Goal: Task Accomplishment & Management: Use online tool/utility

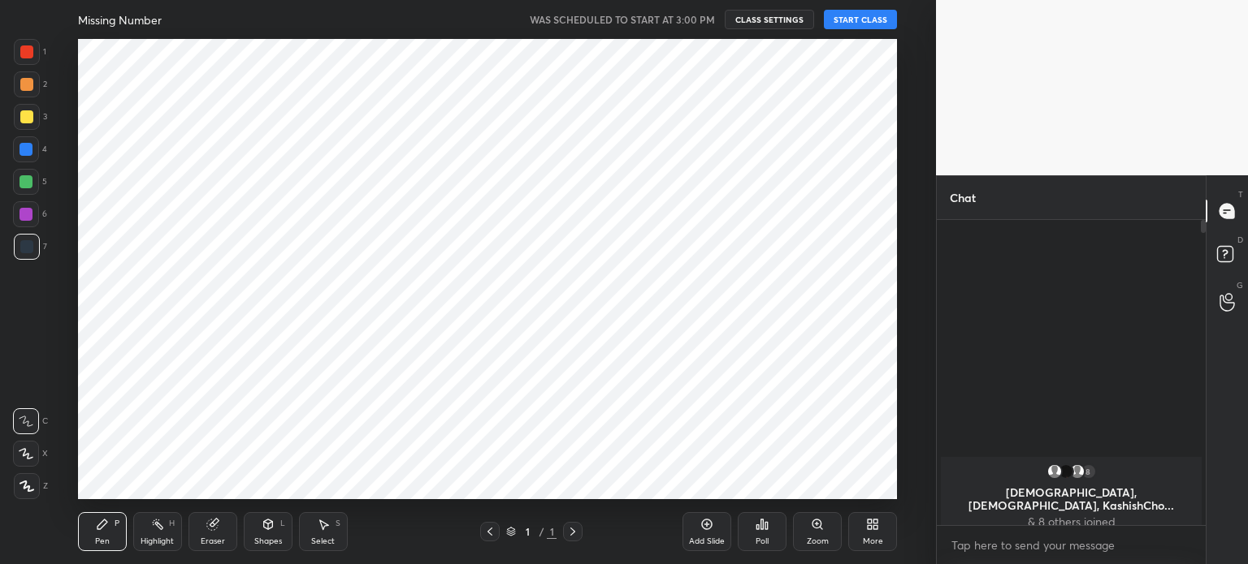
scroll to position [80761, 80351]
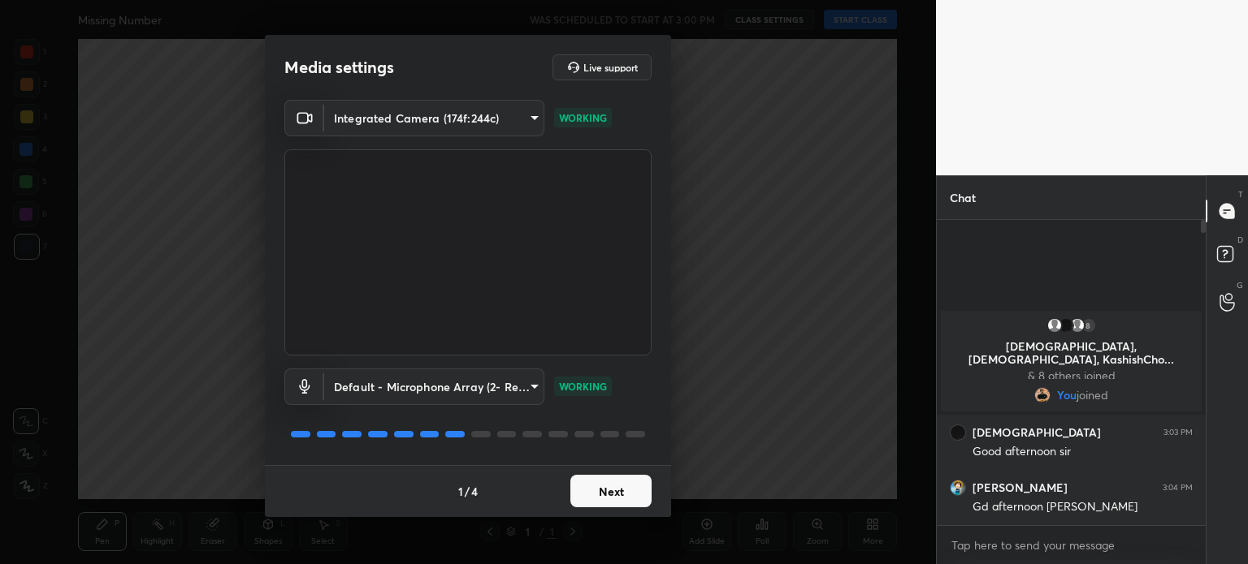
click at [625, 502] on button "Next" at bounding box center [610, 491] width 81 height 32
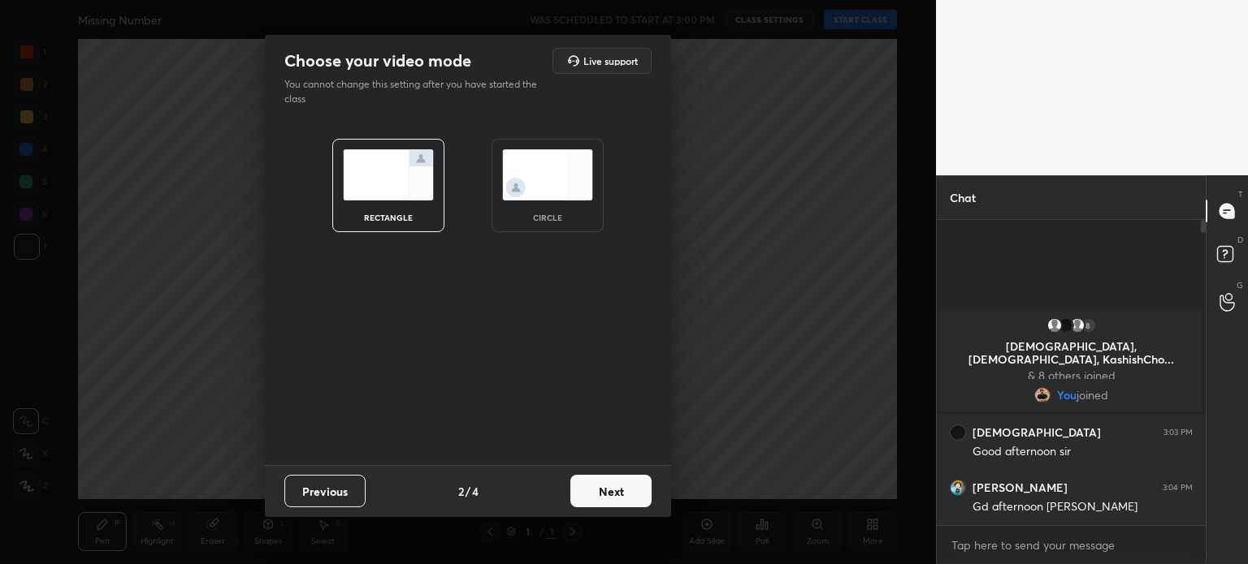
click at [559, 203] on div "circle" at bounding box center [547, 185] width 112 height 93
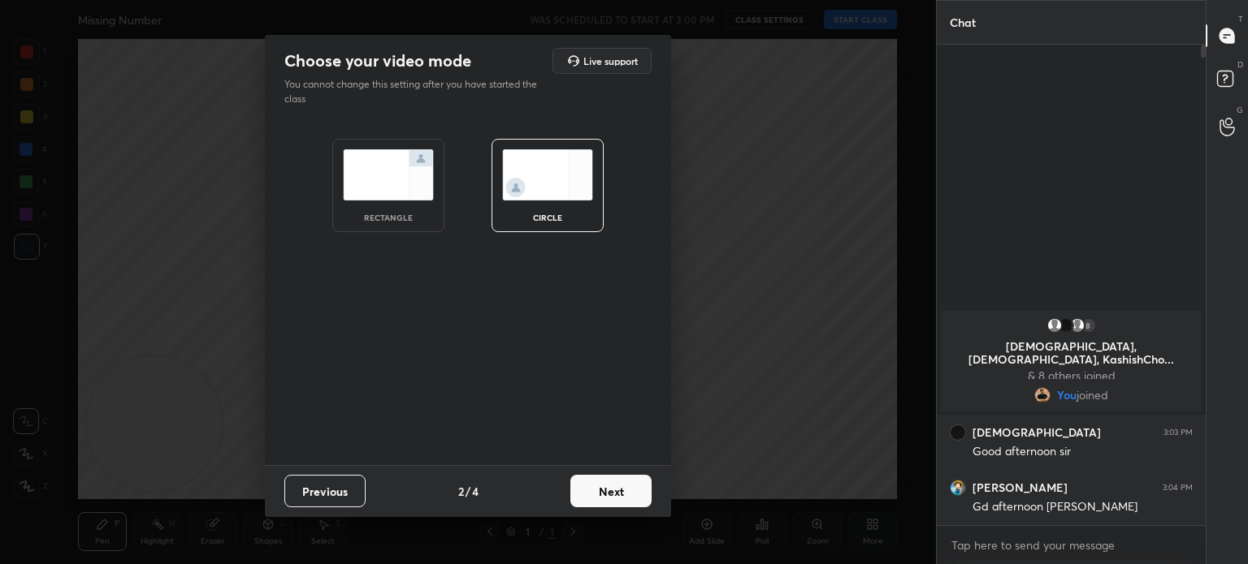
scroll to position [515, 264]
click at [608, 491] on button "Next" at bounding box center [610, 491] width 81 height 32
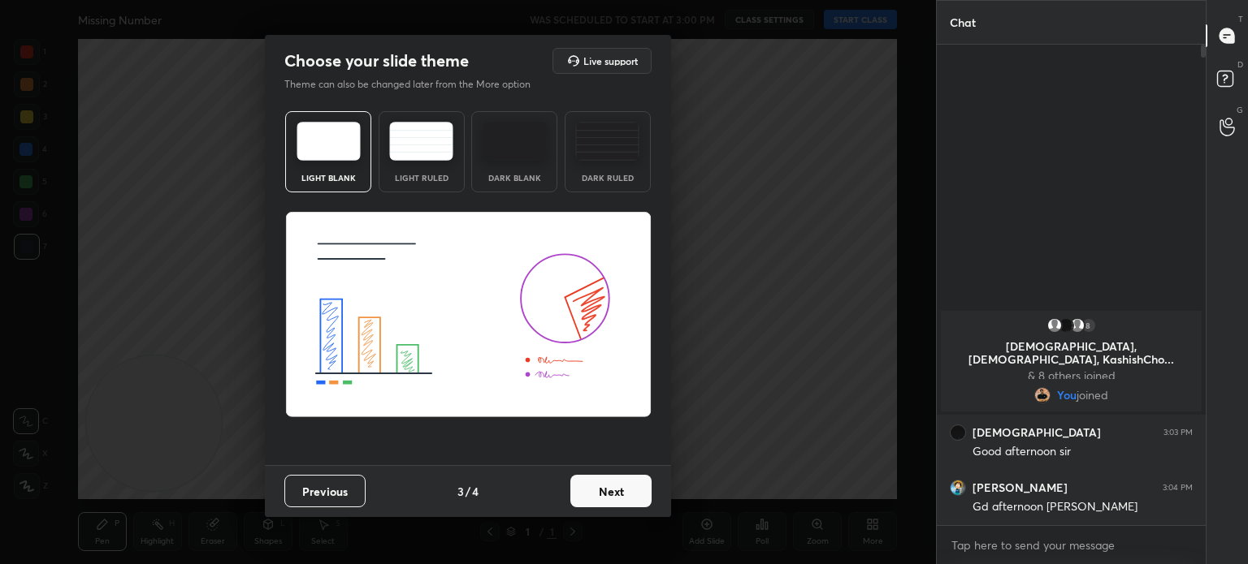
click at [614, 479] on button "Next" at bounding box center [610, 491] width 81 height 32
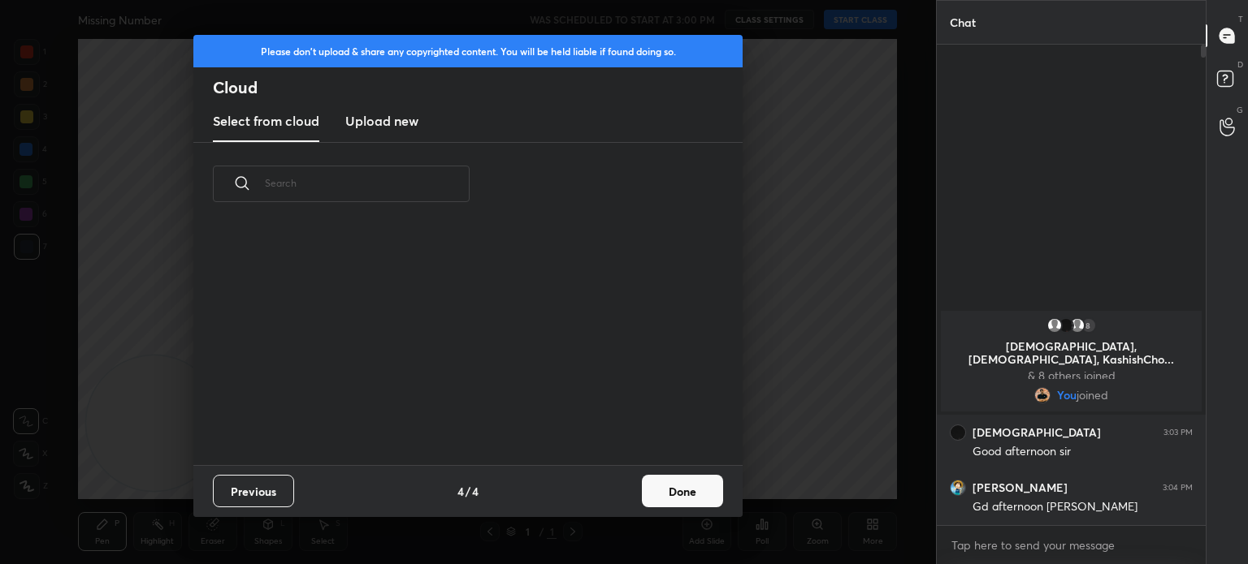
scroll to position [240, 521]
click at [673, 489] on button "Done" at bounding box center [682, 491] width 81 height 32
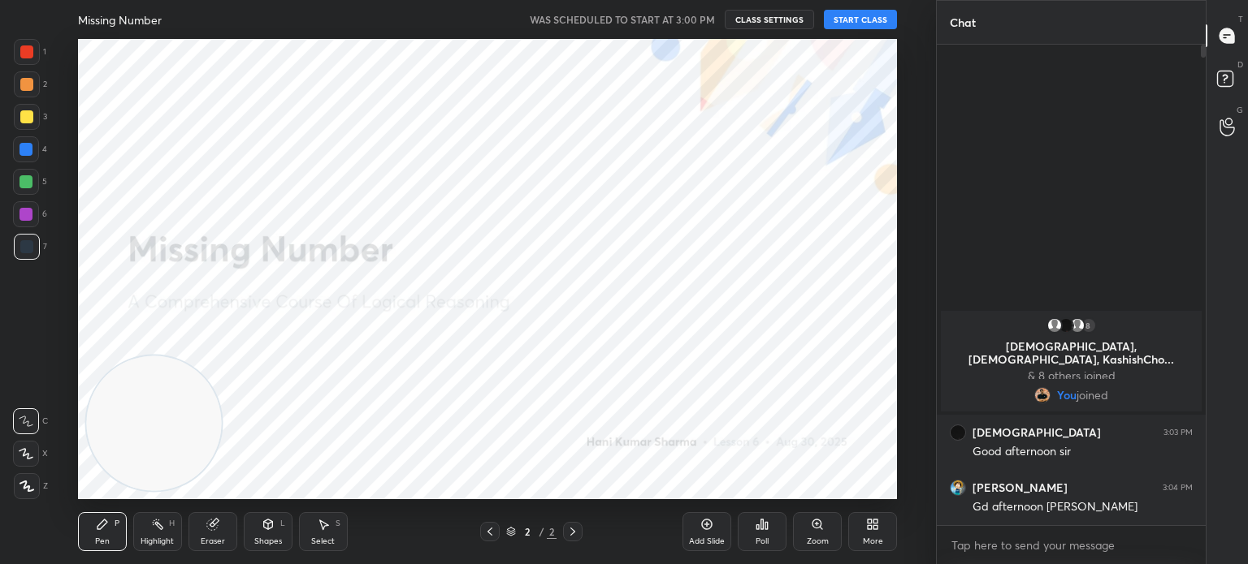
click at [867, 12] on button "START CLASS" at bounding box center [860, 19] width 73 height 19
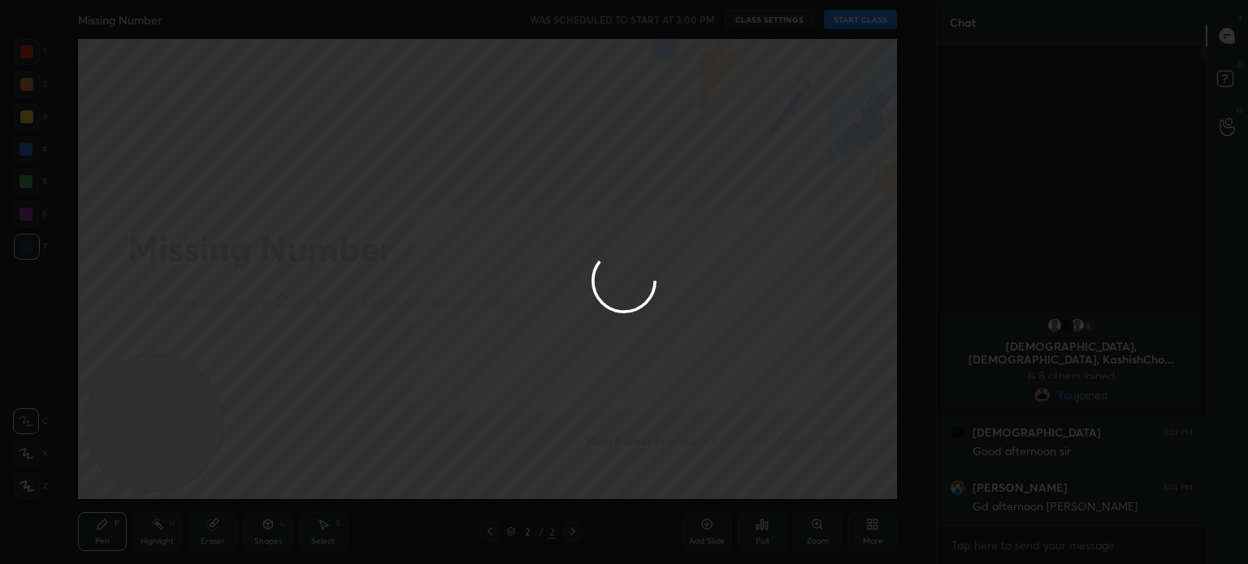
type textarea "x"
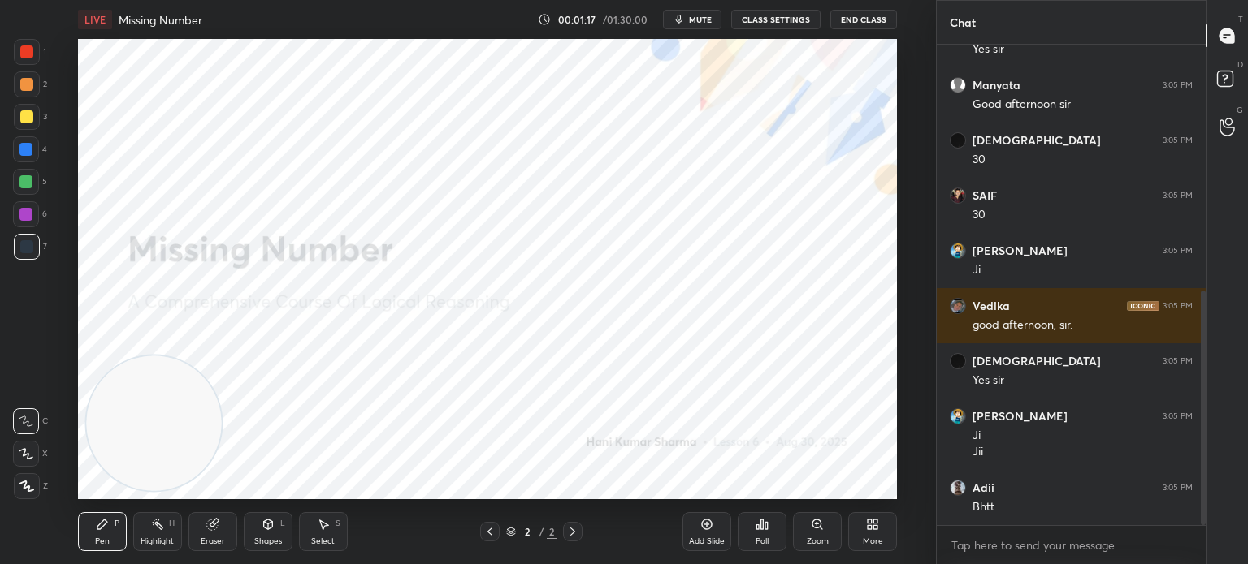
scroll to position [559, 0]
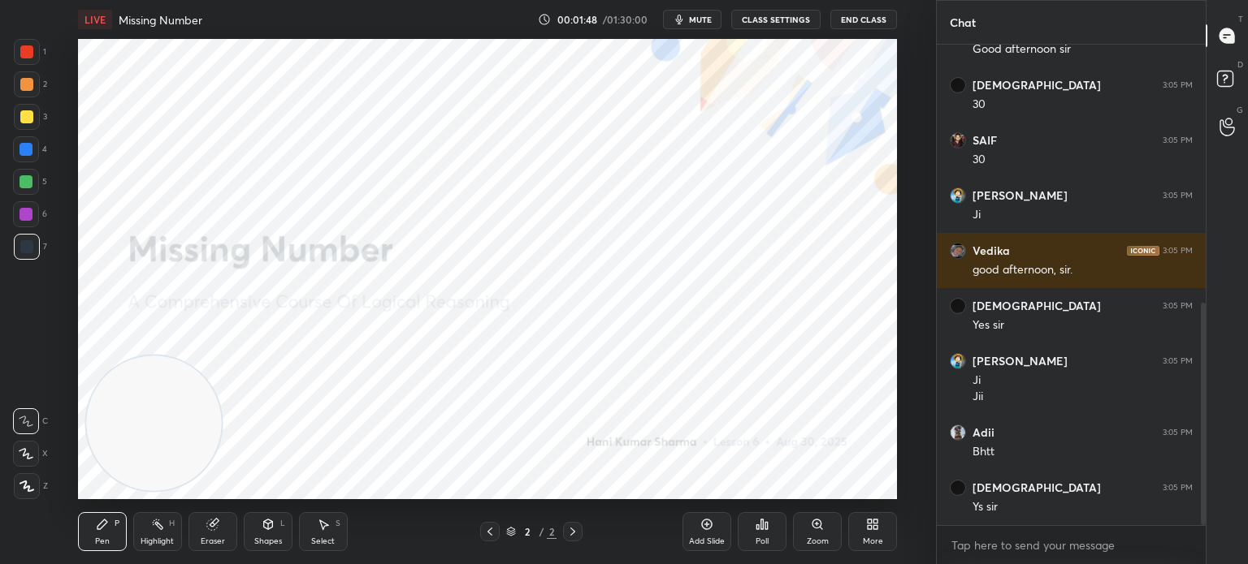
click at [702, 539] on div "Add Slide" at bounding box center [707, 542] width 36 height 8
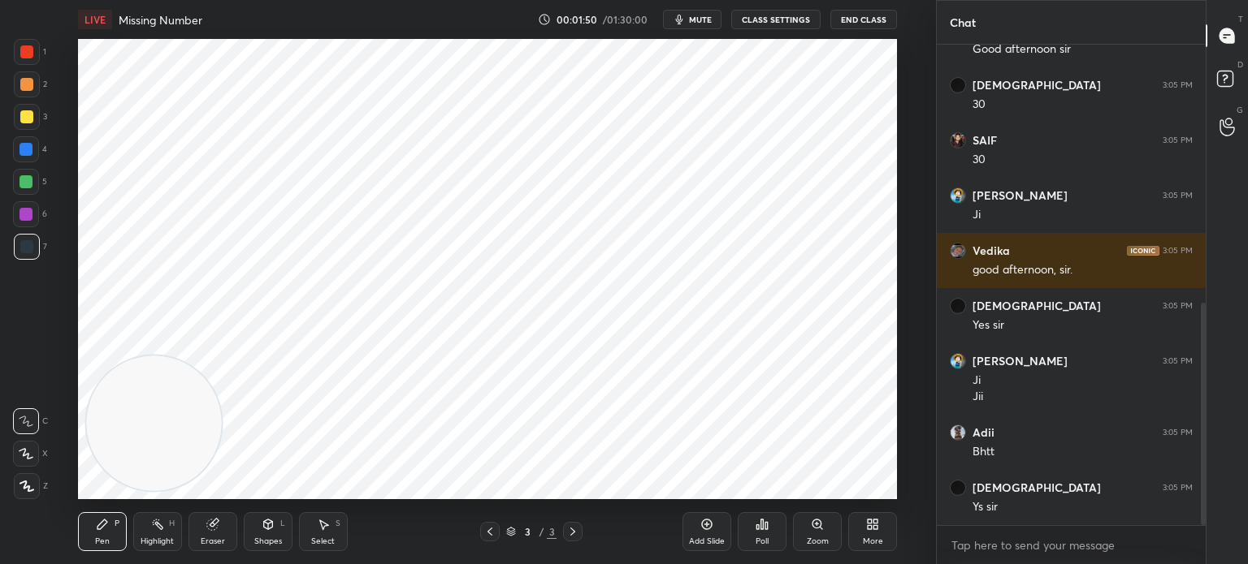
click at [26, 50] on div at bounding box center [26, 51] width 13 height 13
click at [24, 477] on div at bounding box center [27, 487] width 26 height 26
click at [262, 530] on icon at bounding box center [268, 524] width 13 height 13
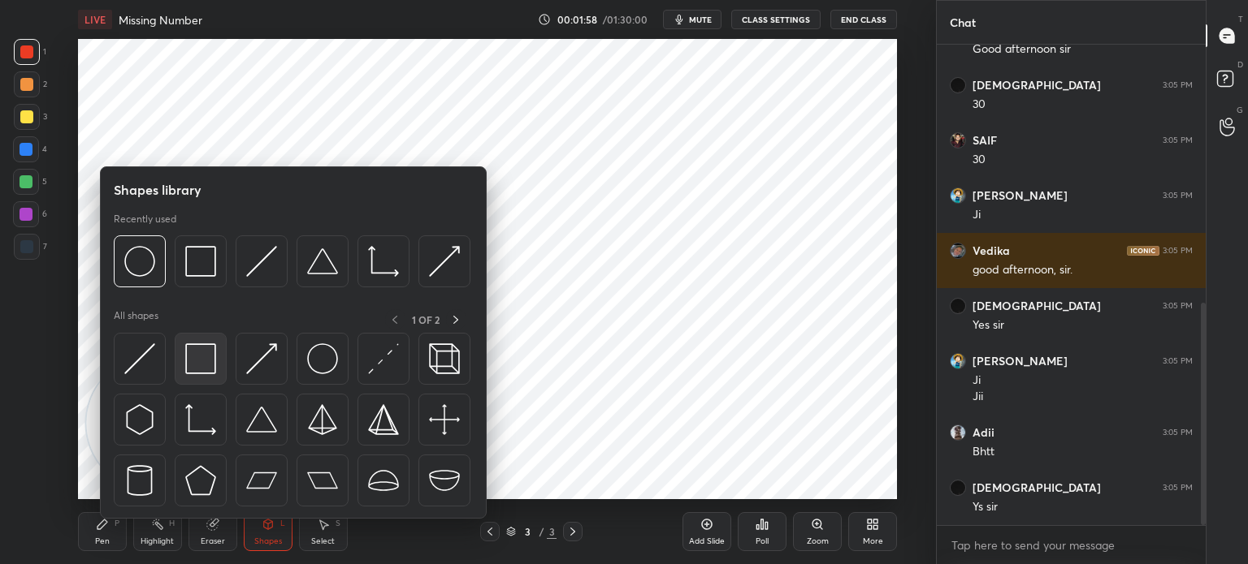
click at [201, 350] on img at bounding box center [200, 359] width 31 height 31
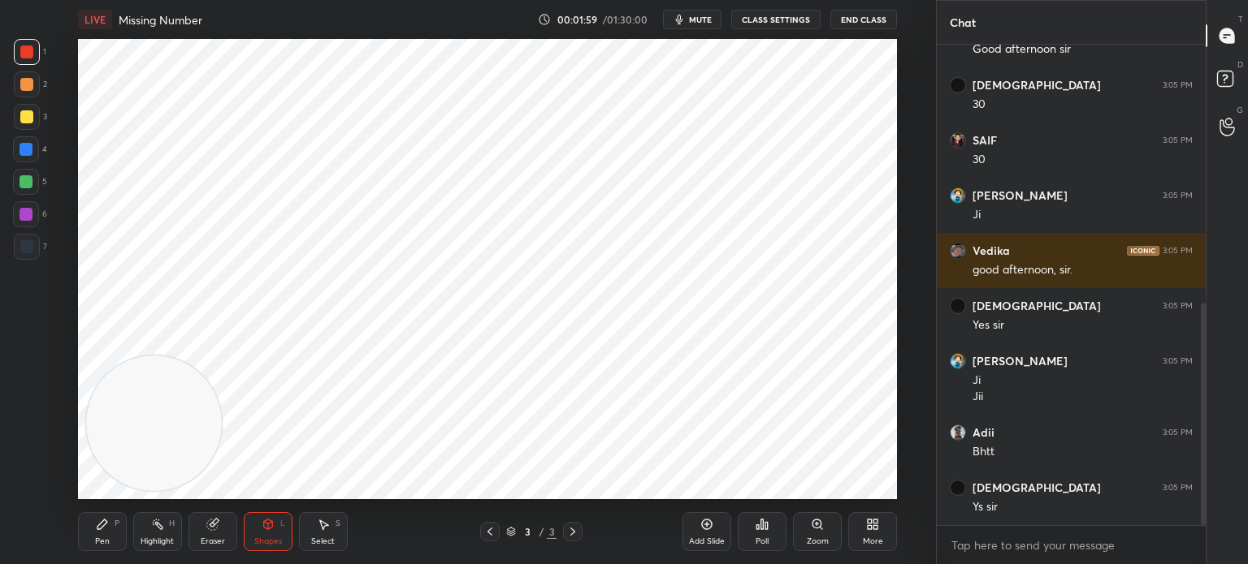
scroll to position [629, 0]
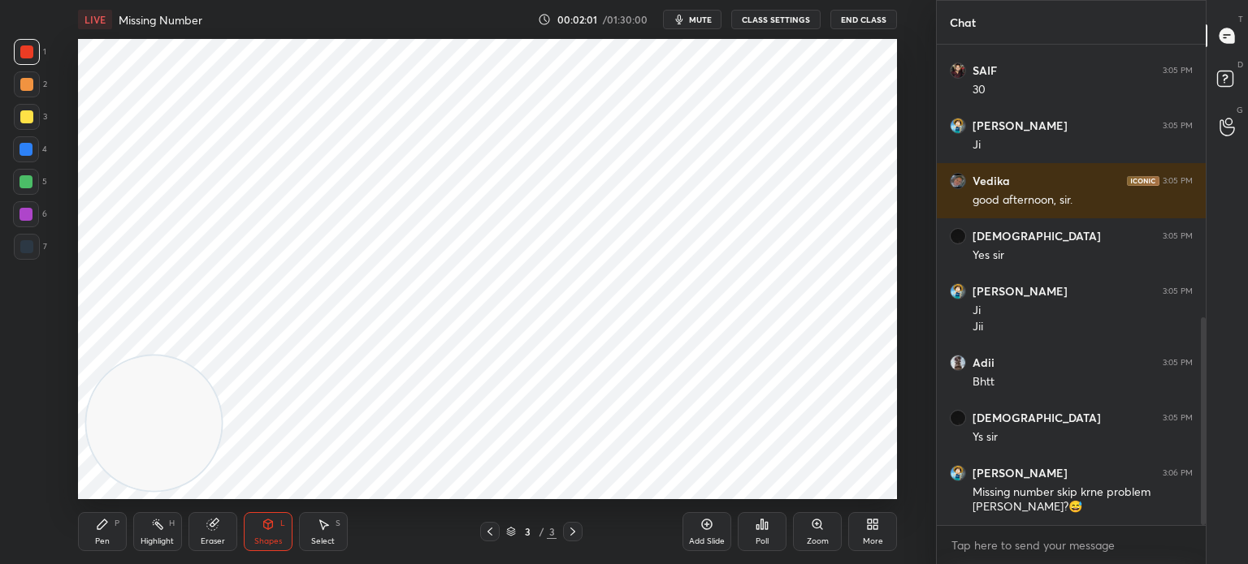
click at [260, 525] on div "Shapes L" at bounding box center [268, 532] width 49 height 39
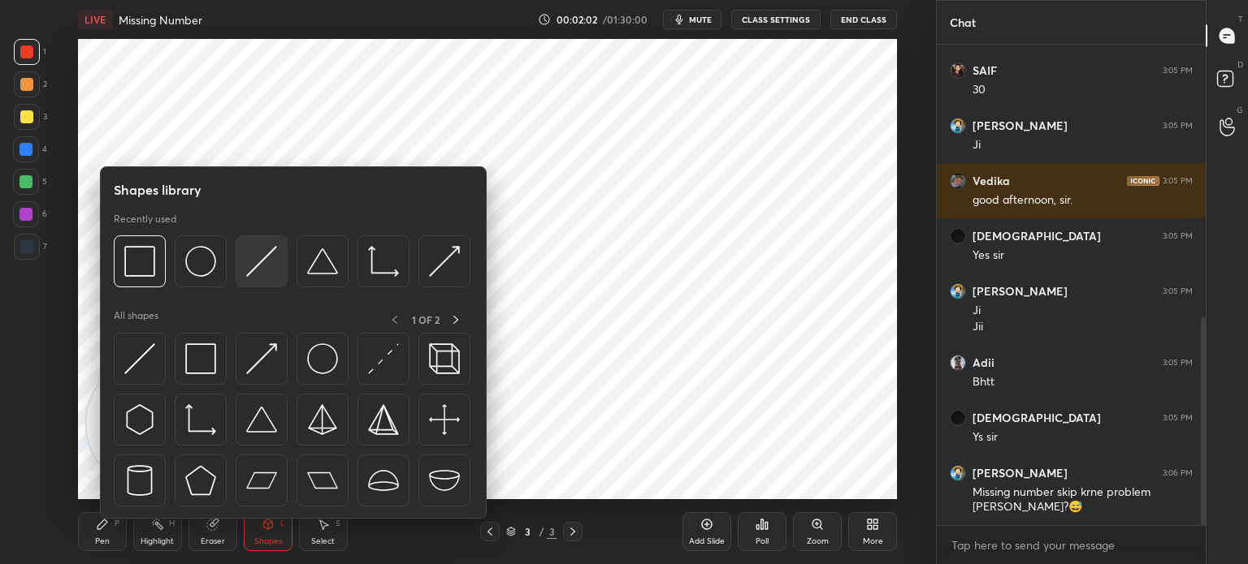
click at [253, 269] on img at bounding box center [261, 261] width 31 height 31
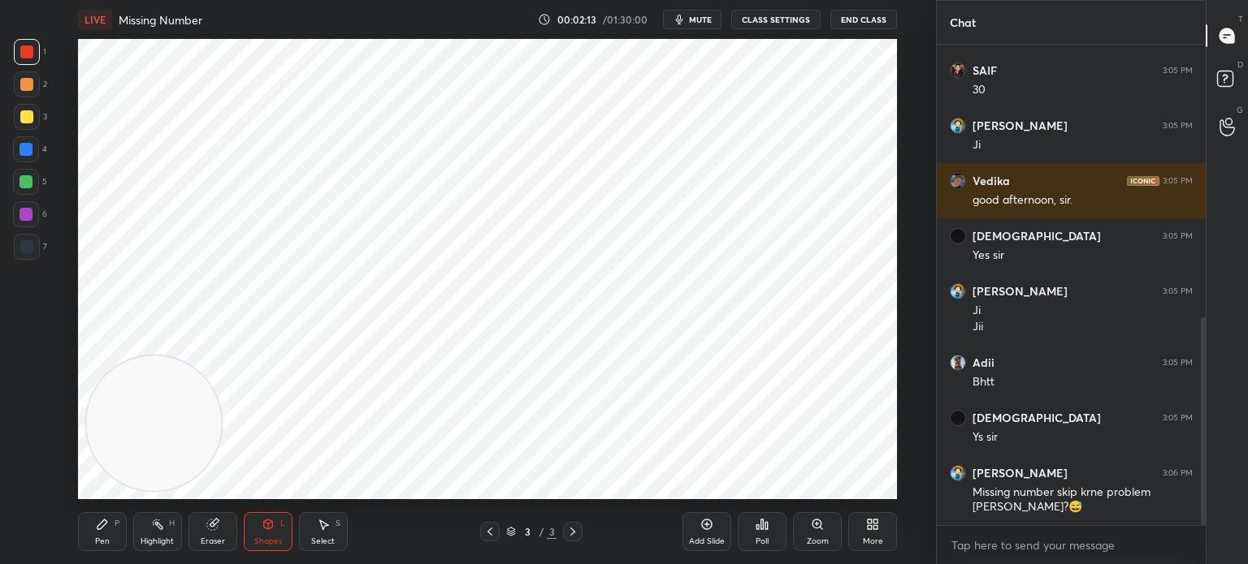
click at [101, 529] on icon at bounding box center [102, 525] width 10 height 10
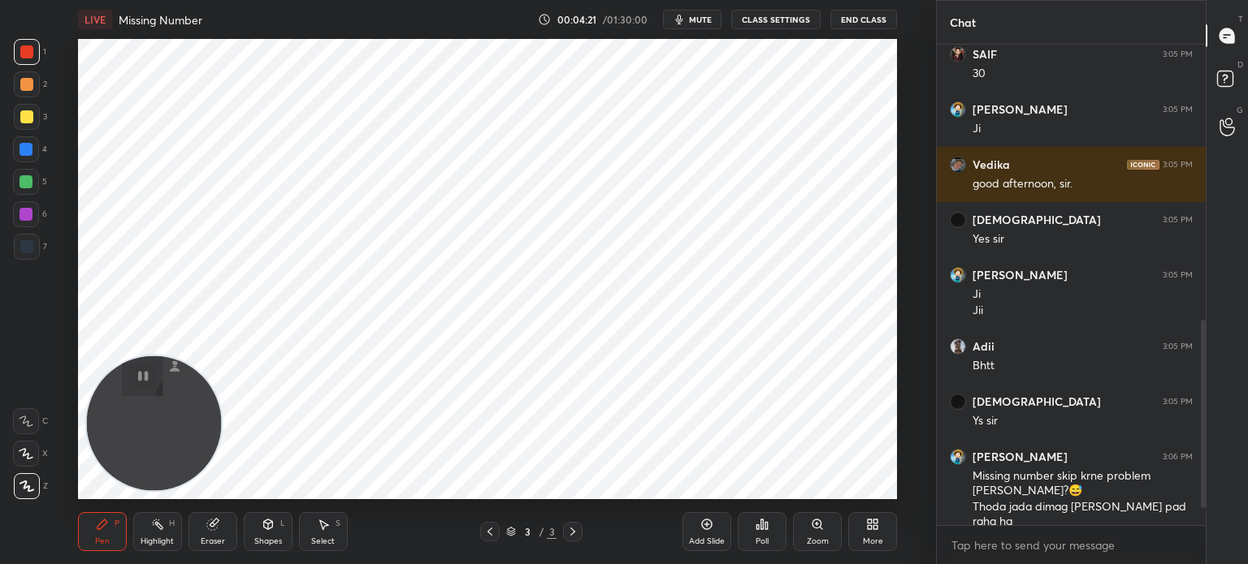
scroll to position [814, 0]
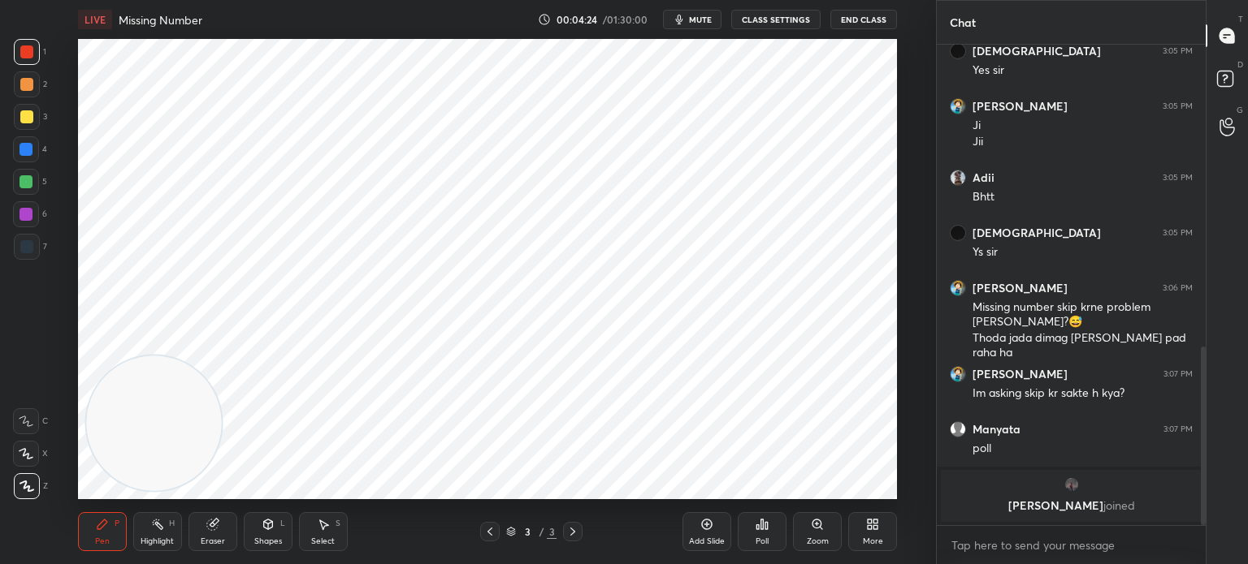
click at [753, 532] on div "Poll" at bounding box center [761, 532] width 49 height 39
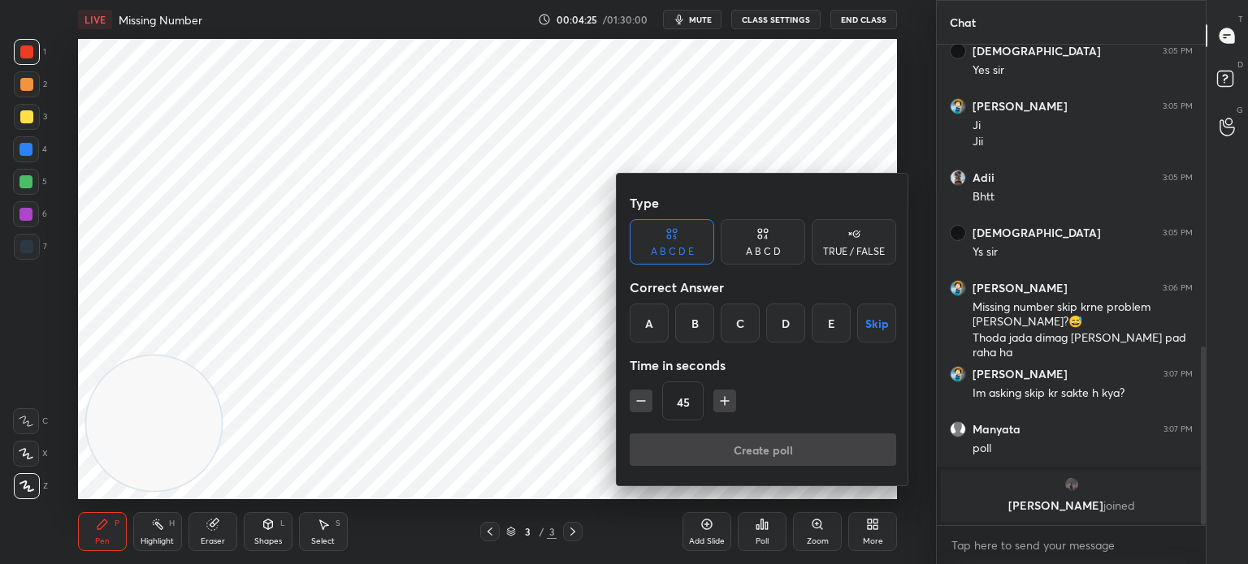
scroll to position [6, 5]
click at [648, 316] on div "A" at bounding box center [648, 323] width 39 height 39
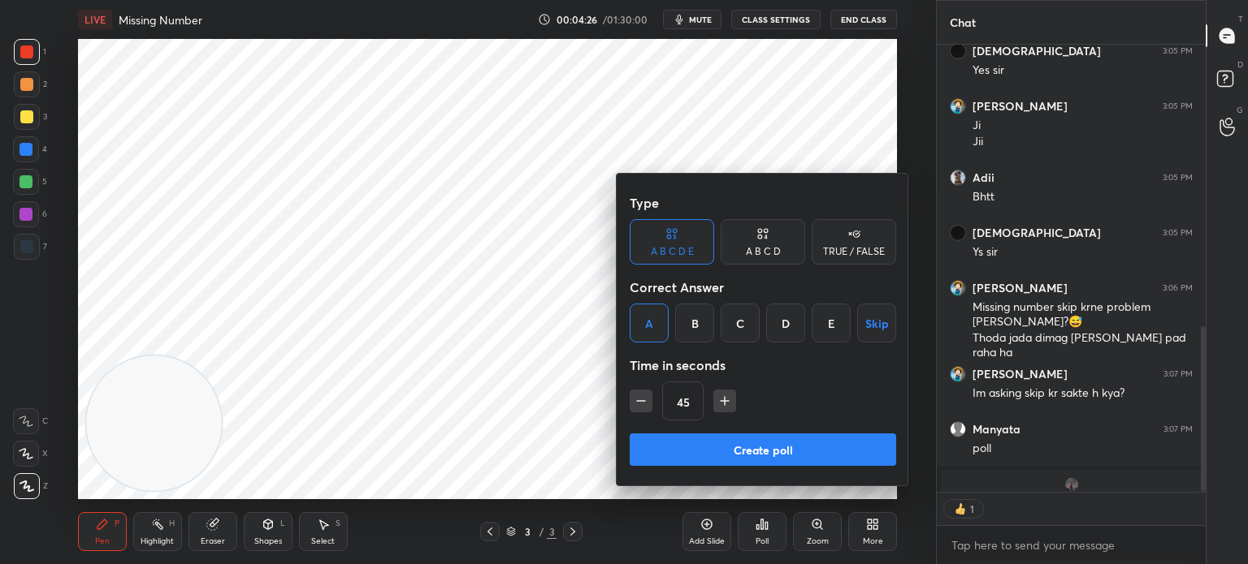
scroll to position [5, 5]
click at [740, 241] on div "A B C D" at bounding box center [762, 241] width 84 height 45
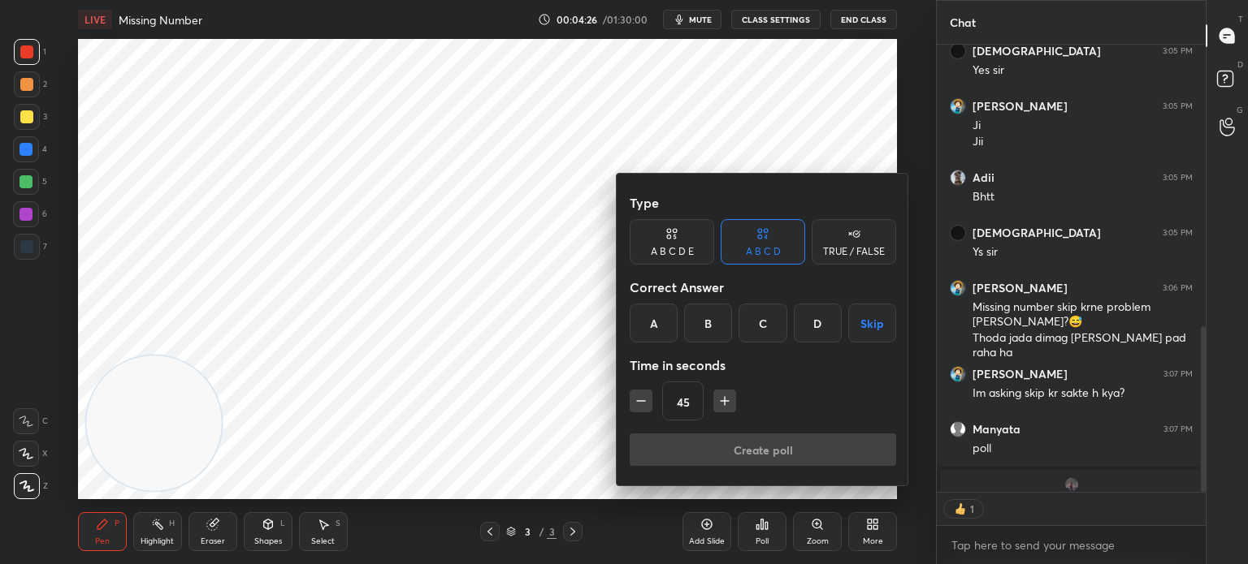
click at [653, 311] on div "A" at bounding box center [653, 323] width 48 height 39
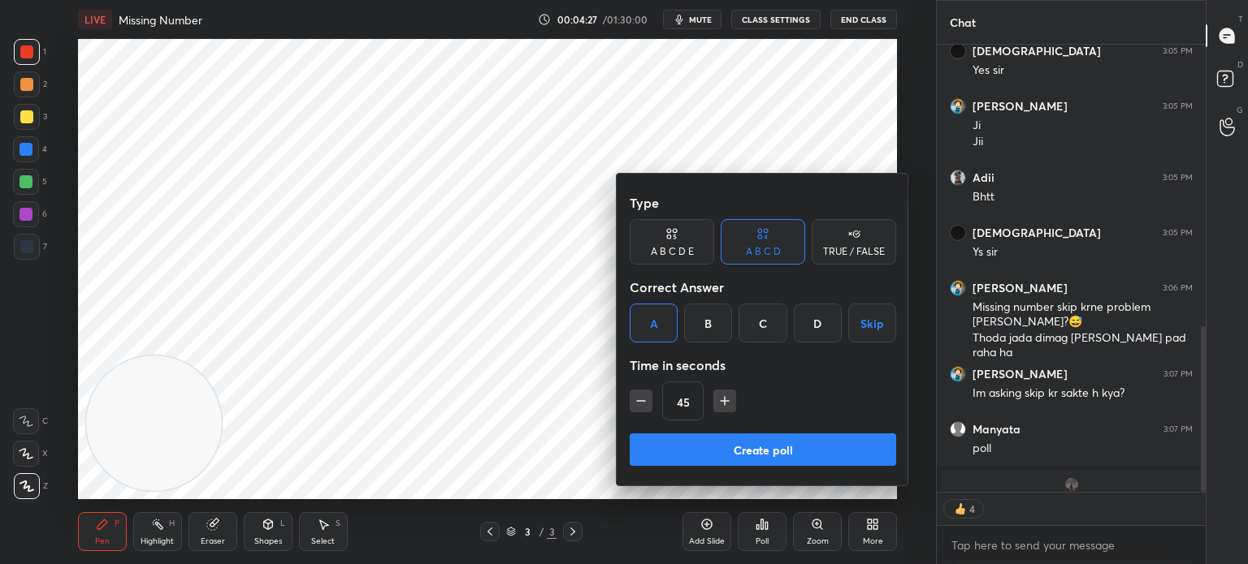
click at [723, 439] on button "Create poll" at bounding box center [762, 450] width 266 height 32
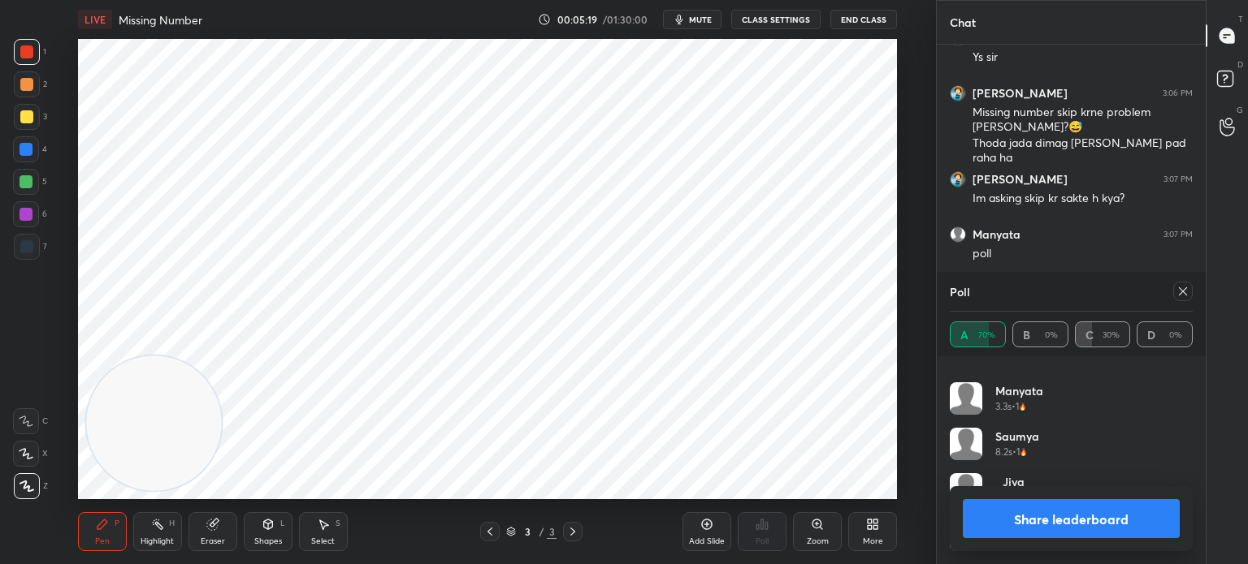
scroll to position [1033, 0]
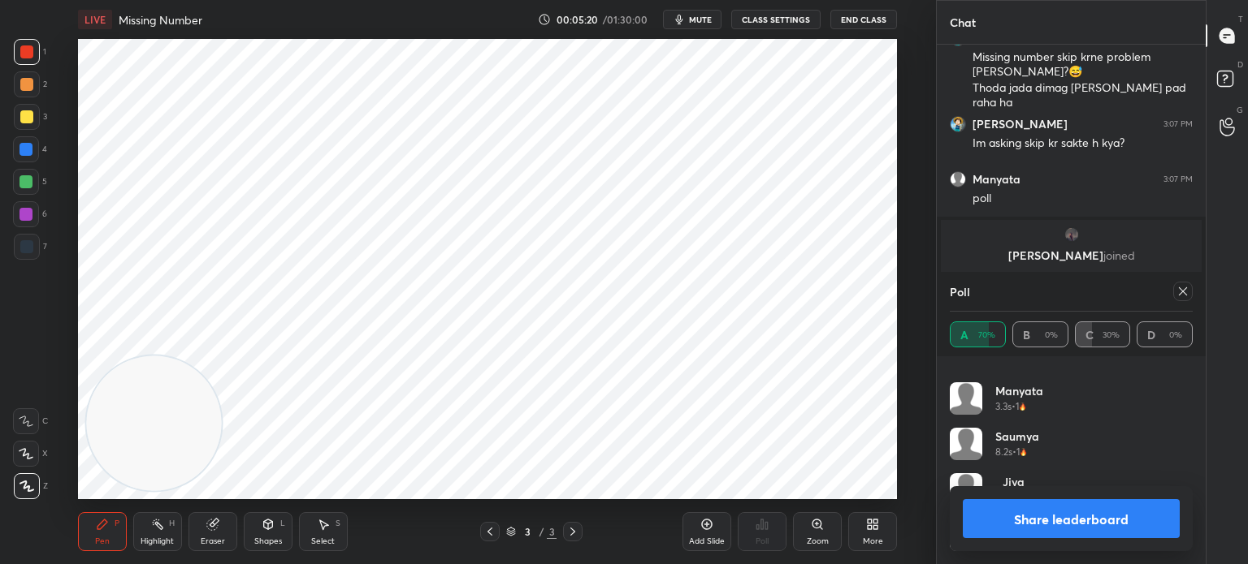
click at [1004, 520] on button "Share leaderboard" at bounding box center [1070, 519] width 217 height 39
type textarea "x"
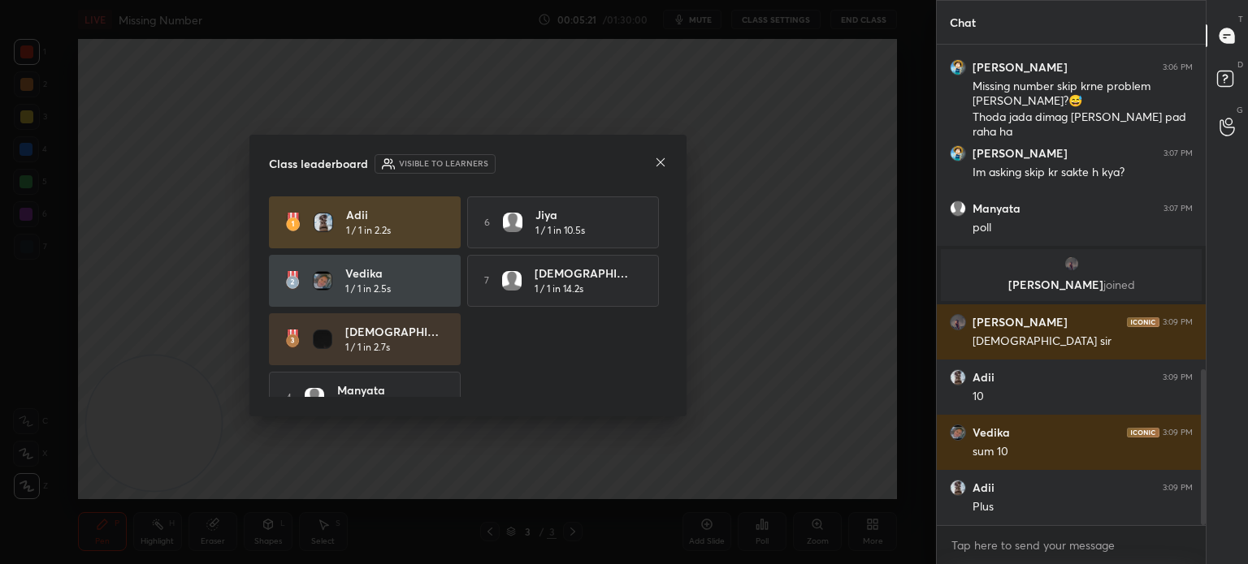
click at [657, 162] on icon at bounding box center [660, 162] width 13 height 13
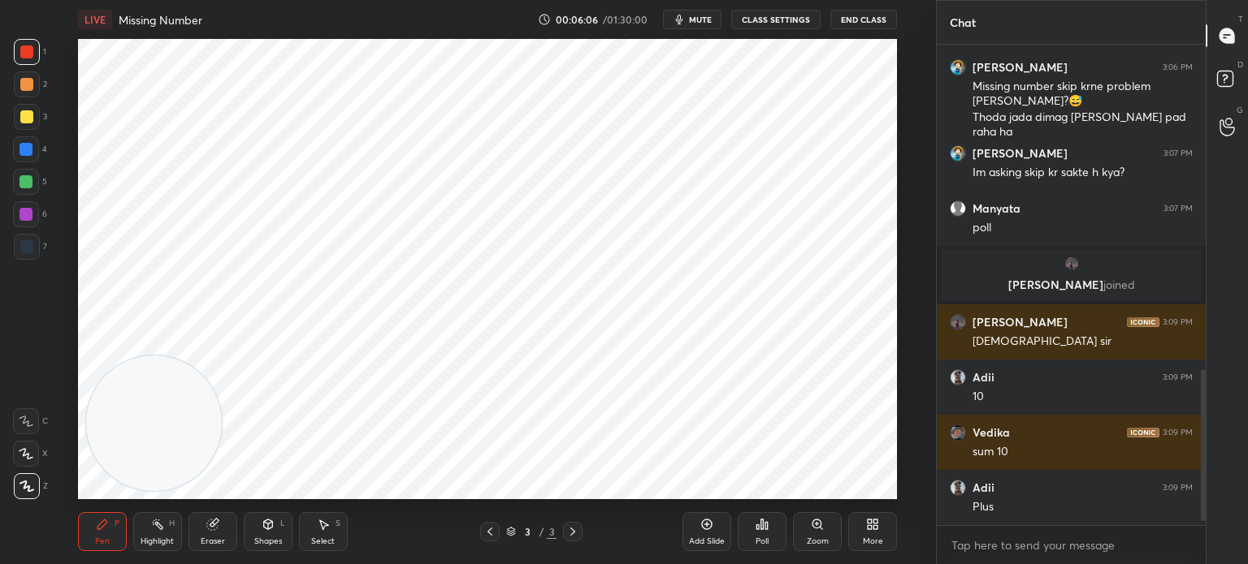
scroll to position [1059, 0]
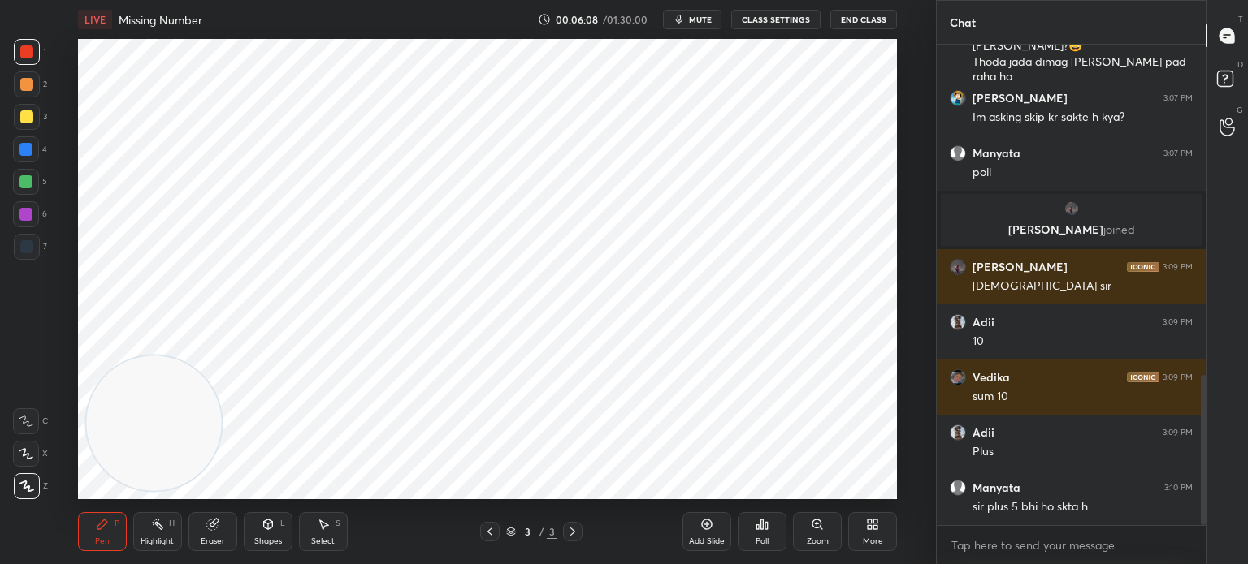
click at [884, 534] on div "More" at bounding box center [872, 532] width 49 height 39
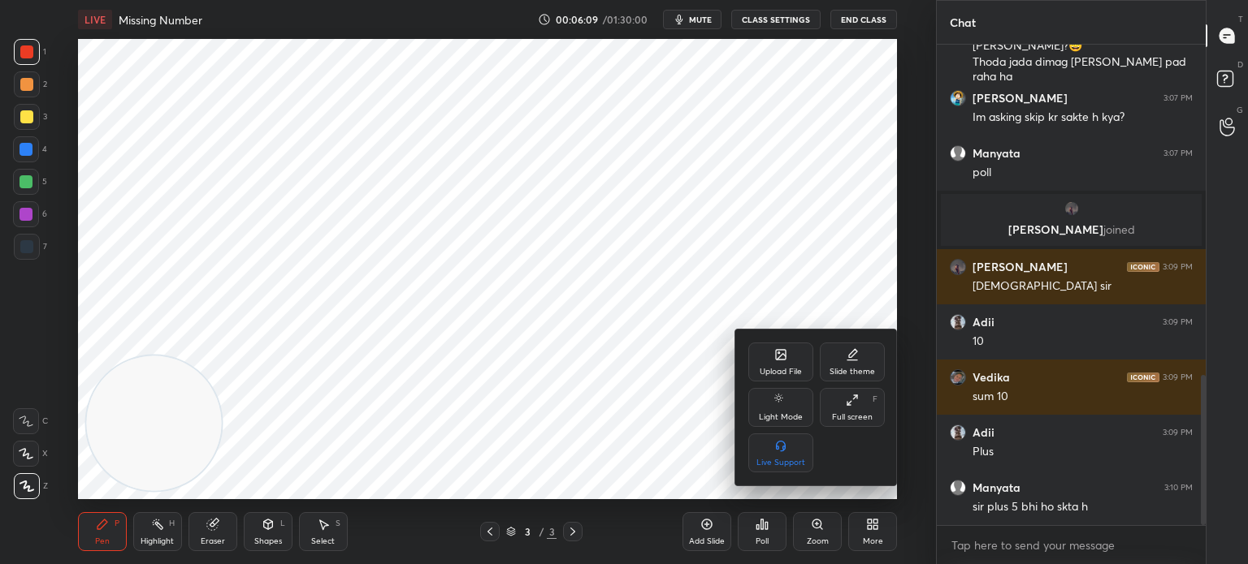
click at [772, 353] on div "Upload File" at bounding box center [780, 362] width 65 height 39
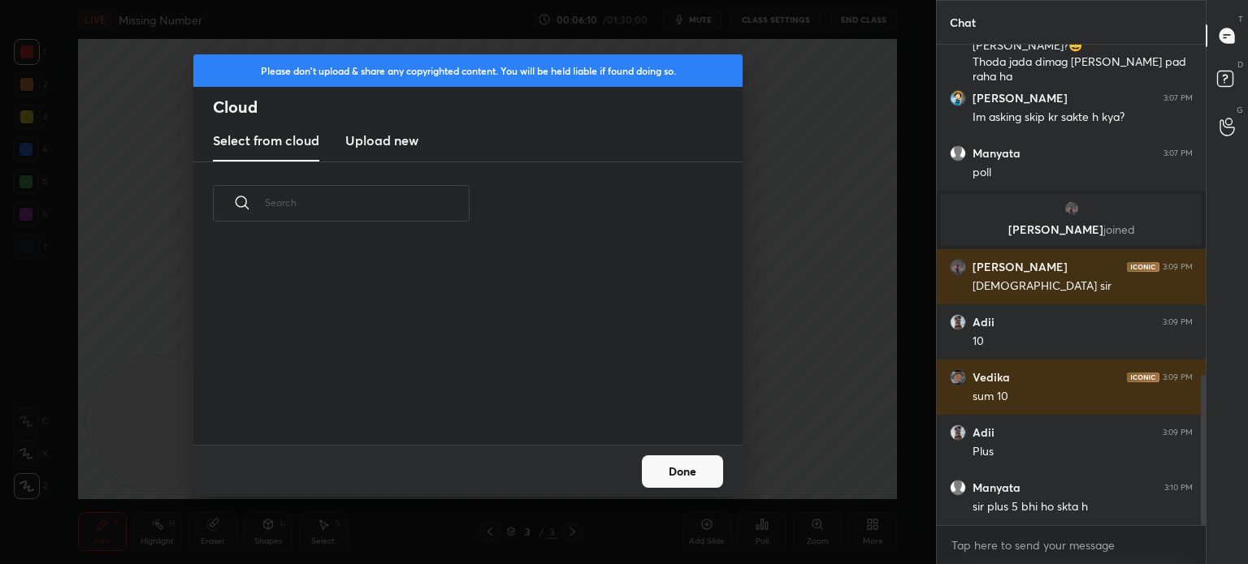
scroll to position [200, 521]
click at [368, 149] on h3 "Upload new" at bounding box center [381, 140] width 73 height 19
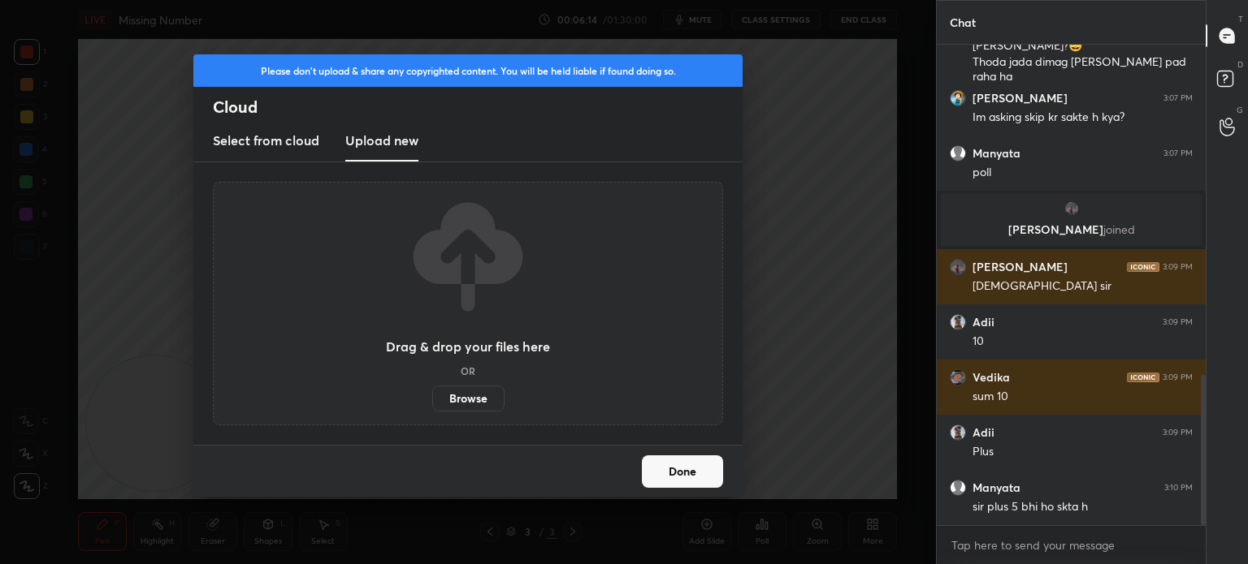
click at [448, 399] on label "Browse" at bounding box center [468, 399] width 72 height 26
click at [432, 399] on input "Browse" at bounding box center [432, 399] width 0 height 26
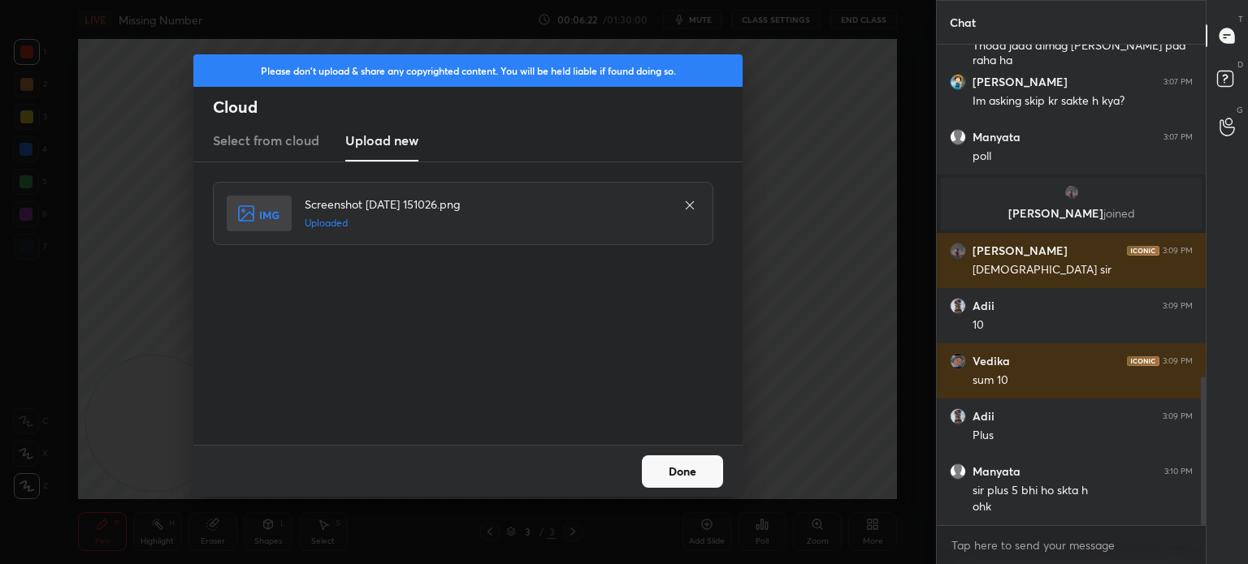
click at [679, 471] on button "Done" at bounding box center [682, 472] width 81 height 32
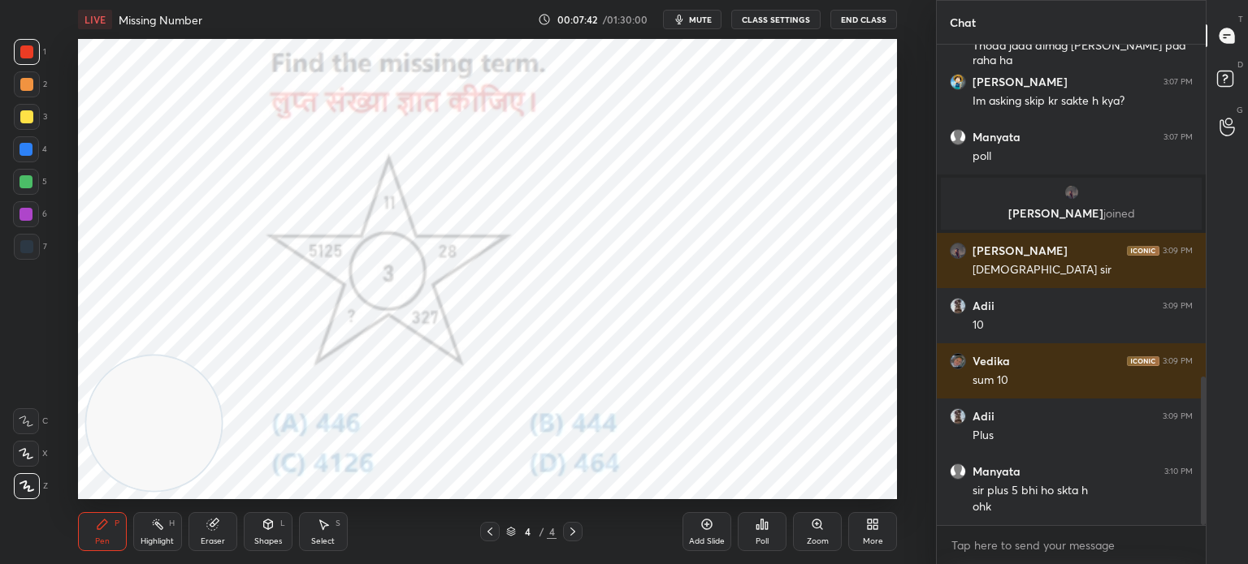
click at [763, 543] on div "Poll" at bounding box center [761, 542] width 13 height 8
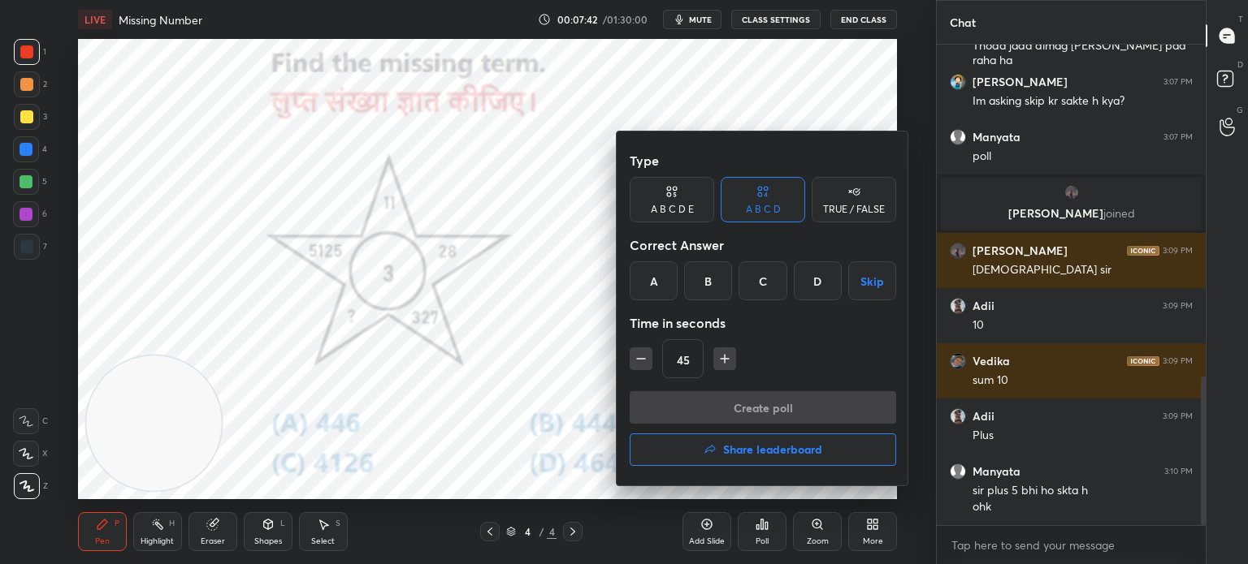
click at [812, 278] on div "D" at bounding box center [818, 281] width 48 height 39
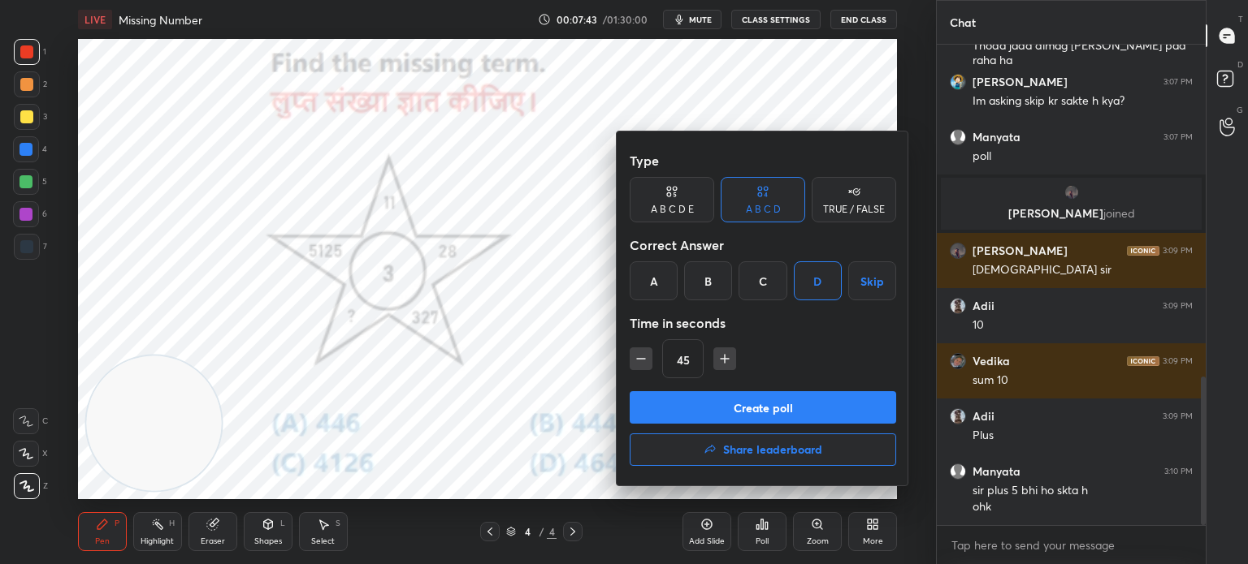
click at [725, 358] on icon "button" at bounding box center [724, 359] width 16 height 16
type input "60"
click at [704, 402] on button "Create poll" at bounding box center [762, 407] width 266 height 32
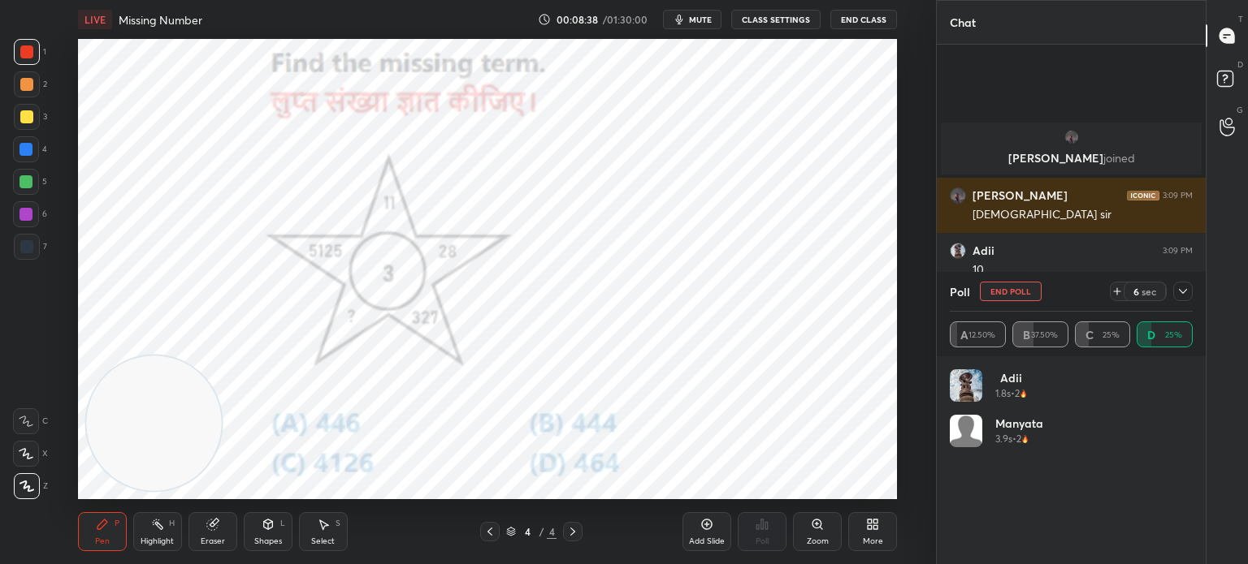
scroll to position [1274, 0]
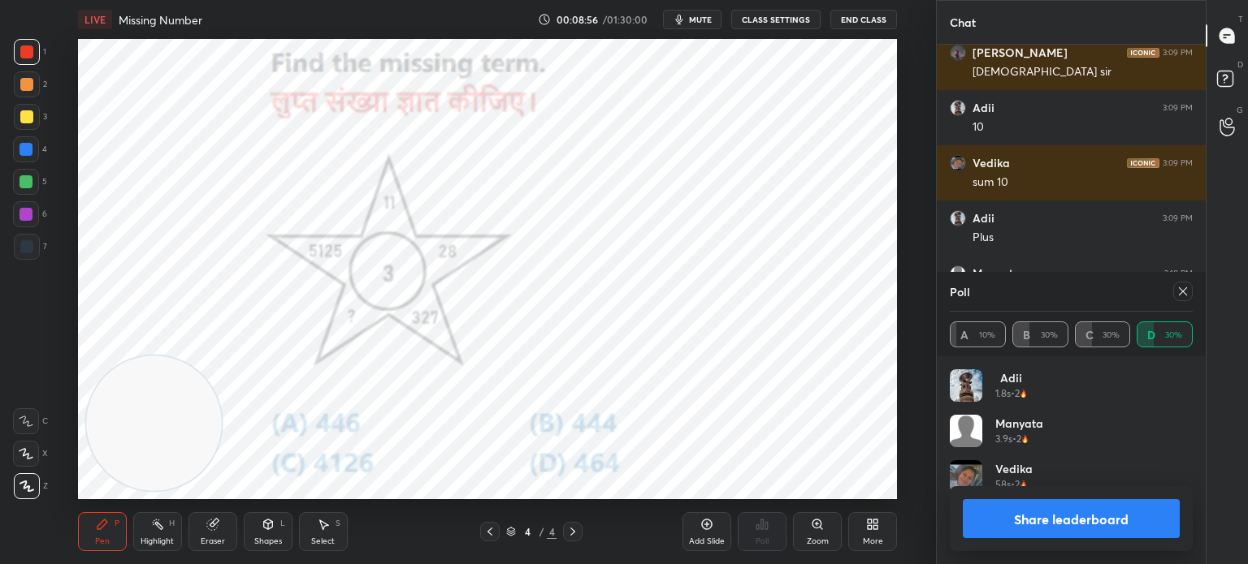
click at [1022, 523] on button "Share leaderboard" at bounding box center [1070, 519] width 217 height 39
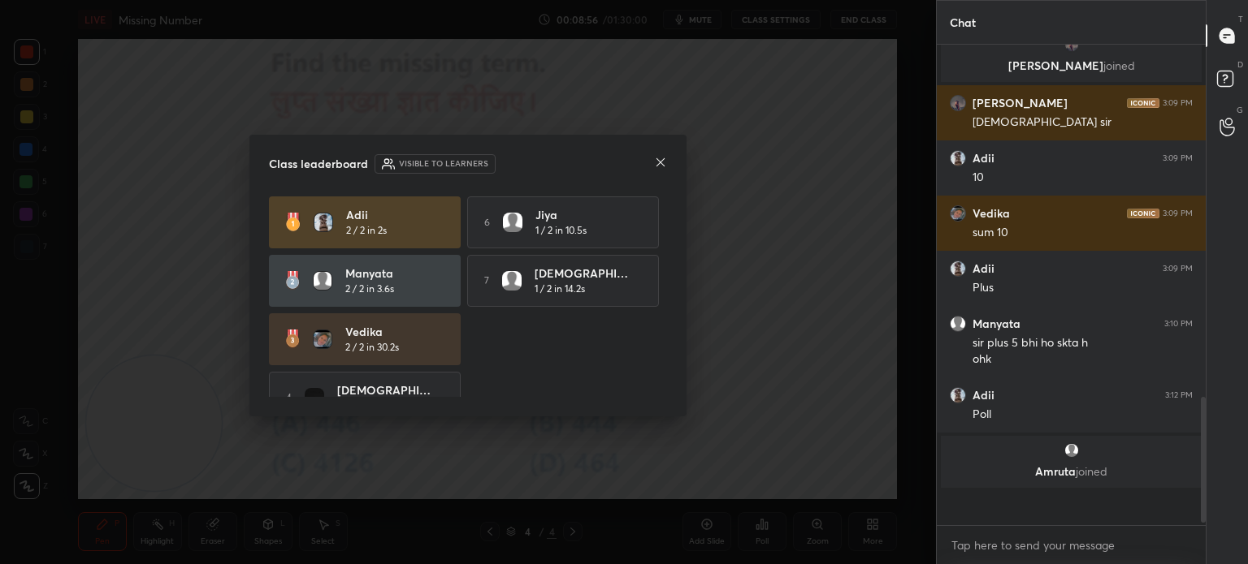
scroll to position [449, 264]
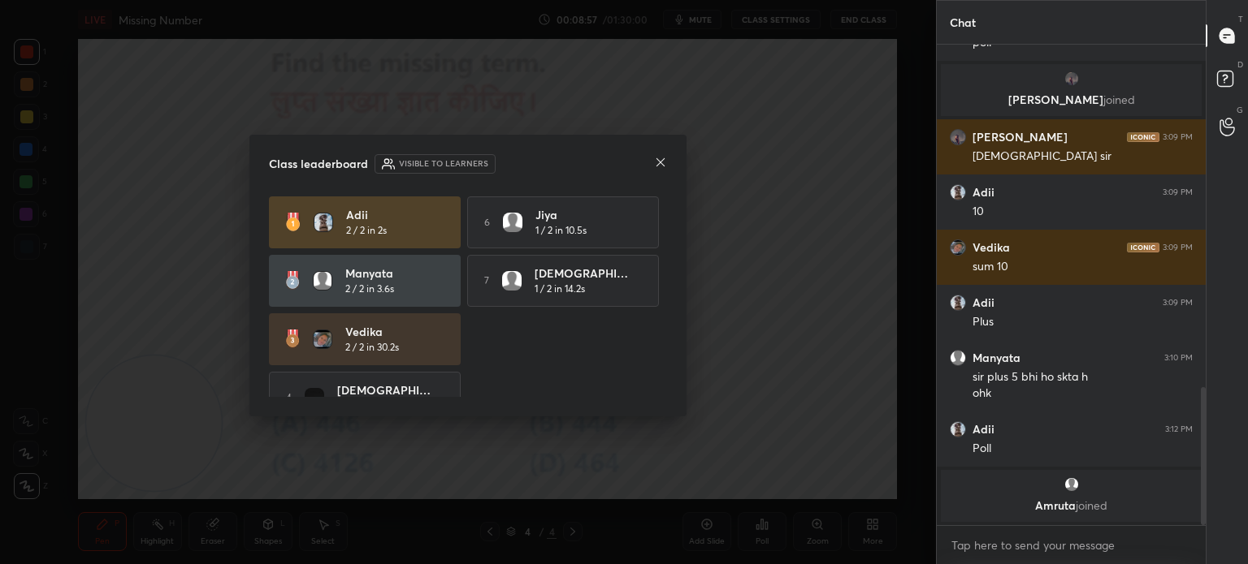
click at [662, 165] on icon at bounding box center [660, 162] width 13 height 13
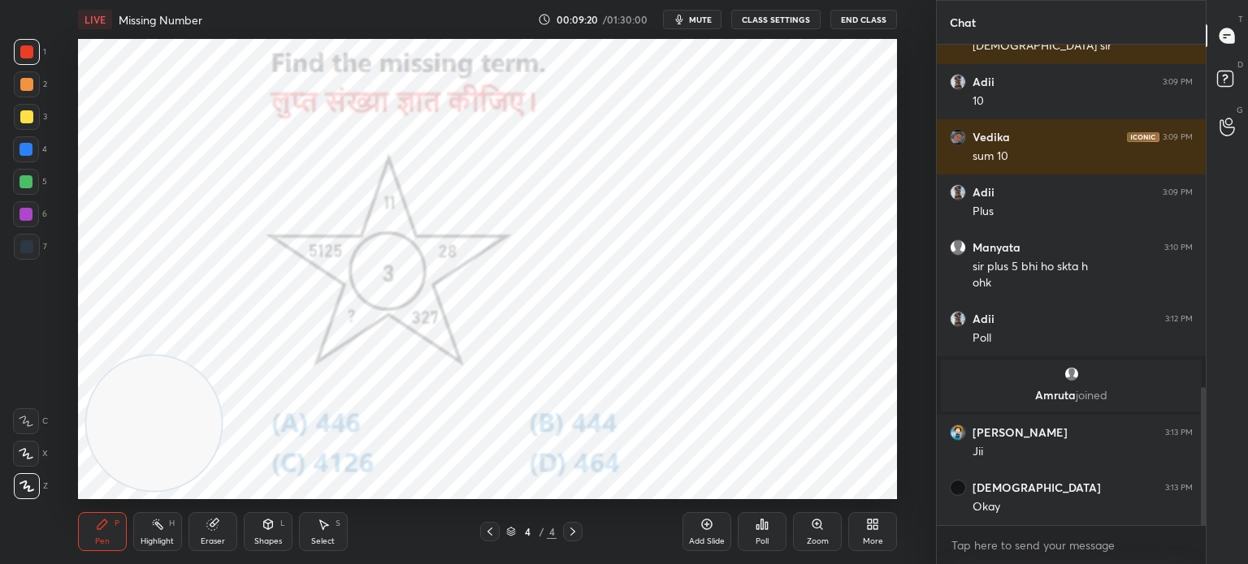
scroll to position [1155, 0]
click at [871, 526] on icon at bounding box center [869, 528] width 4 height 4
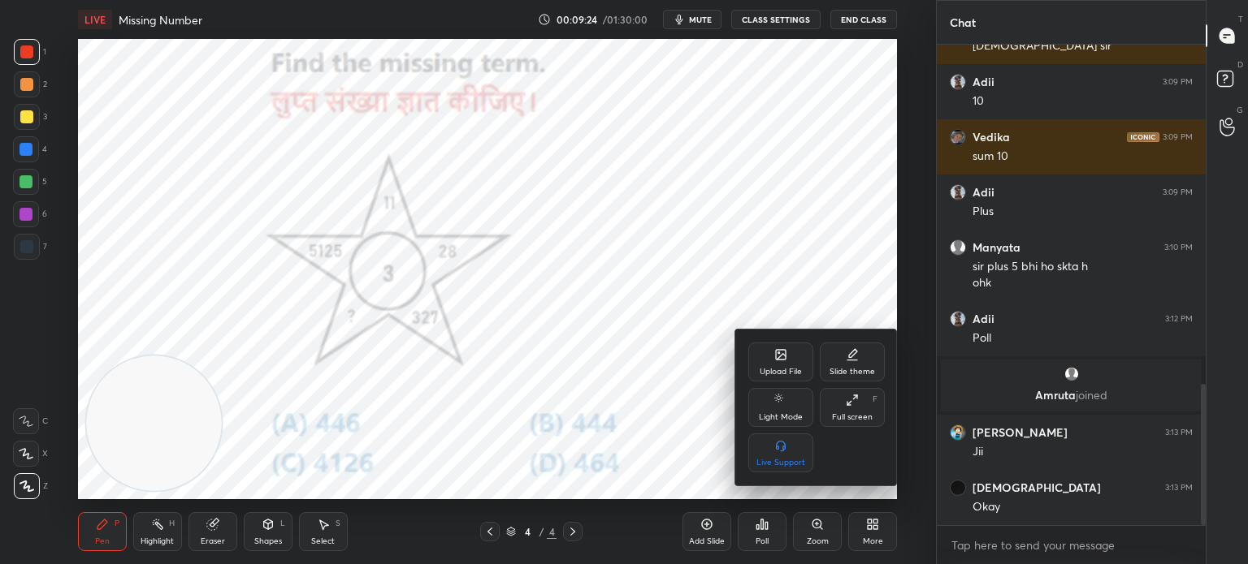
click at [765, 372] on div "Upload File" at bounding box center [780, 372] width 42 height 8
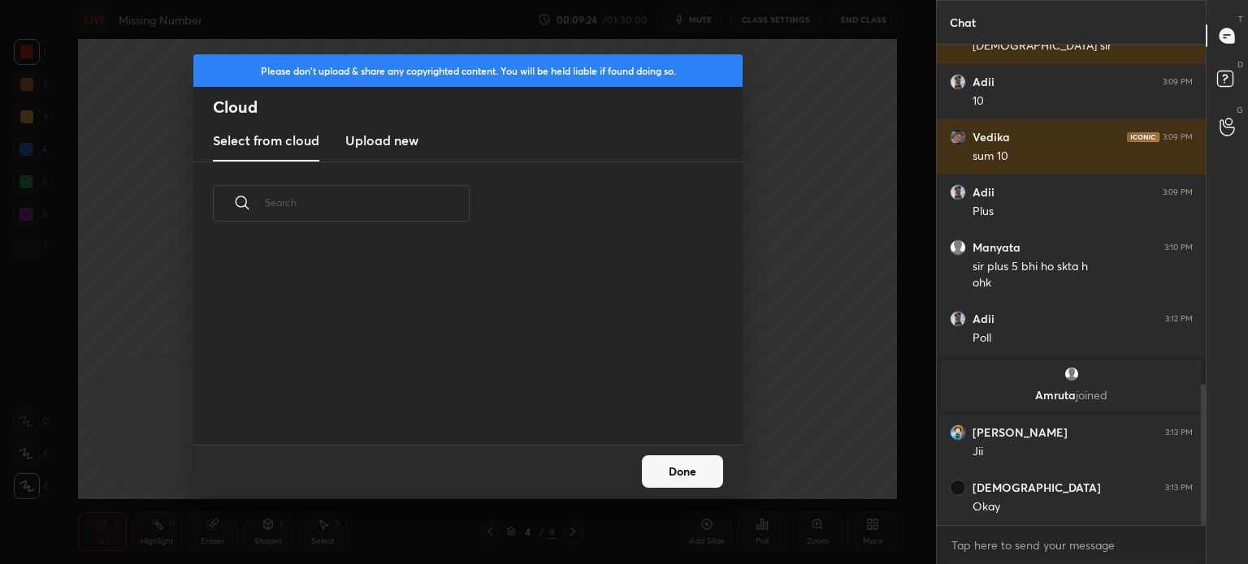
scroll to position [200, 521]
click at [390, 142] on h3 "Upload new" at bounding box center [381, 140] width 73 height 19
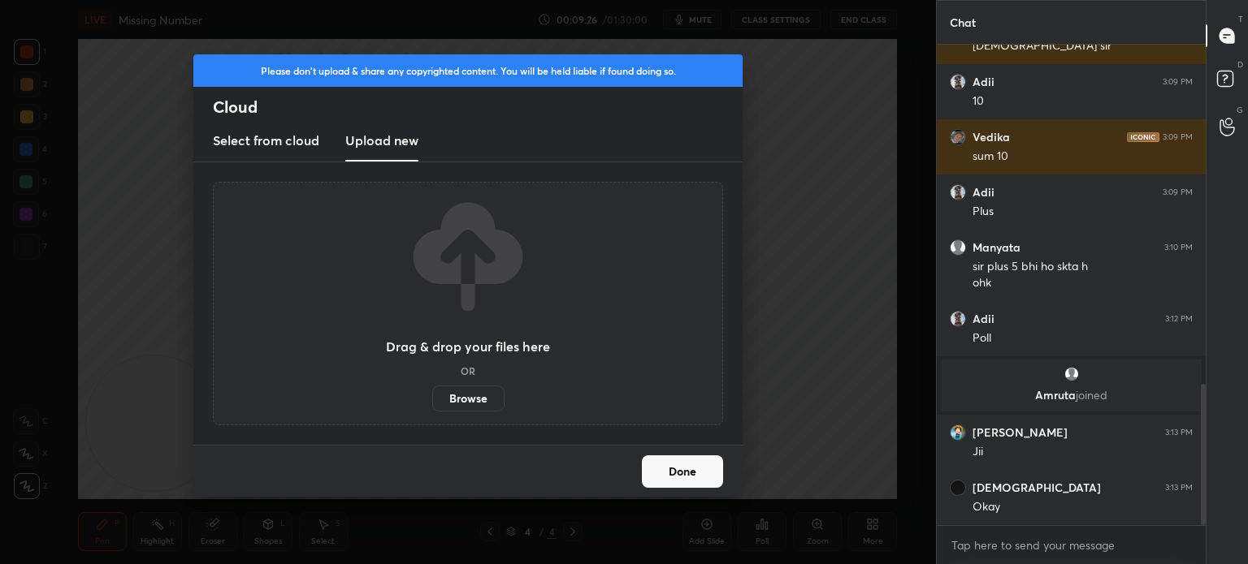
click at [458, 395] on label "Browse" at bounding box center [468, 399] width 72 height 26
click at [432, 395] on input "Browse" at bounding box center [432, 399] width 0 height 26
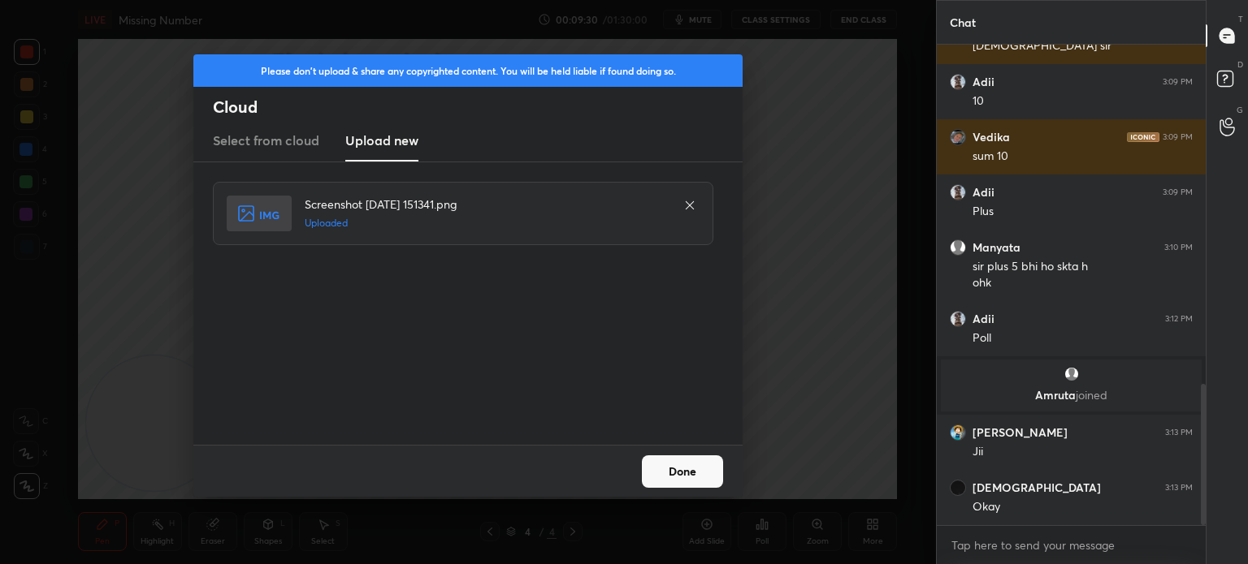
click at [712, 471] on button "Done" at bounding box center [682, 472] width 81 height 32
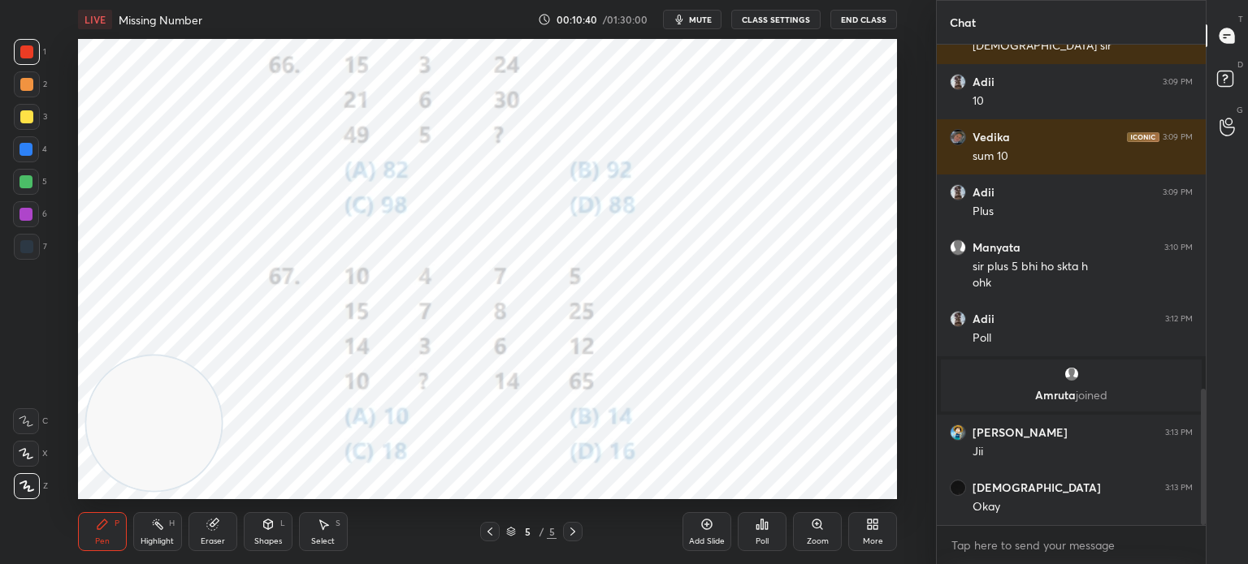
scroll to position [1210, 0]
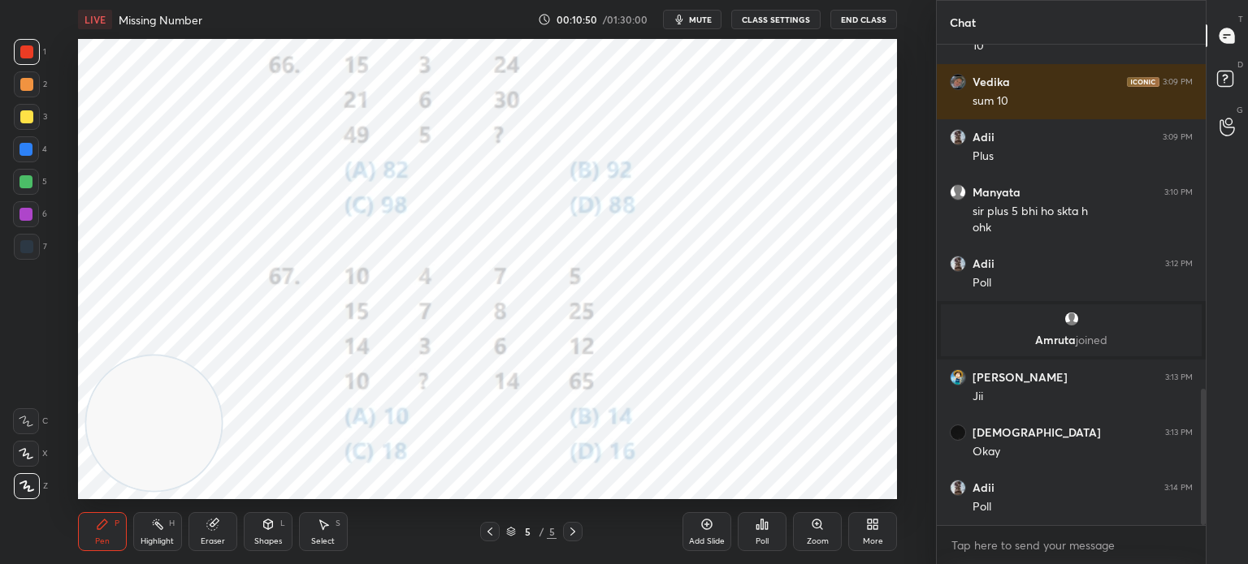
click at [757, 535] on div "Poll" at bounding box center [761, 532] width 49 height 39
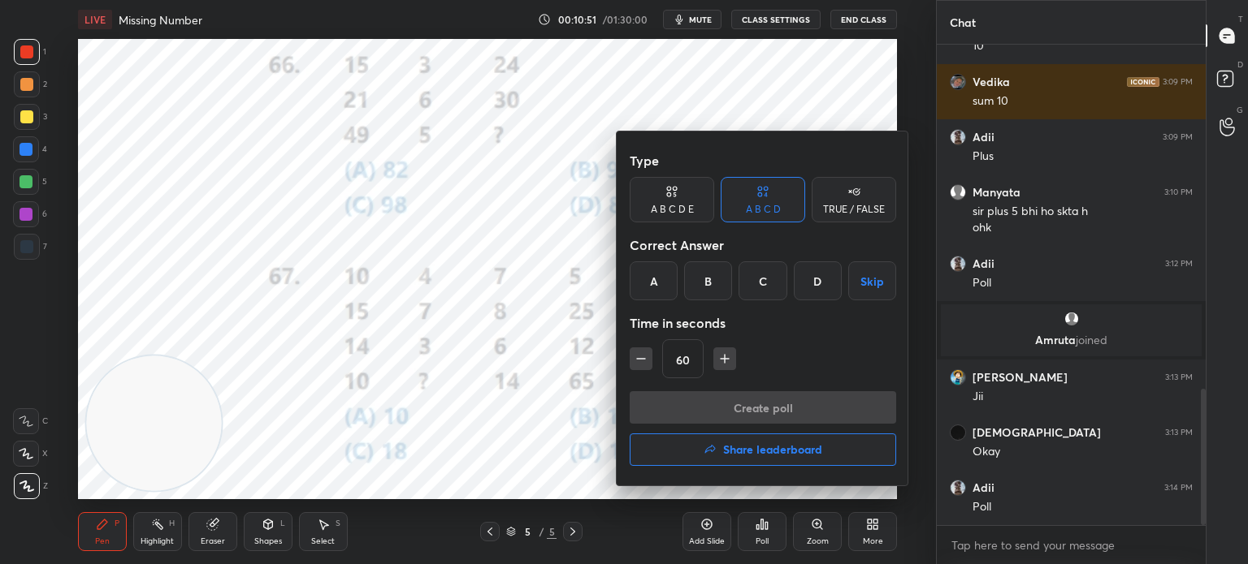
click at [815, 285] on div "D" at bounding box center [818, 281] width 48 height 39
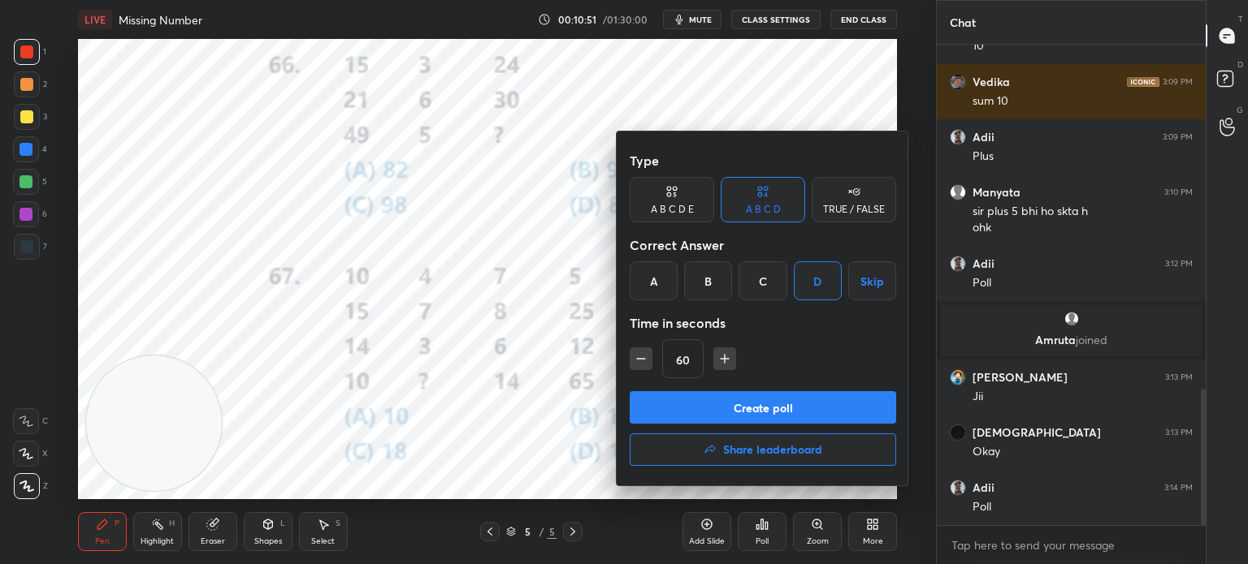
click at [760, 399] on button "Create poll" at bounding box center [762, 407] width 266 height 32
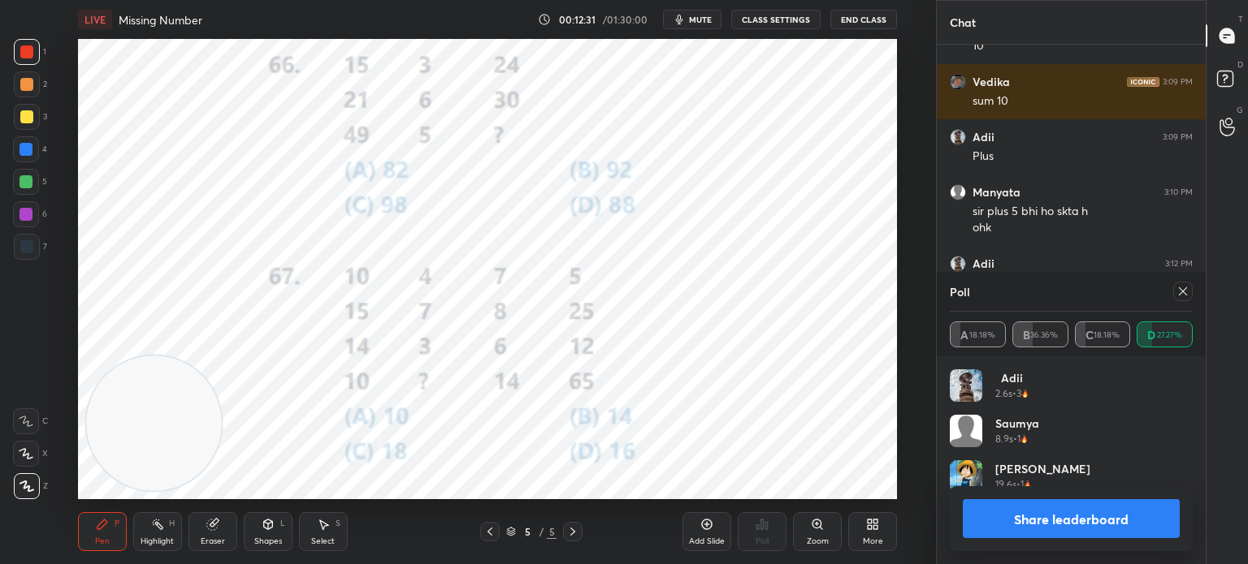
scroll to position [1350, 0]
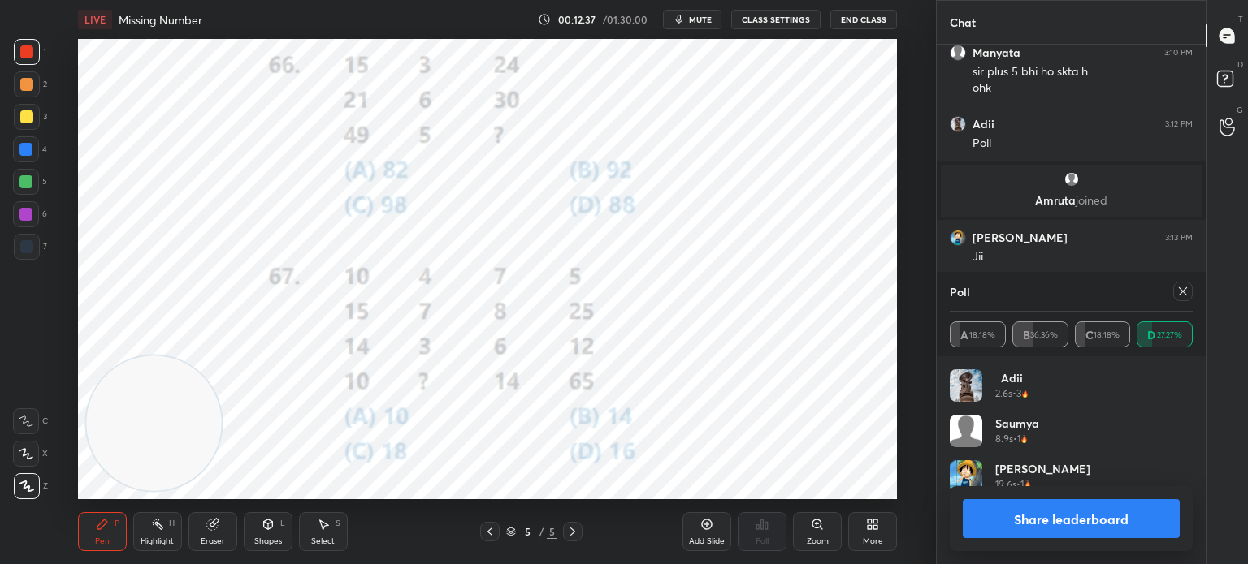
click at [1018, 519] on button "Share leaderboard" at bounding box center [1070, 519] width 217 height 39
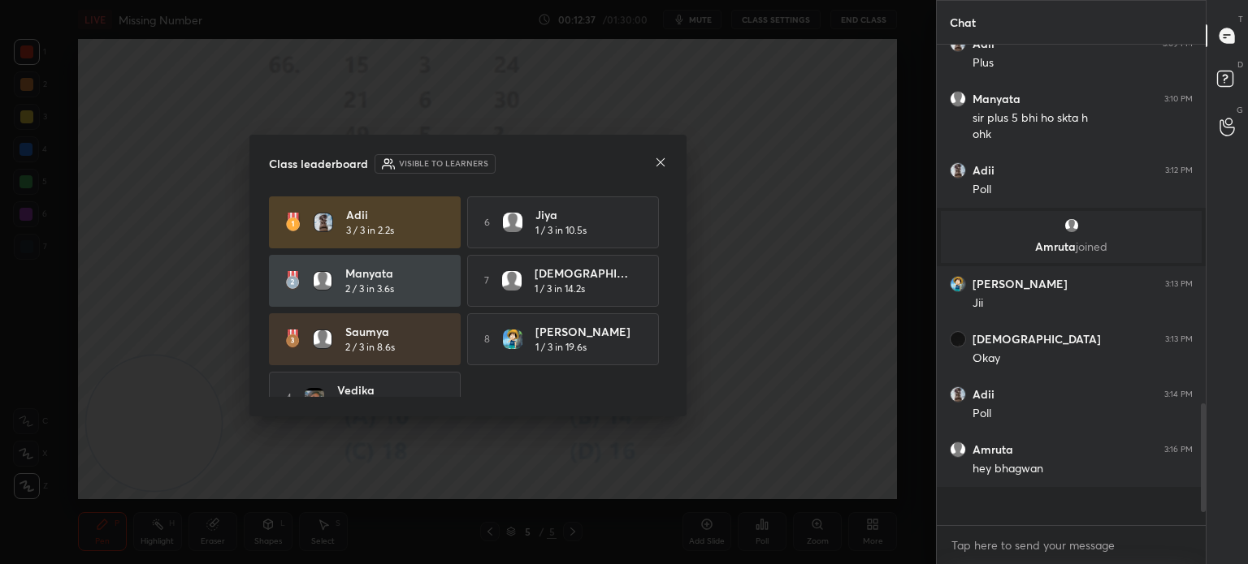
scroll to position [488, 264]
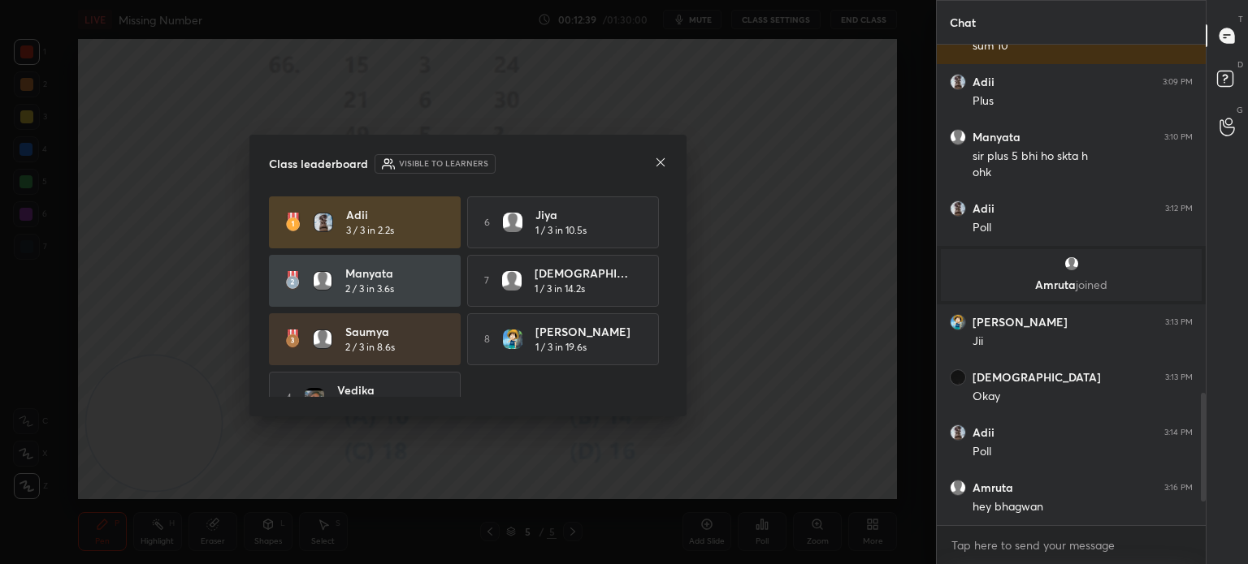
click at [657, 159] on icon at bounding box center [660, 162] width 8 height 8
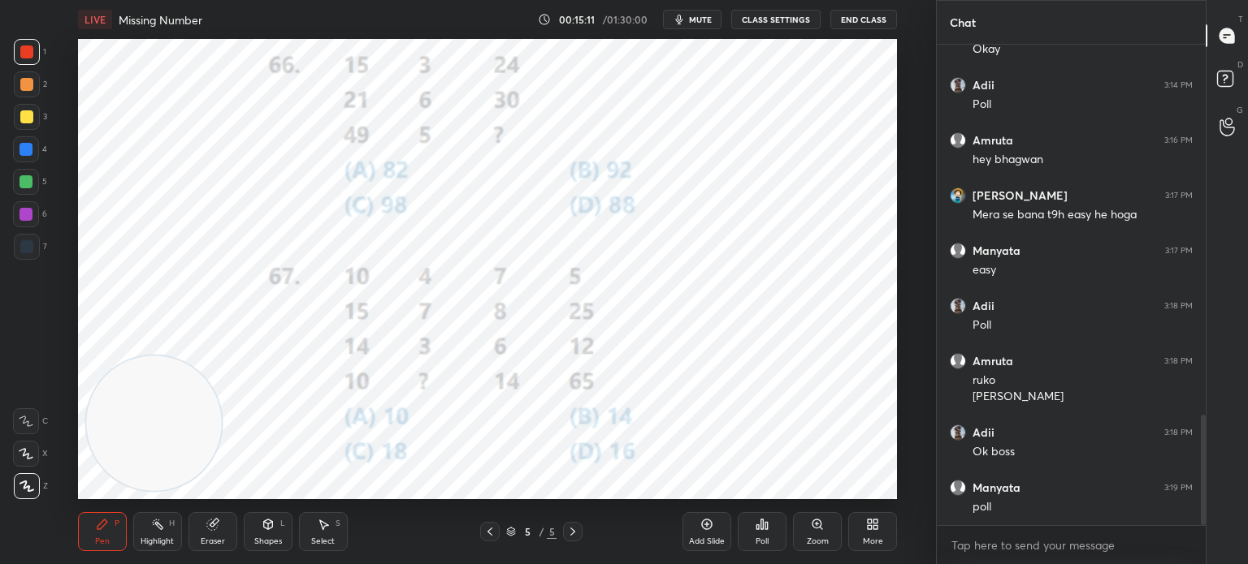
scroll to position [1668, 0]
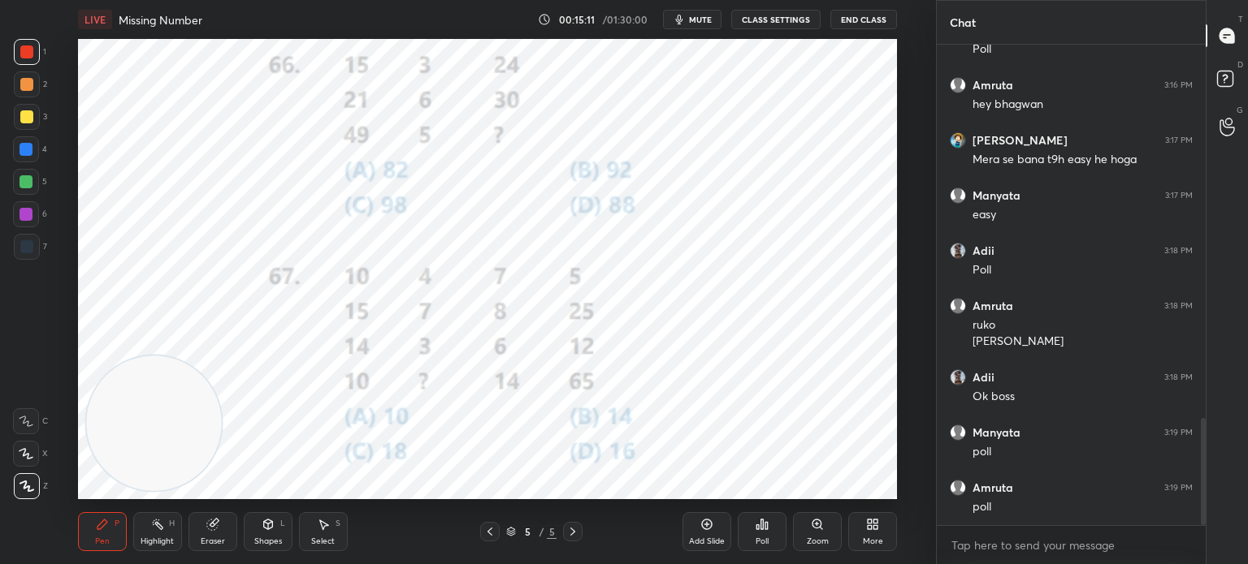
click at [761, 535] on div "Poll" at bounding box center [761, 532] width 49 height 39
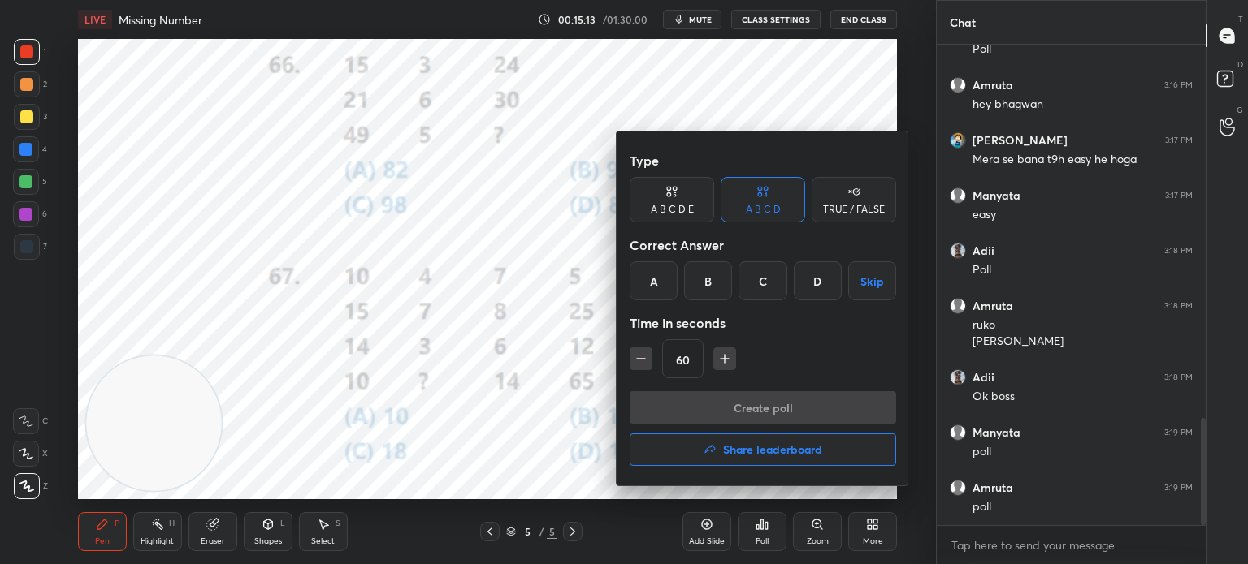
click at [521, 432] on div at bounding box center [624, 282] width 1248 height 564
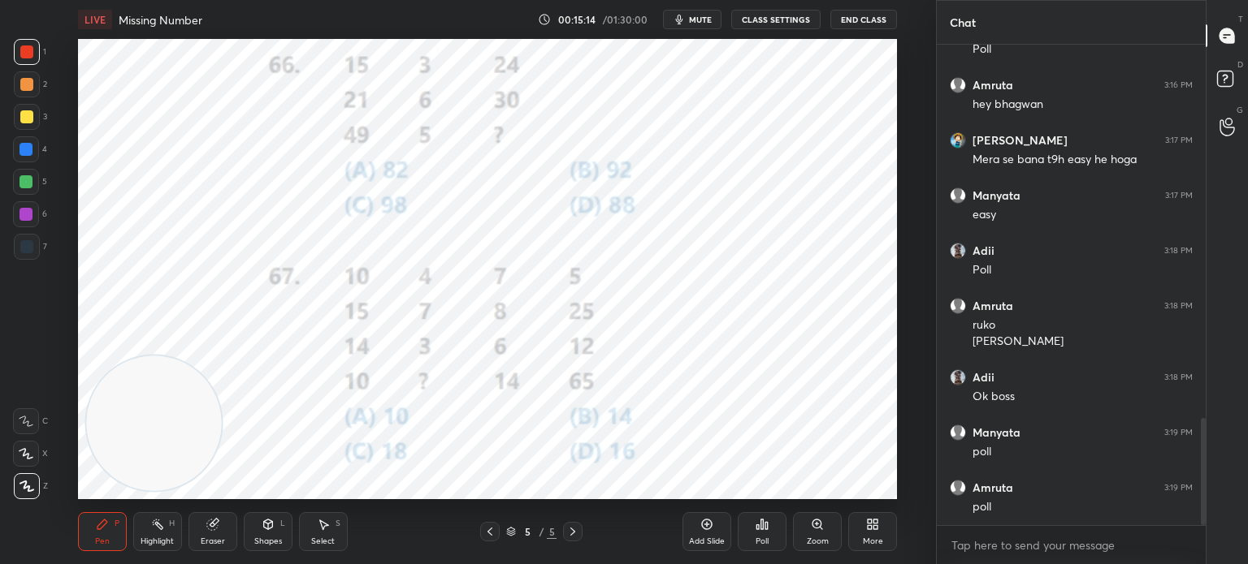
click at [763, 539] on div "Poll" at bounding box center [761, 542] width 13 height 8
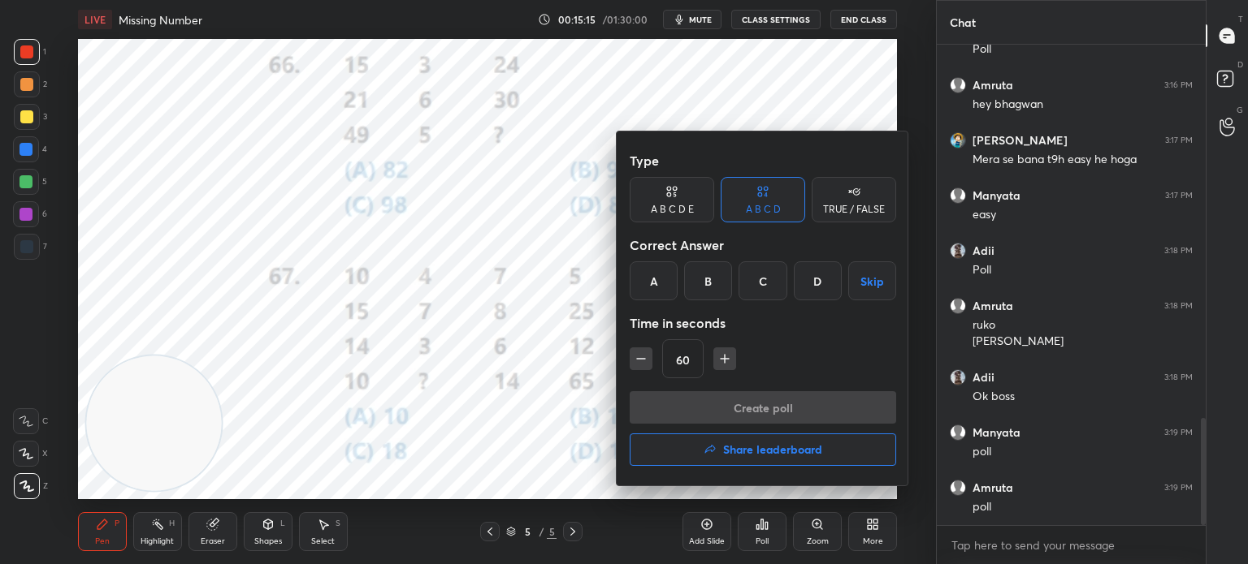
click at [818, 285] on div "D" at bounding box center [818, 281] width 48 height 39
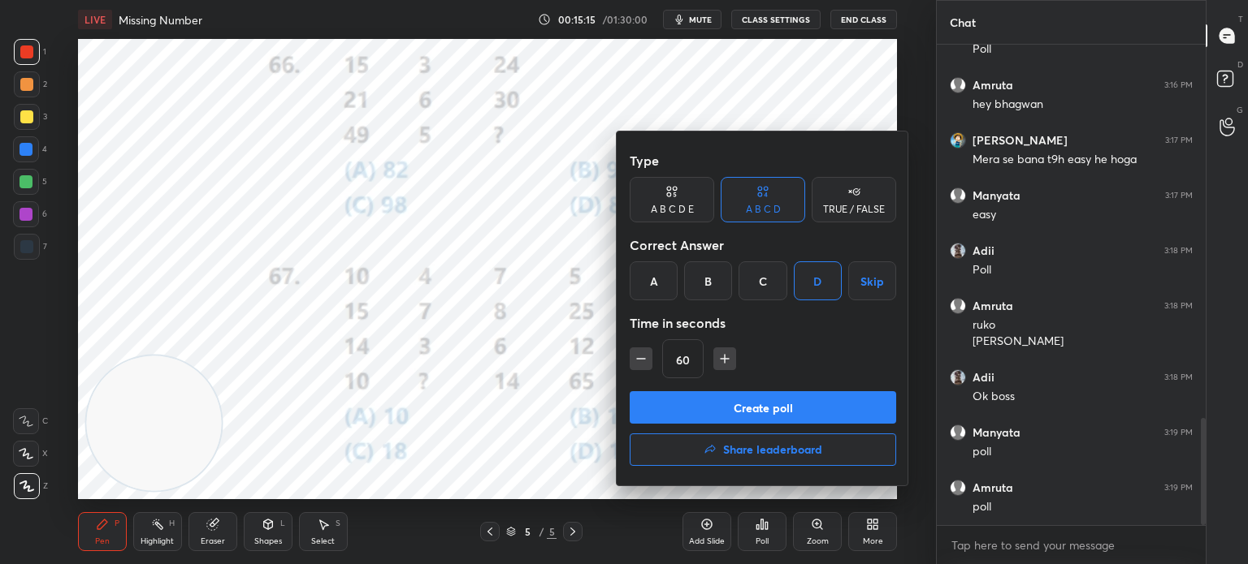
click at [749, 405] on button "Create poll" at bounding box center [762, 407] width 266 height 32
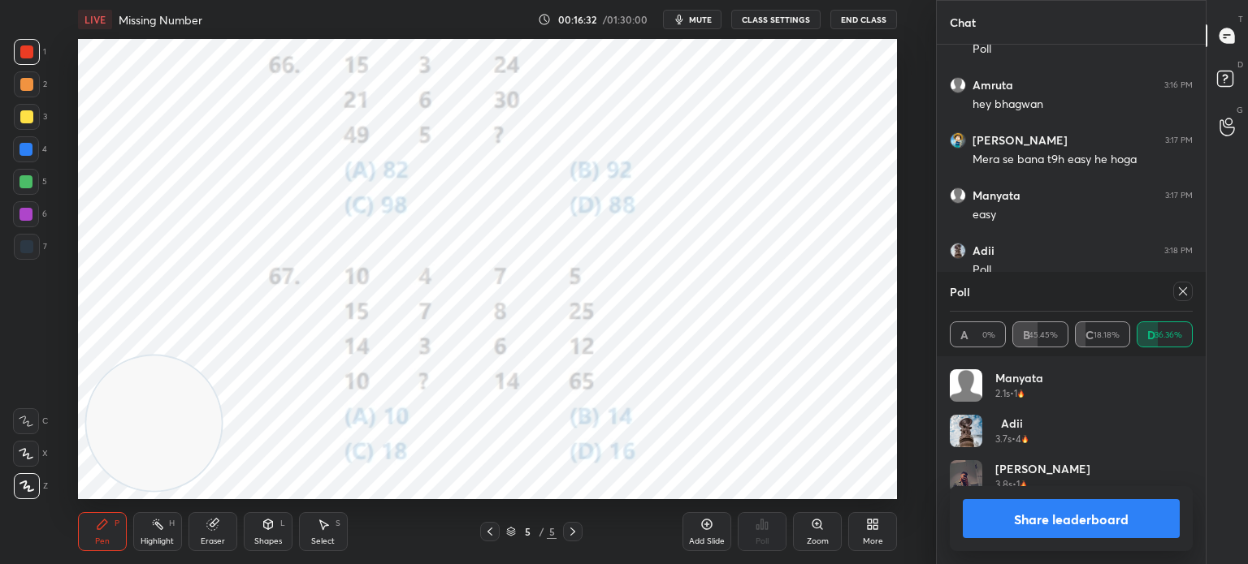
scroll to position [1808, 0]
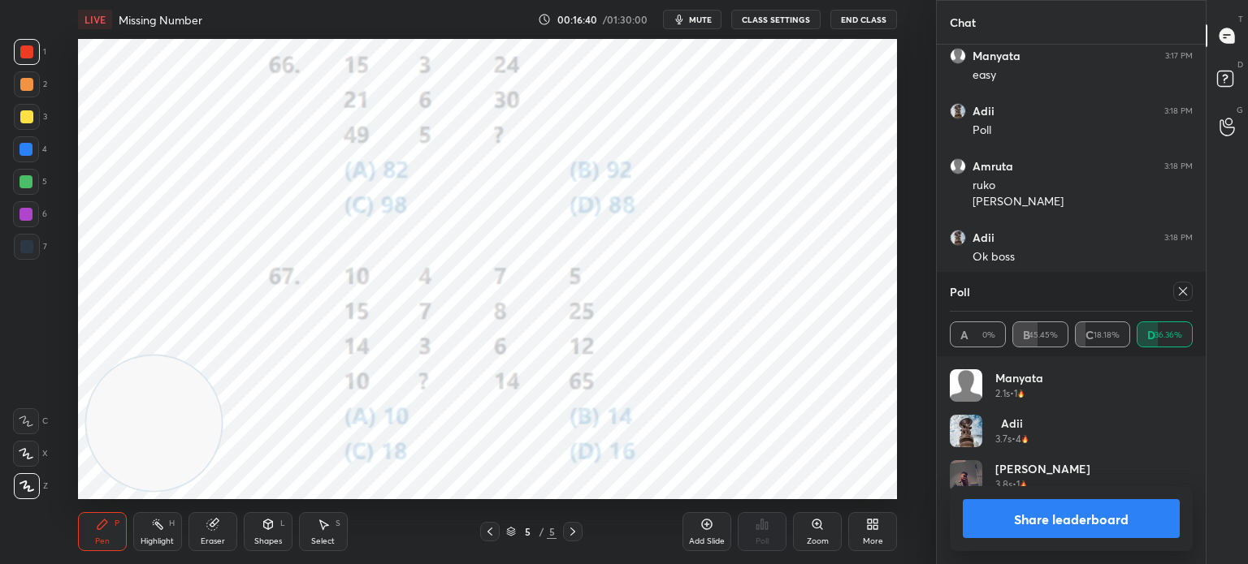
click at [1014, 529] on button "Share leaderboard" at bounding box center [1070, 519] width 217 height 39
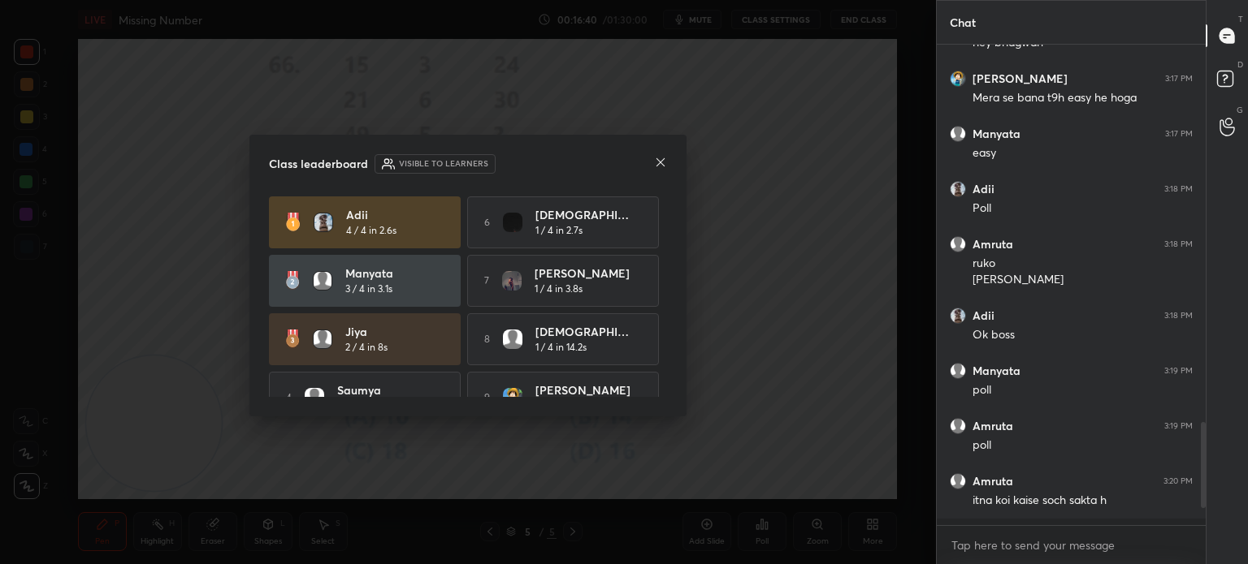
scroll to position [515, 264]
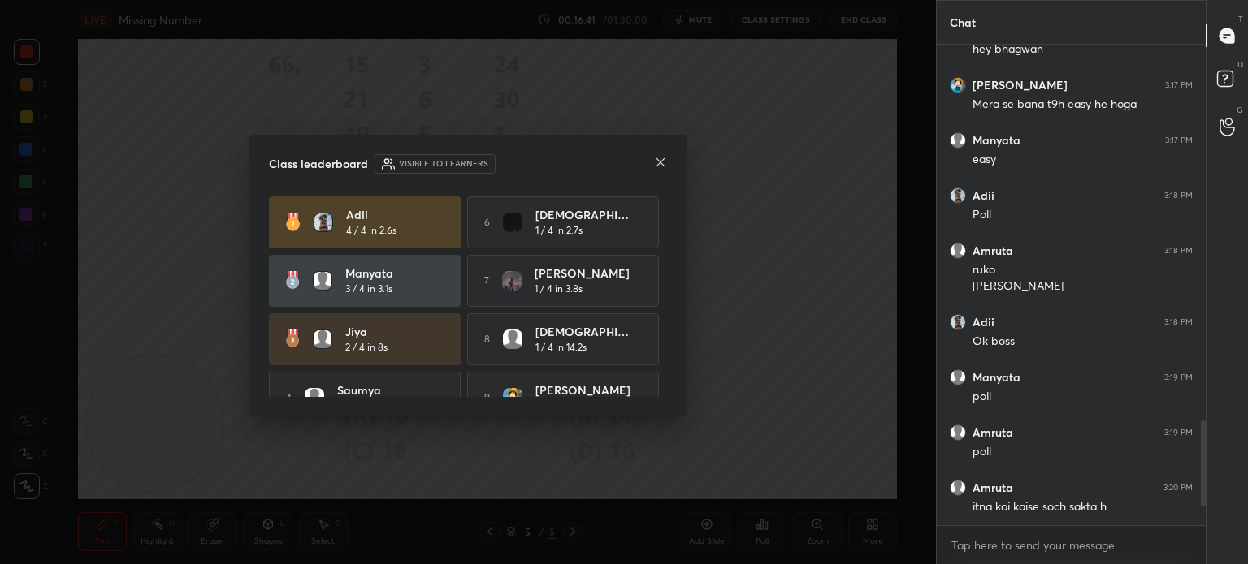
click at [656, 164] on icon at bounding box center [660, 162] width 13 height 13
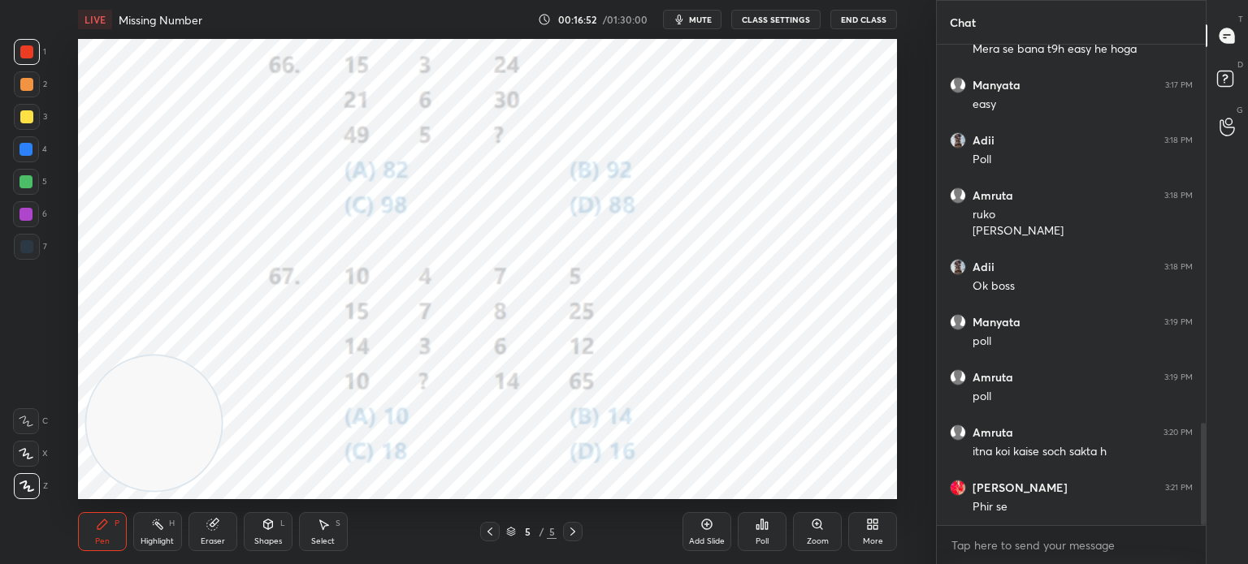
scroll to position [1834, 0]
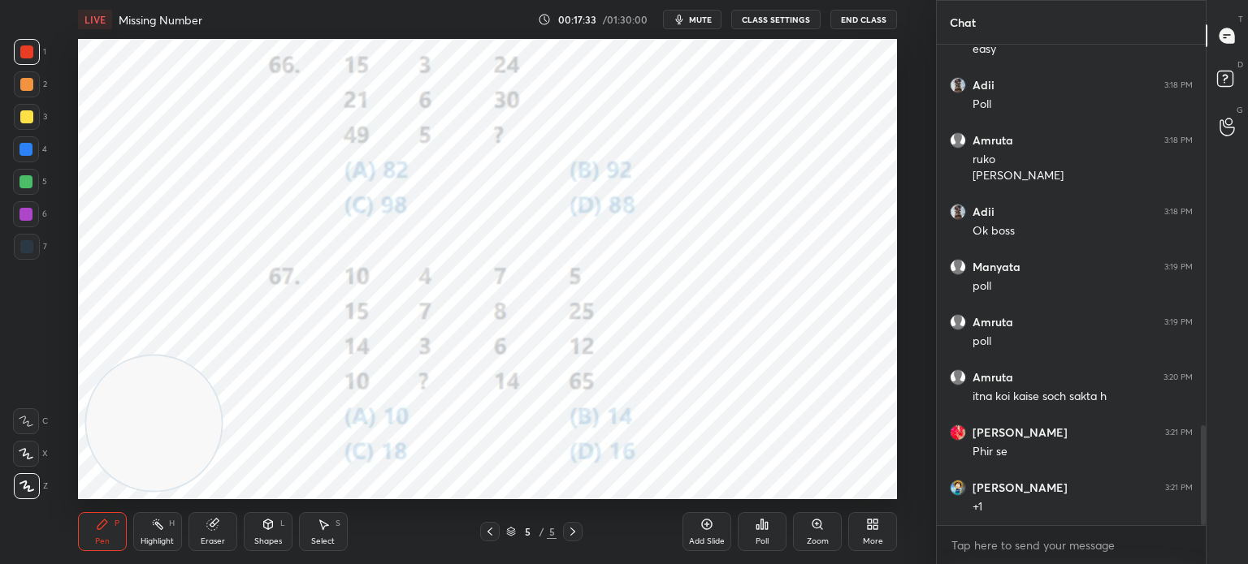
click at [878, 547] on div "More" at bounding box center [872, 532] width 49 height 39
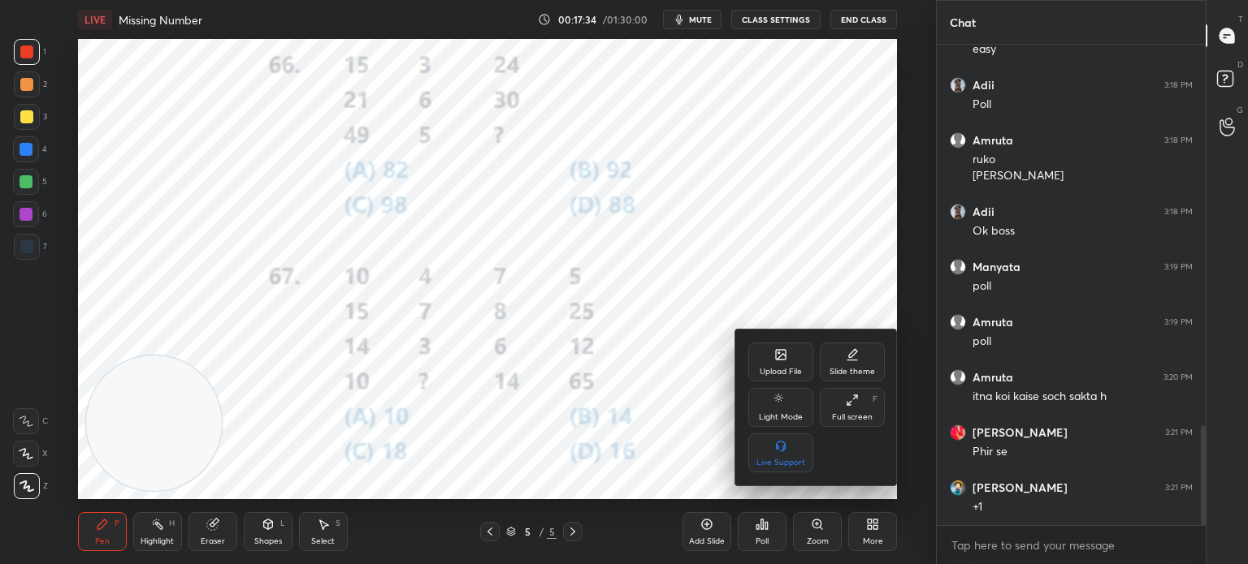
click at [770, 361] on div "Upload File" at bounding box center [780, 362] width 65 height 39
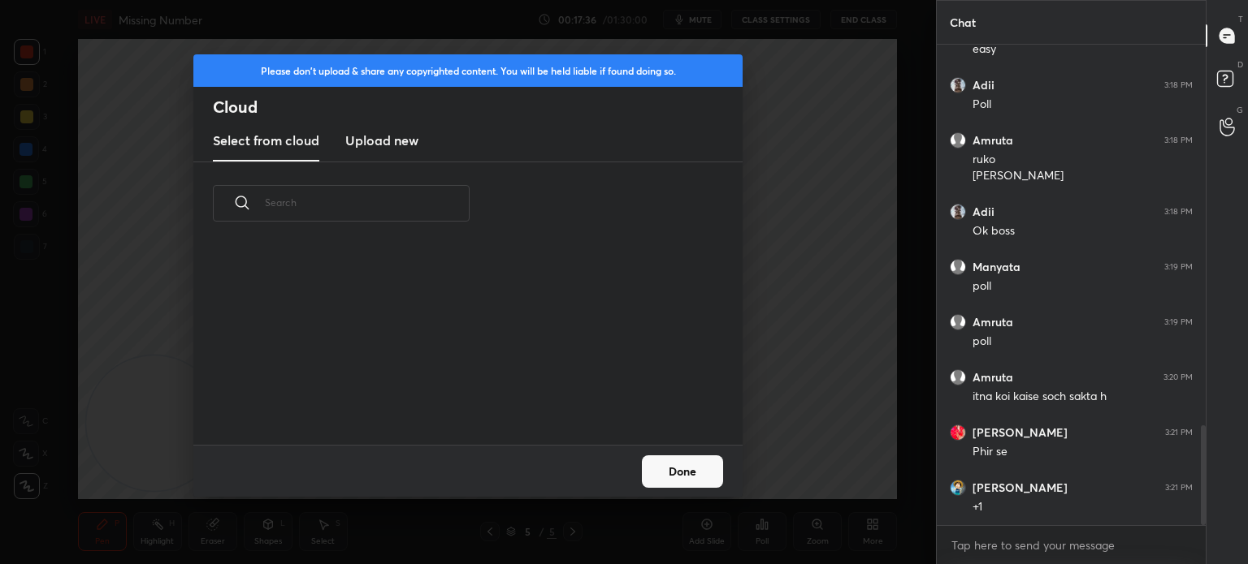
scroll to position [200, 521]
click at [396, 139] on h3 "Upload new" at bounding box center [381, 140] width 73 height 19
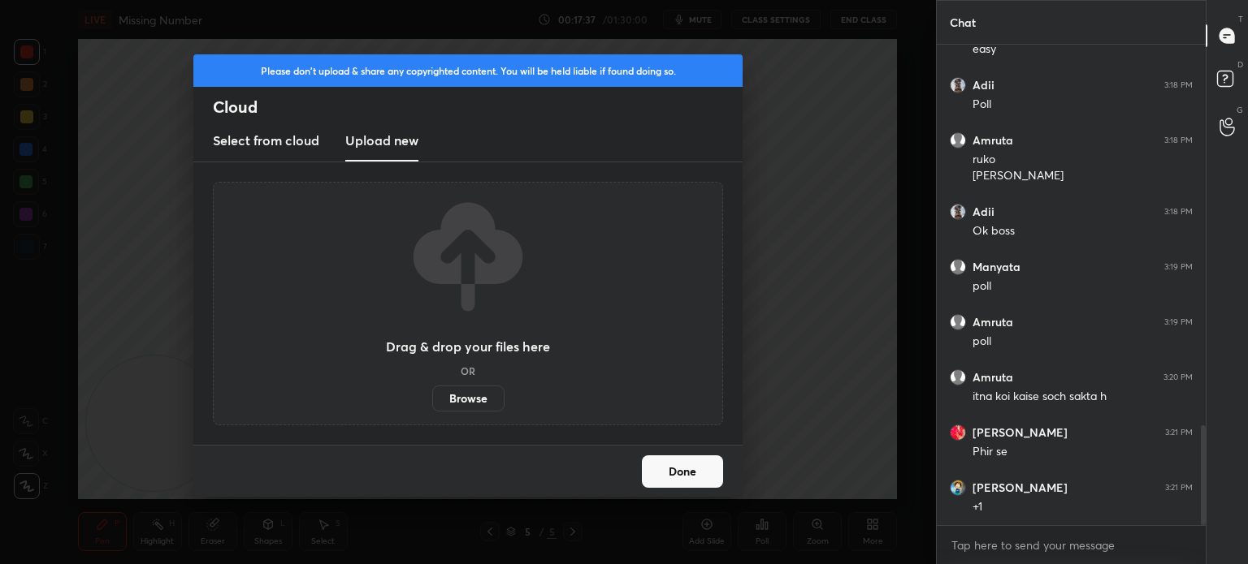
click at [464, 394] on label "Browse" at bounding box center [468, 399] width 72 height 26
click at [432, 394] on input "Browse" at bounding box center [432, 399] width 0 height 26
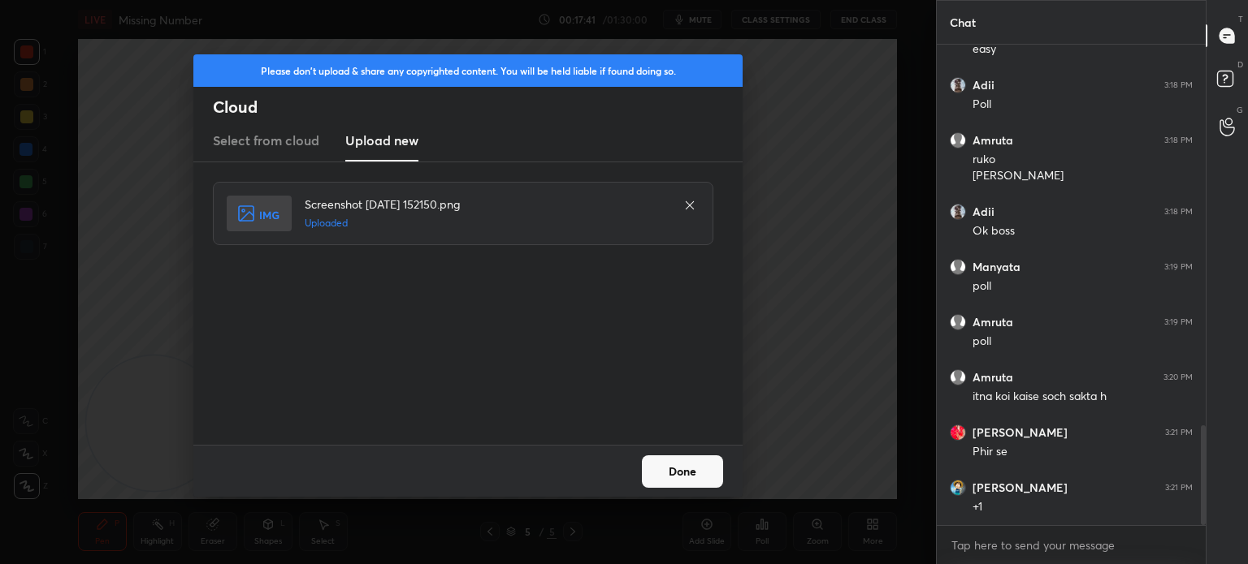
click at [708, 478] on button "Done" at bounding box center [682, 472] width 81 height 32
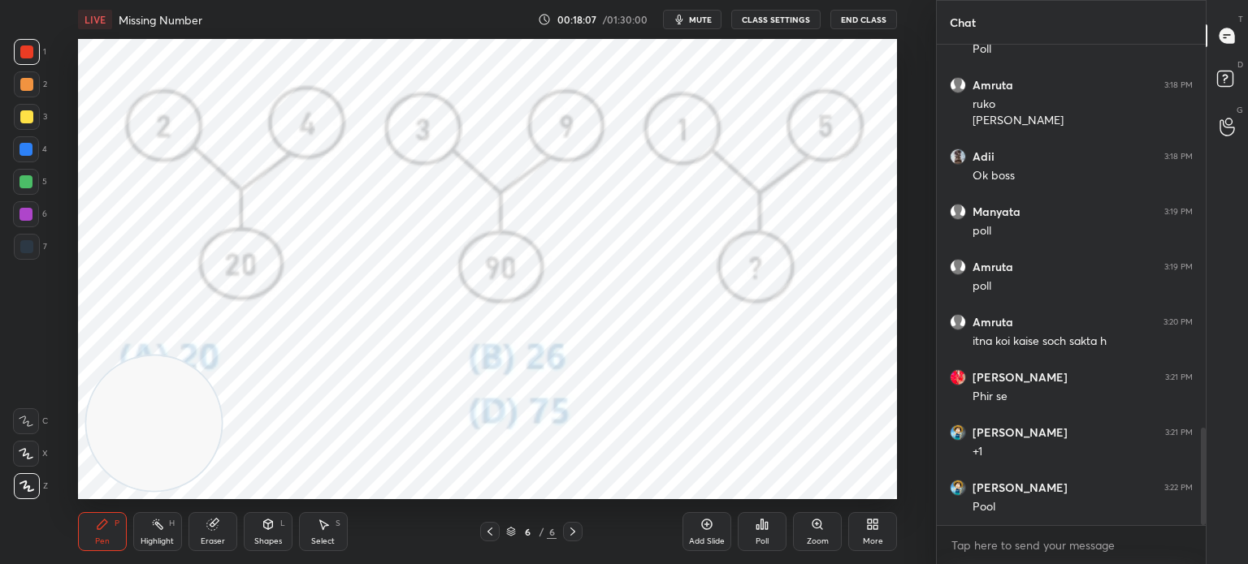
scroll to position [1905, 0]
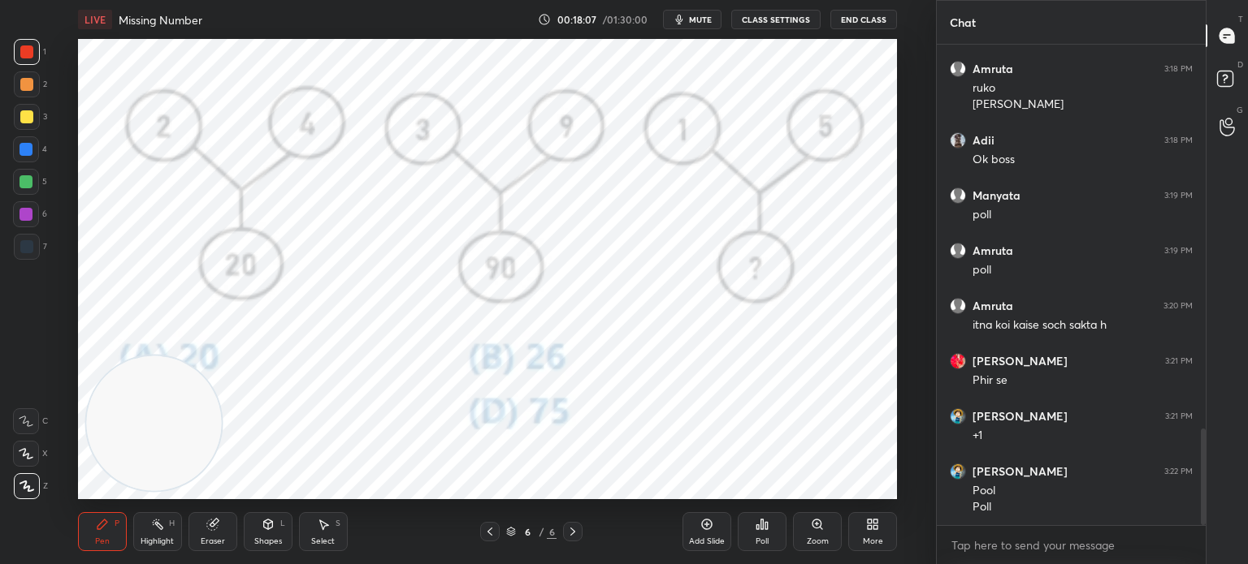
click at [755, 541] on div "Poll" at bounding box center [761, 542] width 13 height 8
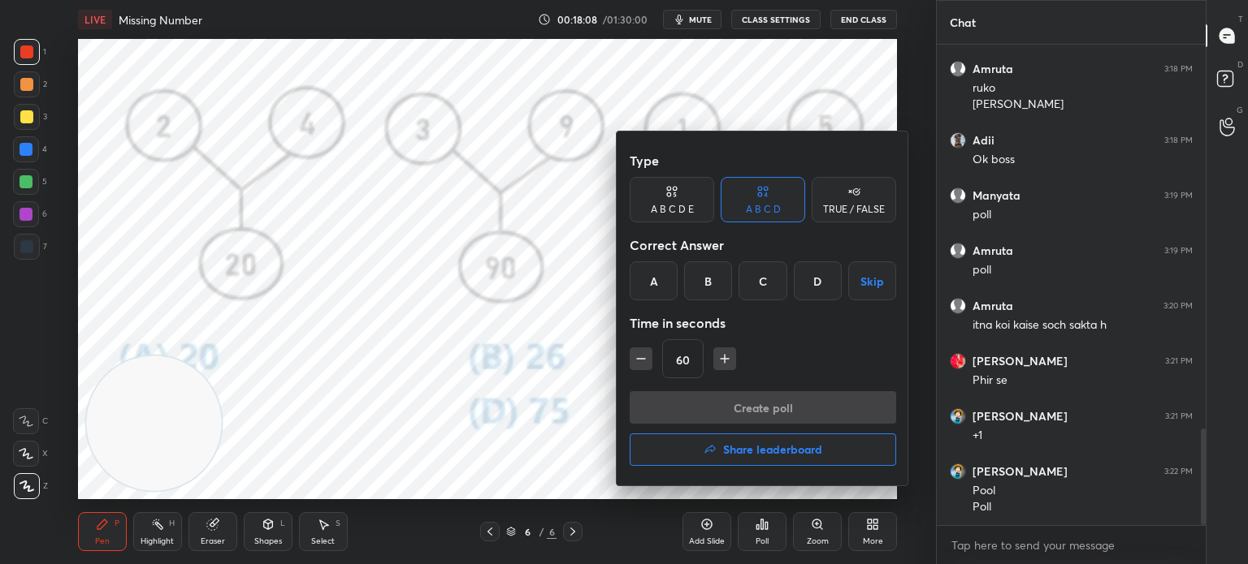
click at [708, 279] on div "B" at bounding box center [708, 281] width 48 height 39
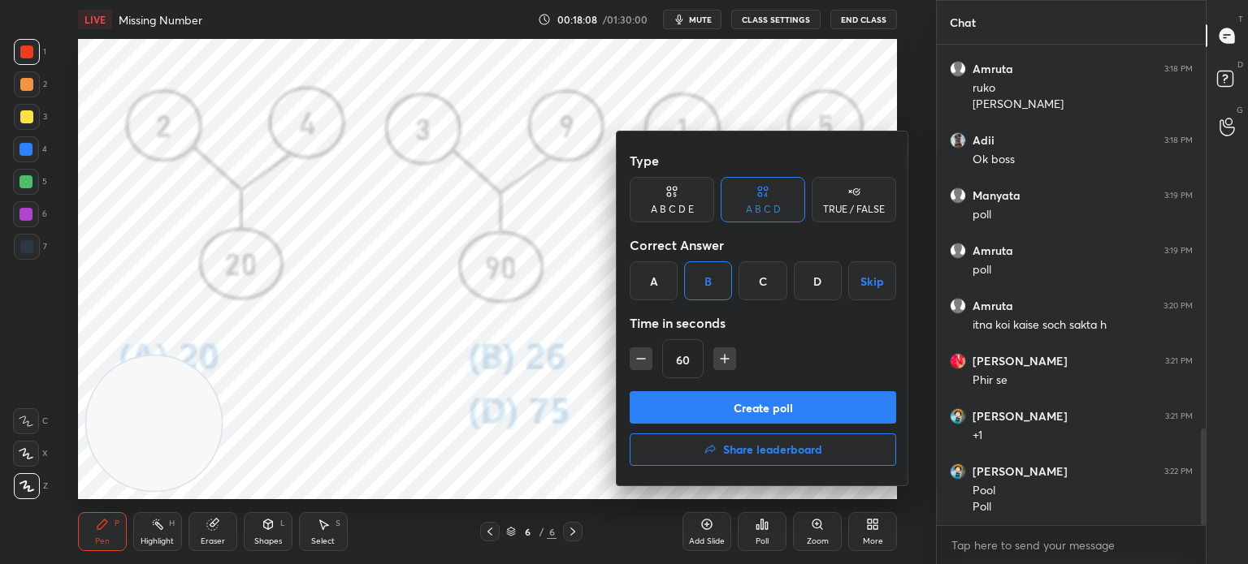
click at [708, 409] on button "Create poll" at bounding box center [762, 407] width 266 height 32
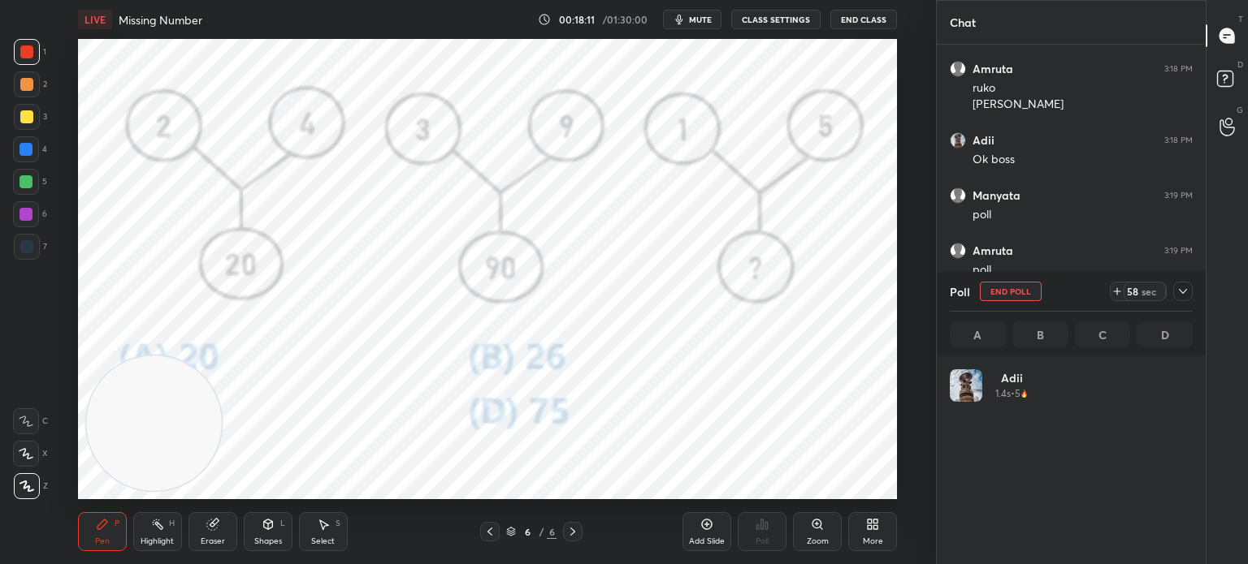
scroll to position [190, 238]
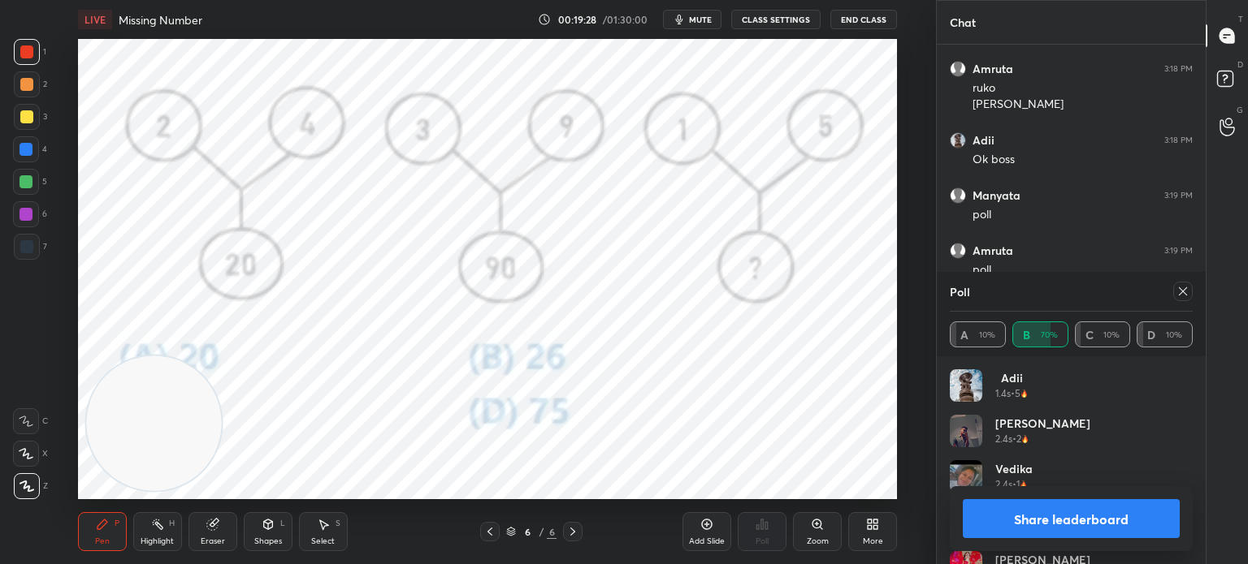
click at [878, 529] on icon at bounding box center [872, 524] width 13 height 13
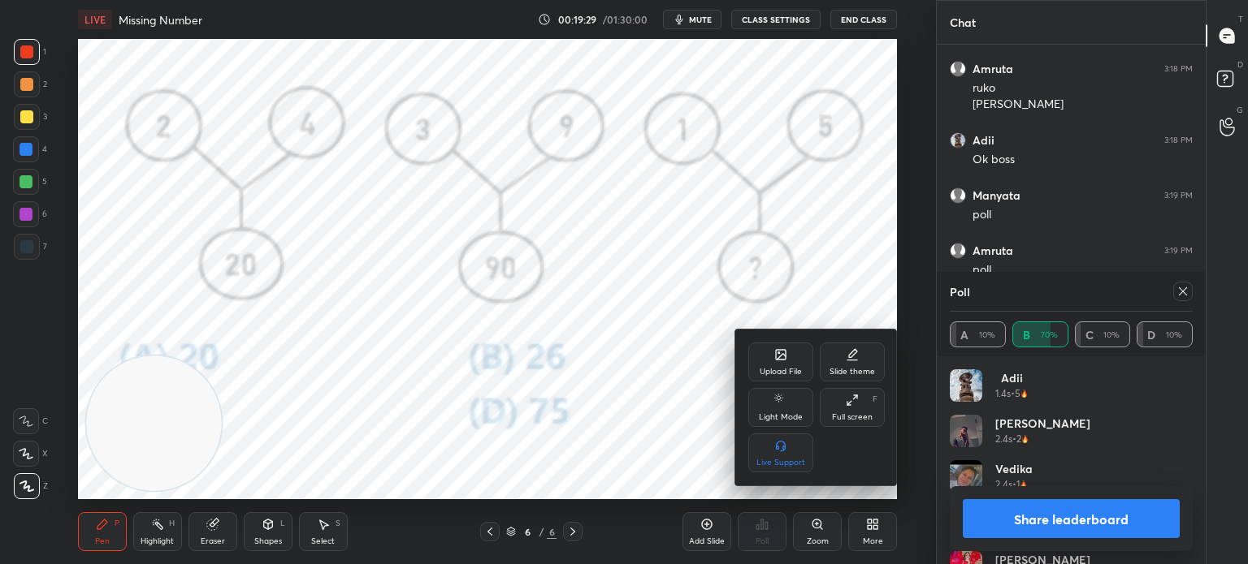
click at [759, 361] on div "Upload File" at bounding box center [780, 362] width 65 height 39
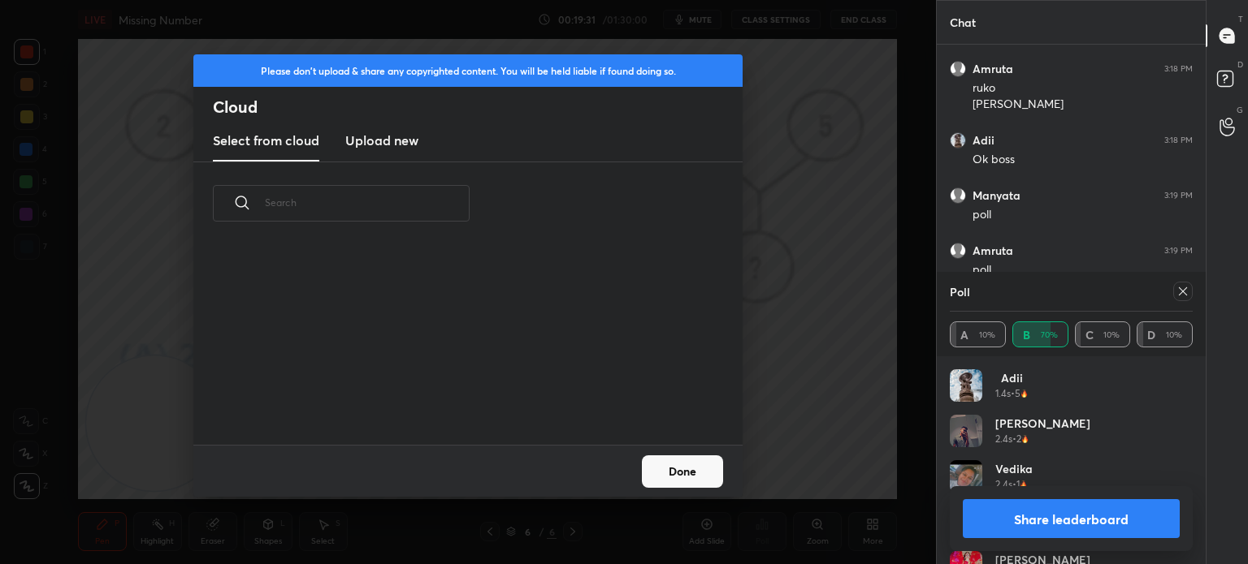
scroll to position [200, 521]
click at [391, 132] on h3 "Upload new" at bounding box center [381, 140] width 73 height 19
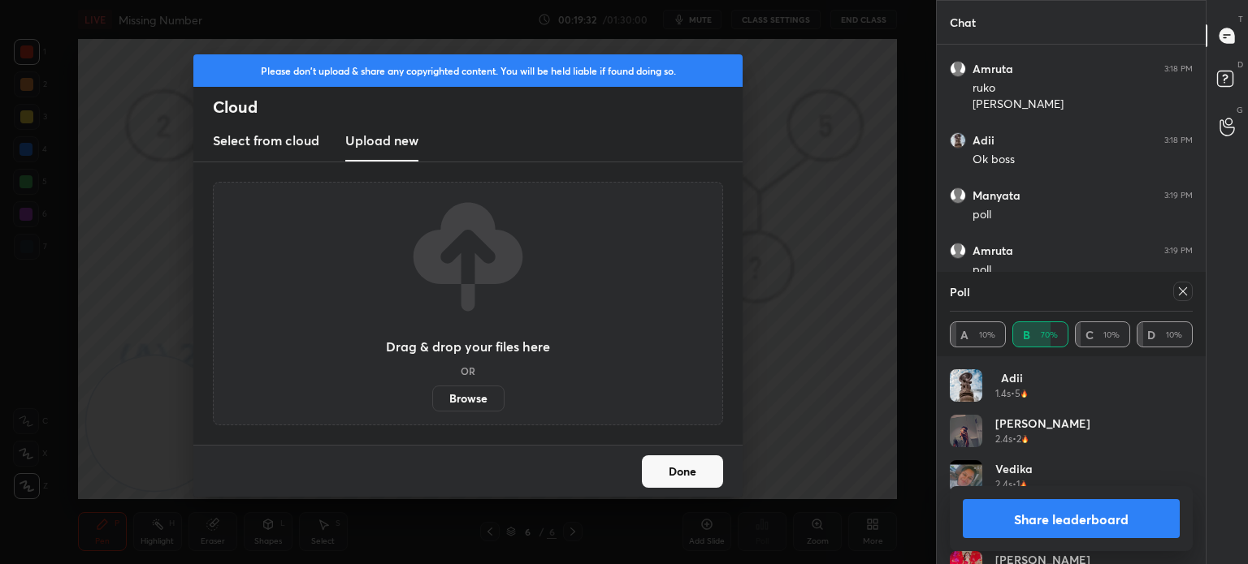
click at [455, 397] on label "Browse" at bounding box center [468, 399] width 72 height 26
click at [432, 397] on input "Browse" at bounding box center [432, 399] width 0 height 26
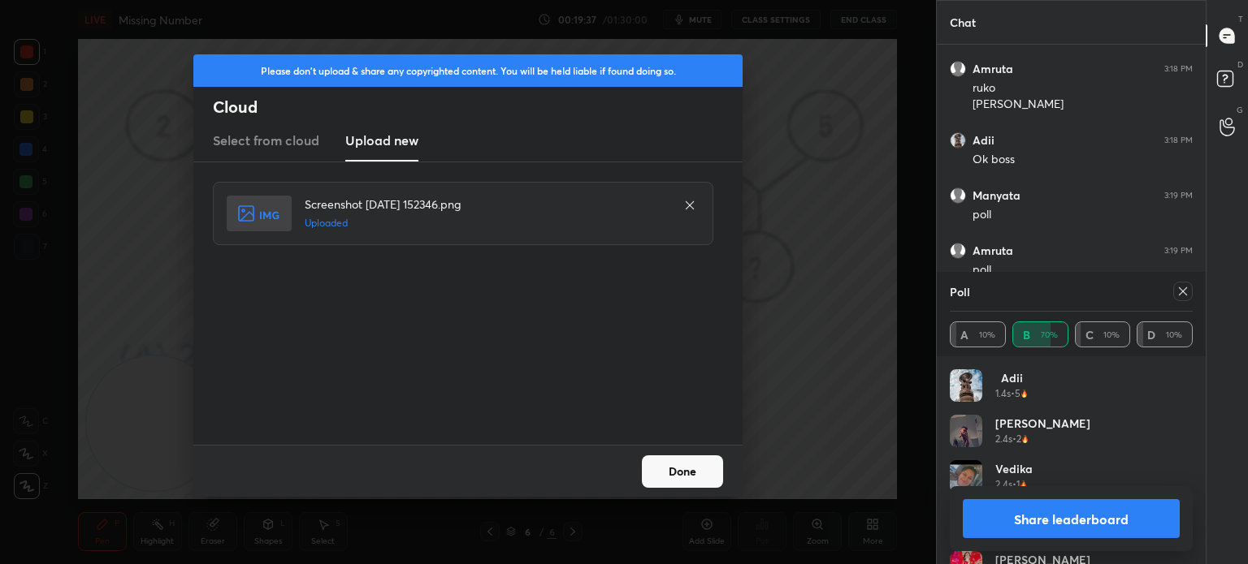
click at [662, 469] on button "Done" at bounding box center [682, 472] width 81 height 32
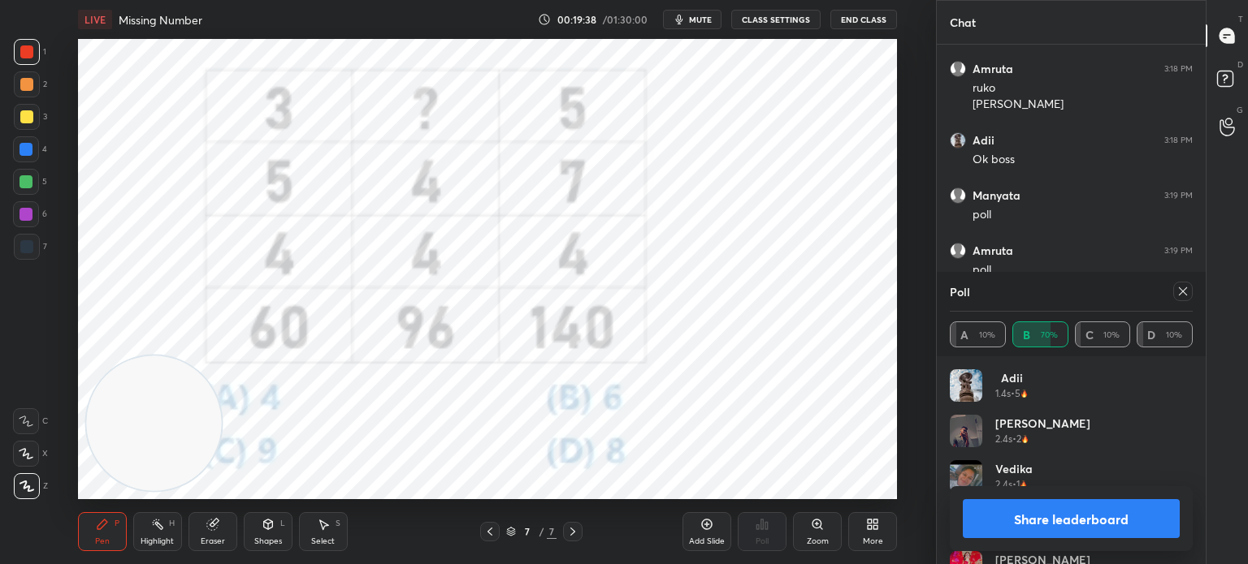
click at [980, 521] on button "Share leaderboard" at bounding box center [1070, 519] width 217 height 39
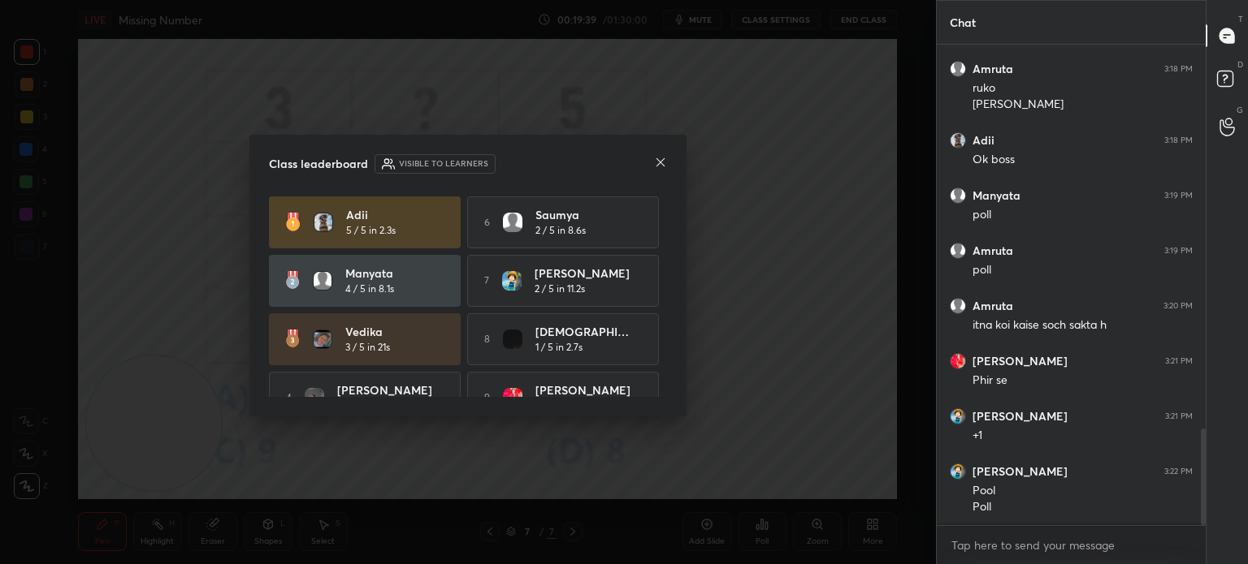
scroll to position [4, 5]
click at [663, 164] on icon at bounding box center [660, 162] width 8 height 8
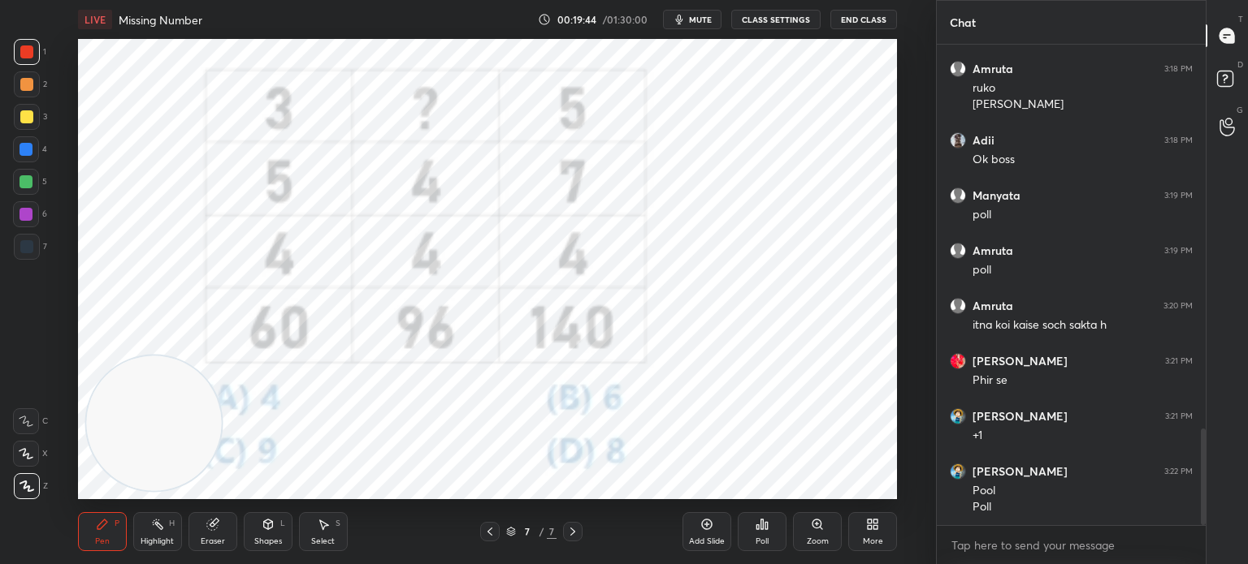
click at [700, 24] on span "mute" at bounding box center [700, 19] width 23 height 11
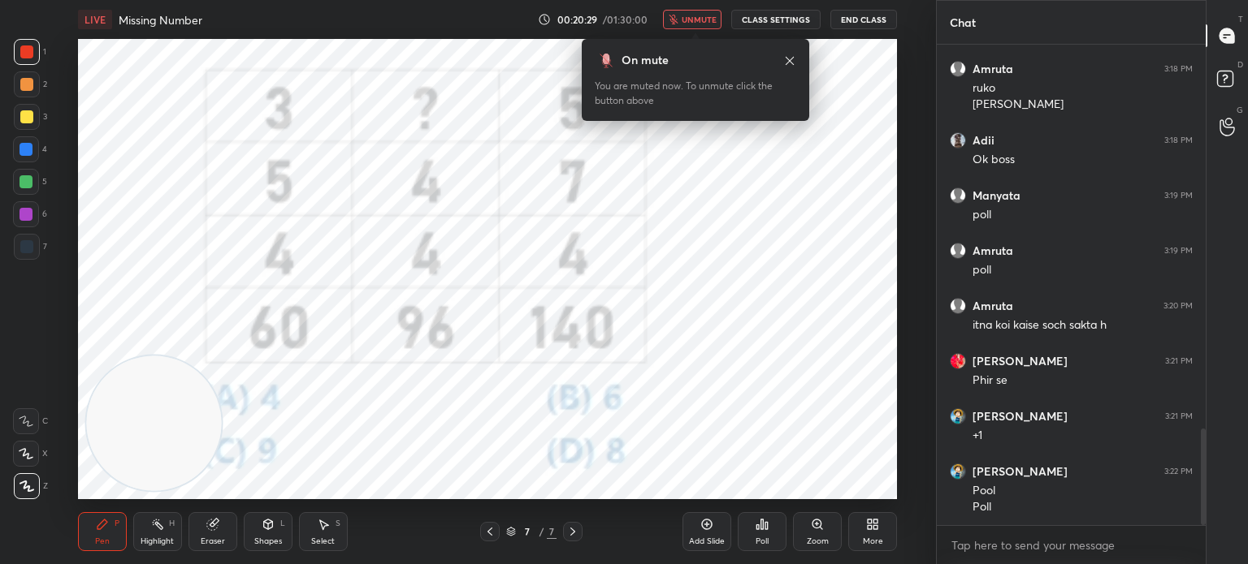
click at [695, 17] on span "unmute" at bounding box center [698, 19] width 35 height 11
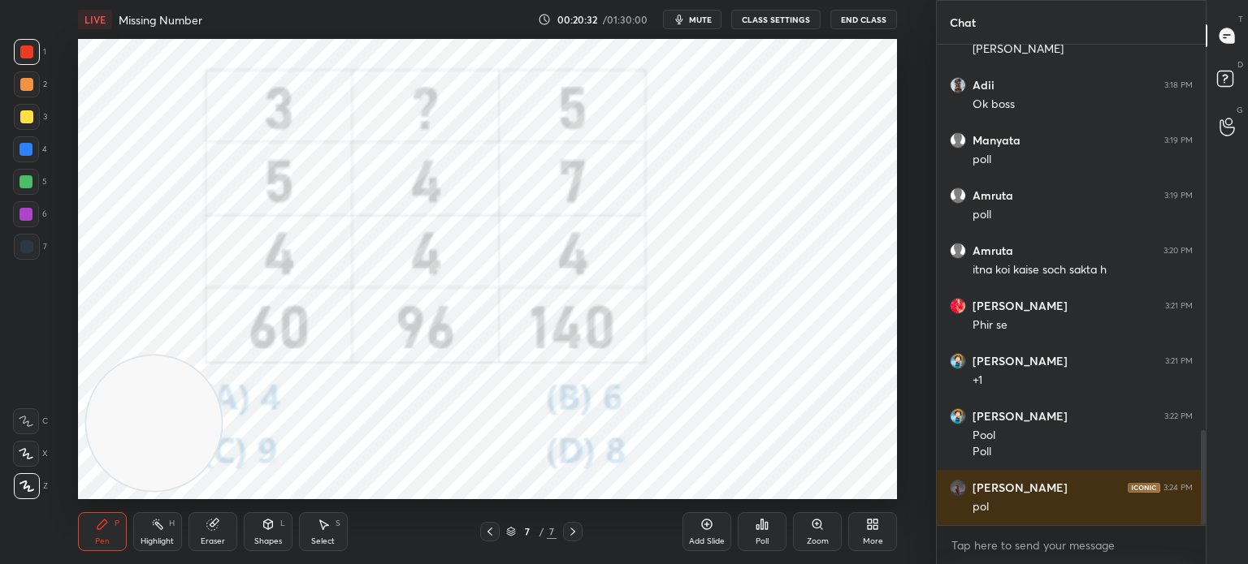
scroll to position [443, 264]
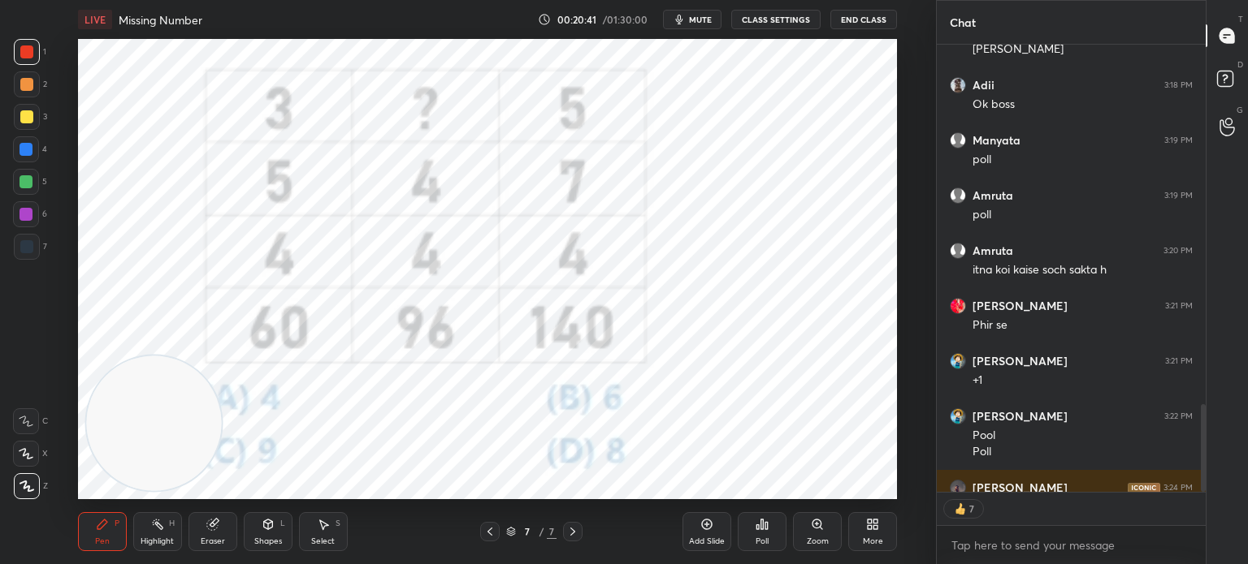
click at [762, 539] on div "Poll" at bounding box center [761, 542] width 13 height 8
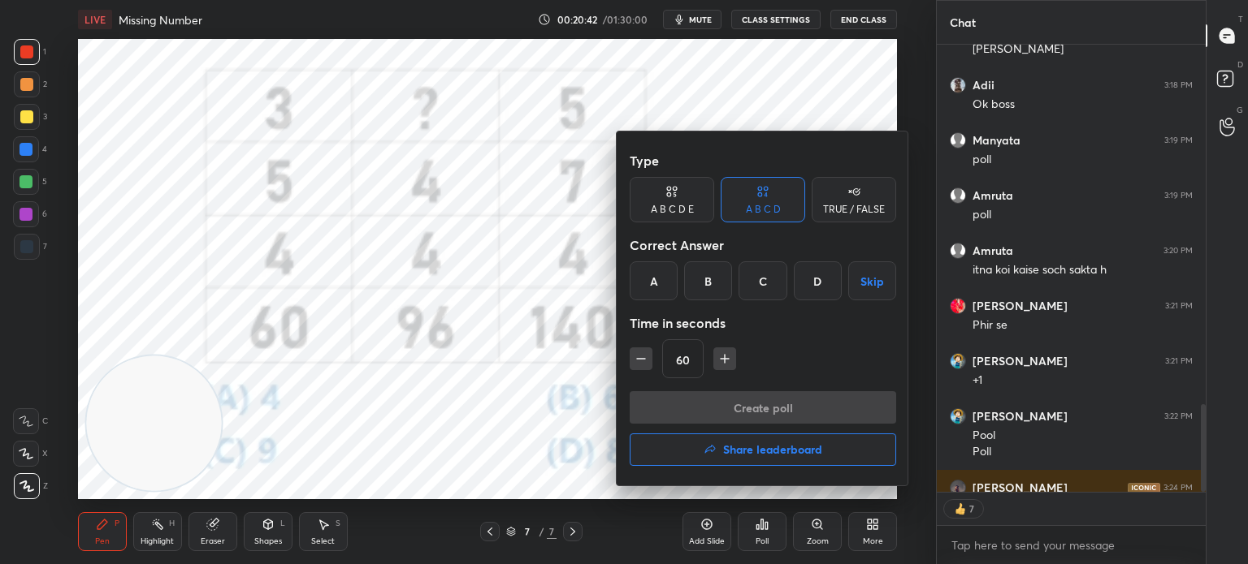
click at [705, 283] on div "B" at bounding box center [708, 281] width 48 height 39
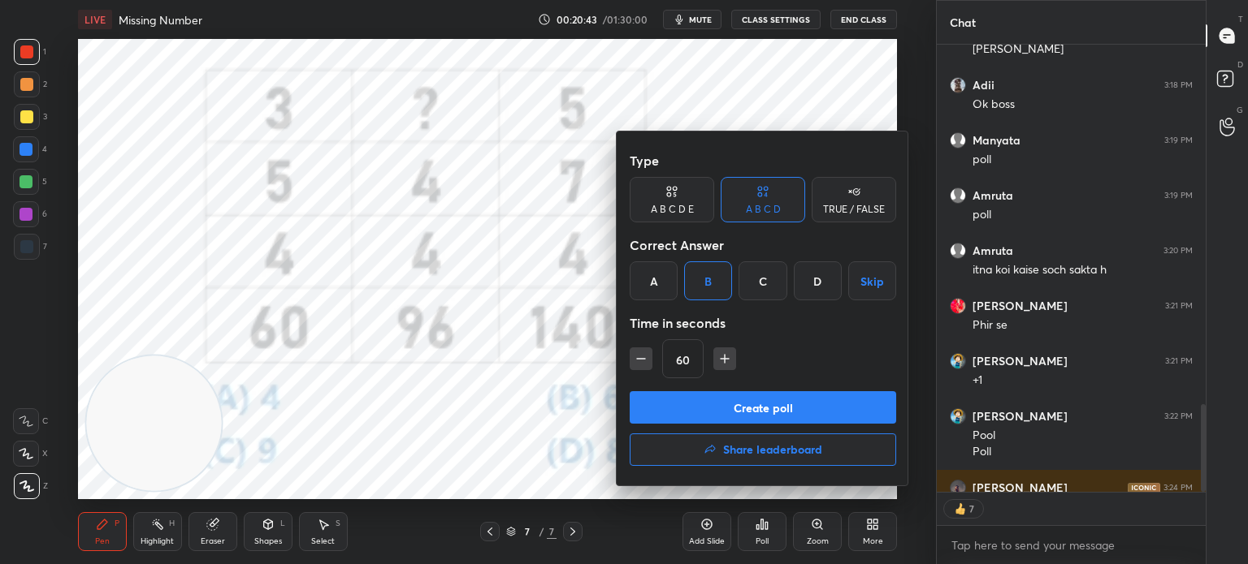
click at [692, 407] on button "Create poll" at bounding box center [762, 407] width 266 height 32
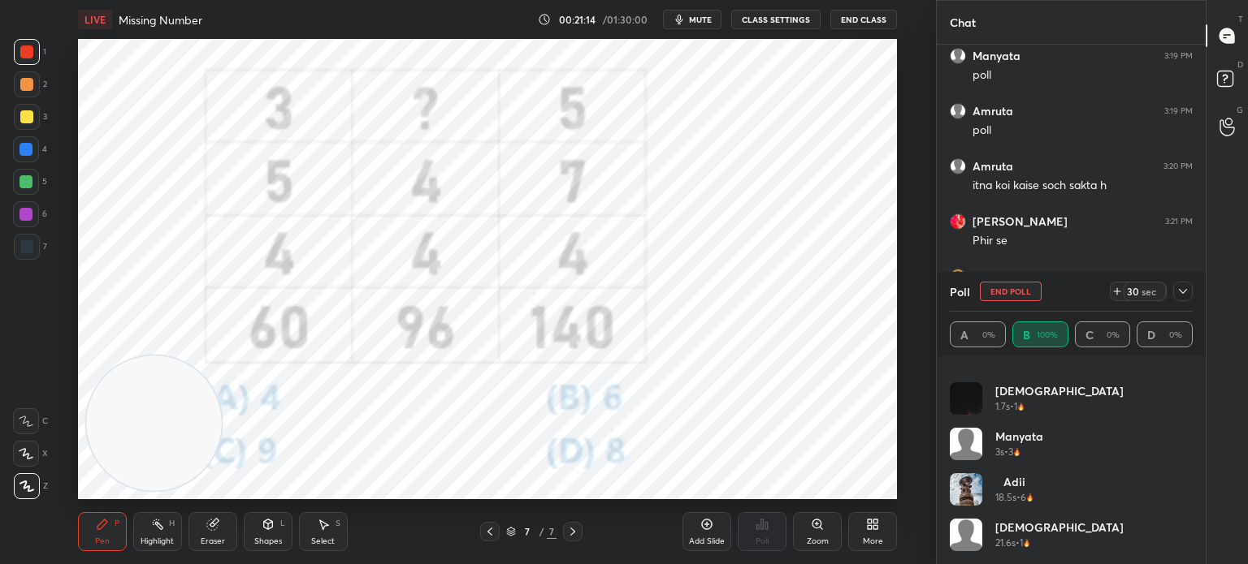
scroll to position [169, 0]
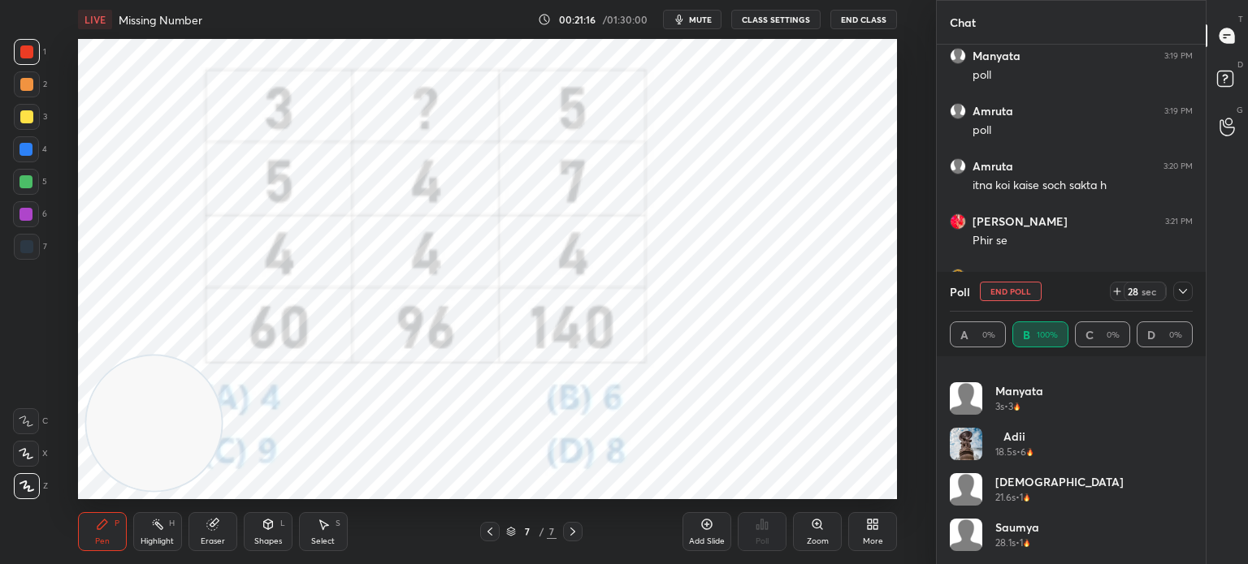
click at [1177, 294] on icon at bounding box center [1182, 291] width 13 height 13
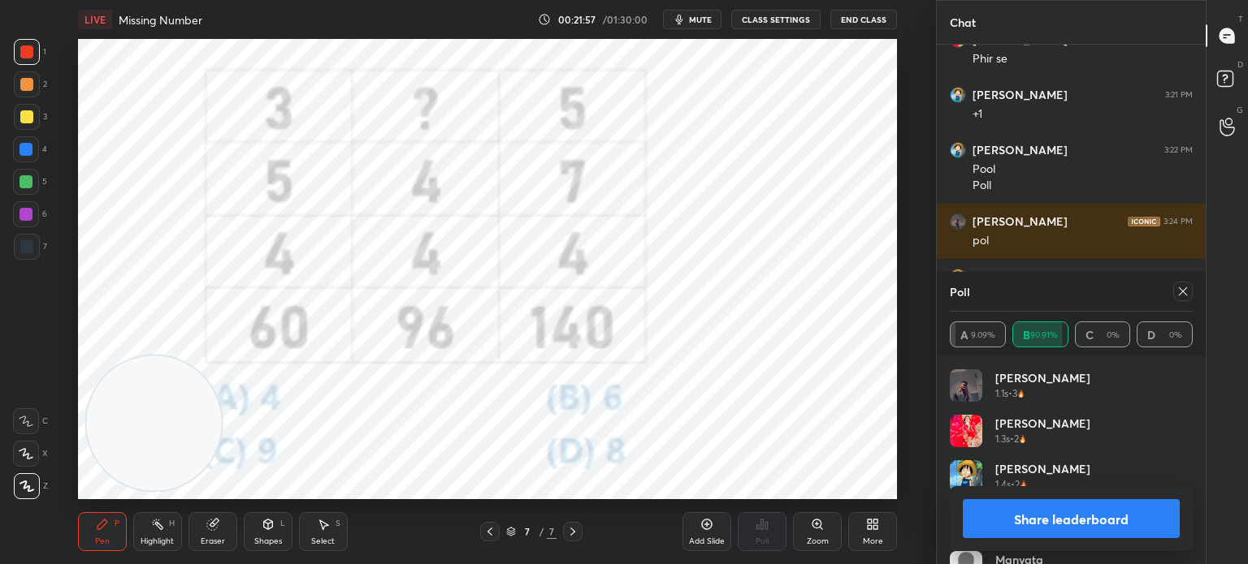
scroll to position [2282, 0]
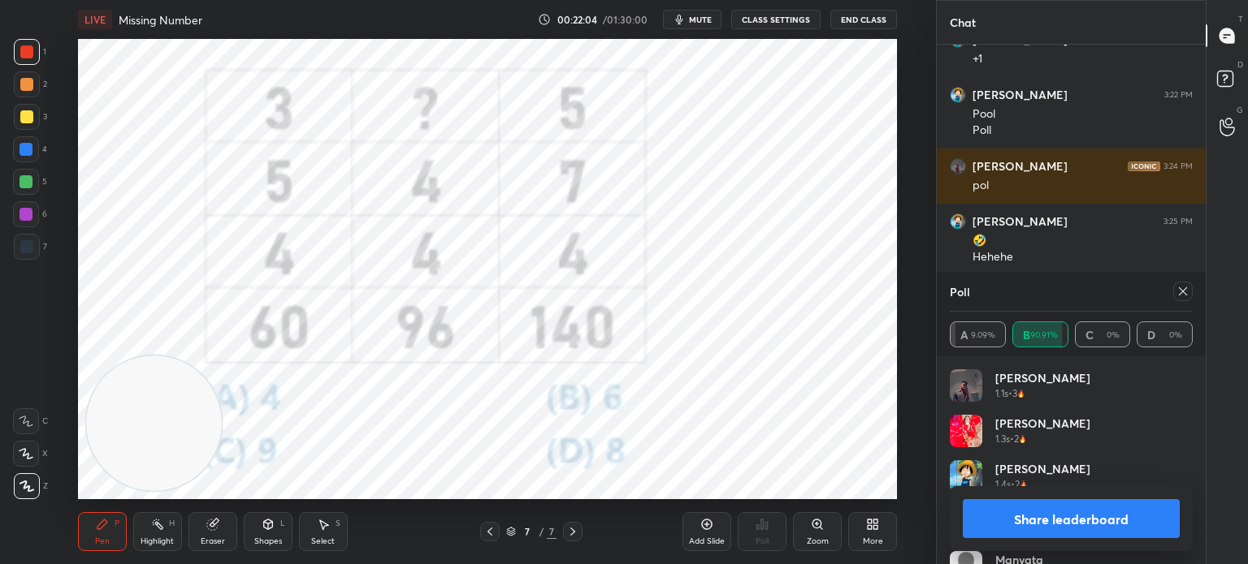
click at [864, 533] on div "More" at bounding box center [872, 532] width 49 height 39
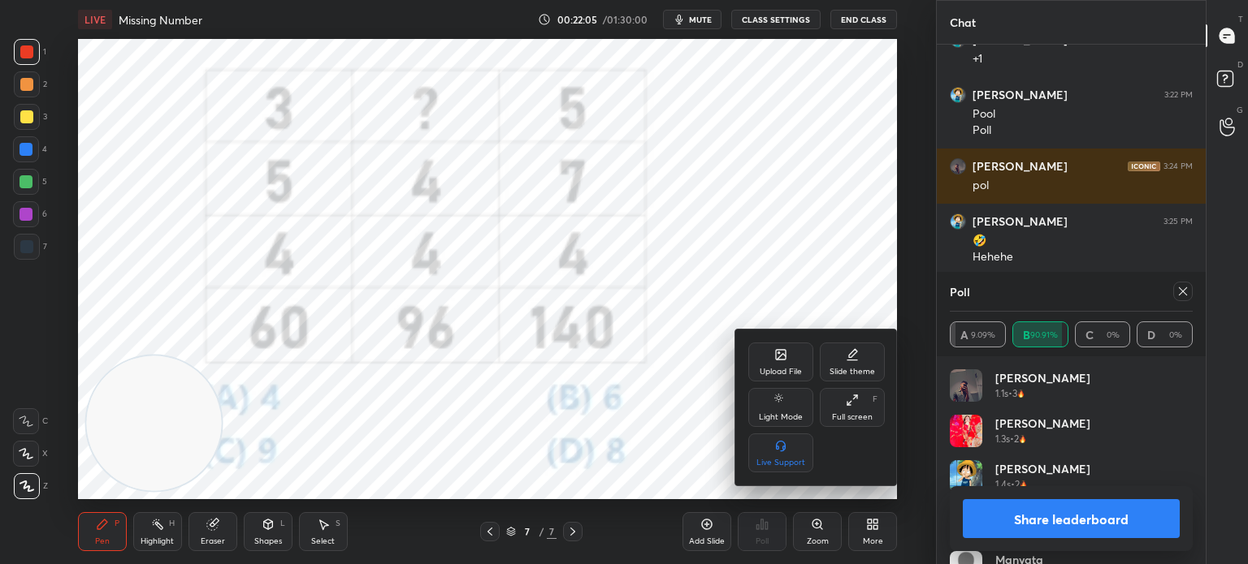
click at [770, 366] on div "Upload File" at bounding box center [780, 362] width 65 height 39
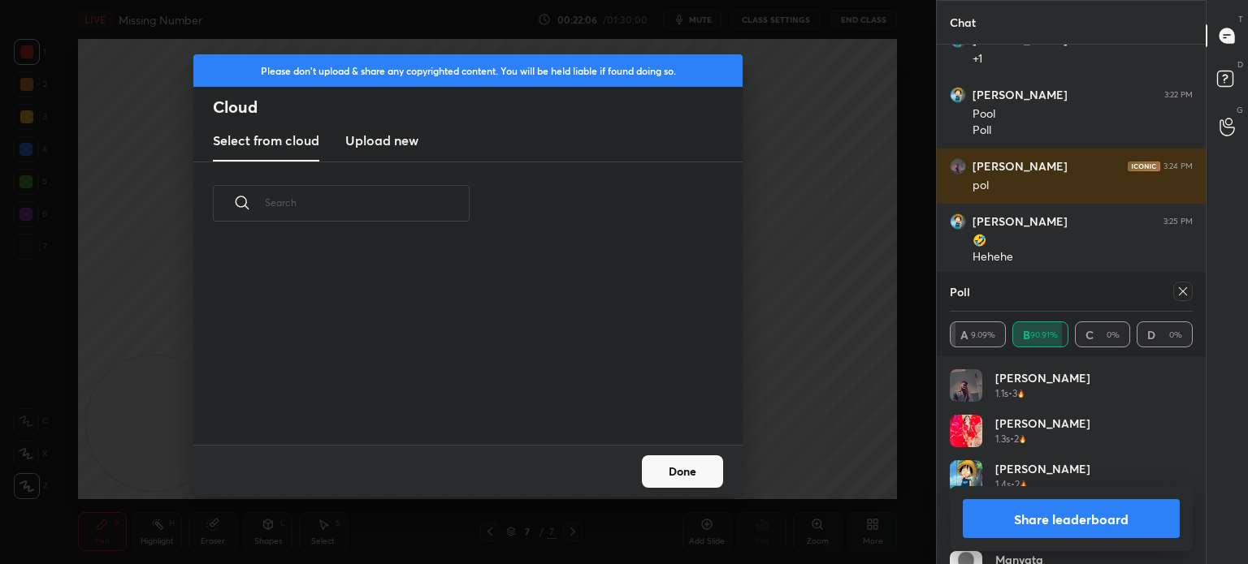
scroll to position [200, 521]
click at [380, 133] on h3 "Upload new" at bounding box center [381, 140] width 73 height 19
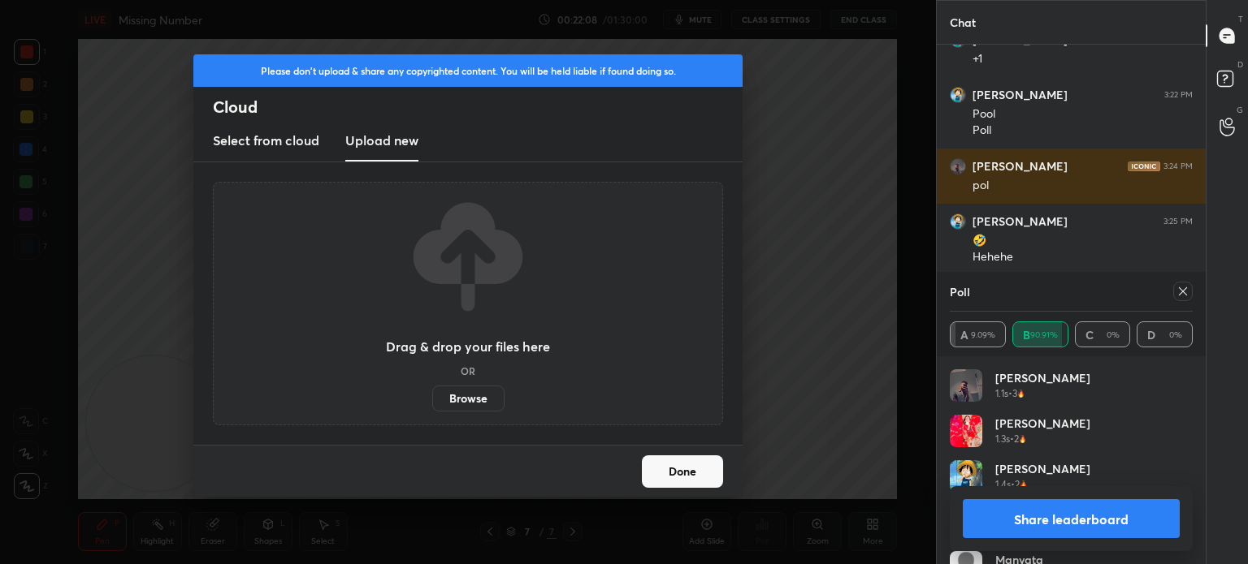
click at [452, 399] on label "Browse" at bounding box center [468, 399] width 72 height 26
click at [432, 399] on input "Browse" at bounding box center [432, 399] width 0 height 26
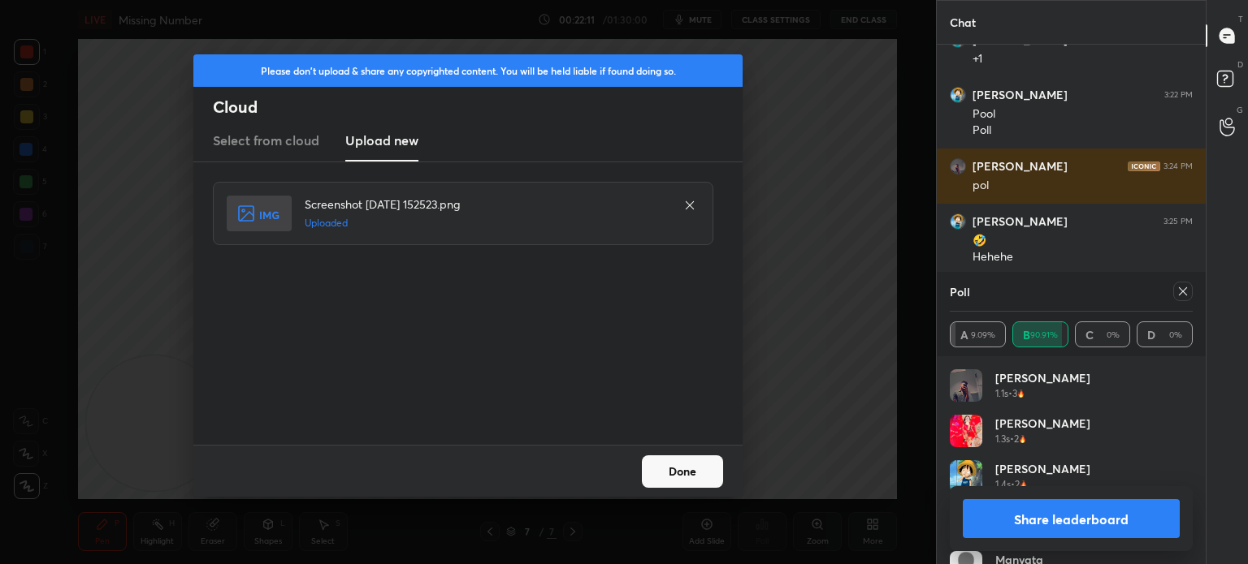
click at [675, 467] on button "Done" at bounding box center [682, 472] width 81 height 32
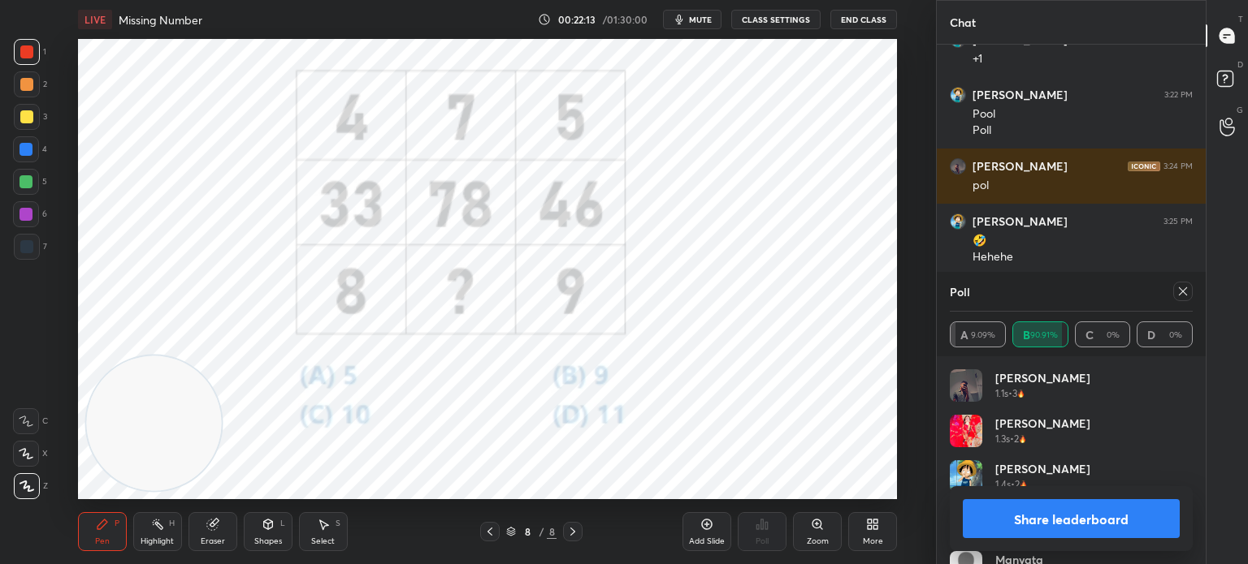
click at [977, 520] on button "Share leaderboard" at bounding box center [1070, 519] width 217 height 39
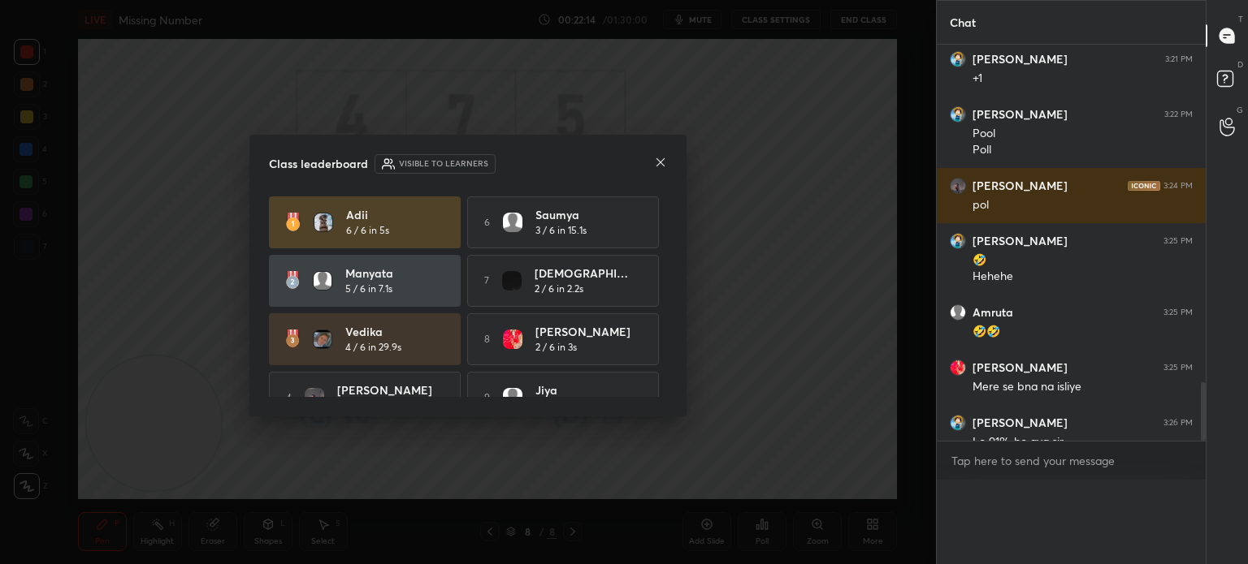
scroll to position [450, 264]
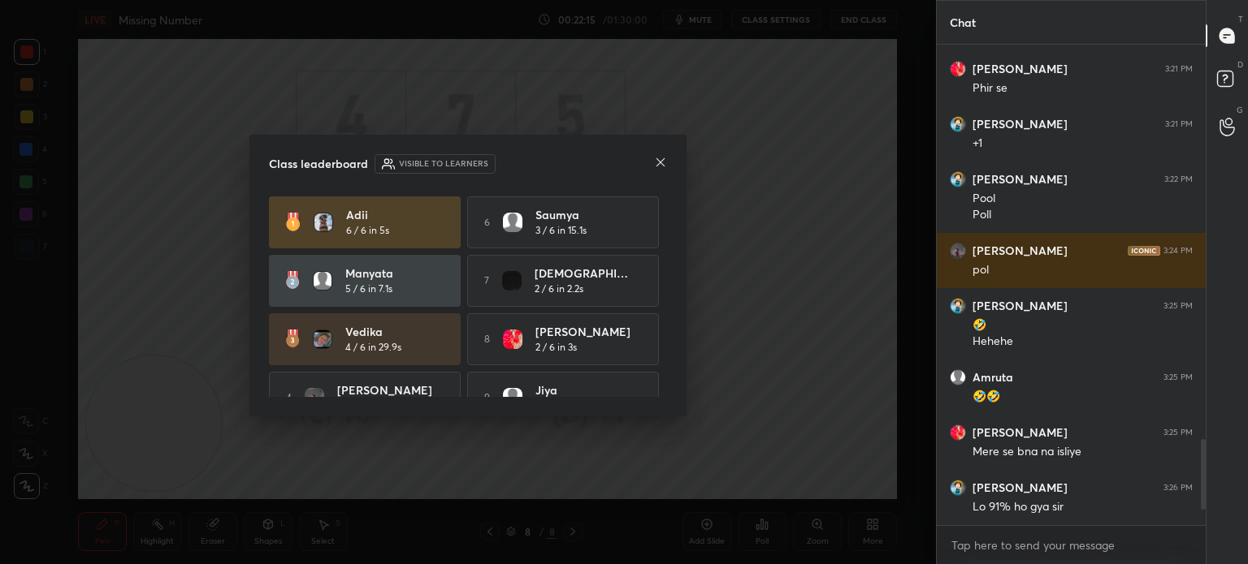
click at [660, 158] on icon at bounding box center [660, 162] width 13 height 13
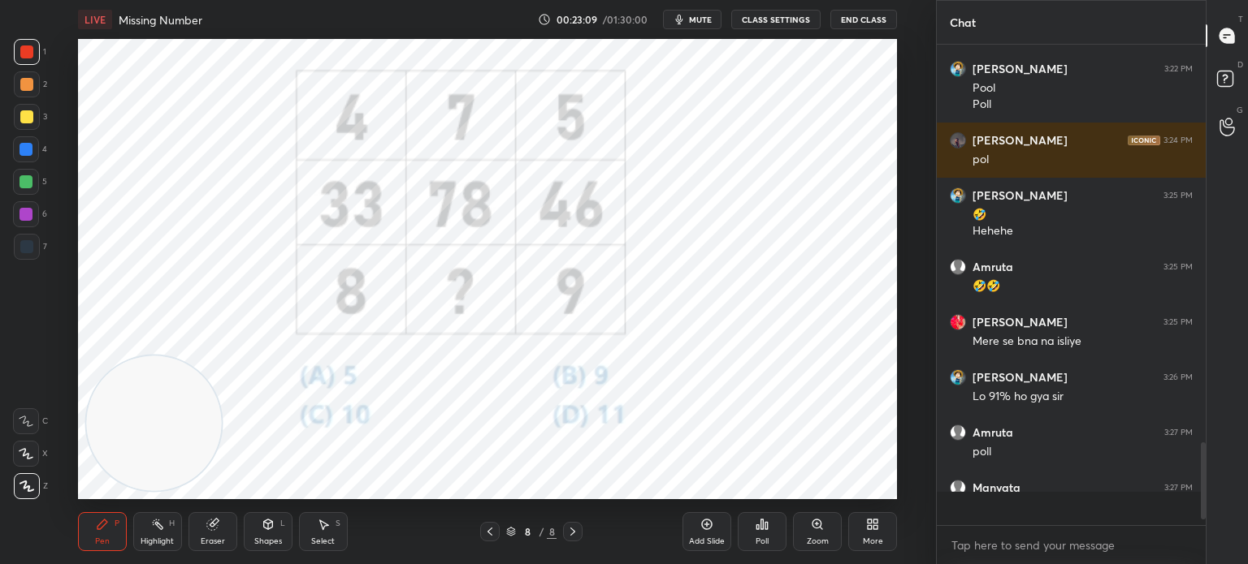
scroll to position [4, 5]
click at [760, 545] on div "Poll" at bounding box center [761, 542] width 13 height 8
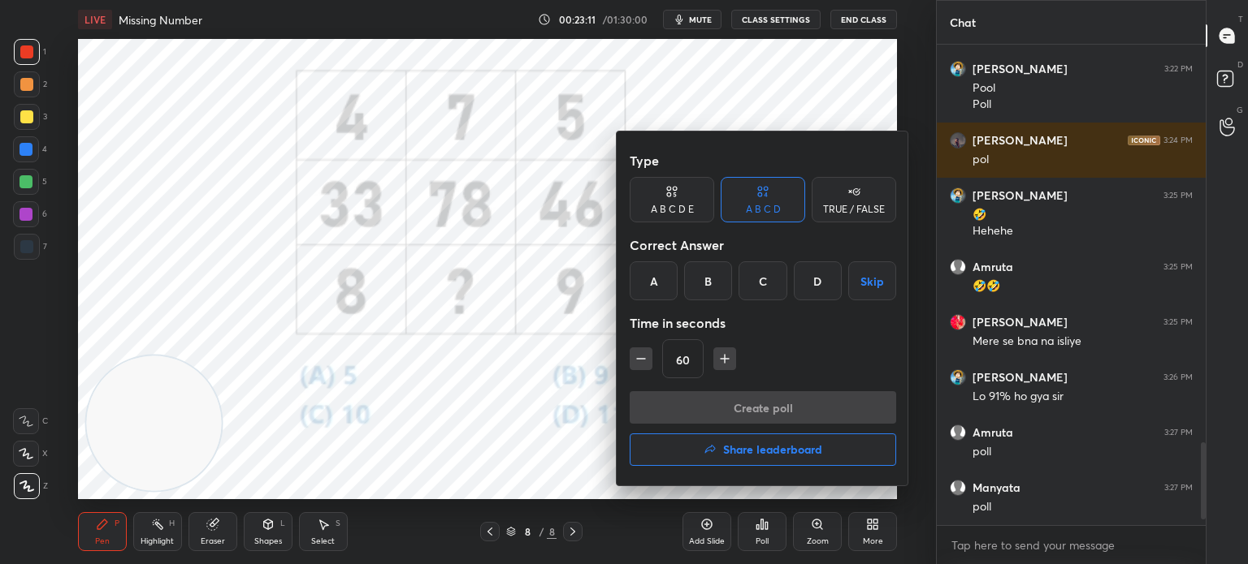
click at [817, 286] on div "D" at bounding box center [818, 281] width 48 height 39
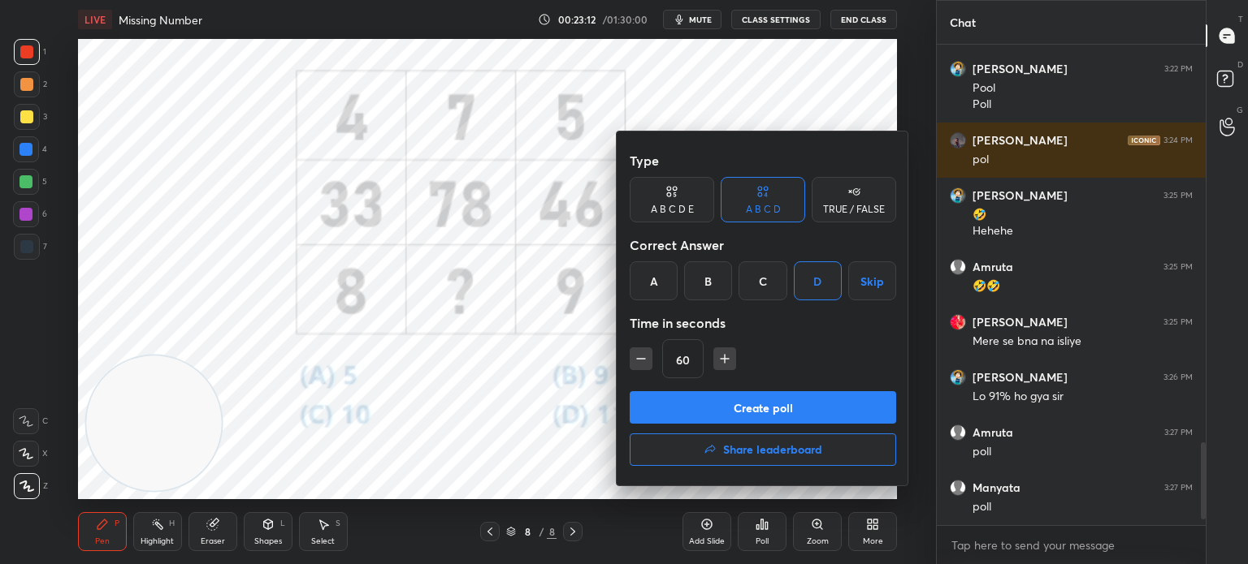
click at [759, 409] on button "Create poll" at bounding box center [762, 407] width 266 height 32
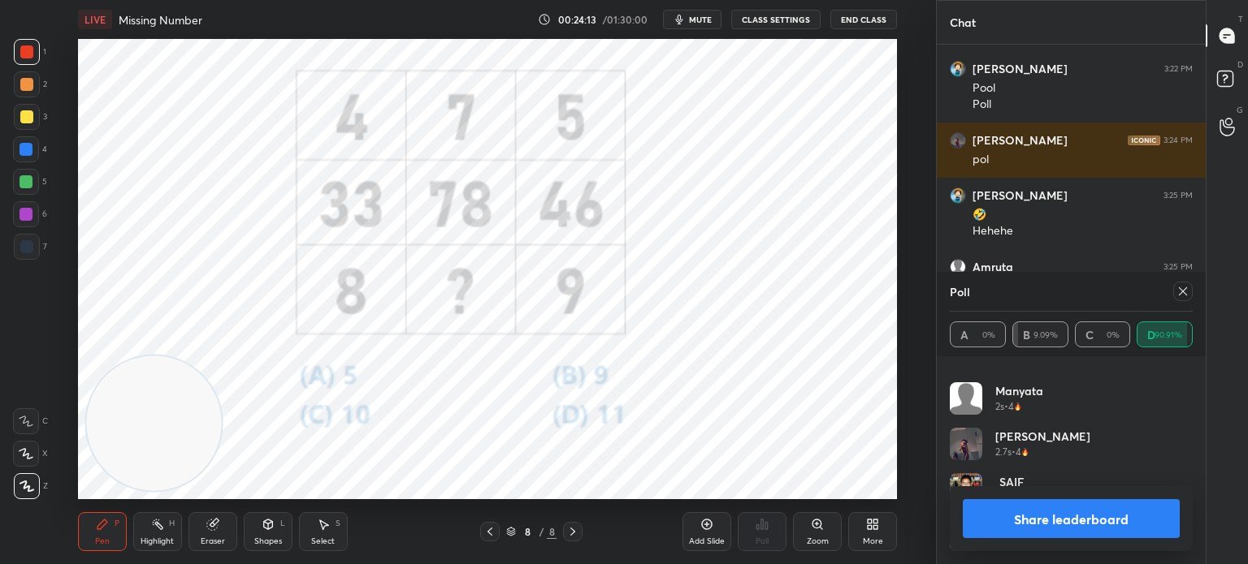
scroll to position [2463, 0]
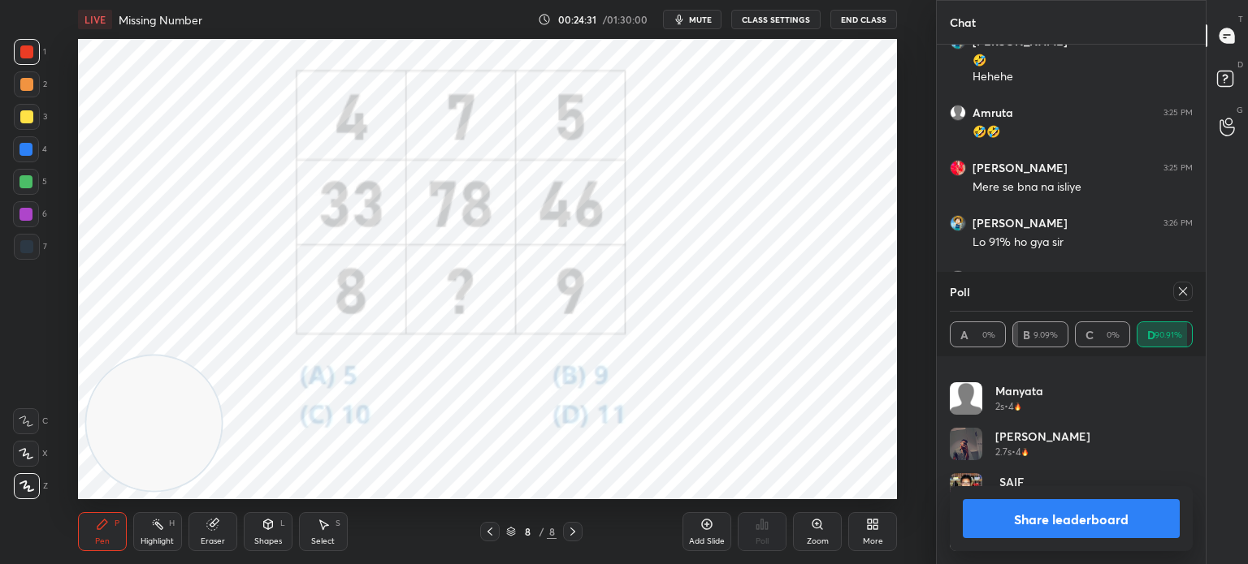
click at [1001, 519] on button "Share leaderboard" at bounding box center [1070, 519] width 217 height 39
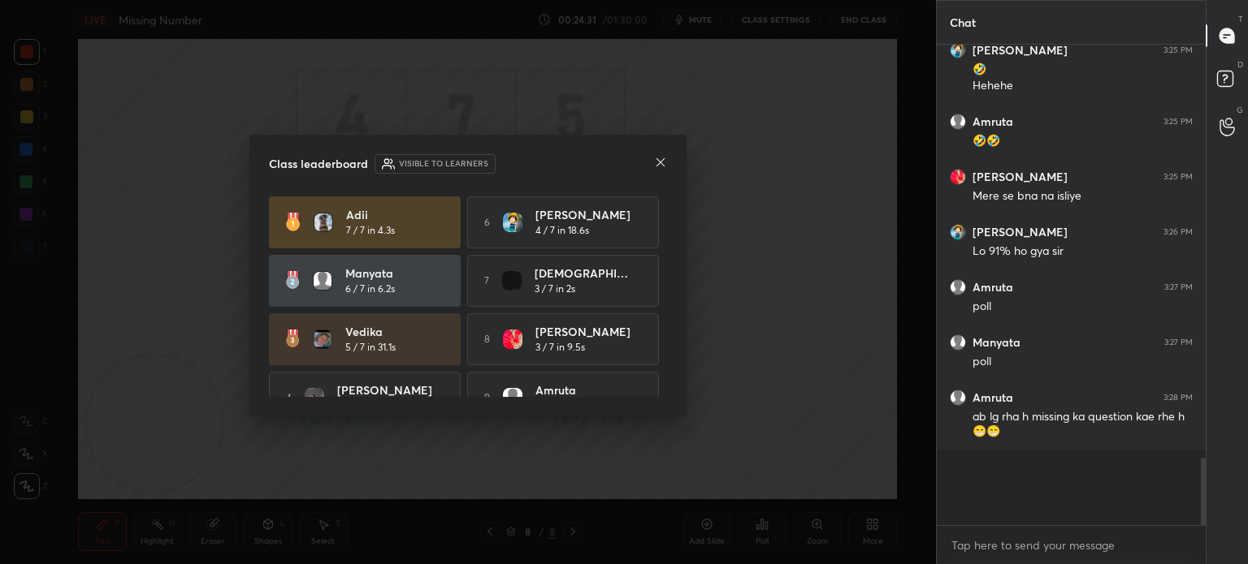
scroll to position [2407, 0]
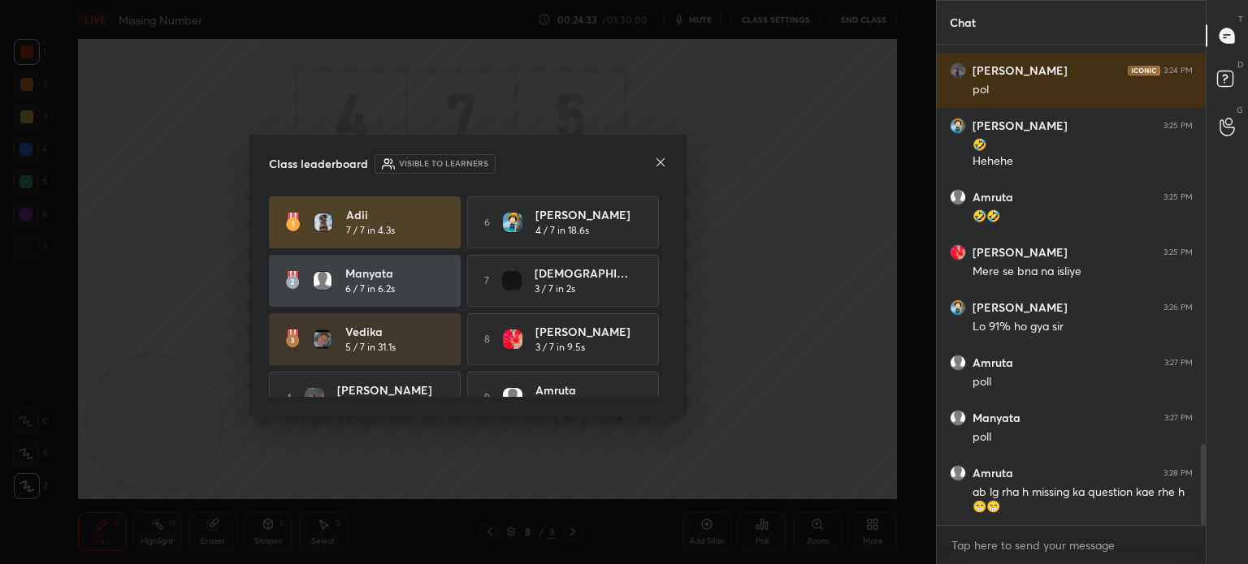
click at [660, 165] on icon at bounding box center [660, 162] width 13 height 13
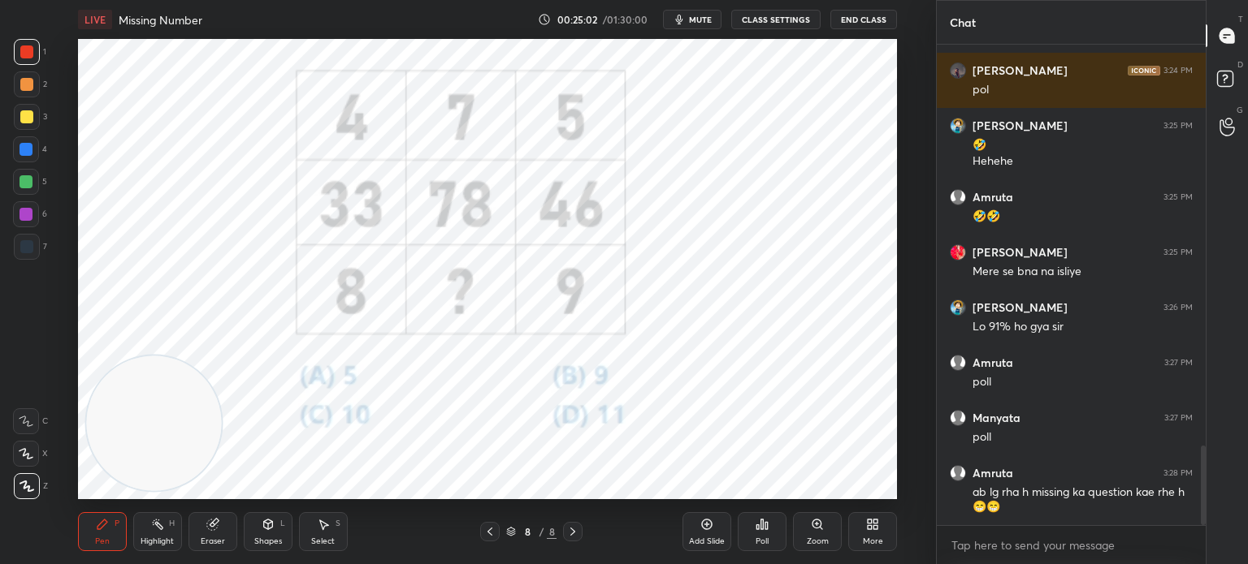
scroll to position [2433, 0]
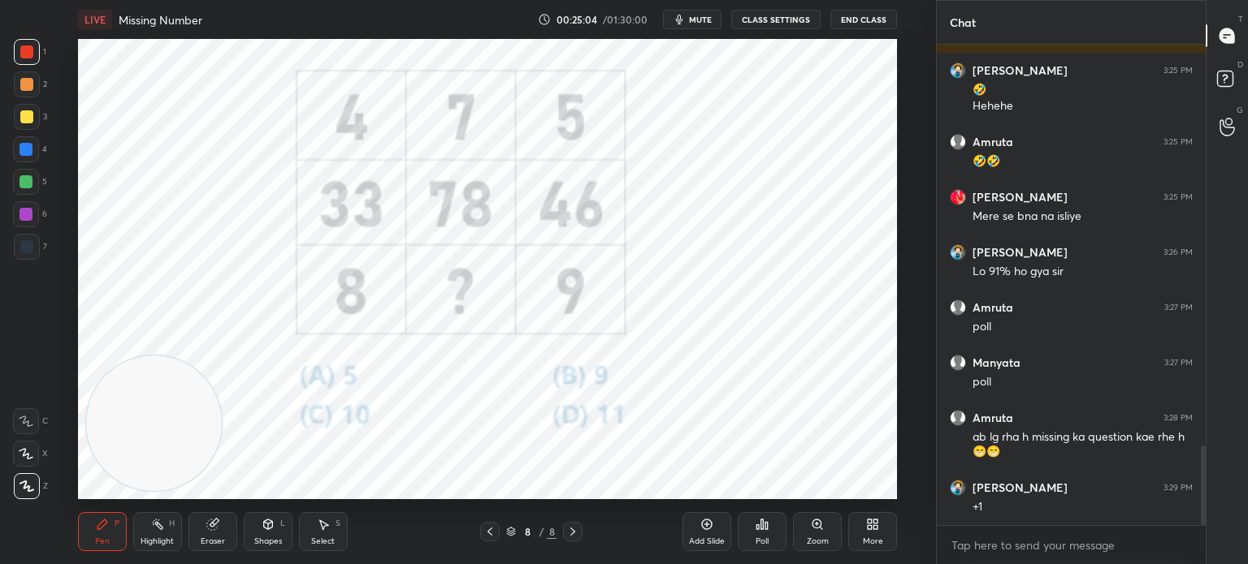
click at [867, 528] on icon at bounding box center [869, 528] width 4 height 4
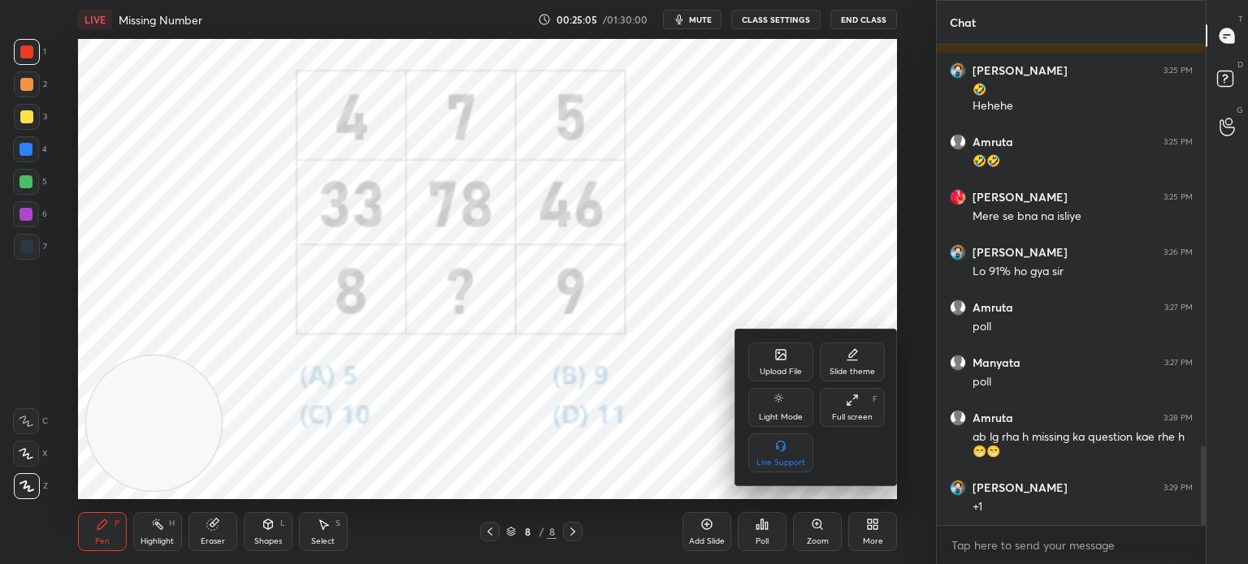
click at [763, 342] on div "Upload File Slide theme Light Mode Full screen F Live Support" at bounding box center [816, 408] width 162 height 156
click at [768, 361] on div "Upload File" at bounding box center [780, 362] width 65 height 39
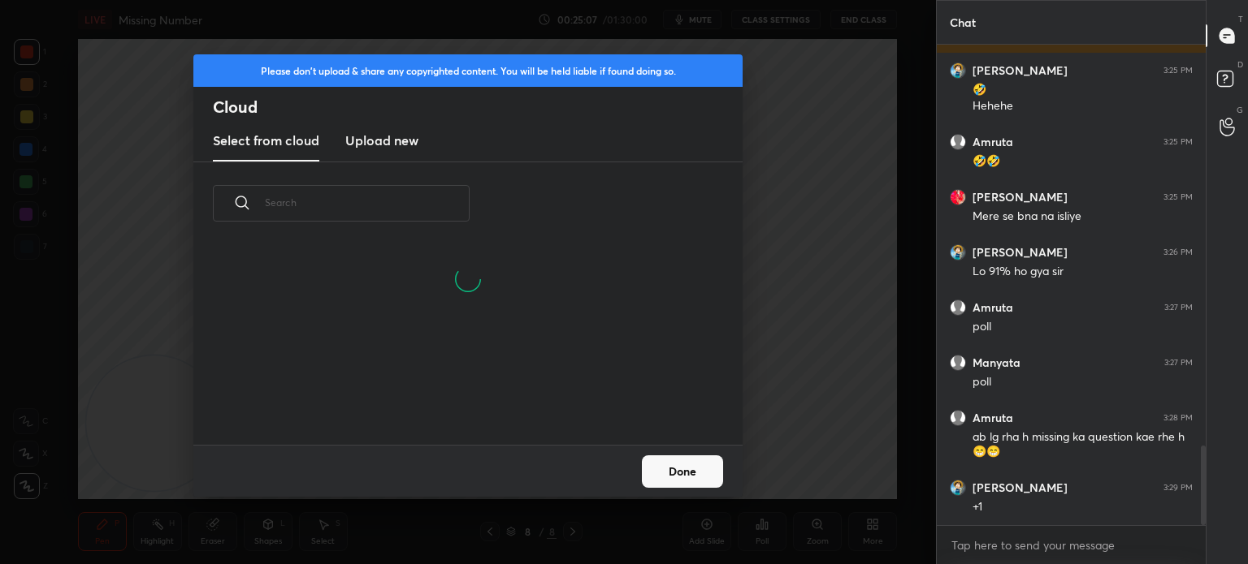
scroll to position [200, 521]
click at [386, 147] on h3 "Upload new" at bounding box center [381, 140] width 73 height 19
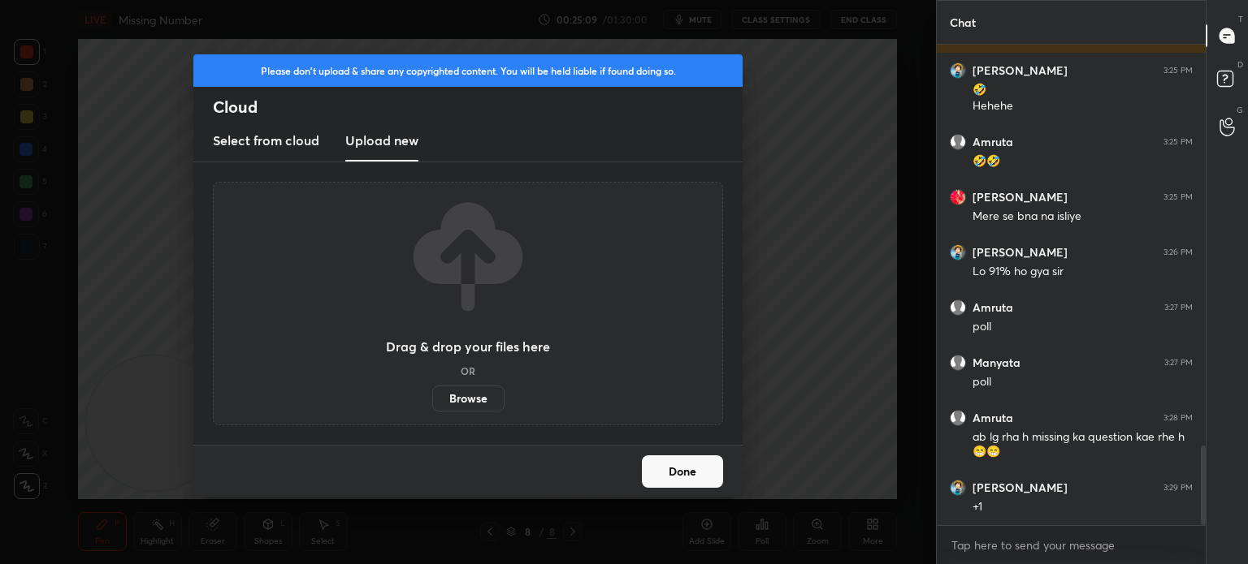
click at [455, 399] on label "Browse" at bounding box center [468, 399] width 72 height 26
click at [432, 399] on input "Browse" at bounding box center [432, 399] width 0 height 26
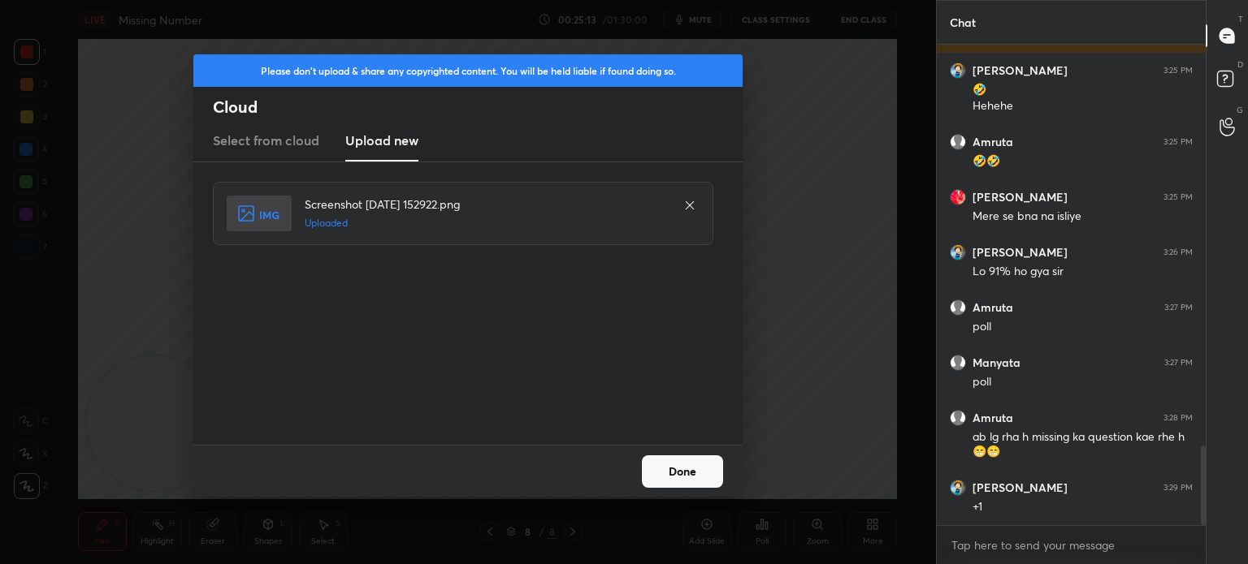
click at [673, 471] on button "Done" at bounding box center [682, 472] width 81 height 32
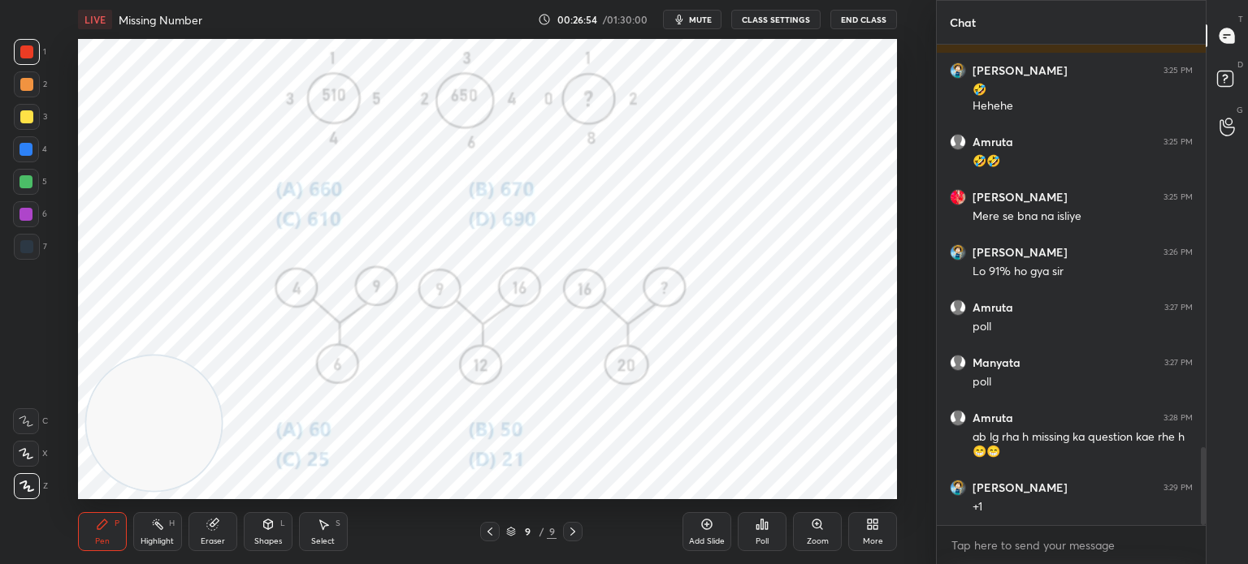
scroll to position [2489, 0]
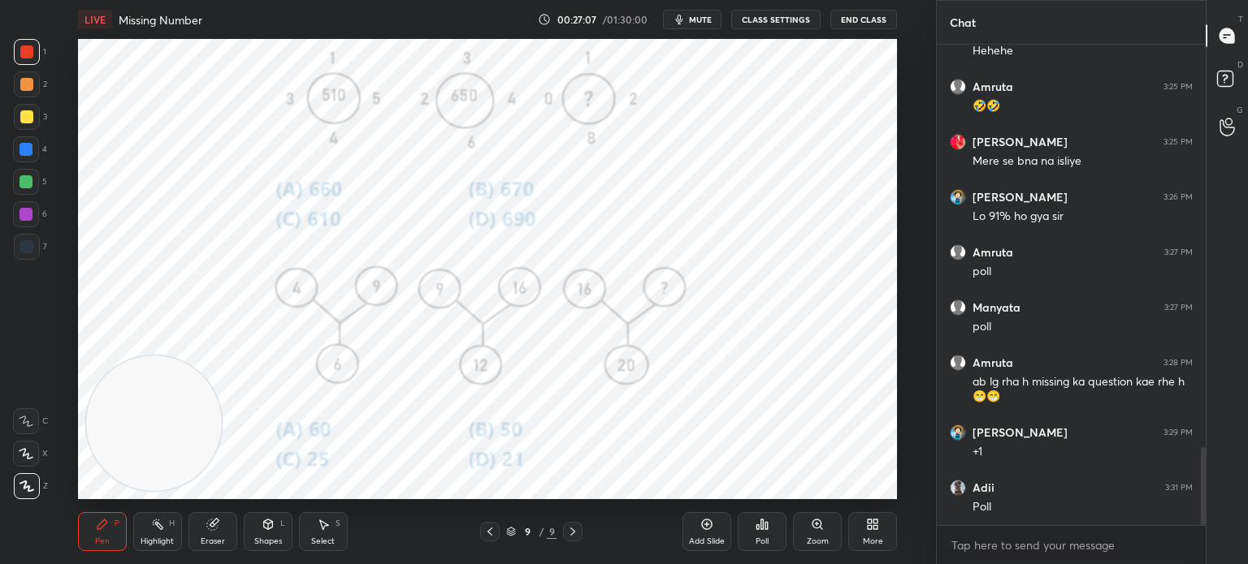
click at [764, 534] on div "Poll" at bounding box center [761, 532] width 49 height 39
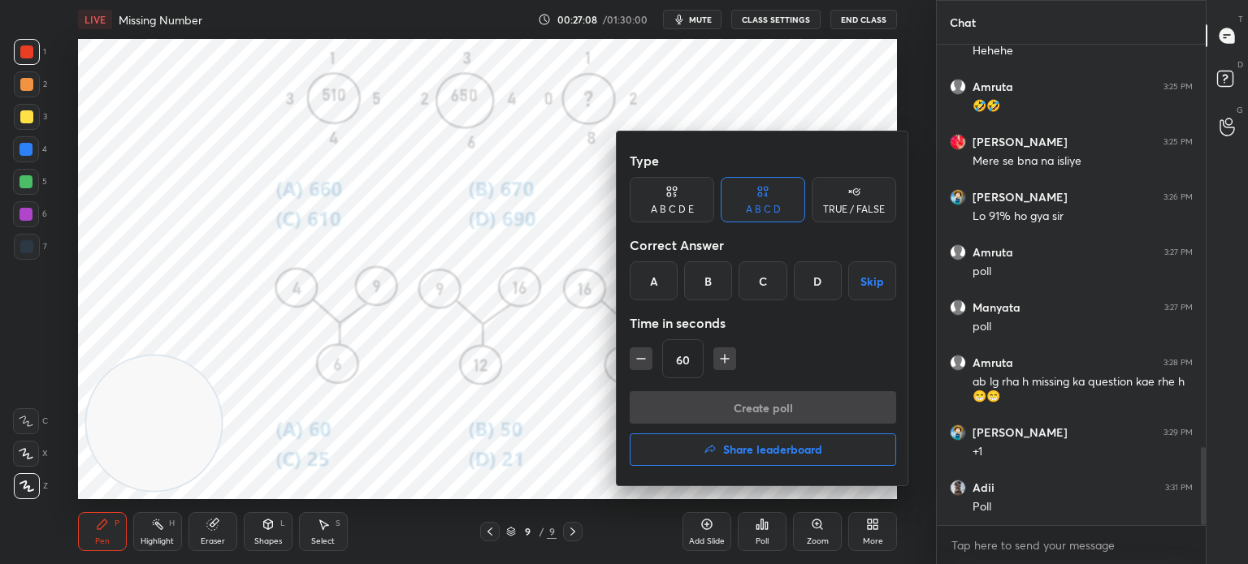
click at [575, 401] on div at bounding box center [624, 282] width 1248 height 564
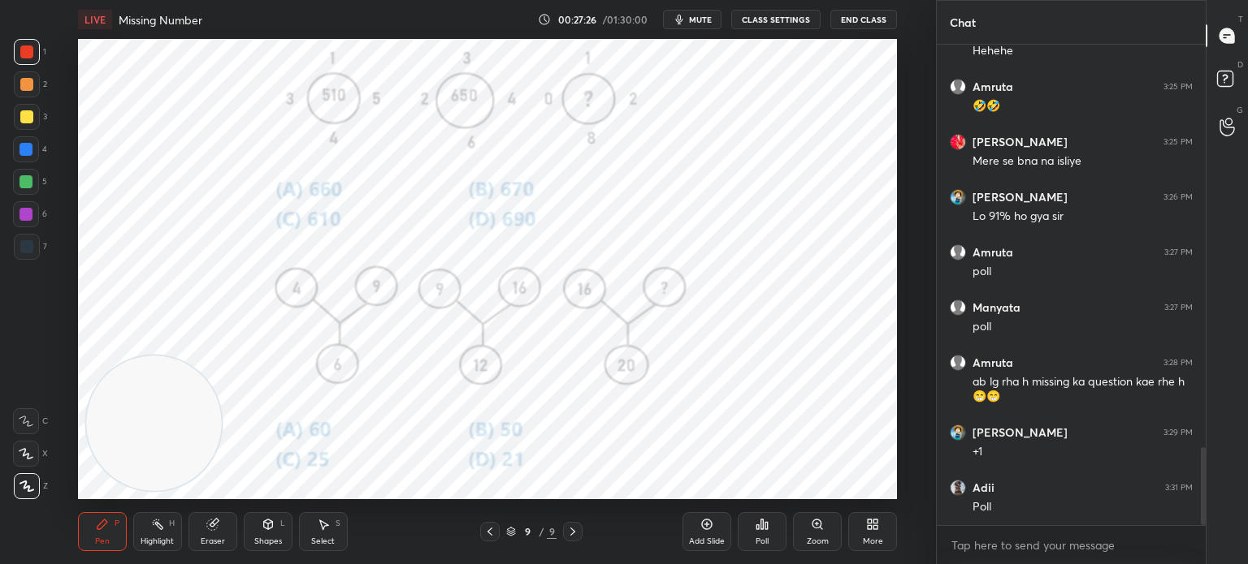
click at [762, 529] on icon at bounding box center [762, 525] width 2 height 10
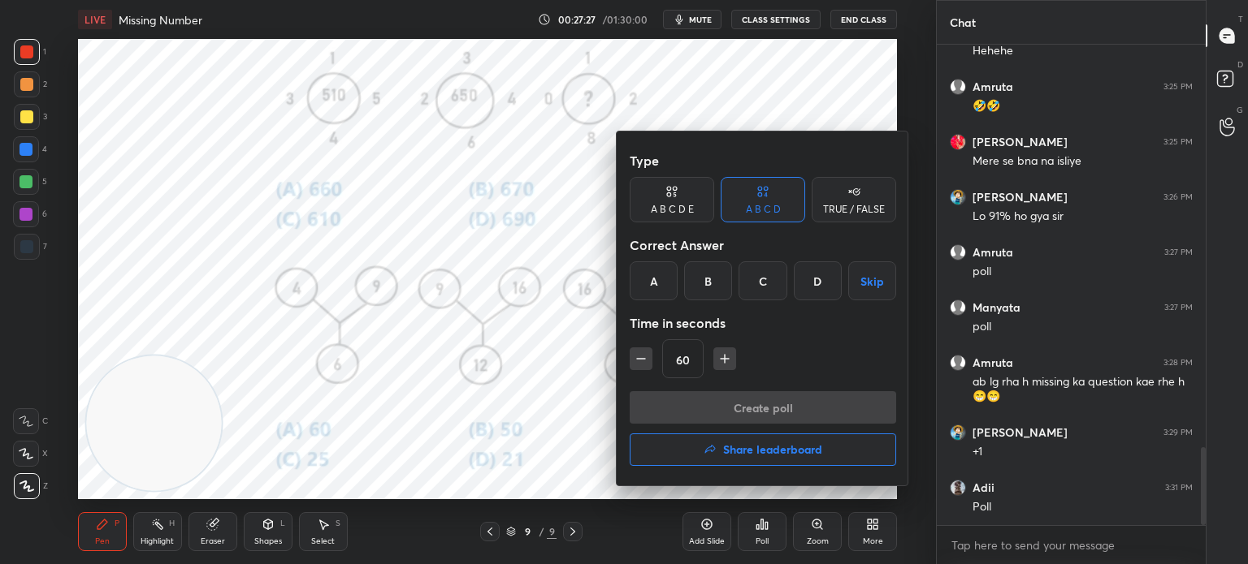
click at [819, 281] on div "D" at bounding box center [818, 281] width 48 height 39
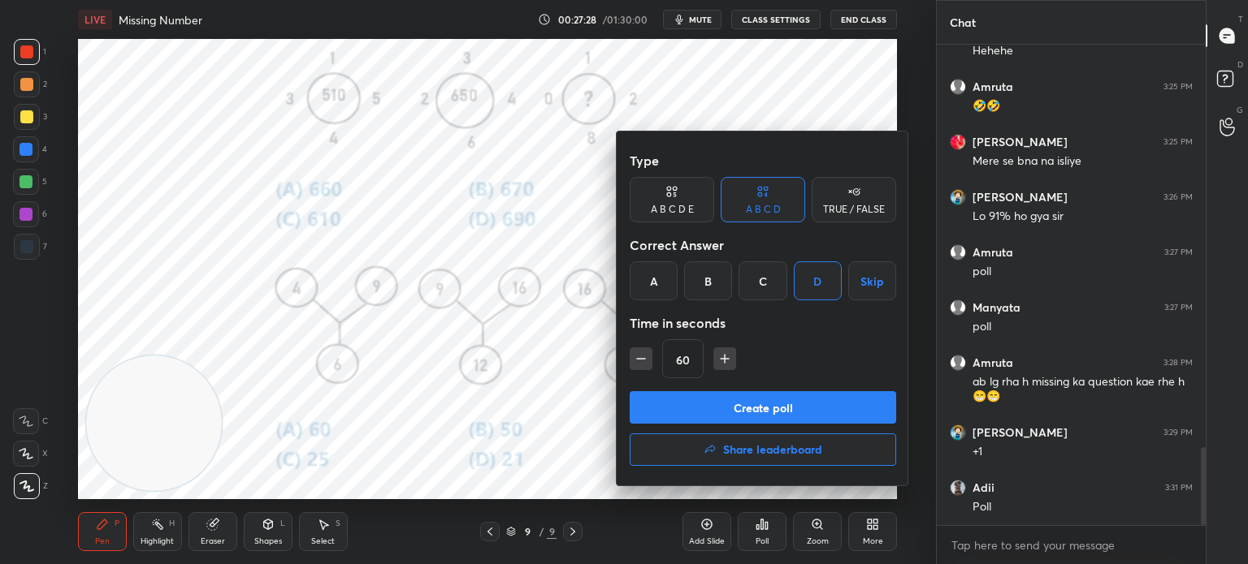
click at [754, 398] on button "Create poll" at bounding box center [762, 407] width 266 height 32
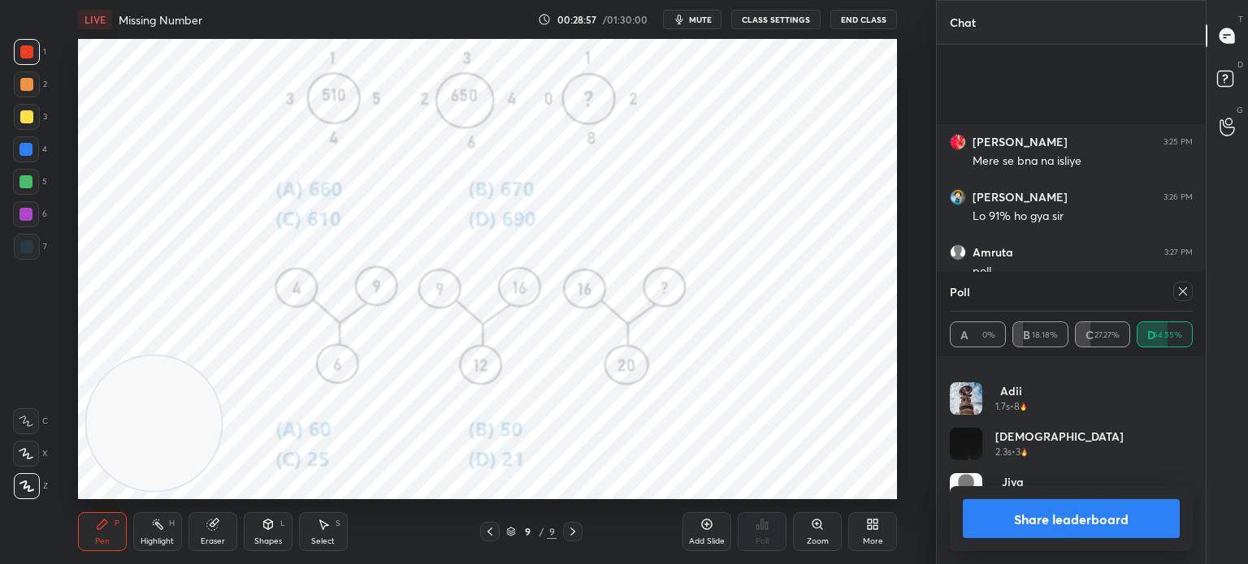
scroll to position [2628, 0]
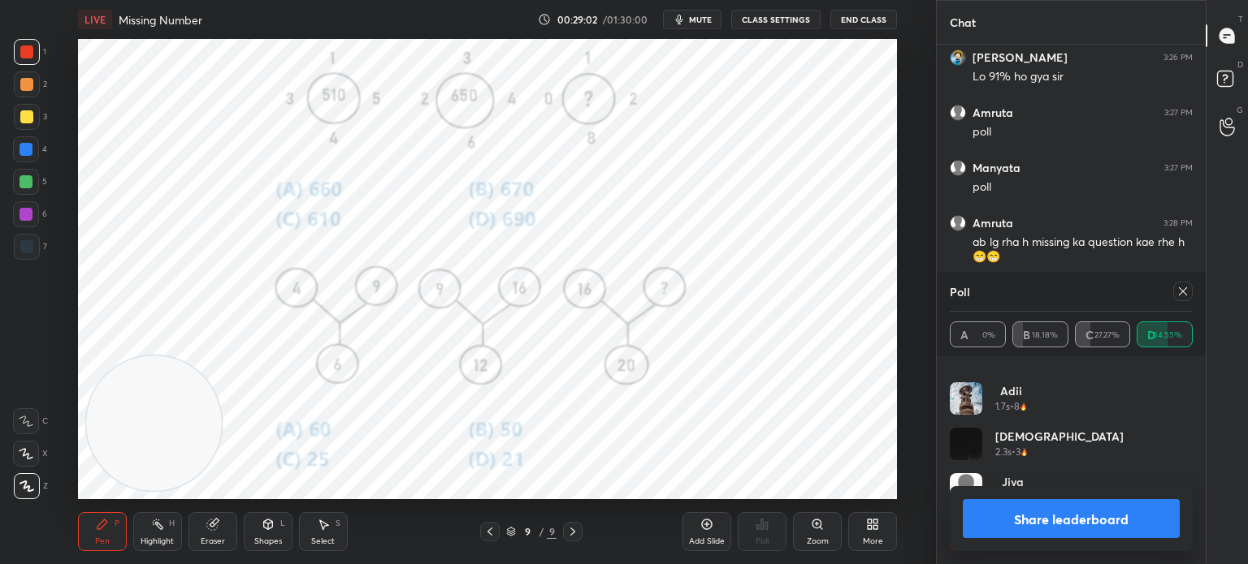
click at [997, 514] on button "Share leaderboard" at bounding box center [1070, 519] width 217 height 39
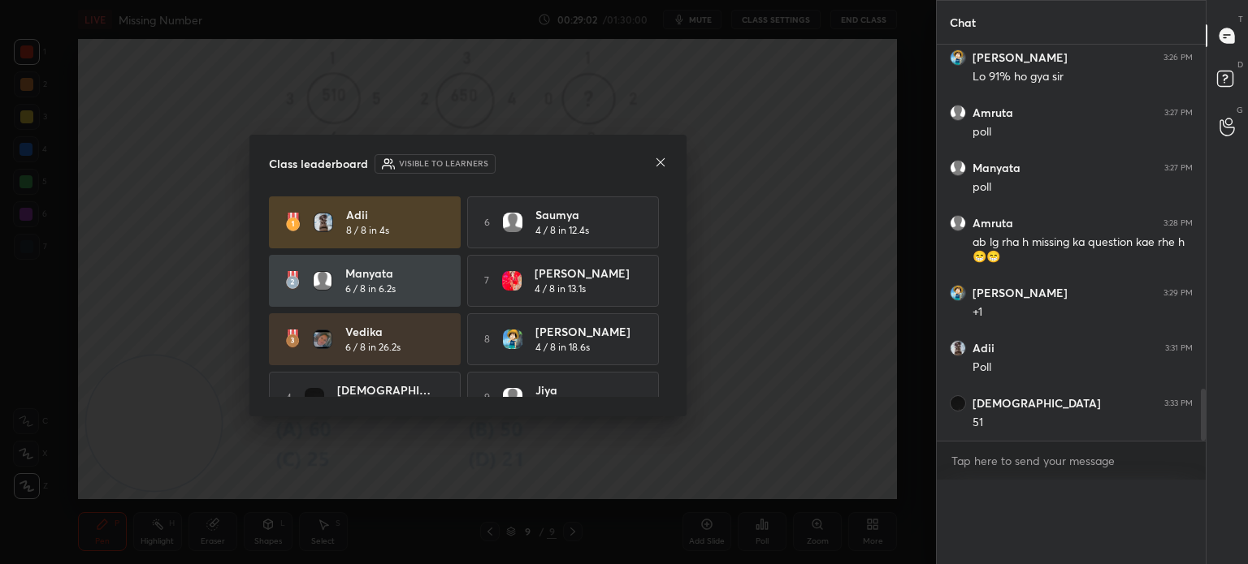
scroll to position [6, 5]
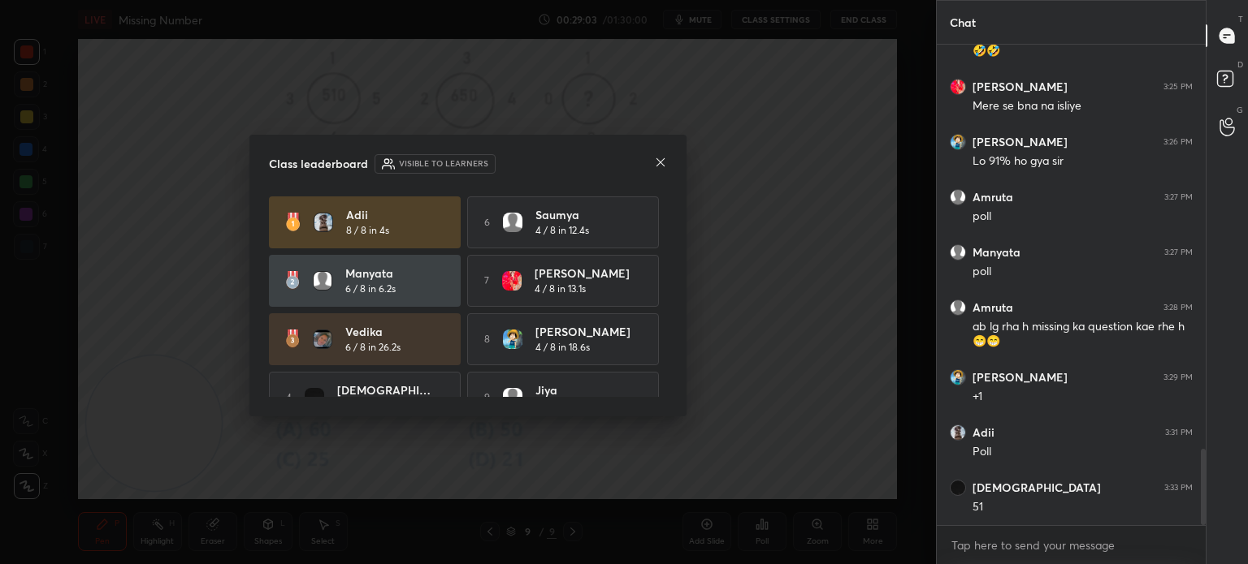
click at [660, 162] on icon at bounding box center [660, 162] width 8 height 8
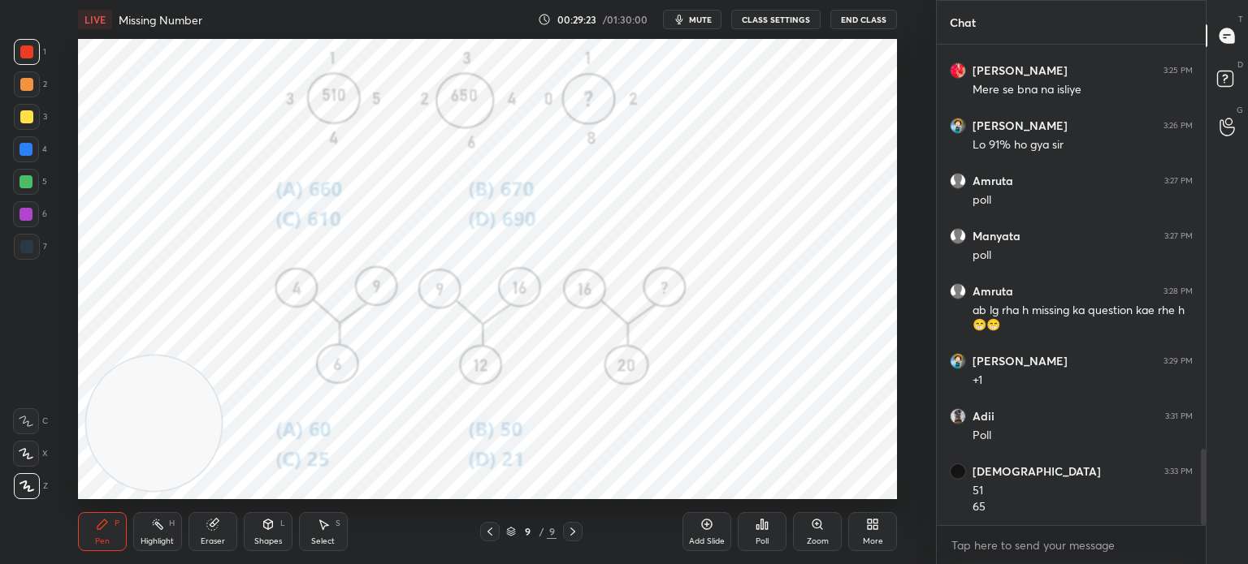
scroll to position [2576, 0]
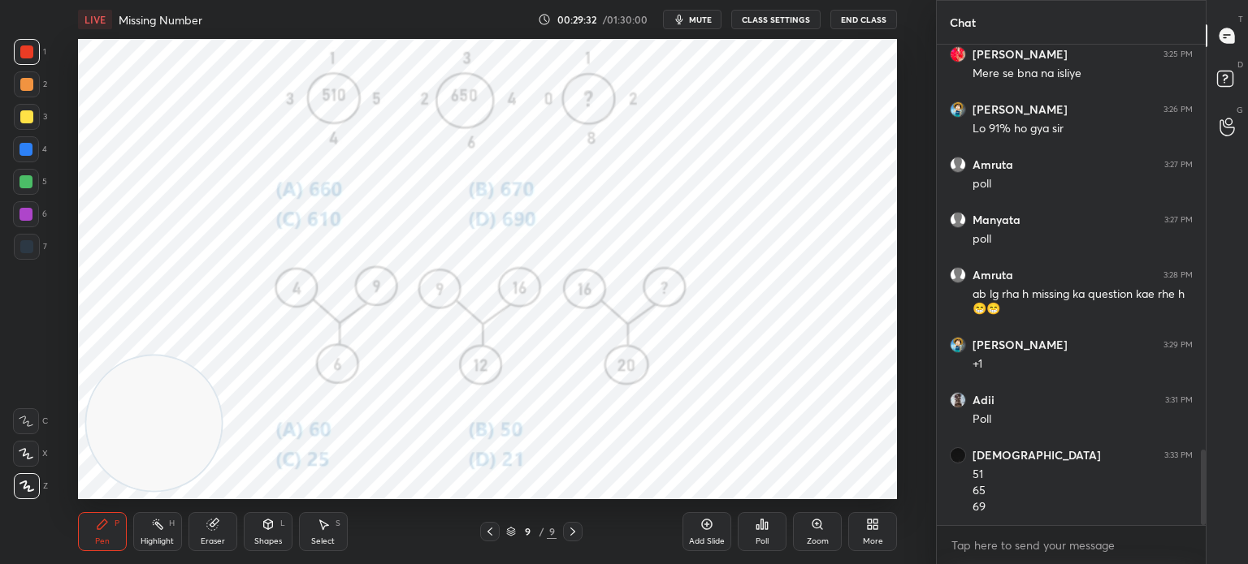
click at [223, 531] on div "Eraser" at bounding box center [212, 532] width 49 height 39
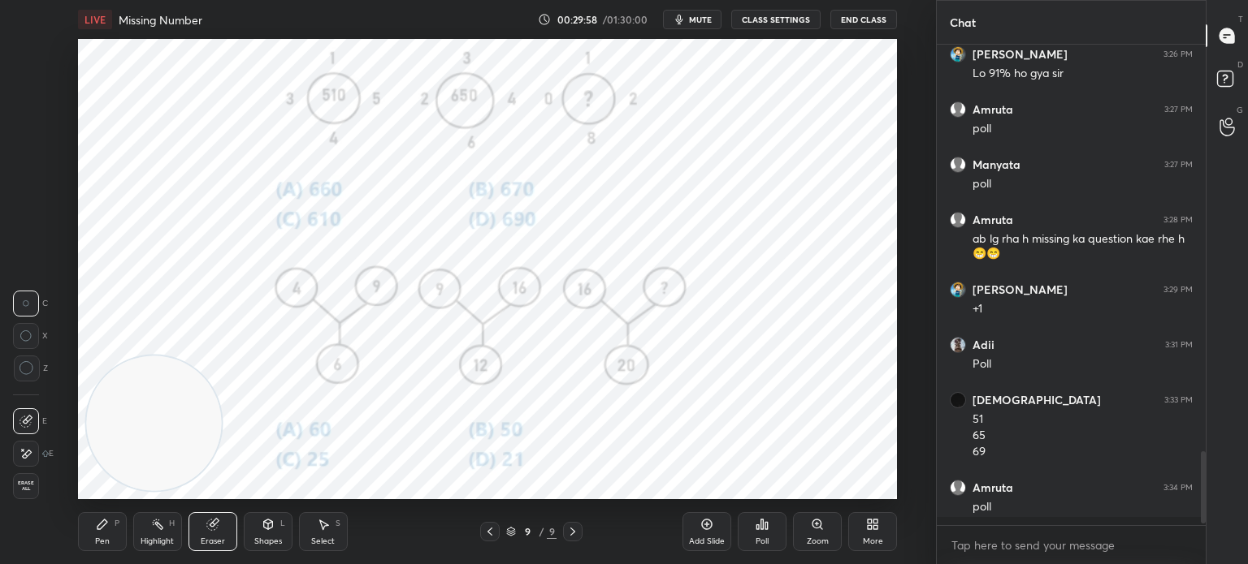
scroll to position [2632, 0]
click at [761, 534] on div "Poll" at bounding box center [761, 532] width 49 height 39
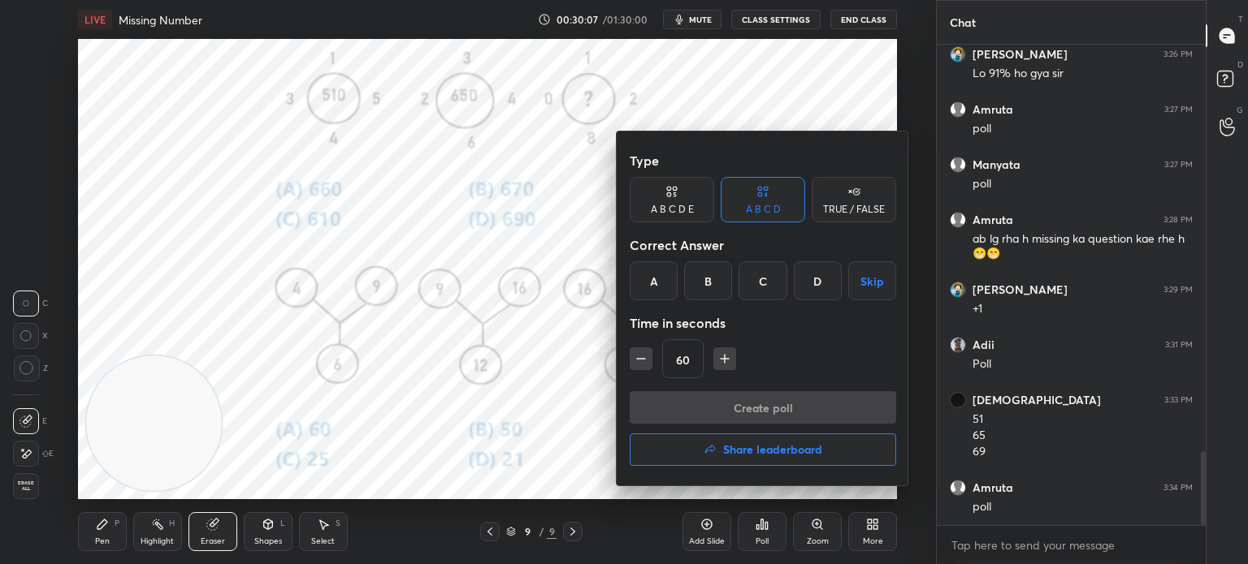
click at [757, 282] on div "C" at bounding box center [762, 281] width 48 height 39
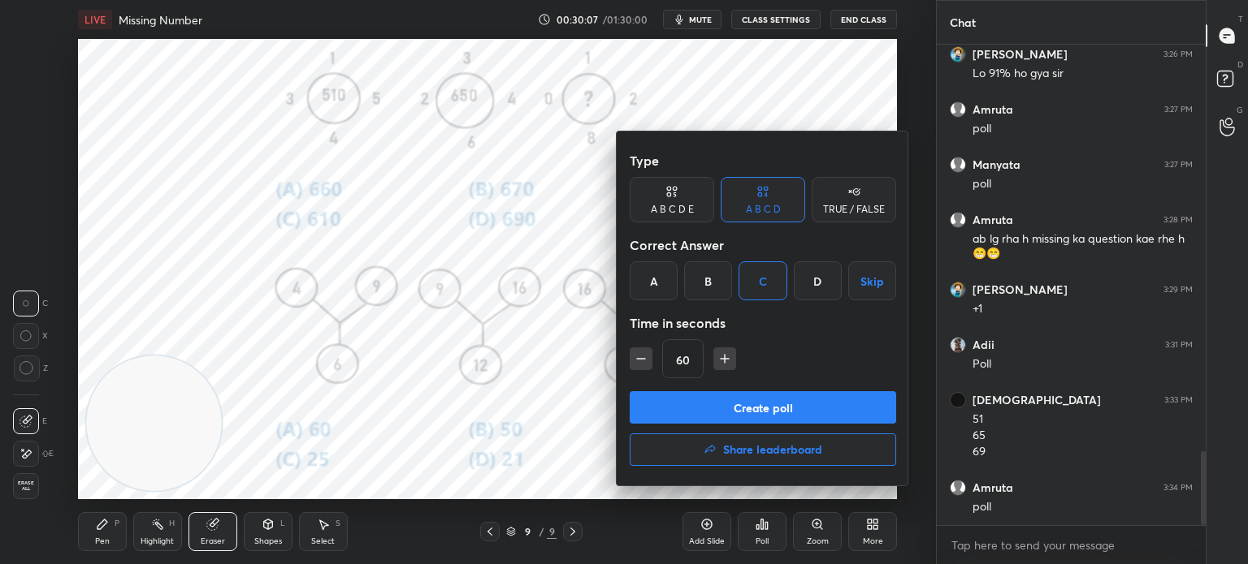
click at [734, 396] on button "Create poll" at bounding box center [762, 407] width 266 height 32
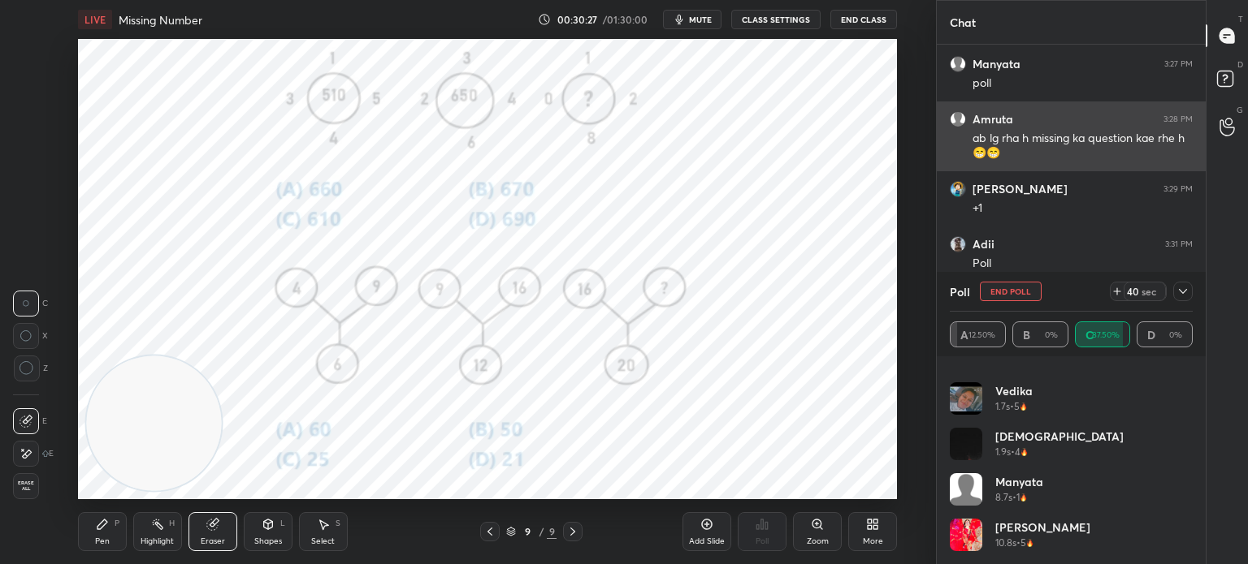
scroll to position [2788, 0]
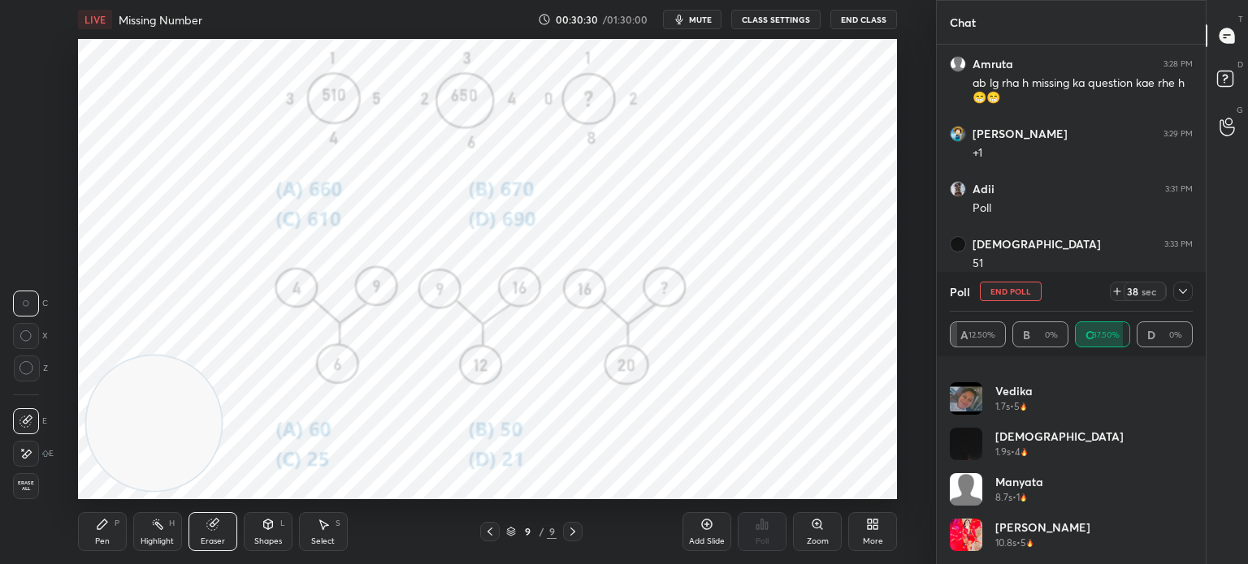
click at [1183, 295] on icon at bounding box center [1182, 291] width 13 height 13
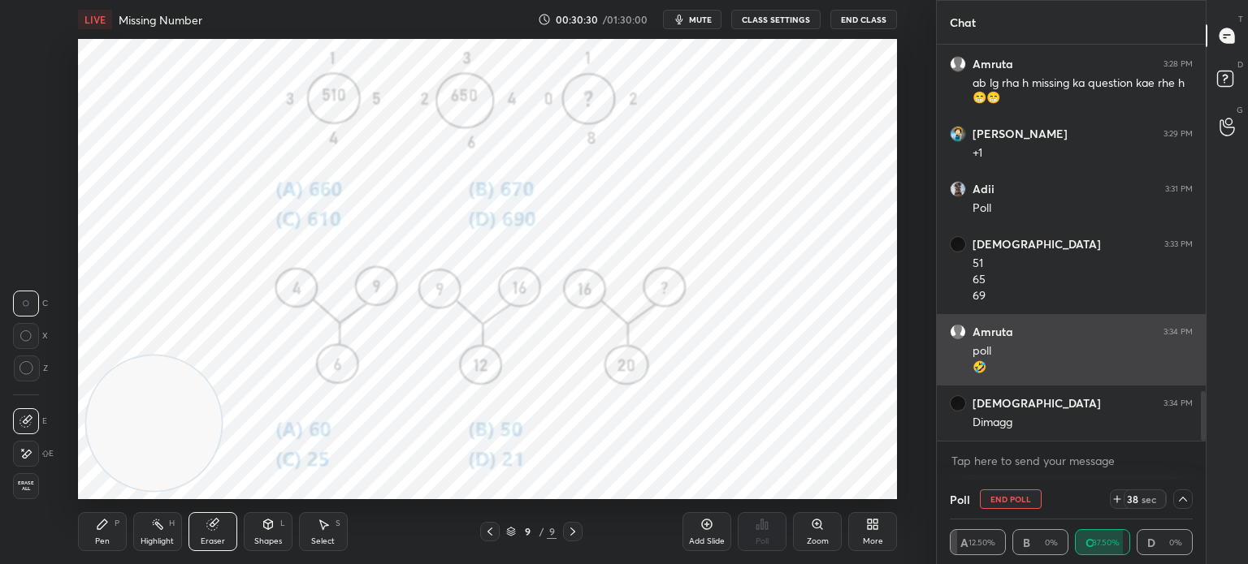
scroll to position [0, 0]
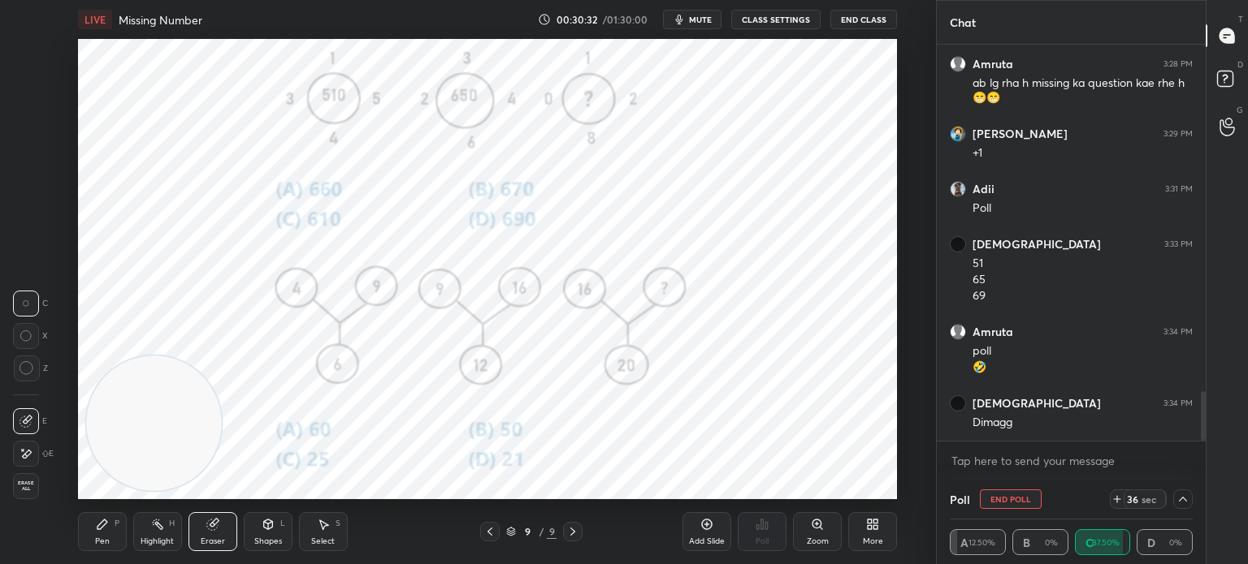
click at [1183, 500] on icon at bounding box center [1182, 499] width 13 height 13
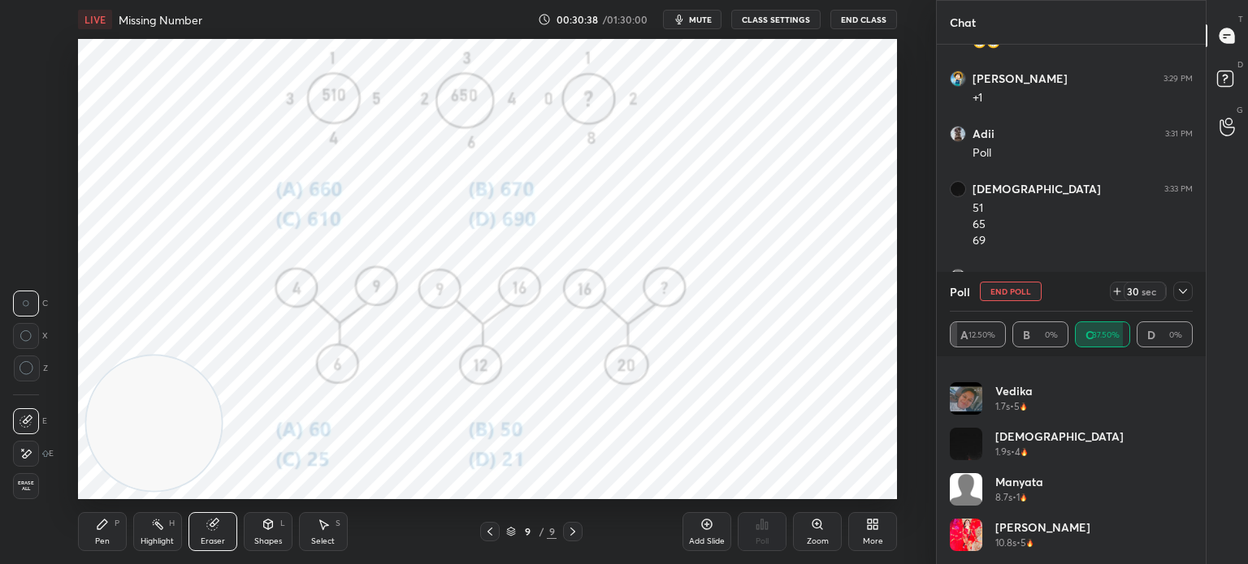
click at [1181, 296] on icon at bounding box center [1182, 291] width 13 height 13
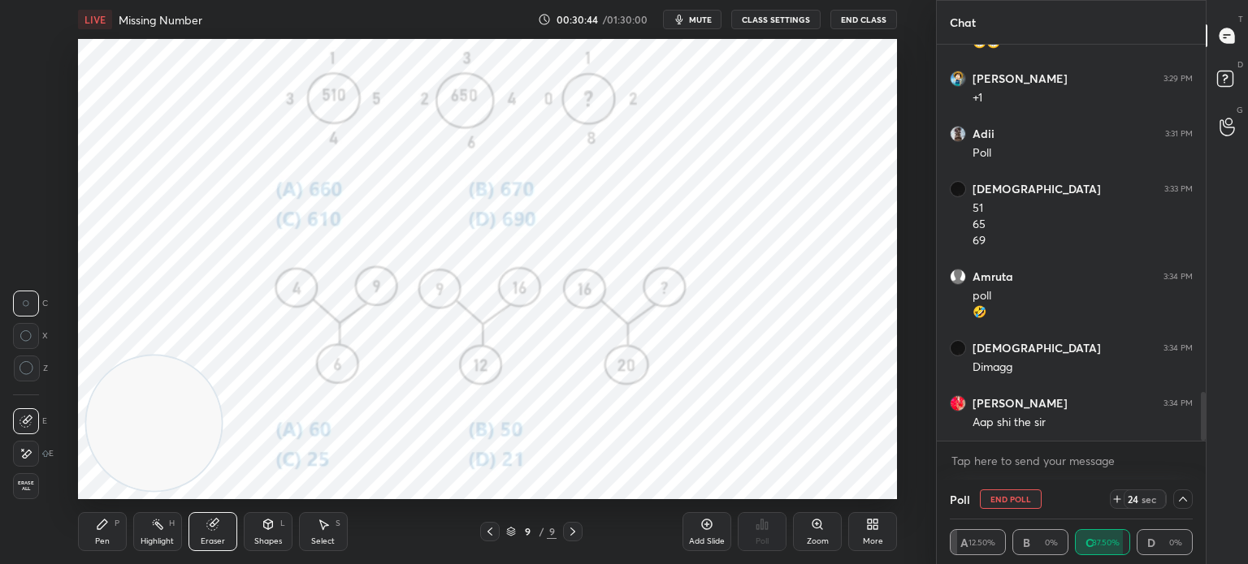
click at [1185, 496] on icon at bounding box center [1182, 499] width 13 height 13
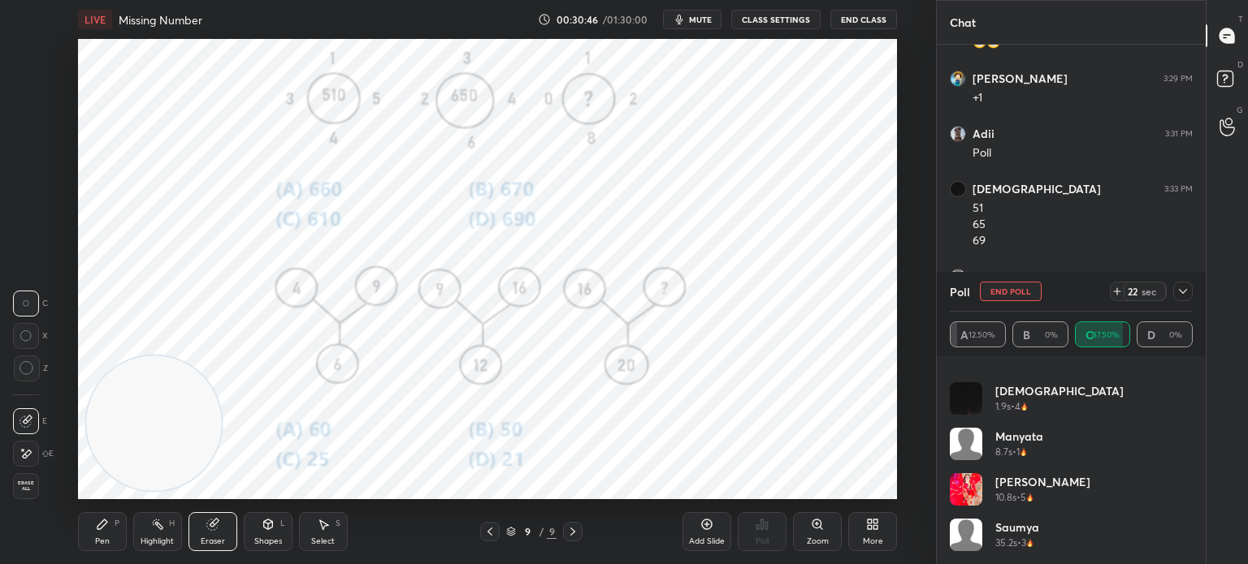
click at [1183, 293] on icon at bounding box center [1183, 291] width 8 height 5
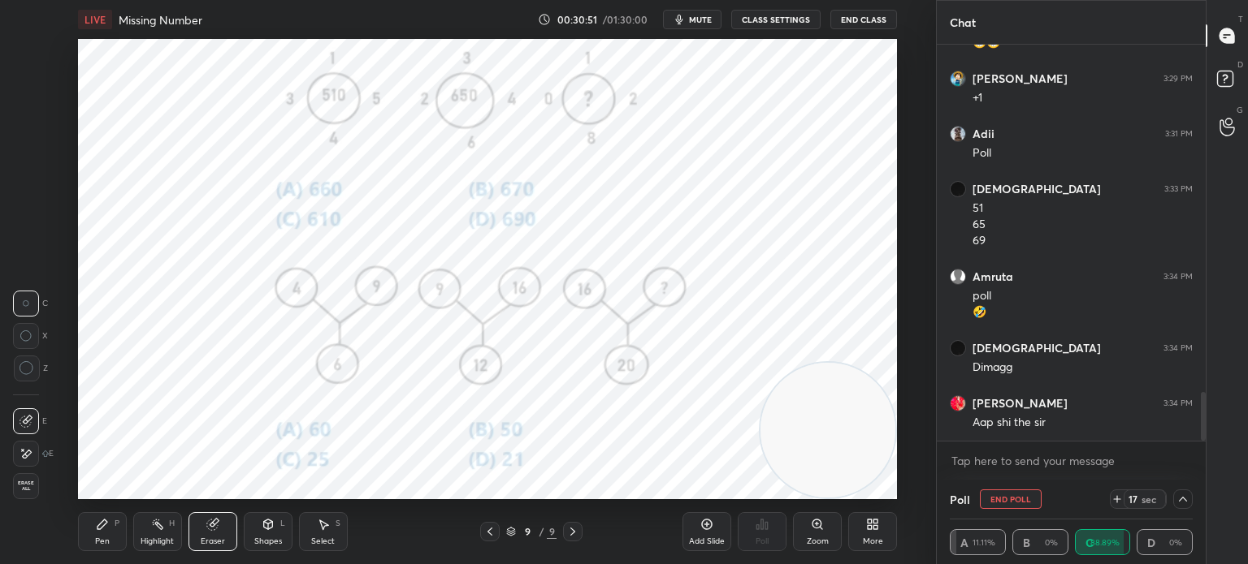
click at [93, 528] on div "Pen P" at bounding box center [102, 532] width 49 height 39
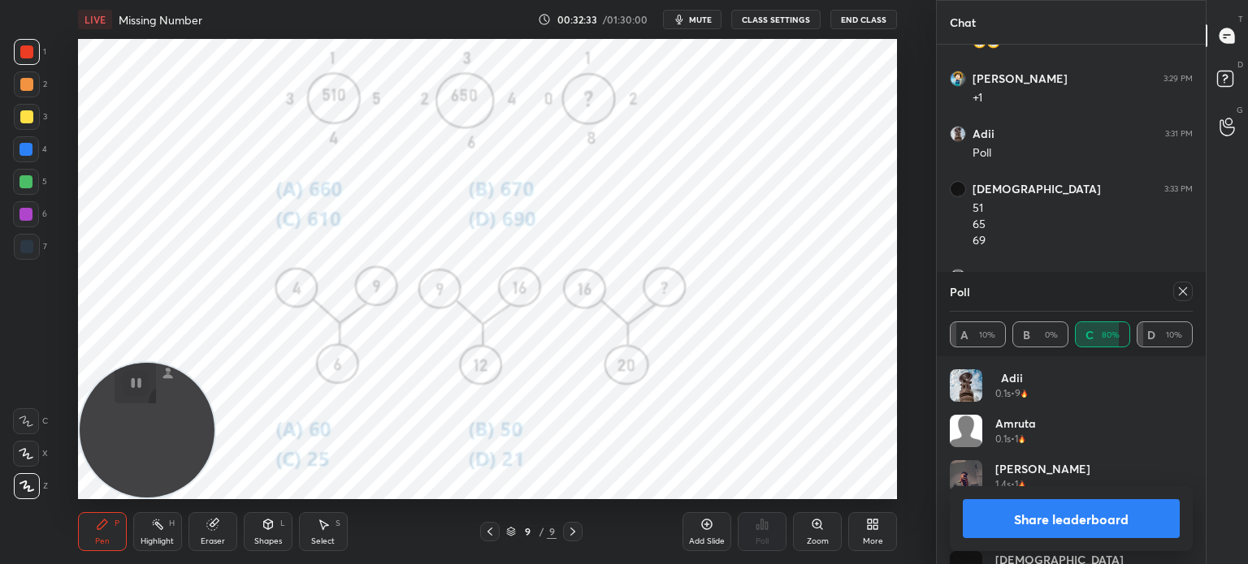
scroll to position [2982, 0]
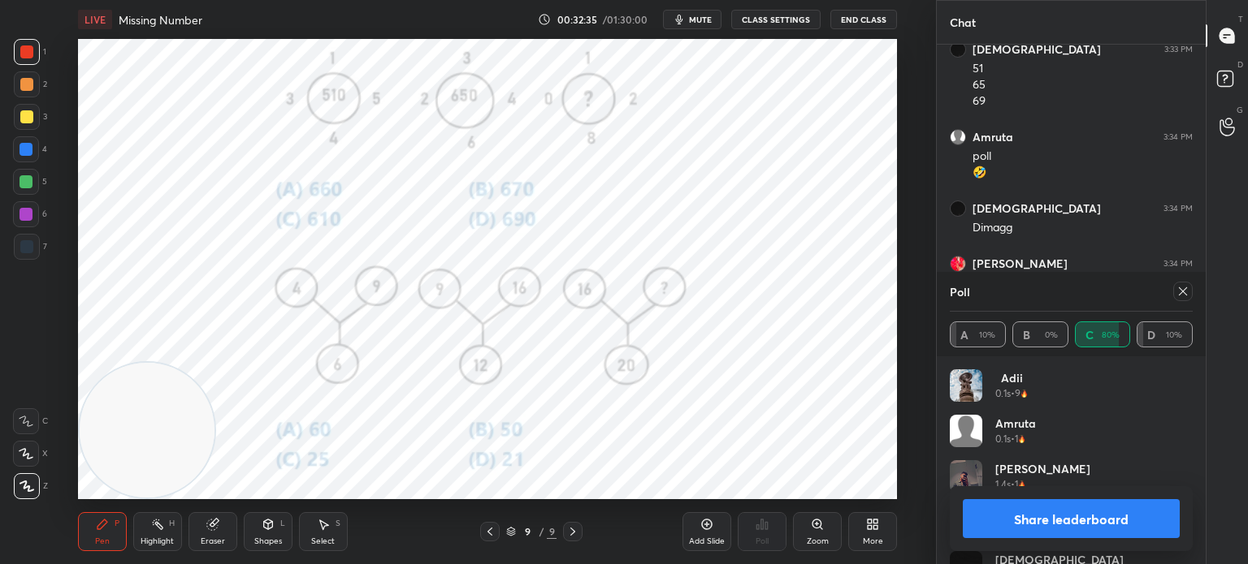
click at [1002, 508] on button "Share leaderboard" at bounding box center [1070, 519] width 217 height 39
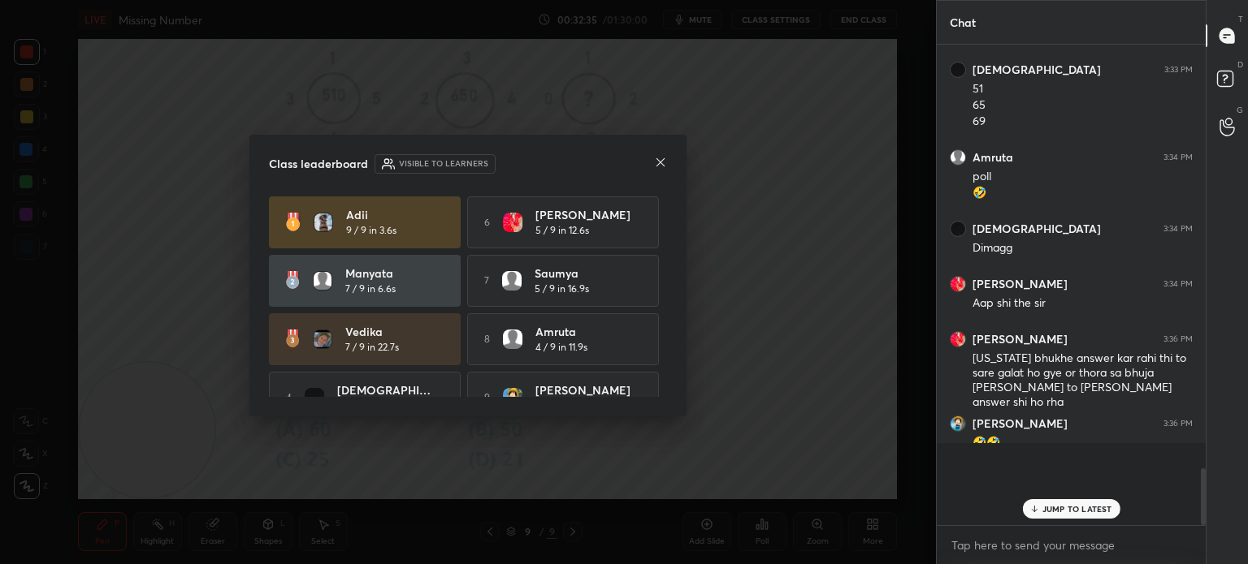
scroll to position [514, 264]
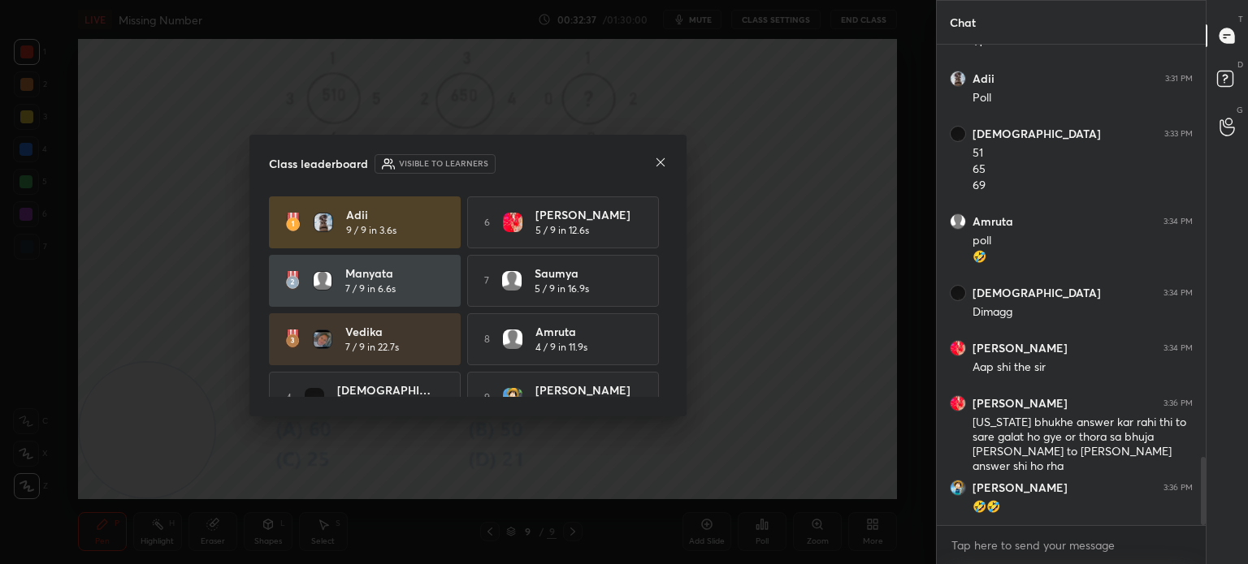
click at [660, 162] on icon at bounding box center [660, 162] width 8 height 8
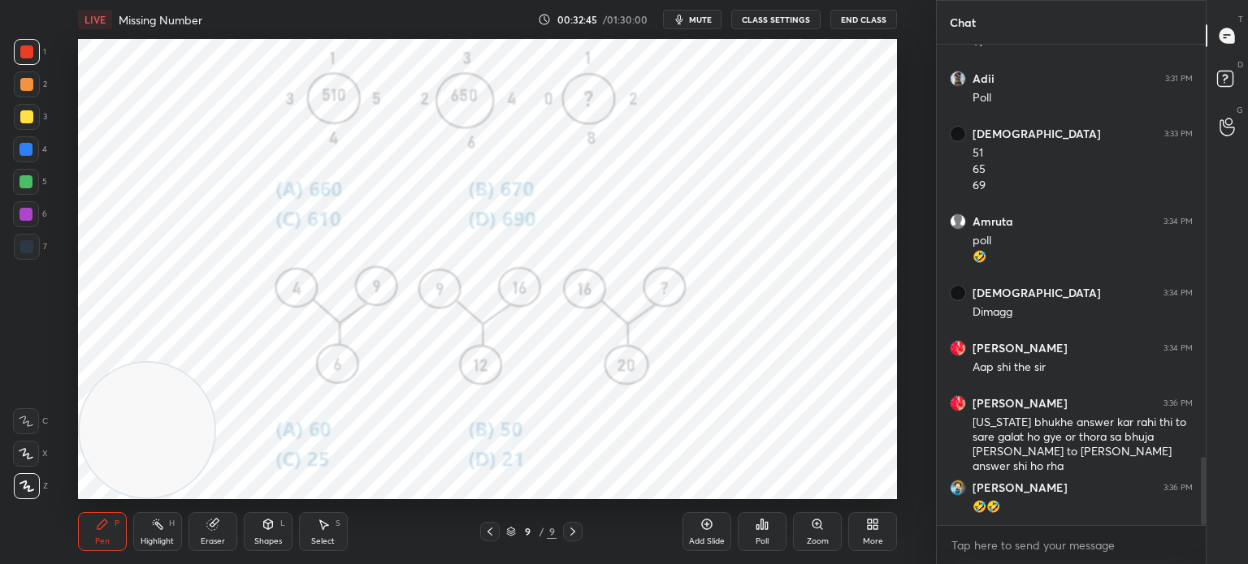
click at [869, 533] on div "More" at bounding box center [872, 532] width 49 height 39
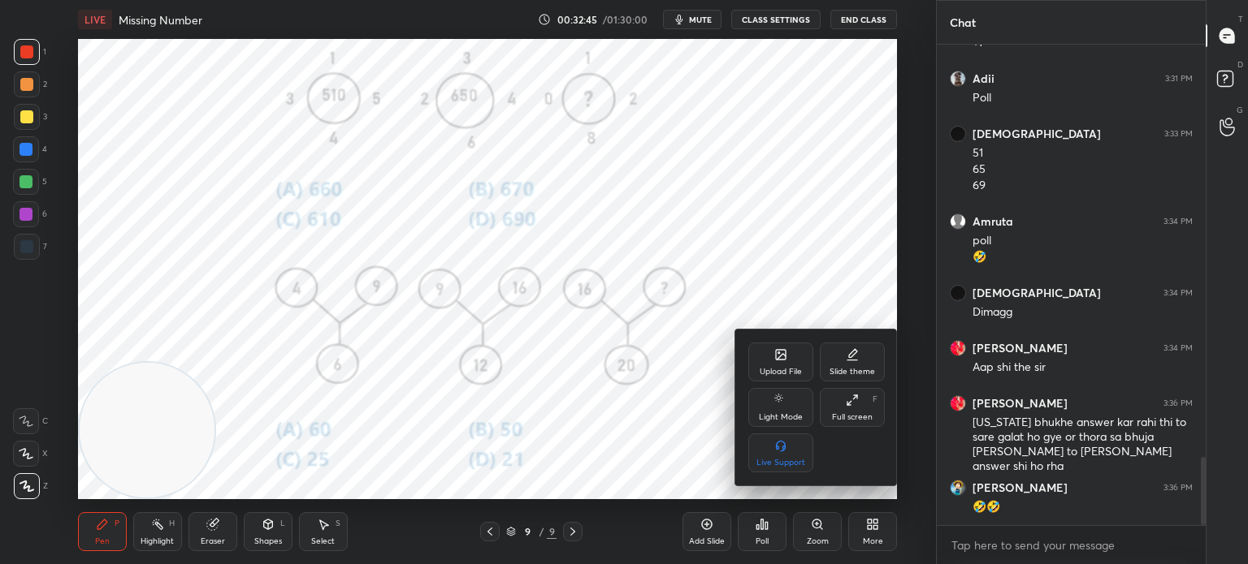
click at [775, 365] on div "Upload File" at bounding box center [780, 362] width 65 height 39
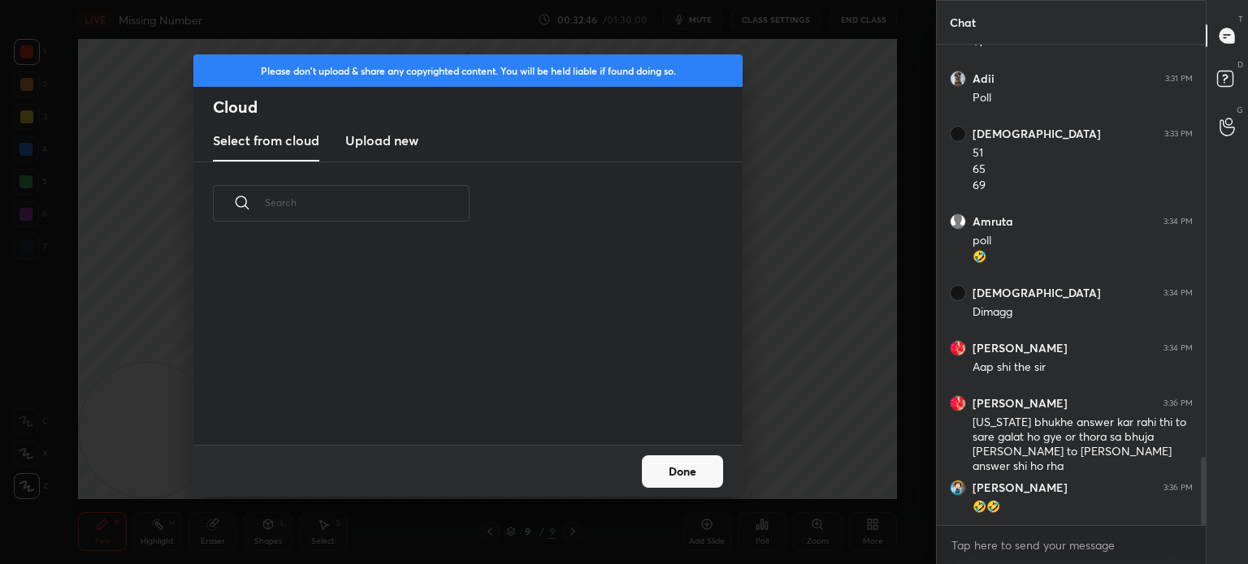
scroll to position [200, 521]
click at [391, 145] on h3 "Upload new" at bounding box center [381, 140] width 73 height 19
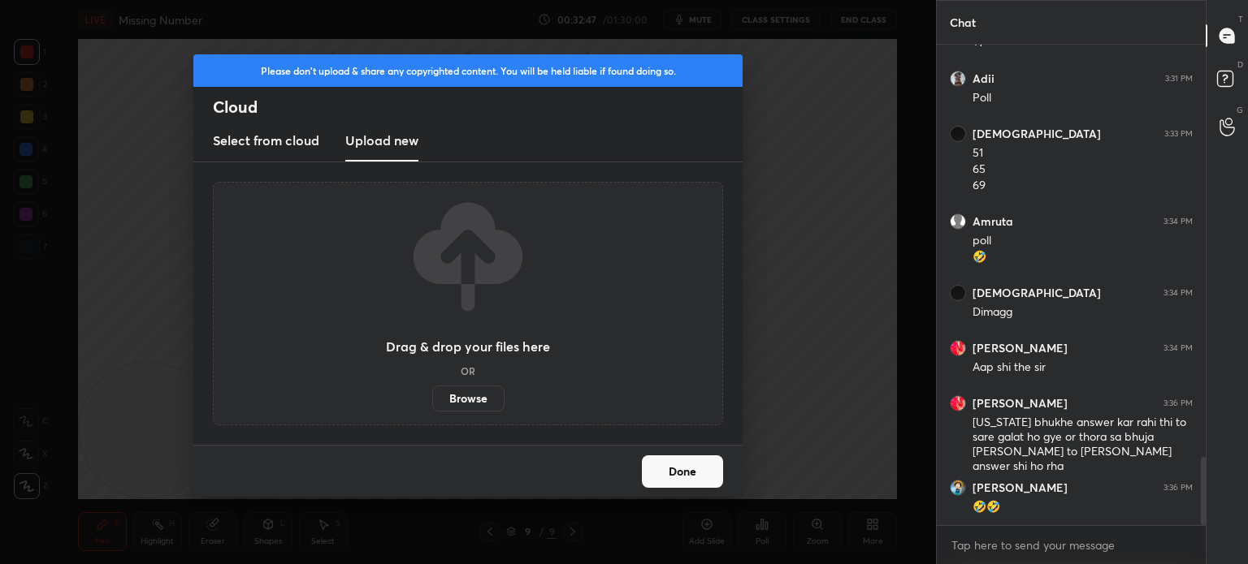
click at [458, 402] on label "Browse" at bounding box center [468, 399] width 72 height 26
click at [432, 402] on input "Browse" at bounding box center [432, 399] width 0 height 26
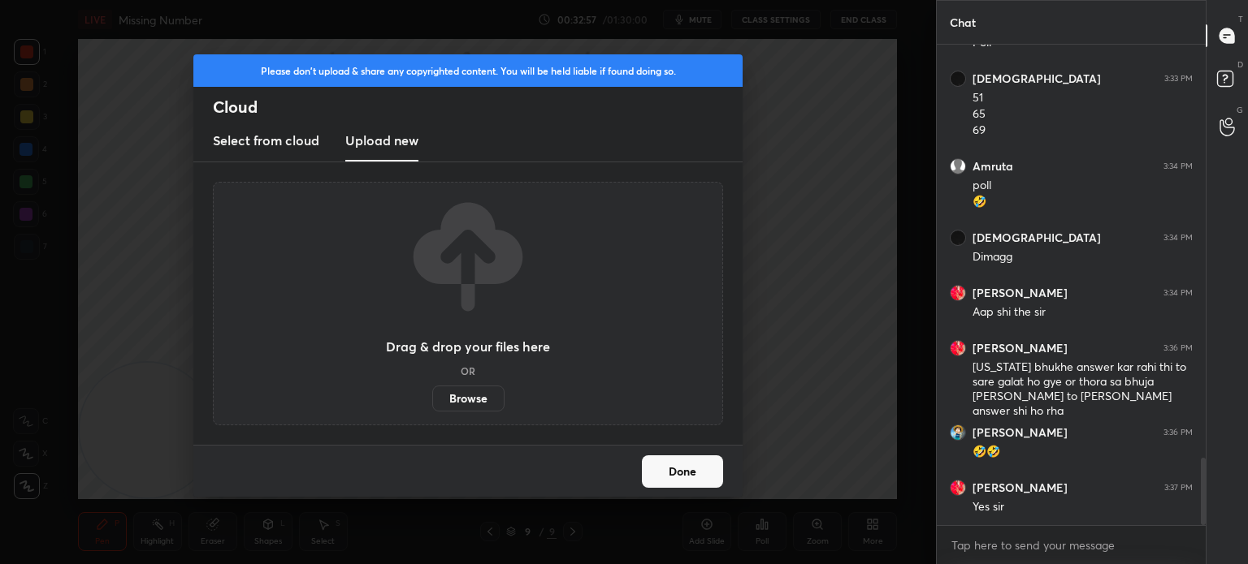
scroll to position [3008, 0]
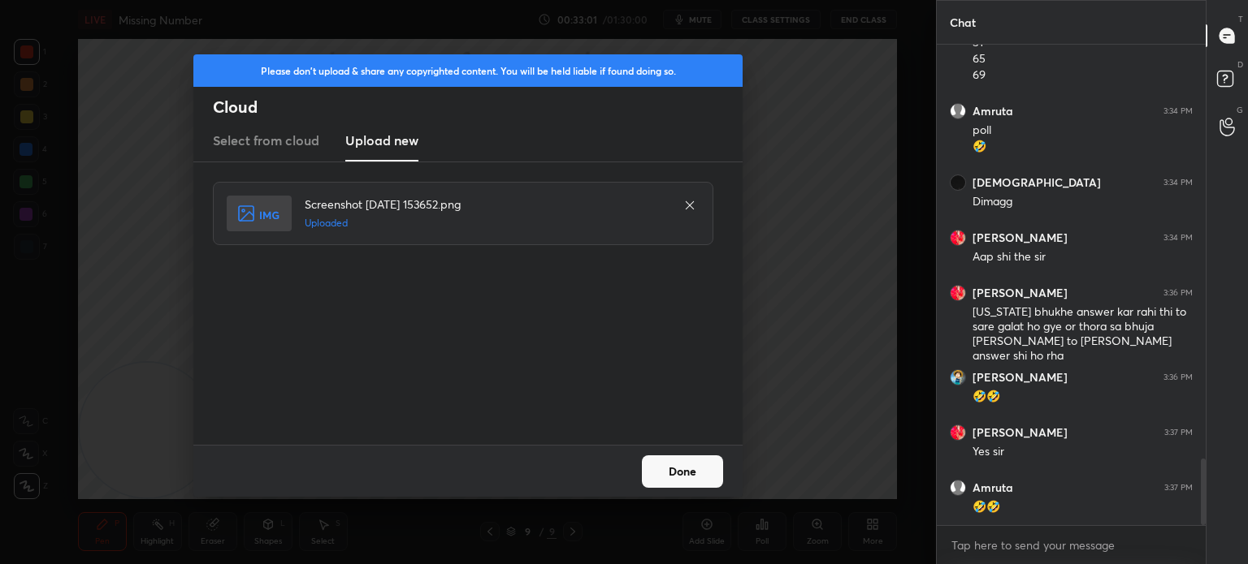
click at [655, 471] on button "Done" at bounding box center [682, 472] width 81 height 32
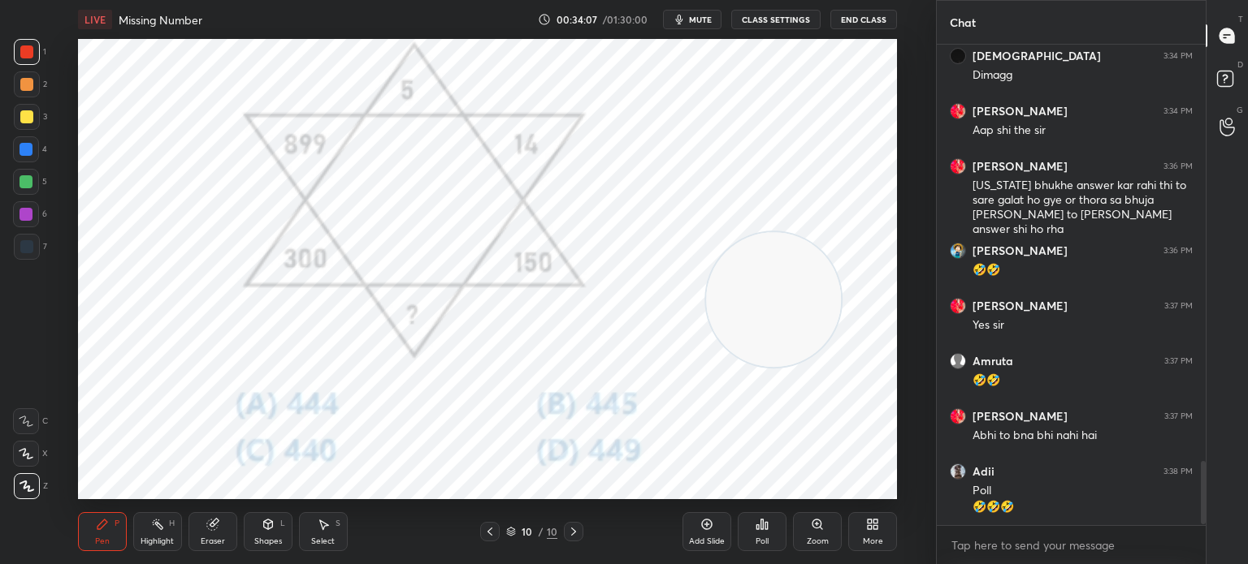
scroll to position [3190, 0]
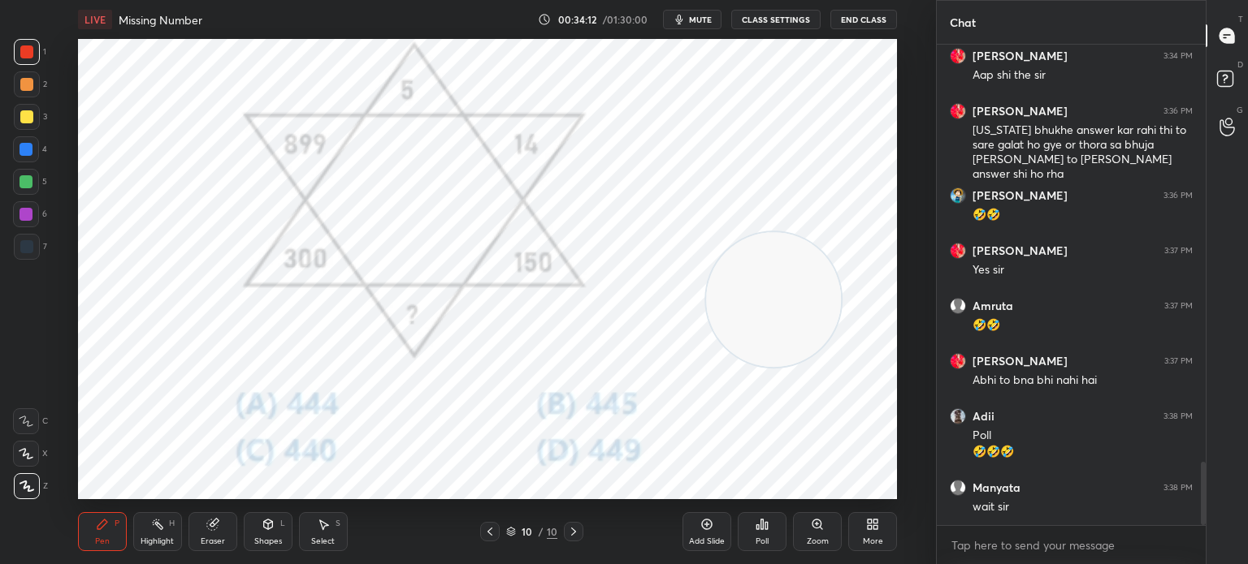
click at [762, 538] on div "Poll" at bounding box center [761, 542] width 13 height 8
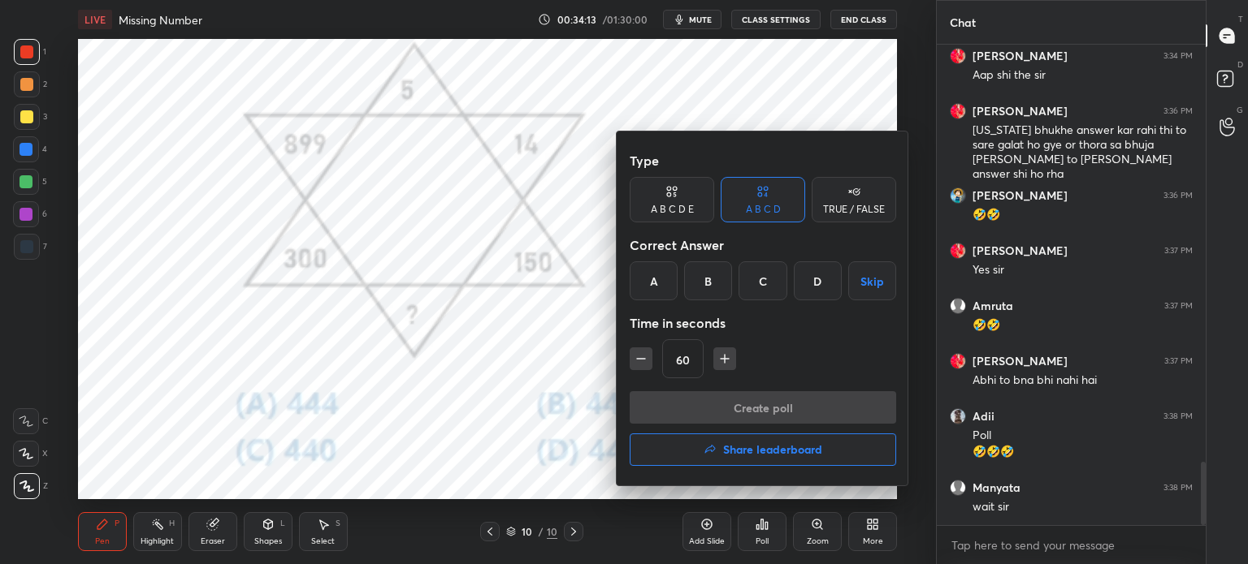
click at [815, 276] on div "D" at bounding box center [818, 281] width 48 height 39
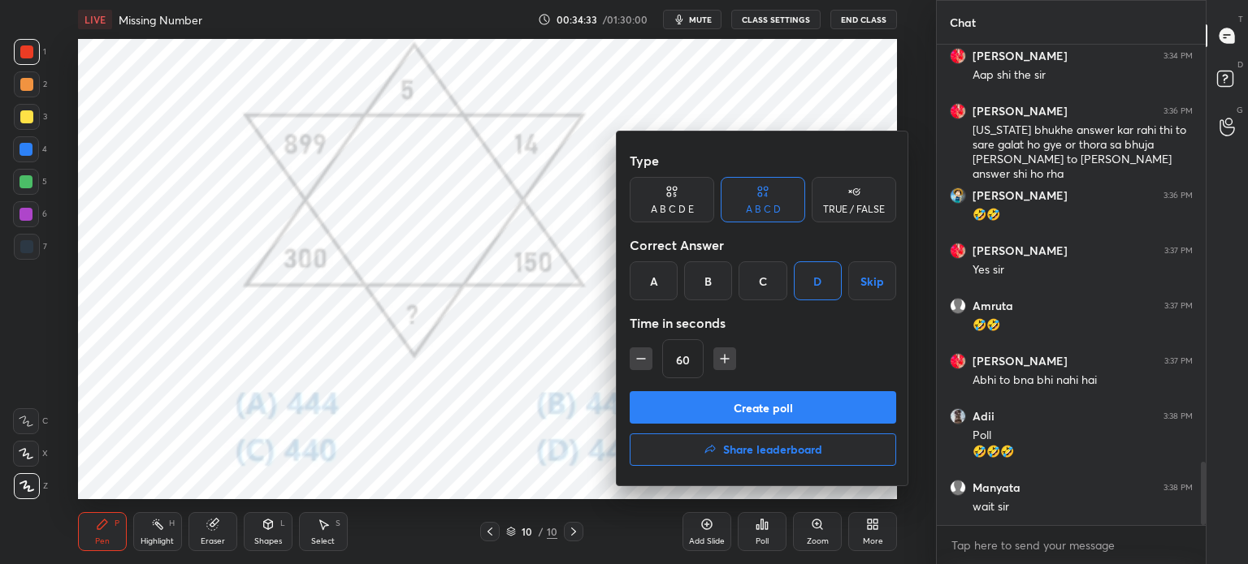
click at [726, 410] on button "Create poll" at bounding box center [762, 407] width 266 height 32
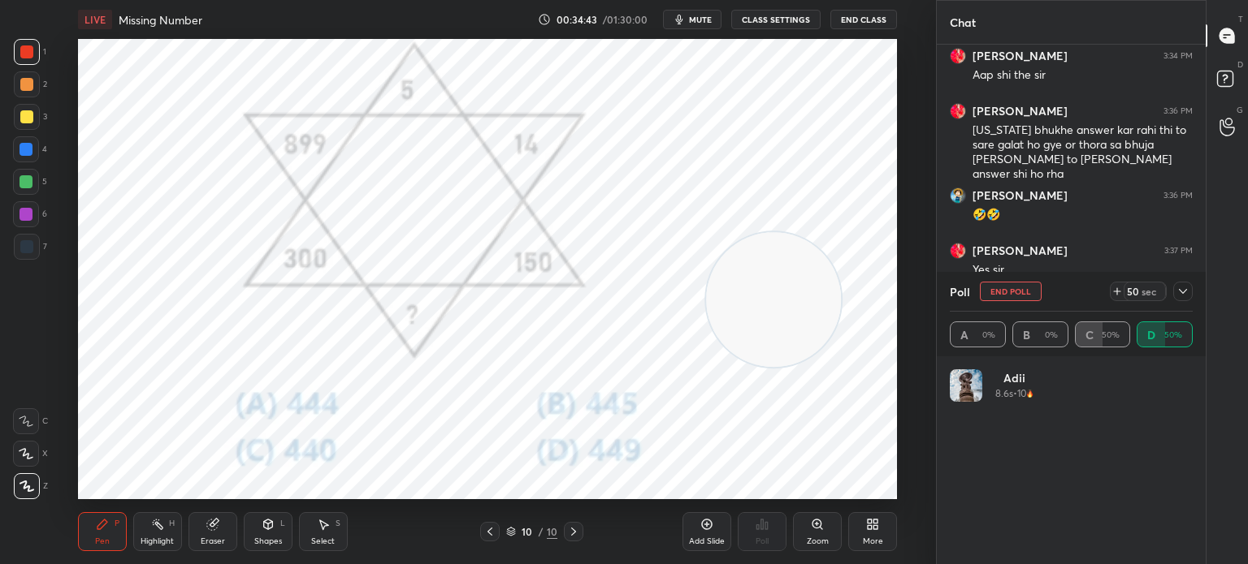
scroll to position [190, 238]
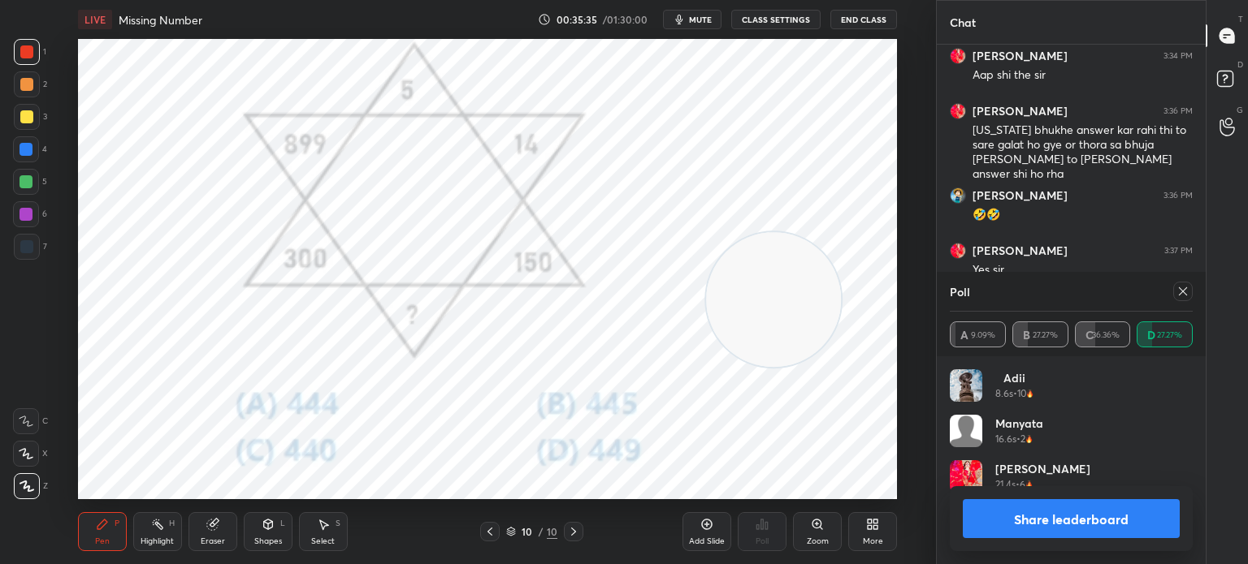
click at [1012, 520] on button "Share leaderboard" at bounding box center [1070, 519] width 217 height 39
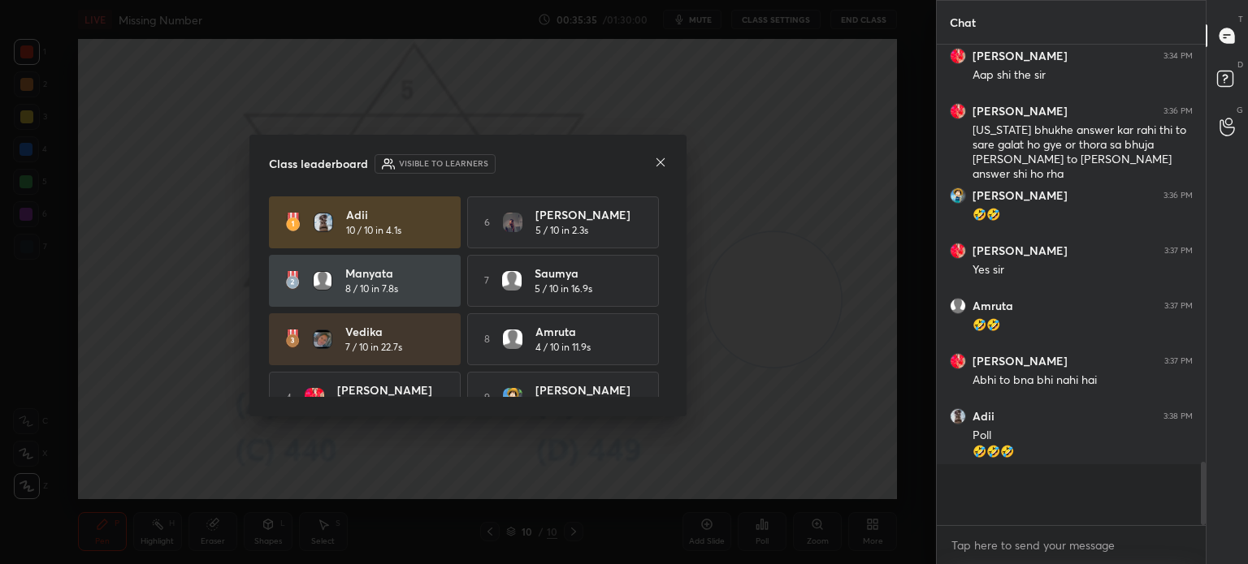
scroll to position [513, 264]
click at [662, 164] on icon at bounding box center [660, 162] width 8 height 8
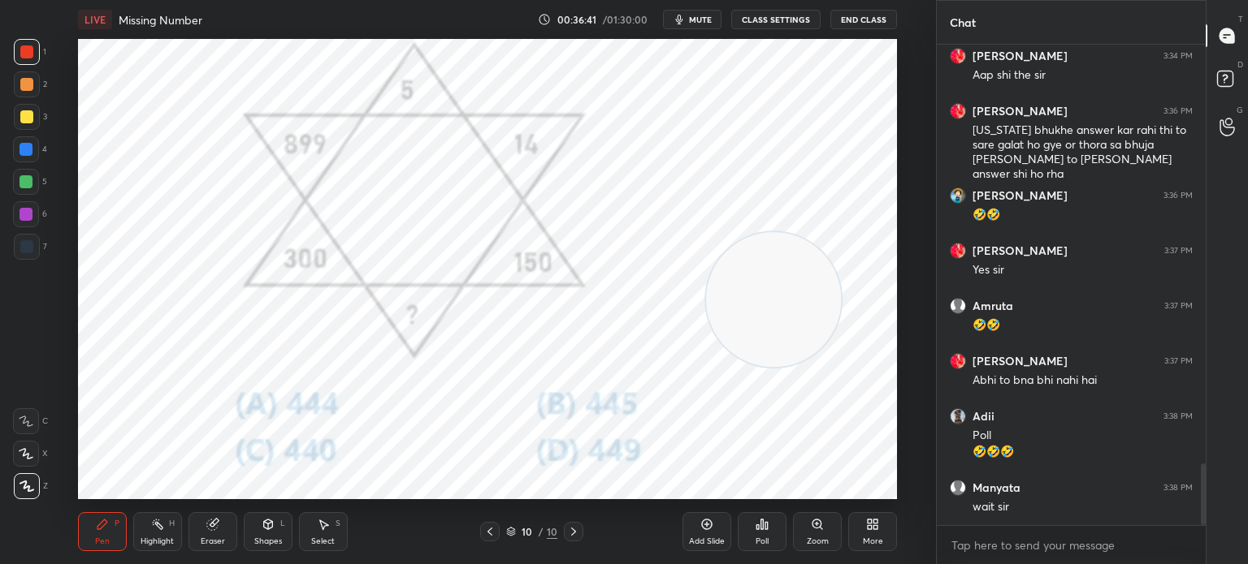
scroll to position [3246, 0]
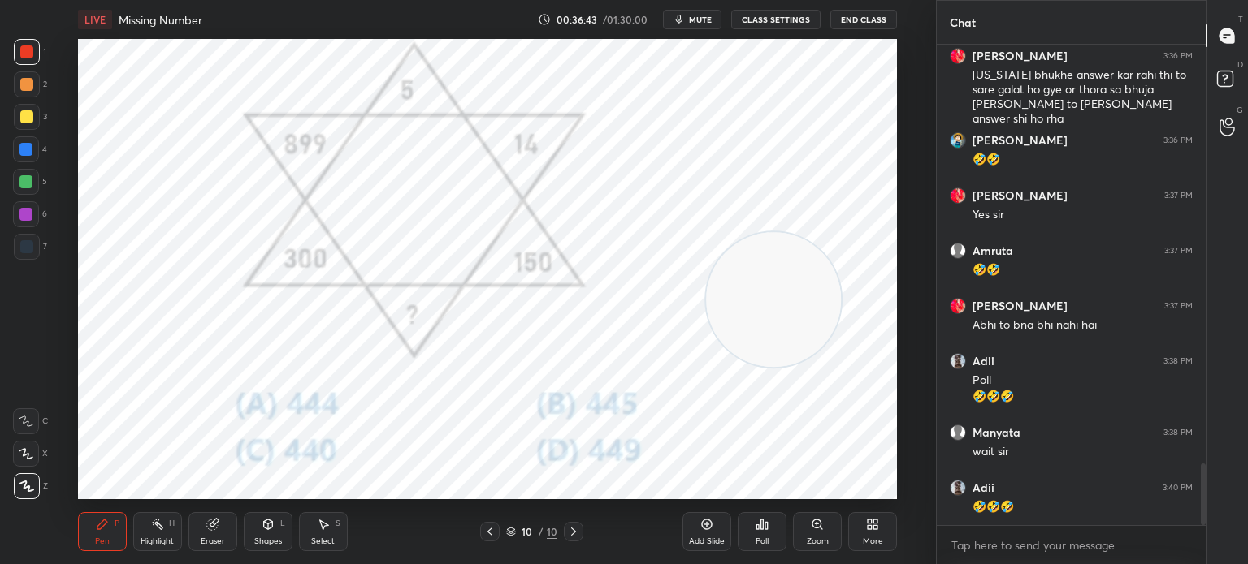
click at [872, 531] on div "More" at bounding box center [872, 532] width 49 height 39
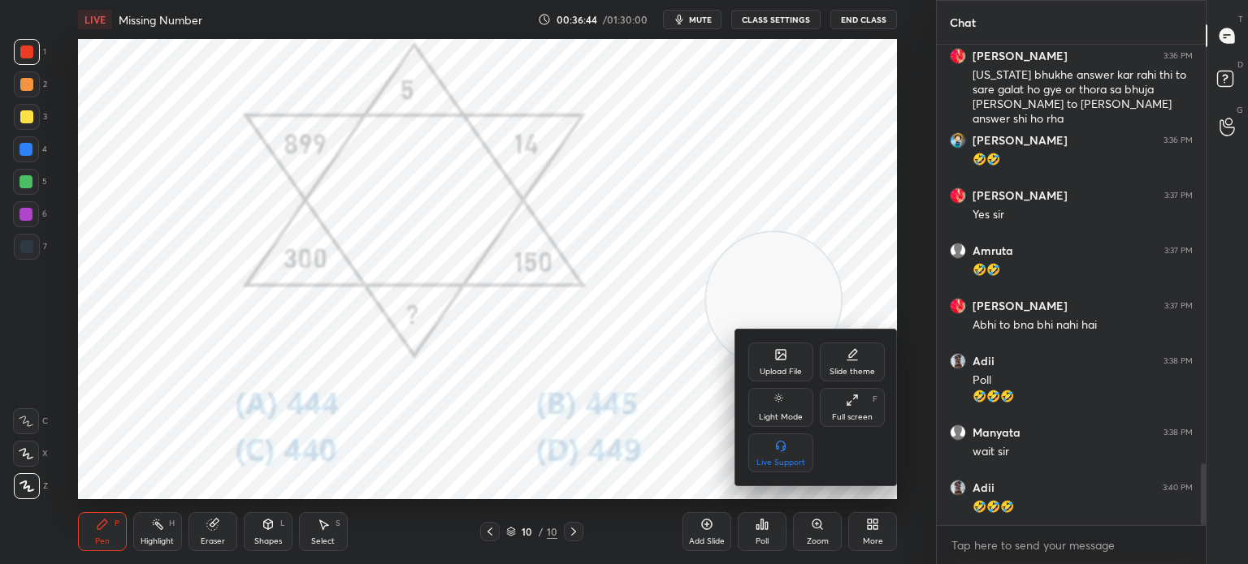
click at [767, 351] on div "Upload File" at bounding box center [780, 362] width 65 height 39
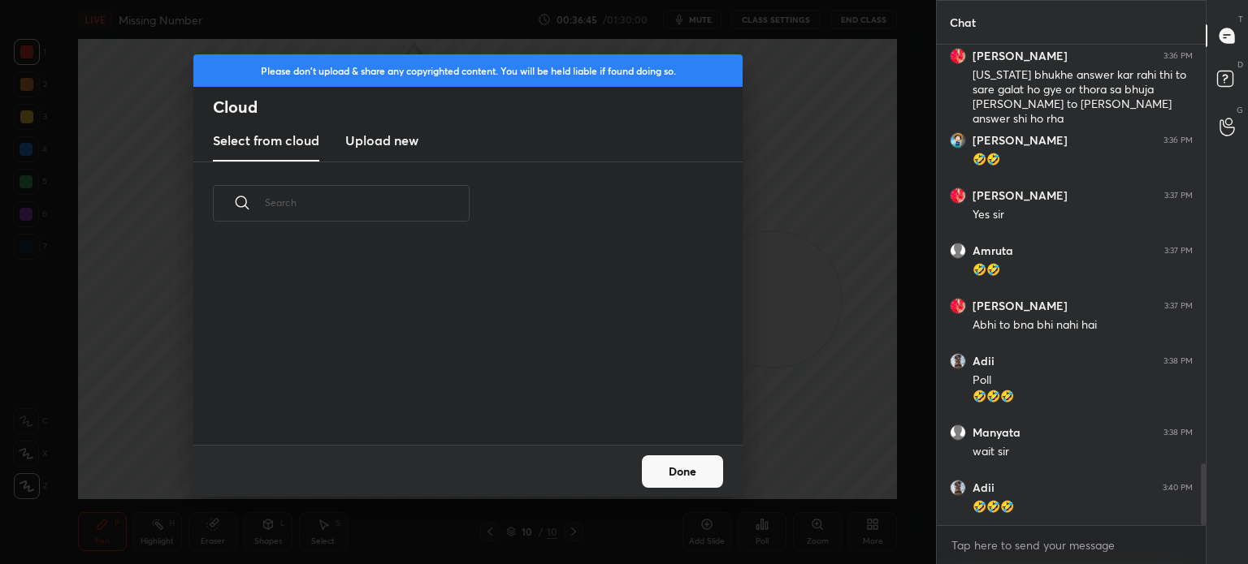
scroll to position [200, 521]
click at [380, 139] on h3 "Upload new" at bounding box center [381, 140] width 73 height 19
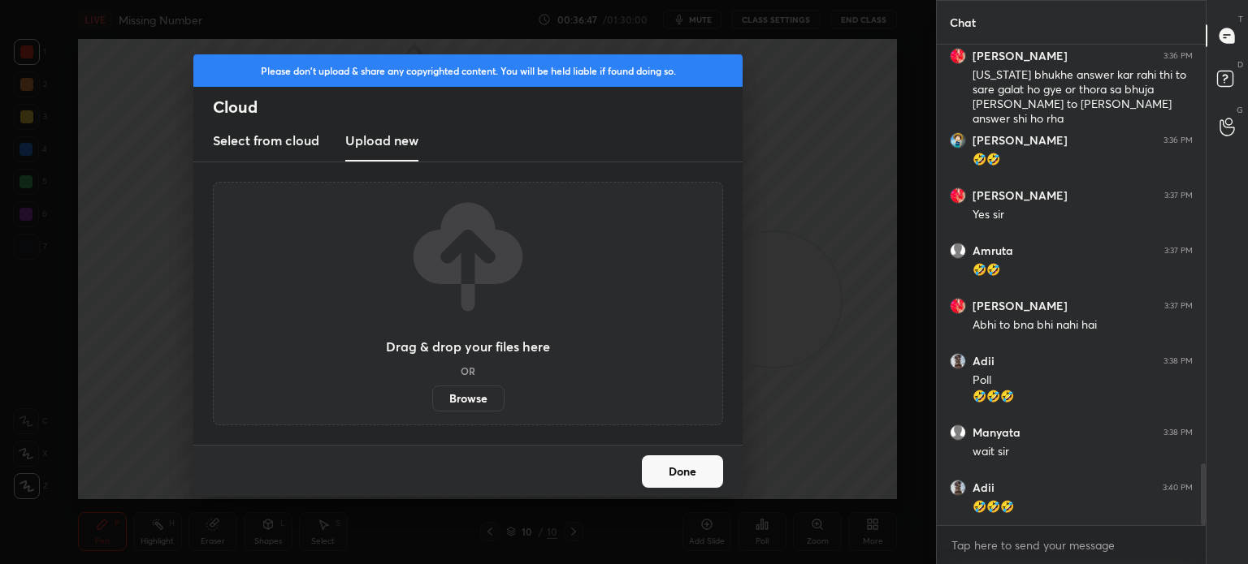
click at [480, 392] on label "Browse" at bounding box center [468, 399] width 72 height 26
click at [432, 392] on input "Browse" at bounding box center [432, 399] width 0 height 26
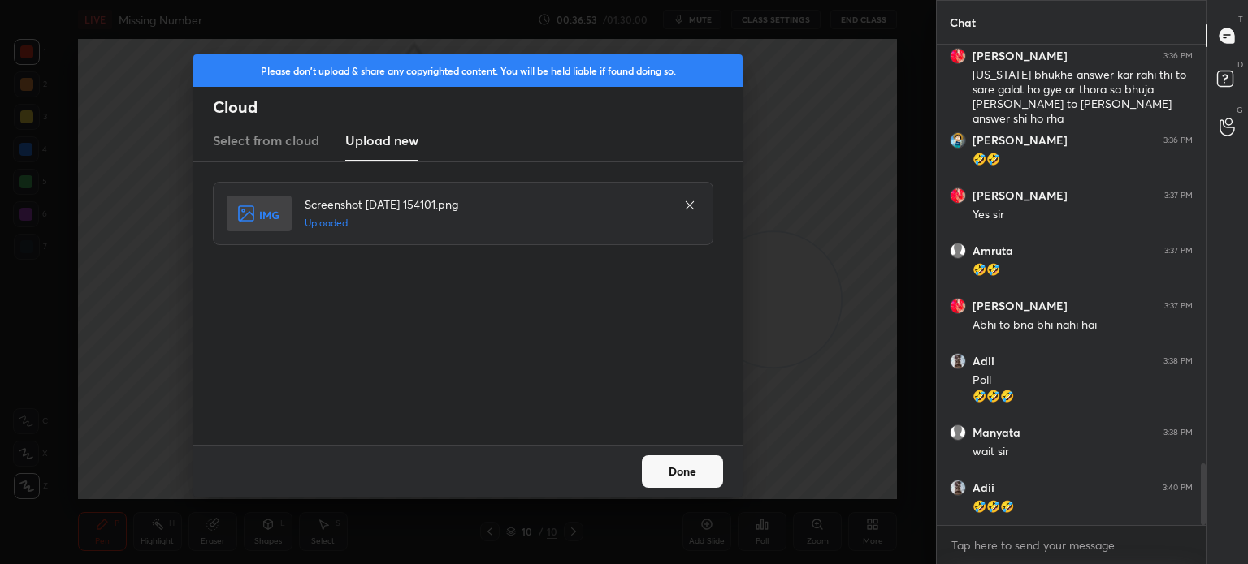
click at [687, 469] on button "Done" at bounding box center [682, 472] width 81 height 32
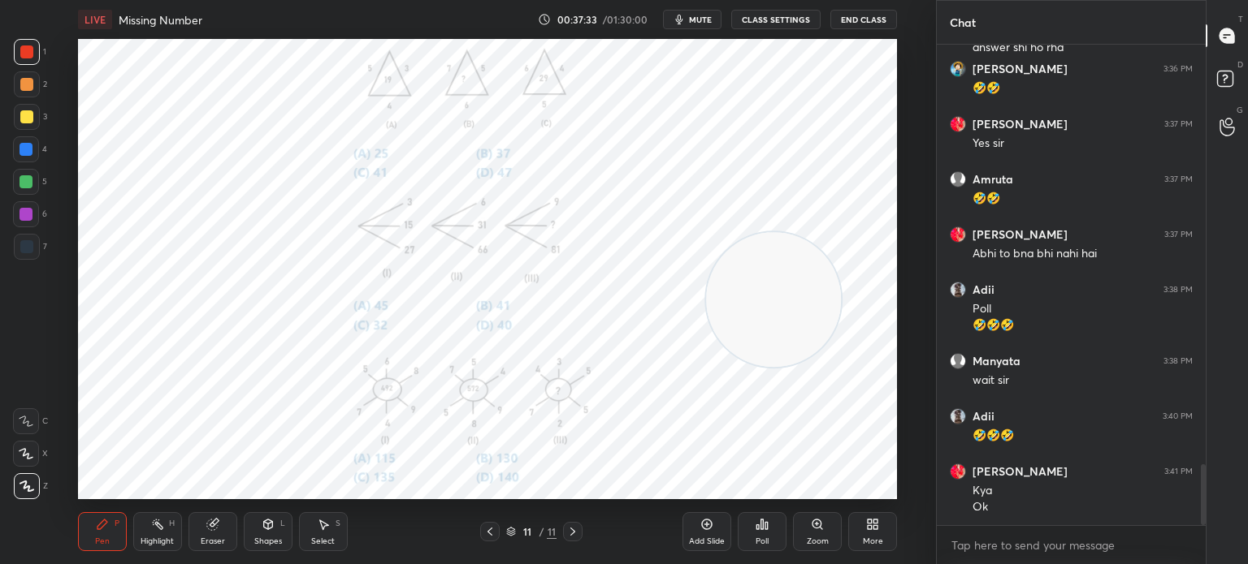
scroll to position [3372, 0]
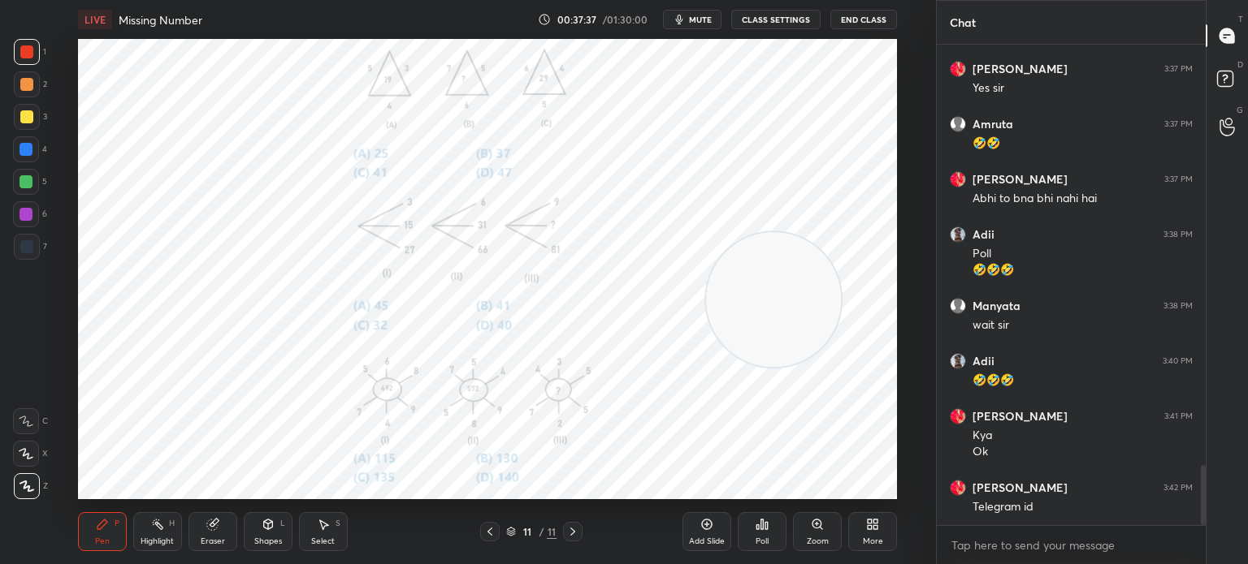
click at [813, 532] on div "Zoom" at bounding box center [817, 532] width 49 height 39
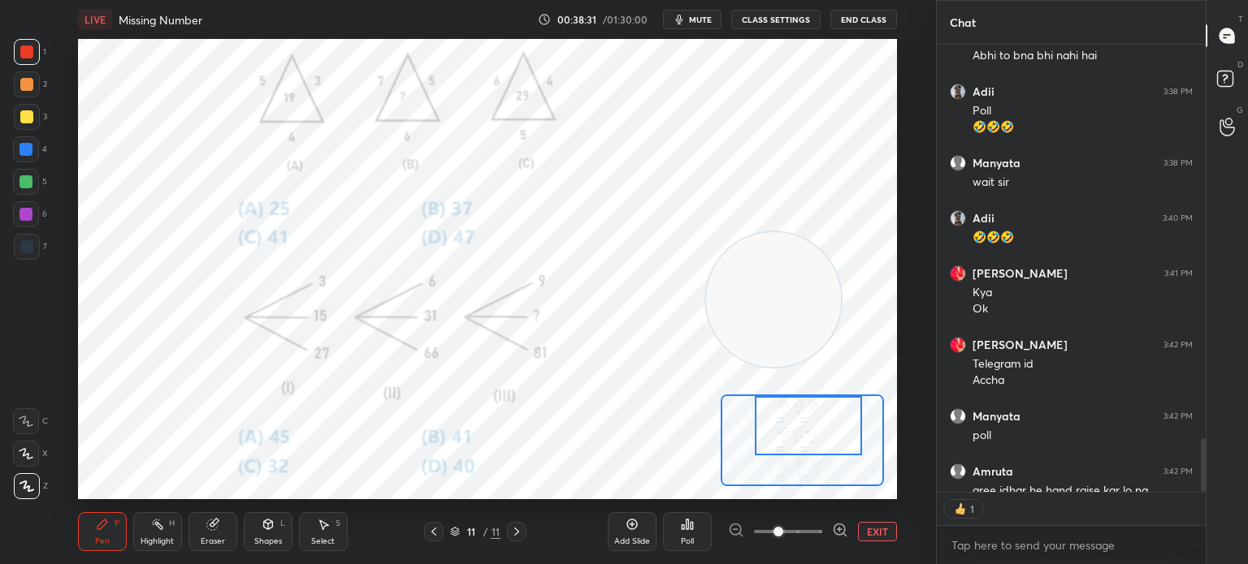
scroll to position [443, 264]
click at [690, 529] on icon at bounding box center [691, 525] width 2 height 7
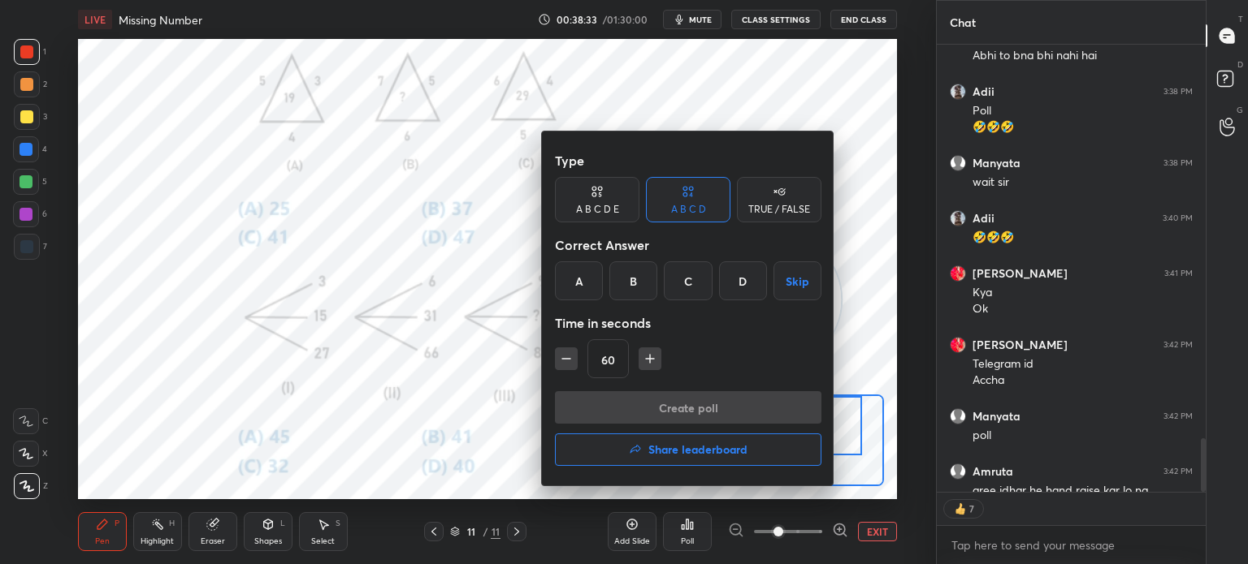
click at [684, 283] on div "C" at bounding box center [688, 281] width 48 height 39
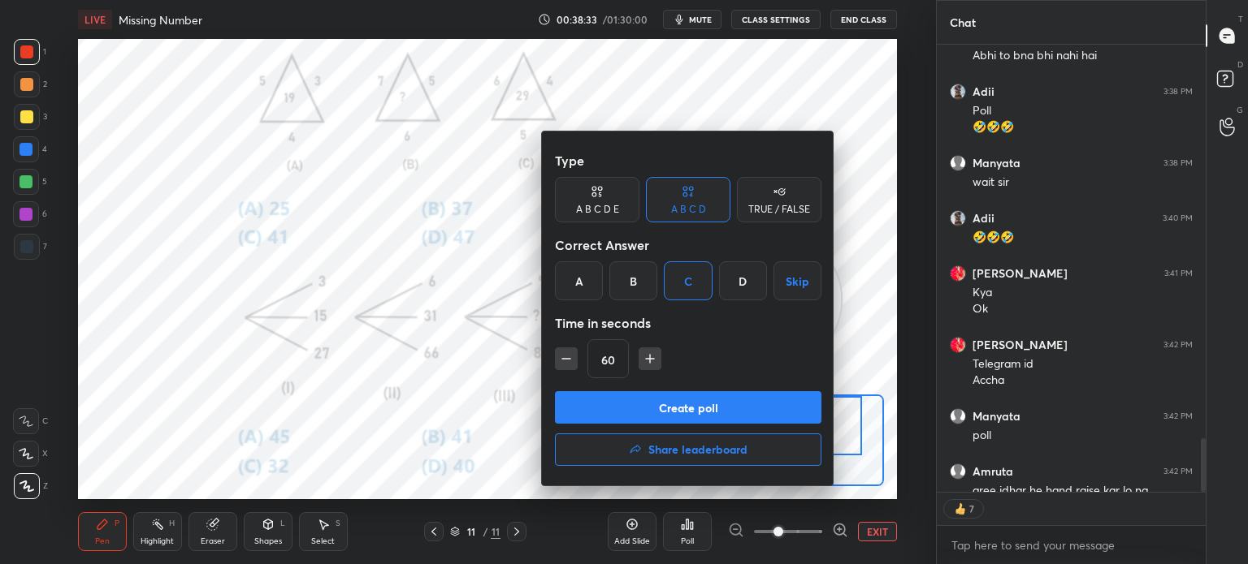
click at [642, 398] on button "Create poll" at bounding box center [688, 407] width 266 height 32
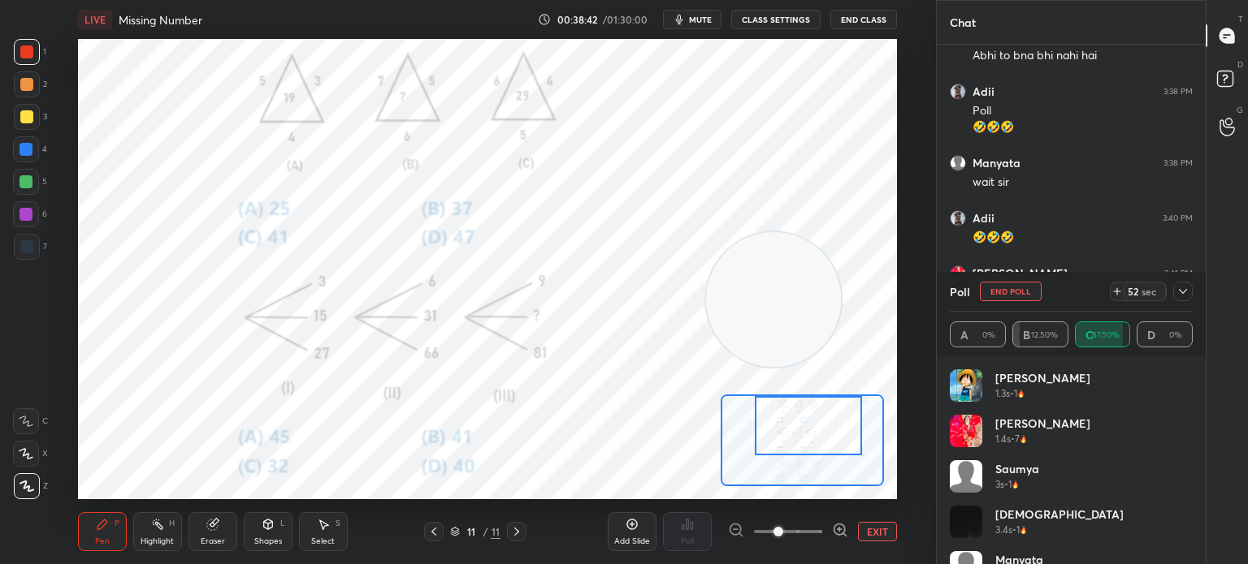
scroll to position [4, 5]
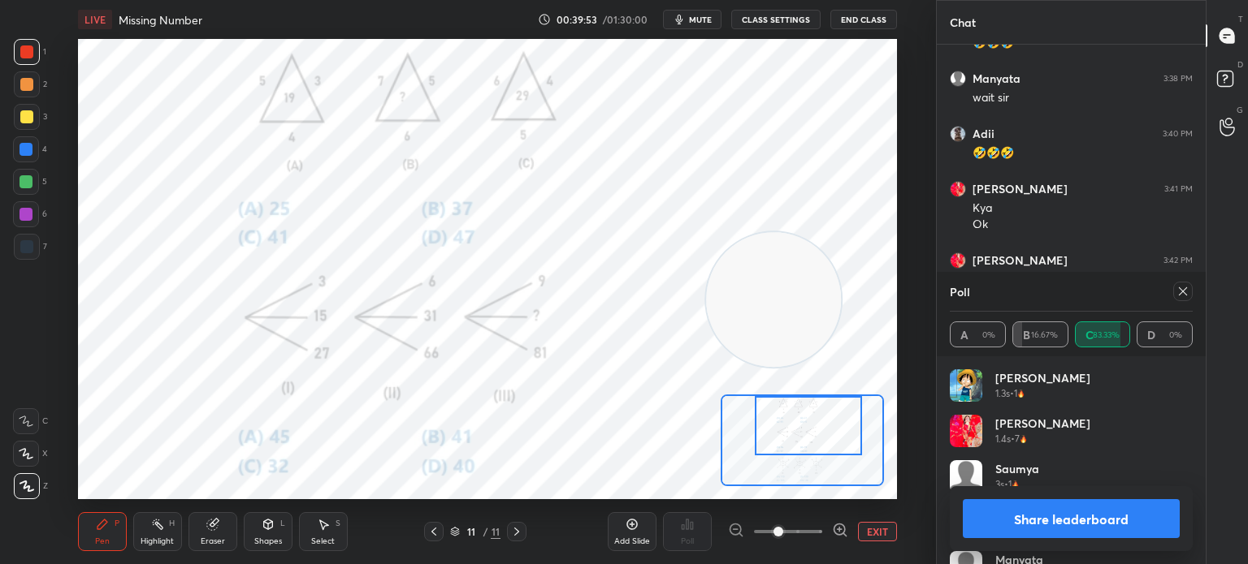
click at [1004, 521] on button "Share leaderboard" at bounding box center [1070, 519] width 217 height 39
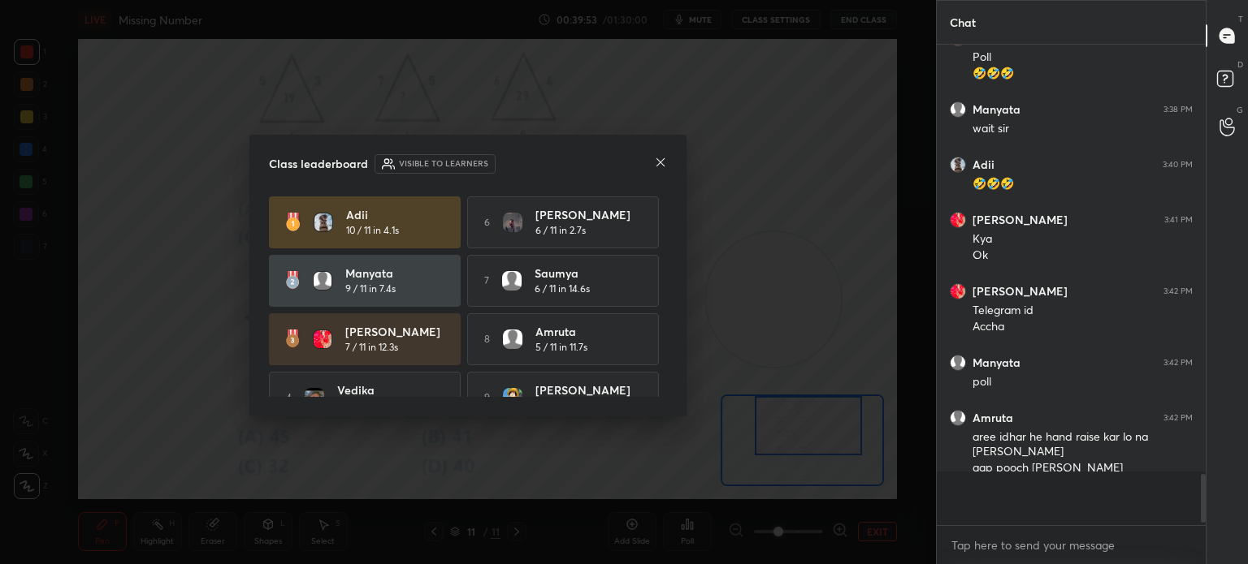
scroll to position [474, 264]
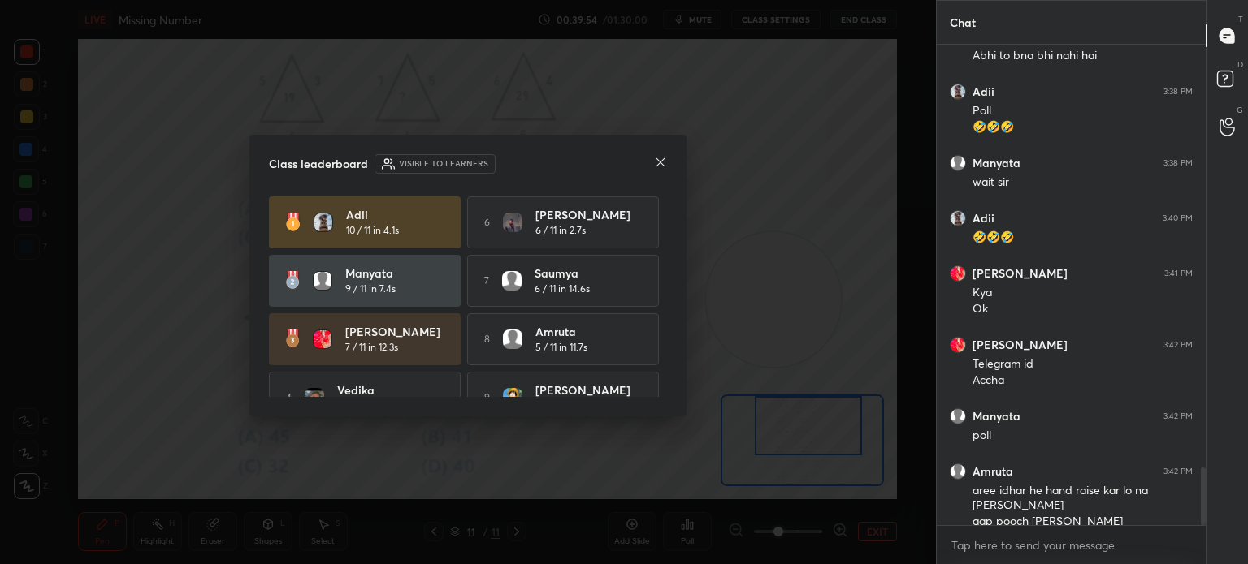
click at [661, 162] on icon at bounding box center [660, 162] width 13 height 13
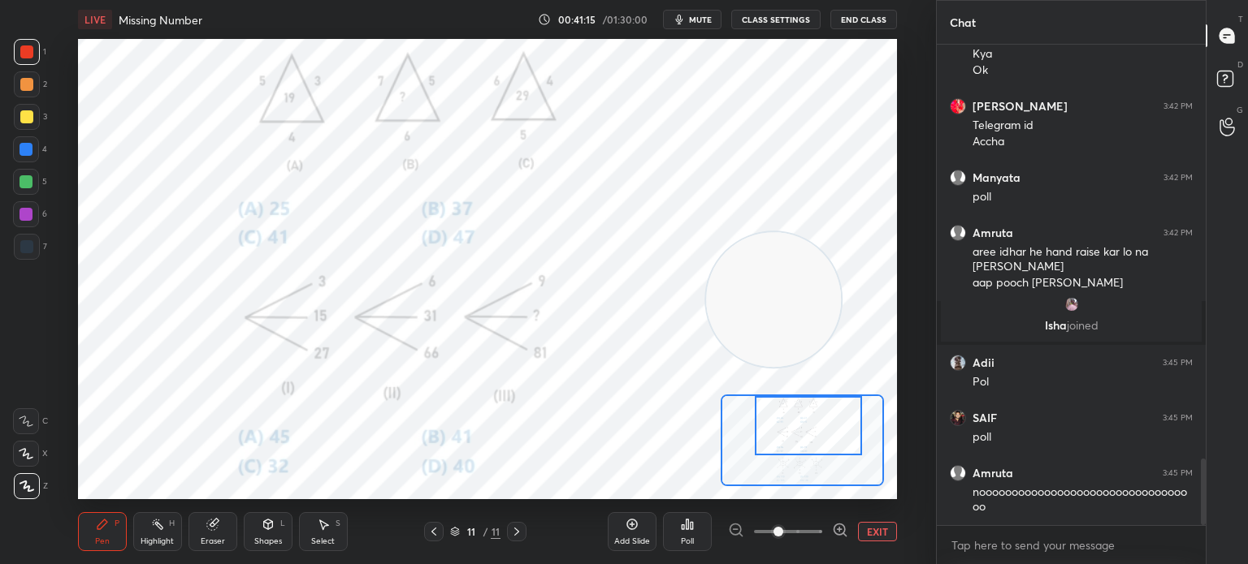
scroll to position [3062, 0]
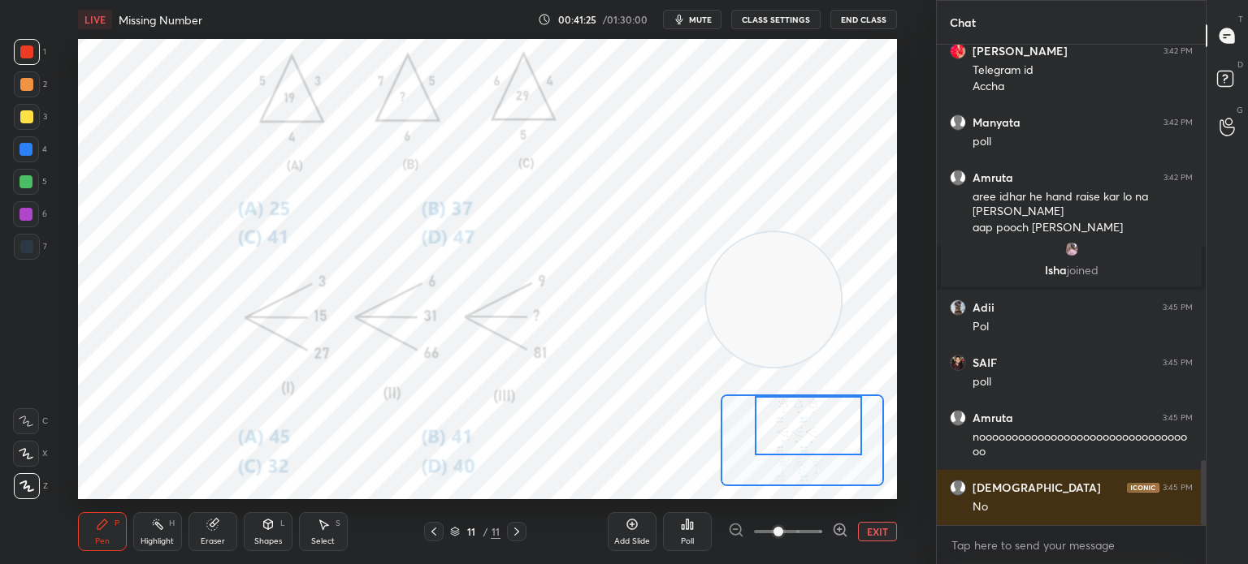
click at [690, 535] on div "Poll" at bounding box center [687, 532] width 49 height 39
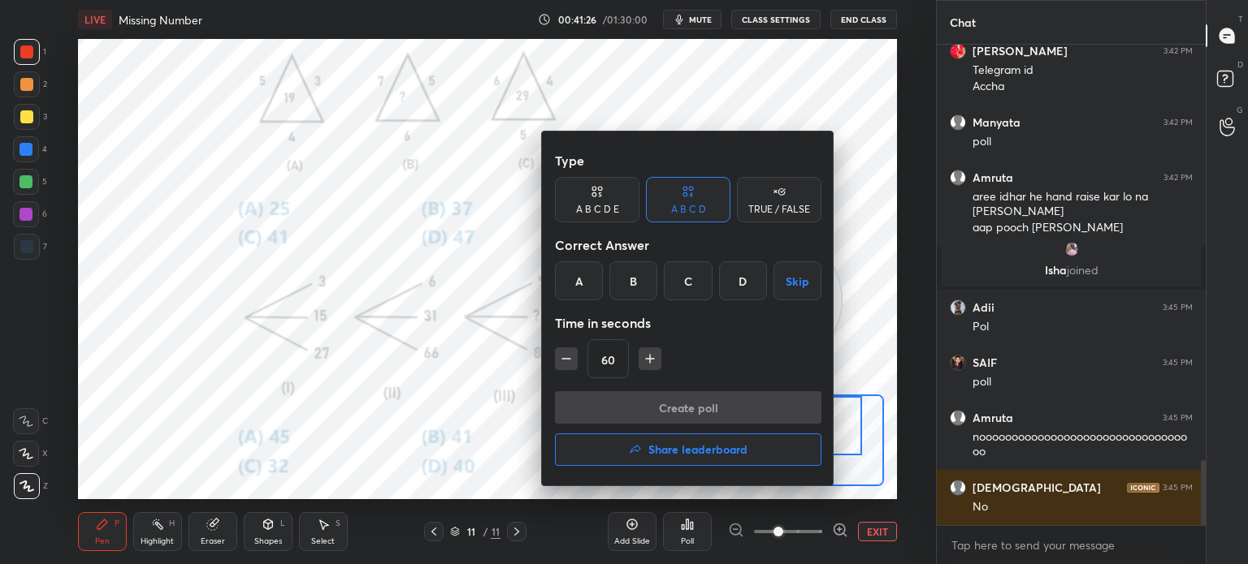
click at [576, 284] on div "A" at bounding box center [579, 281] width 48 height 39
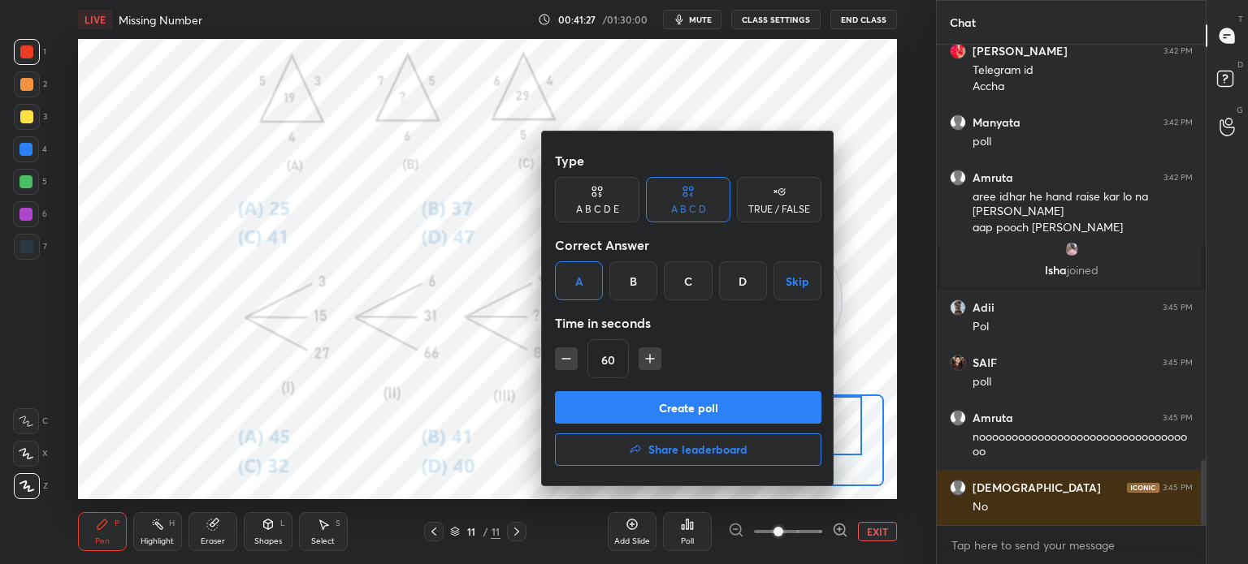
click at [622, 409] on button "Create poll" at bounding box center [688, 407] width 266 height 32
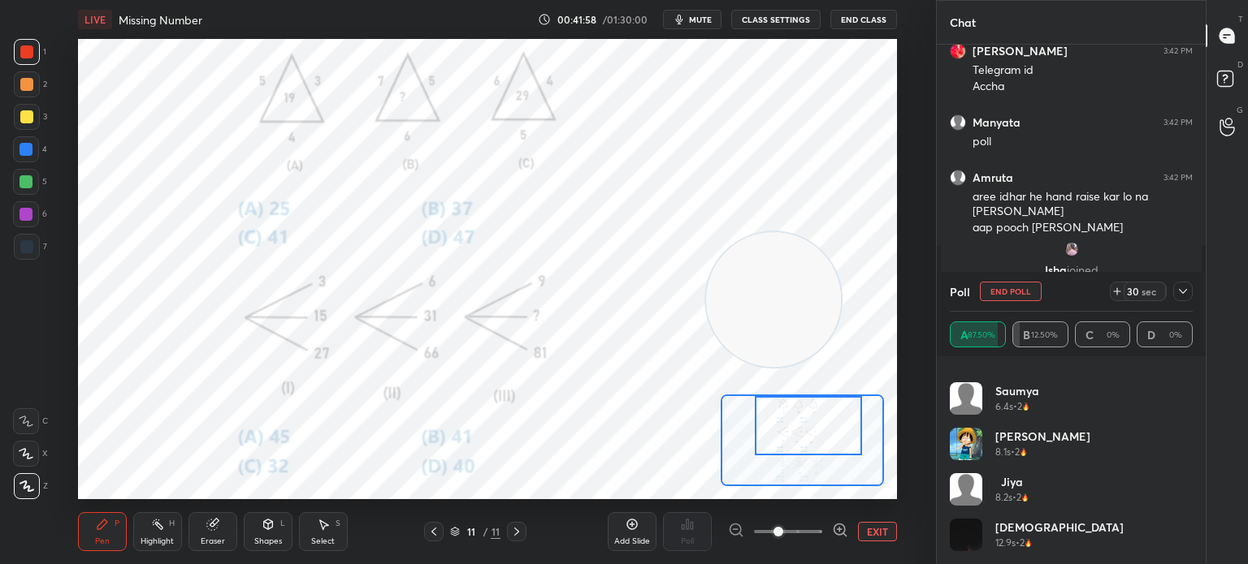
scroll to position [3202, 0]
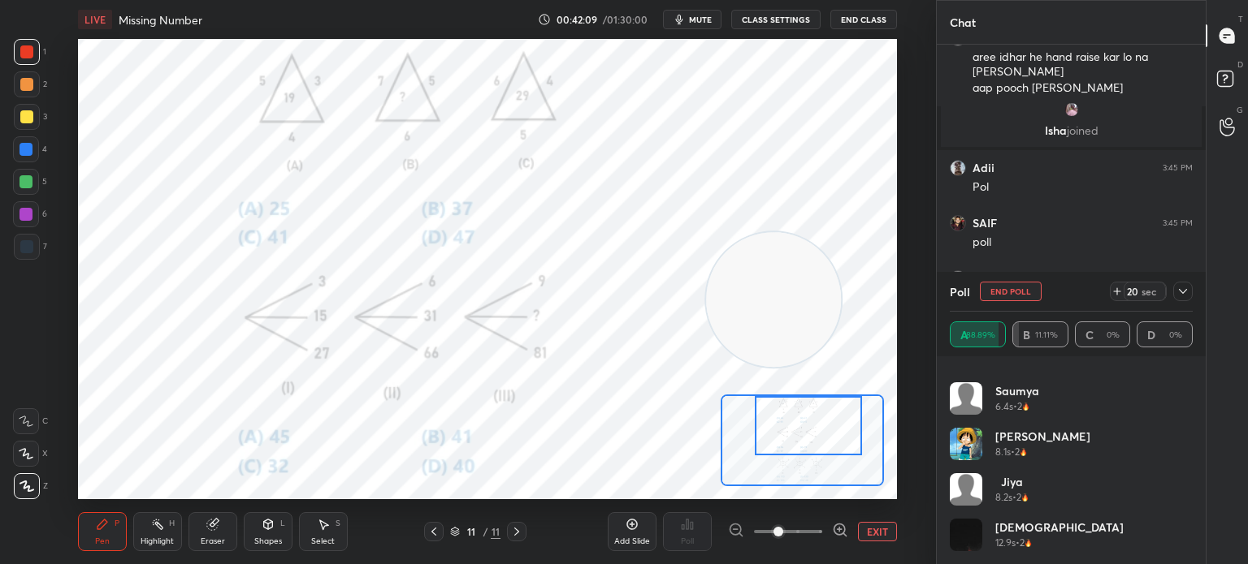
click at [1001, 291] on button "End Poll" at bounding box center [1011, 291] width 62 height 19
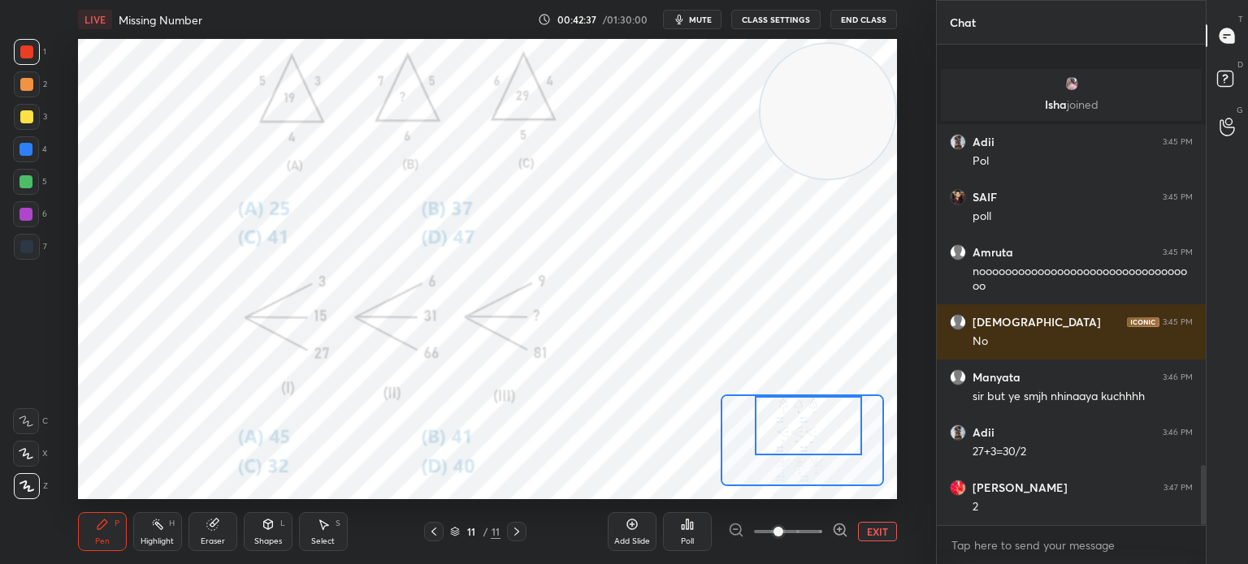
scroll to position [3338, 0]
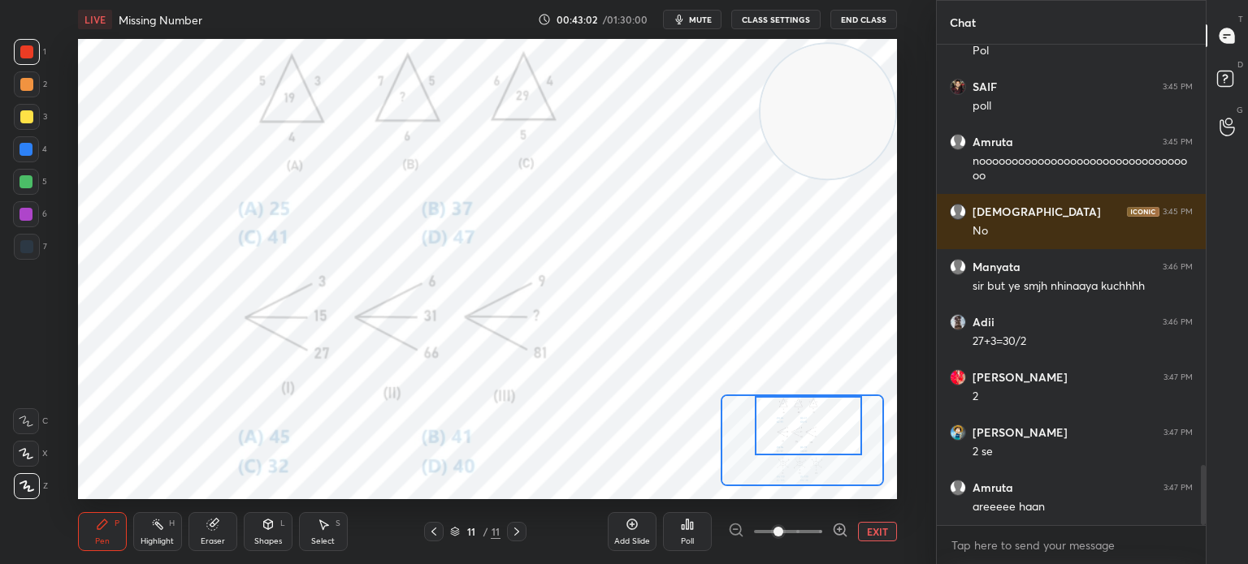
click at [210, 526] on icon at bounding box center [211, 525] width 11 height 11
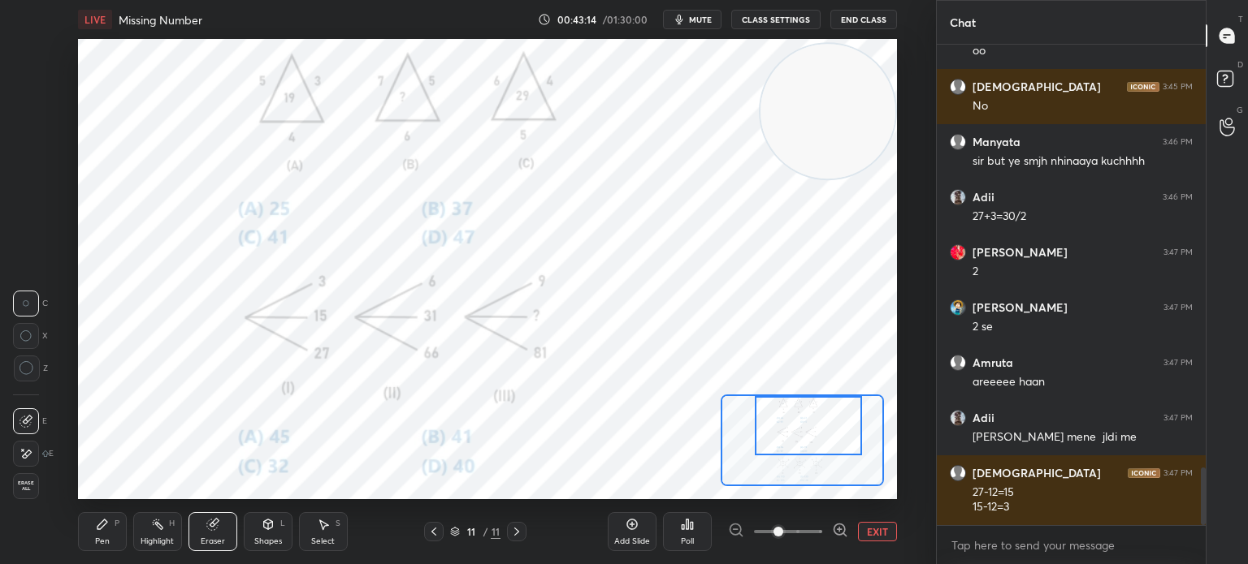
scroll to position [3519, 0]
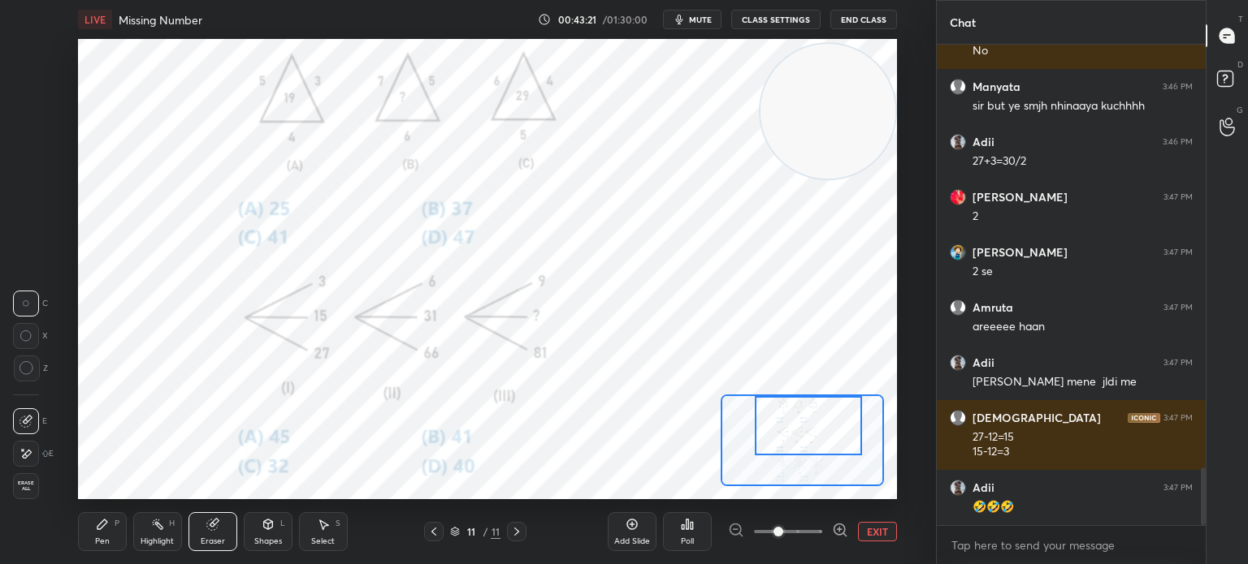
click at [99, 532] on div "Pen P" at bounding box center [102, 532] width 49 height 39
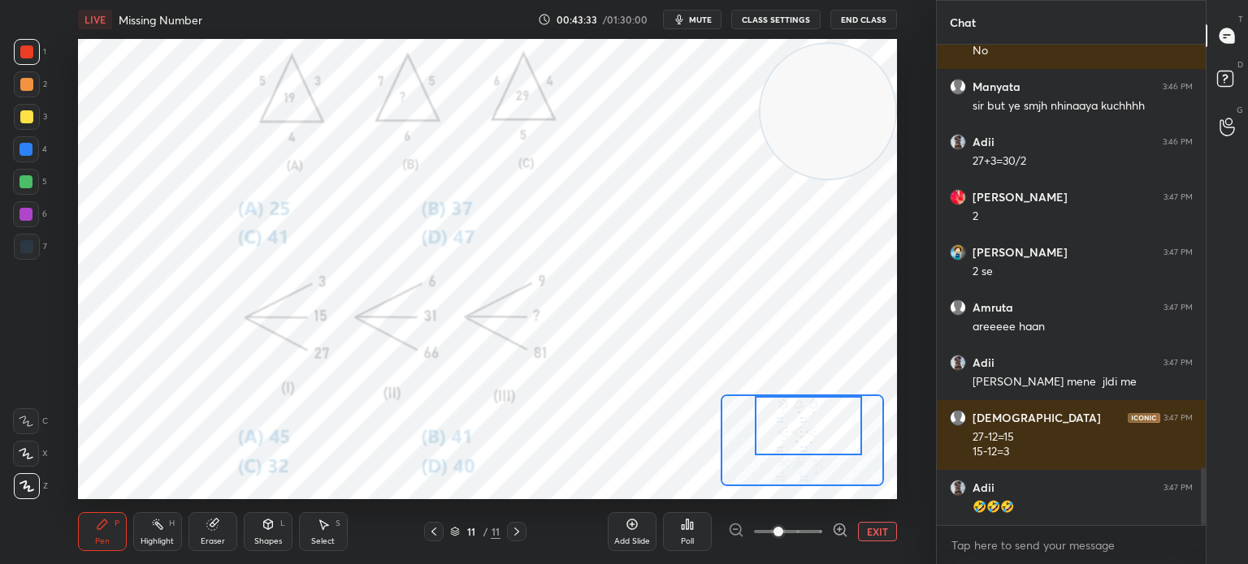
scroll to position [3574, 0]
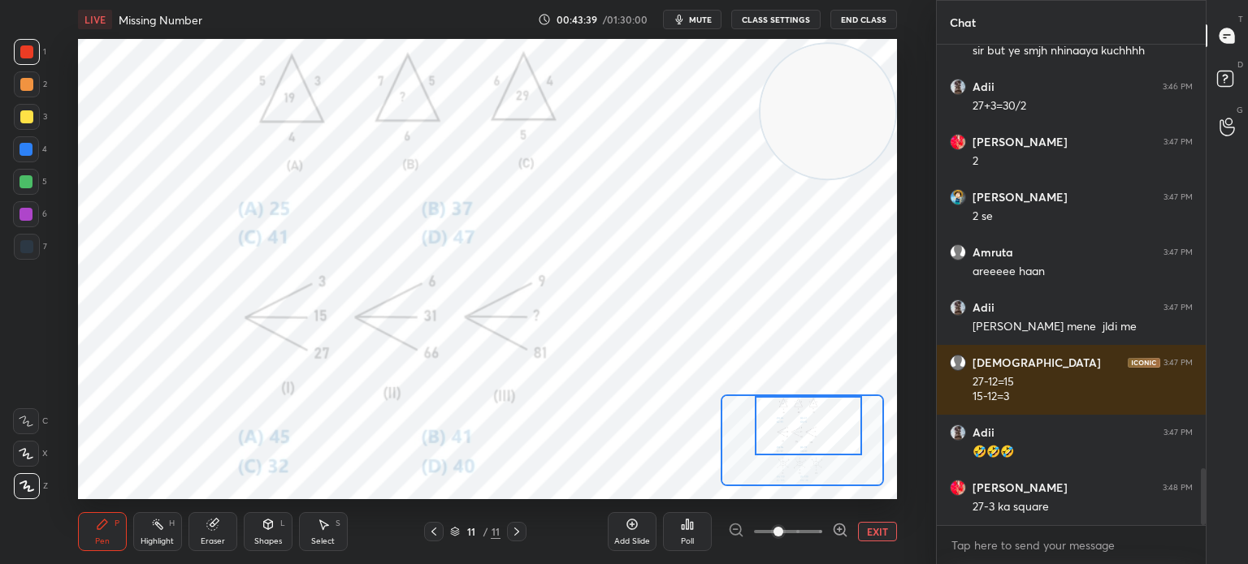
click at [205, 532] on div "Eraser" at bounding box center [212, 532] width 49 height 39
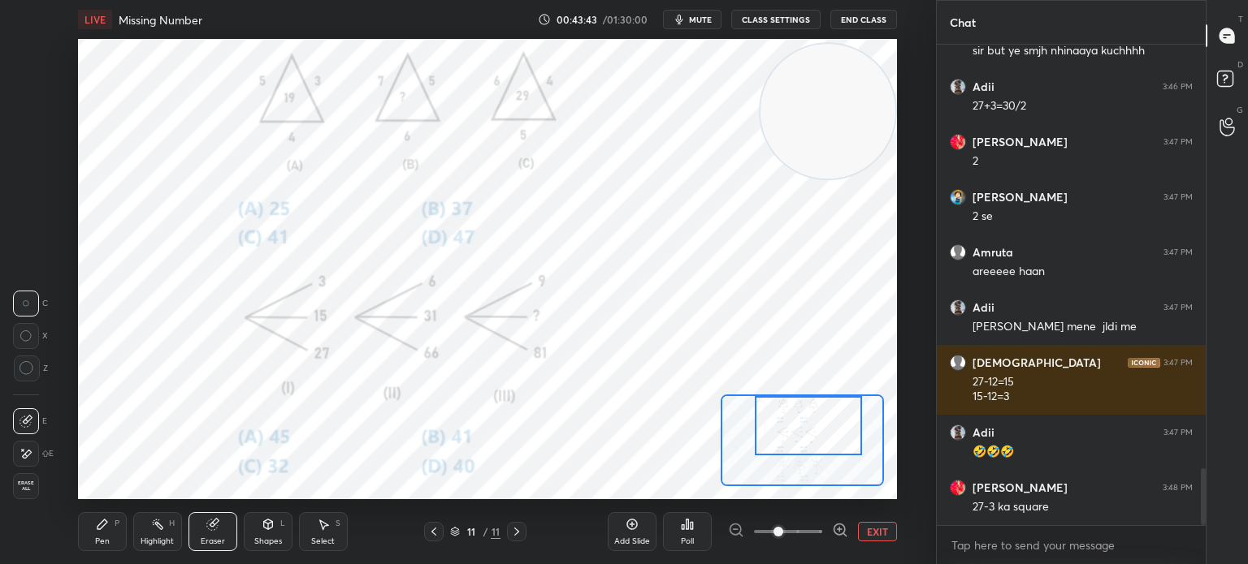
click at [110, 527] on div "Pen P" at bounding box center [102, 532] width 49 height 39
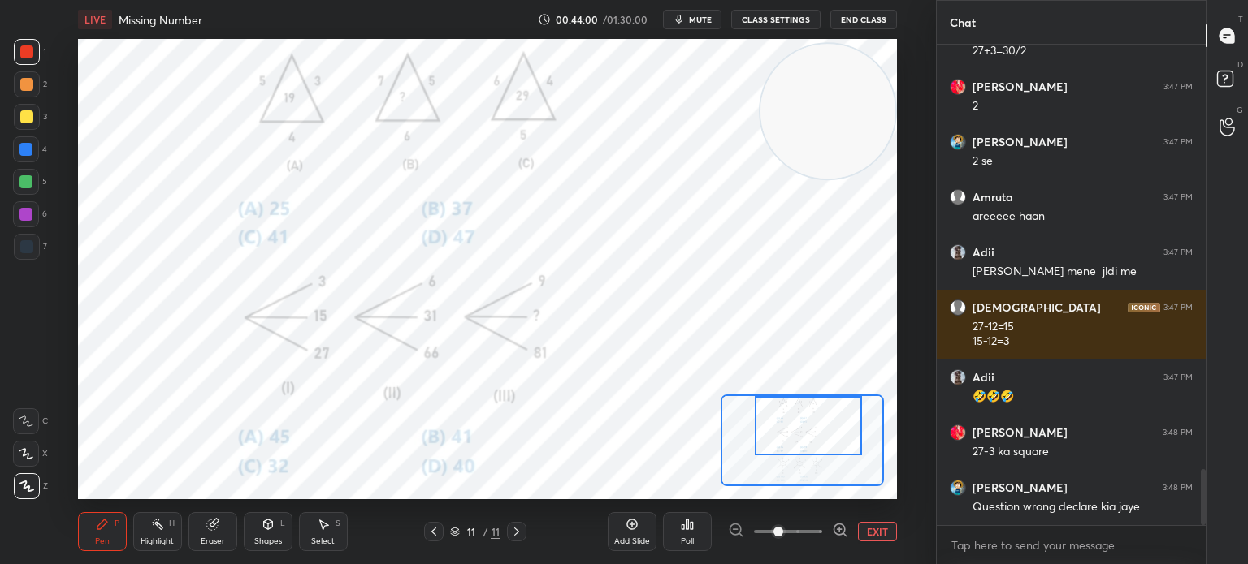
scroll to position [3645, 0]
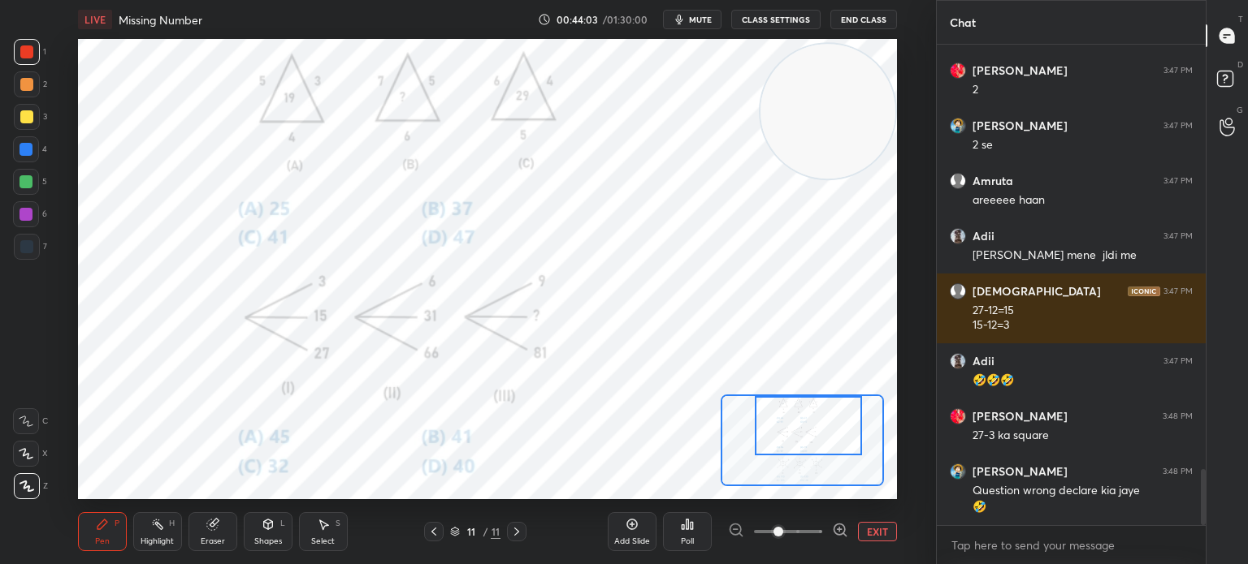
click at [872, 530] on button "EXIT" at bounding box center [877, 531] width 39 height 19
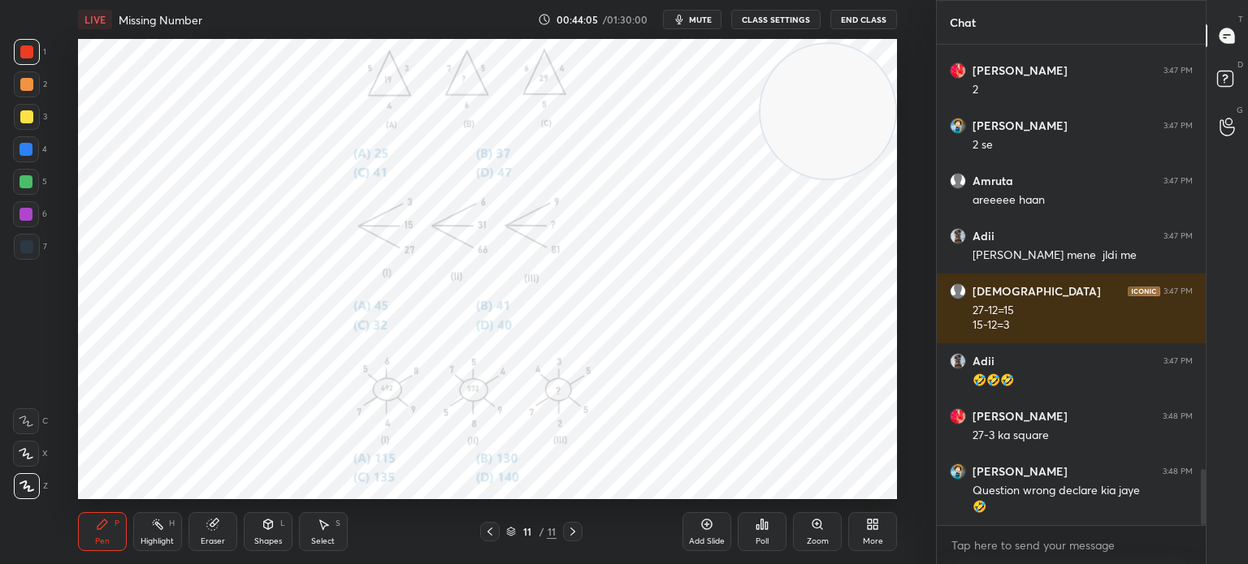
click at [806, 529] on div "Zoom" at bounding box center [817, 532] width 49 height 39
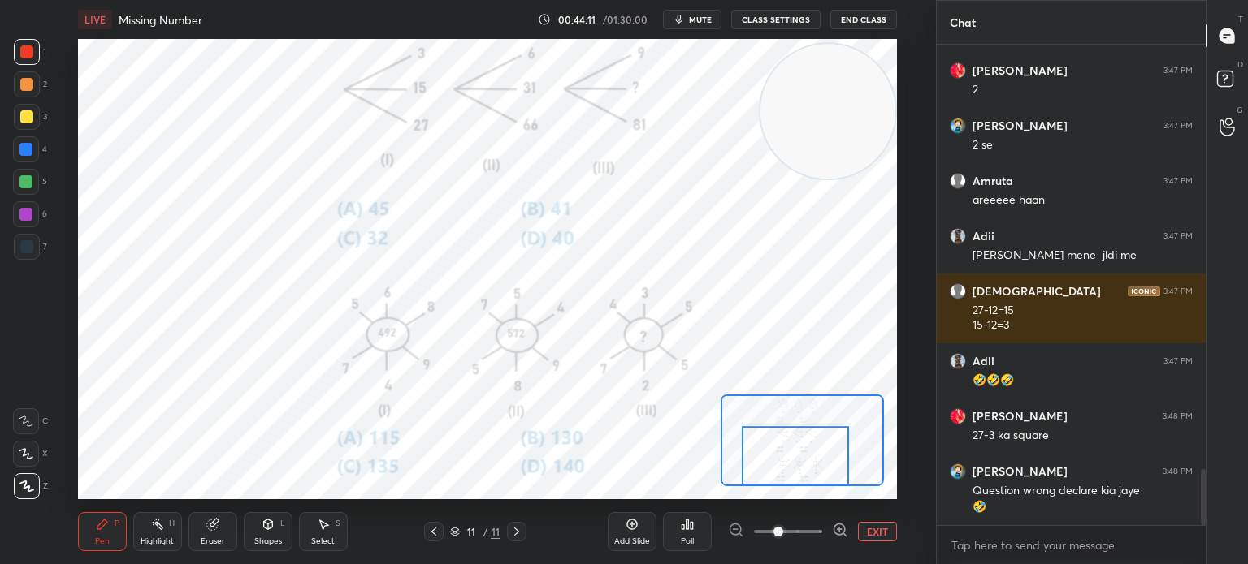
click at [807, 464] on div at bounding box center [795, 455] width 107 height 59
click at [699, 27] on button "mute" at bounding box center [692, 19] width 58 height 19
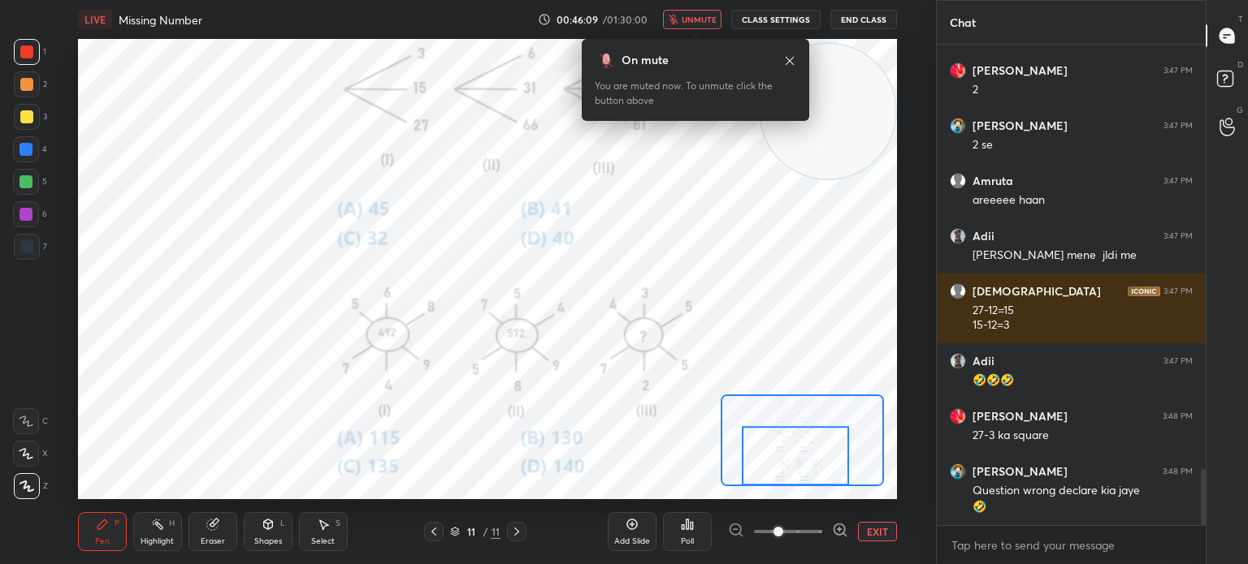
click at [697, 25] on button "unmute" at bounding box center [692, 19] width 58 height 19
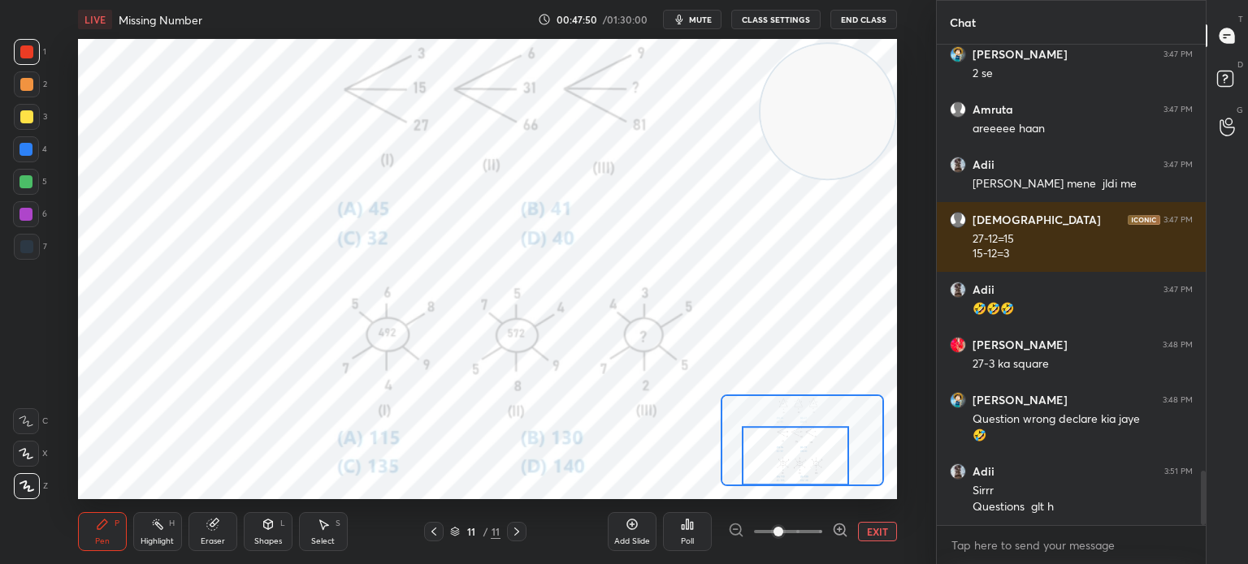
scroll to position [3772, 0]
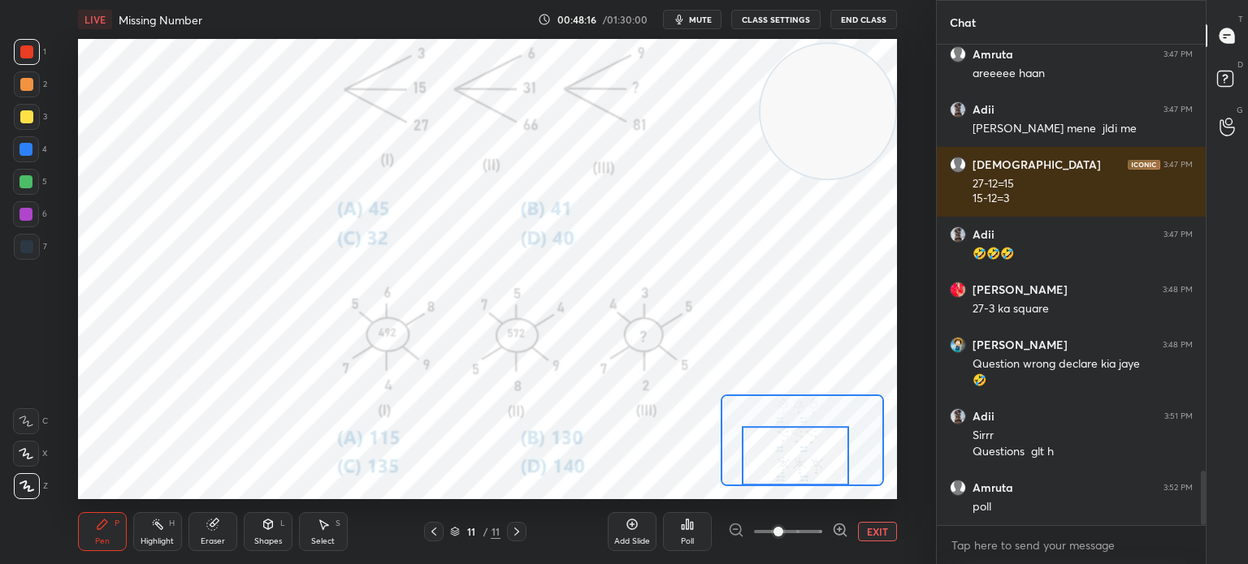
click at [686, 538] on div "Poll" at bounding box center [687, 542] width 13 height 8
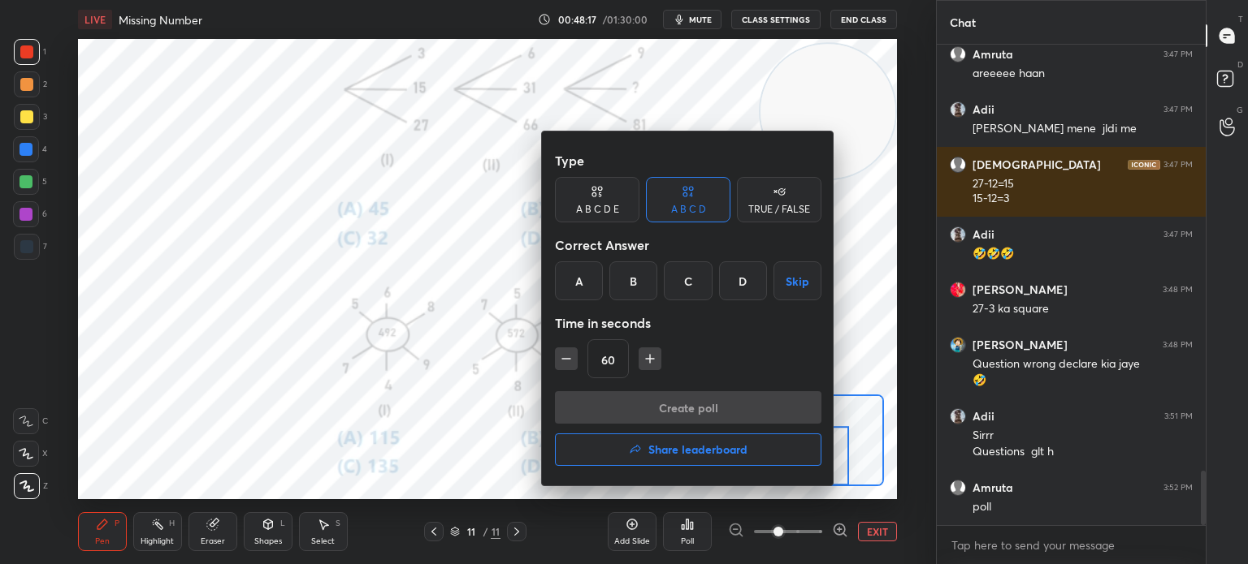
click at [633, 280] on div "B" at bounding box center [633, 281] width 48 height 39
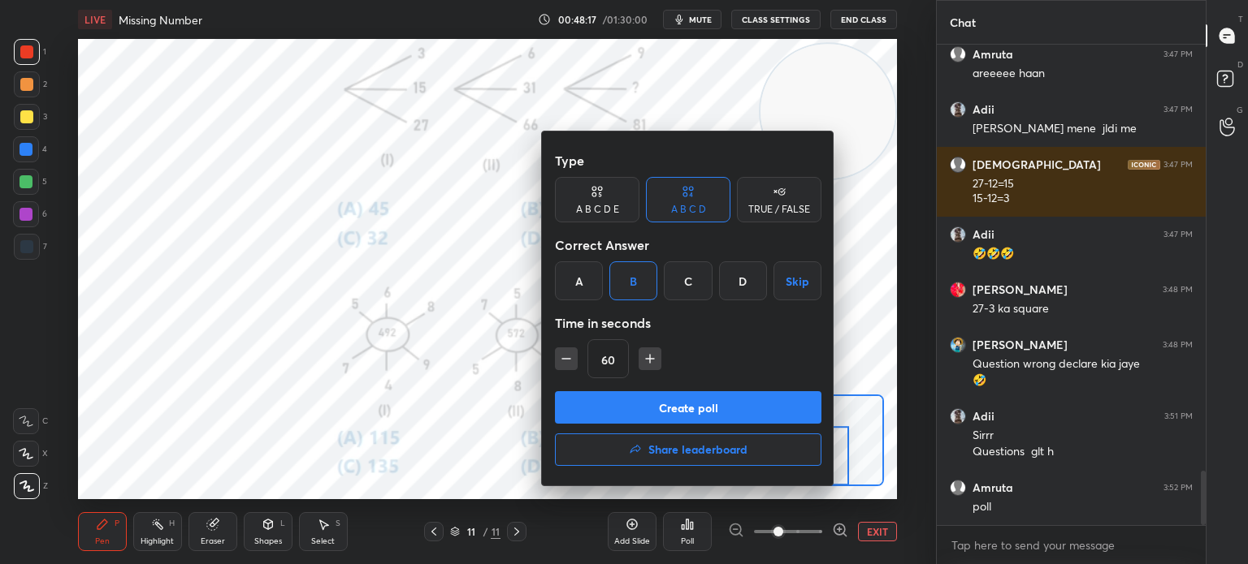
click at [637, 405] on button "Create poll" at bounding box center [688, 407] width 266 height 32
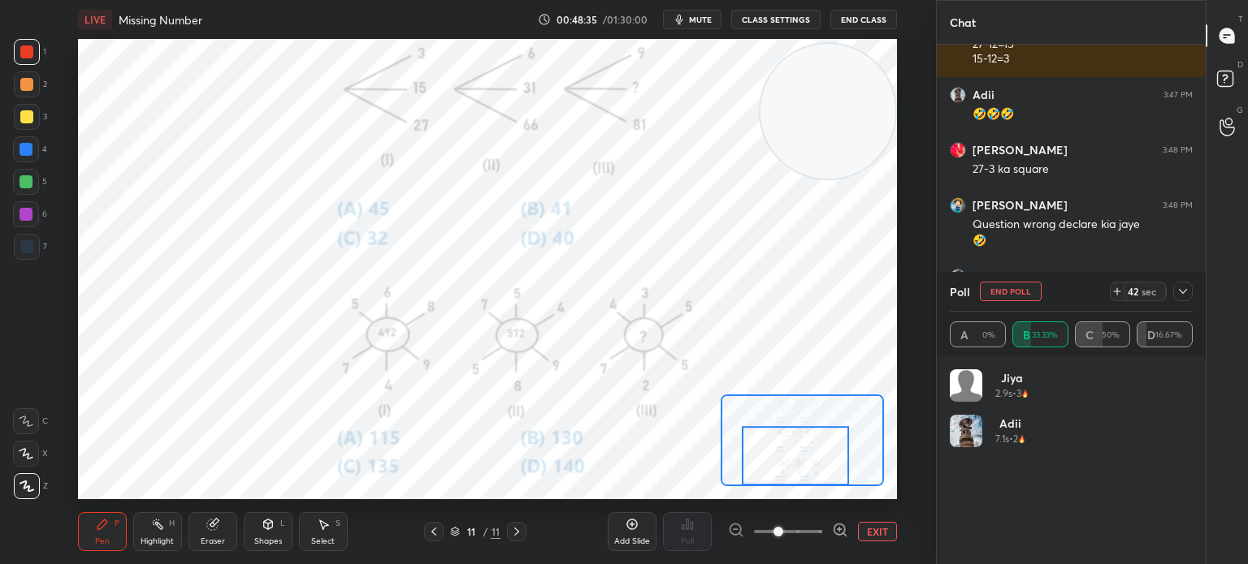
scroll to position [3967, 0]
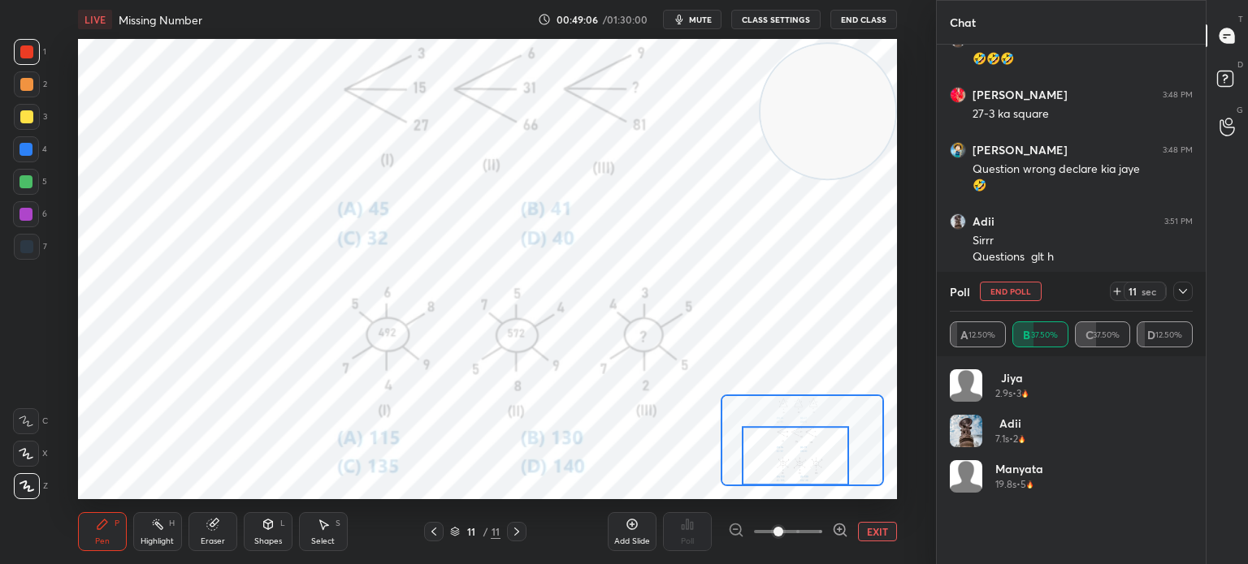
click at [1181, 289] on icon at bounding box center [1182, 291] width 13 height 13
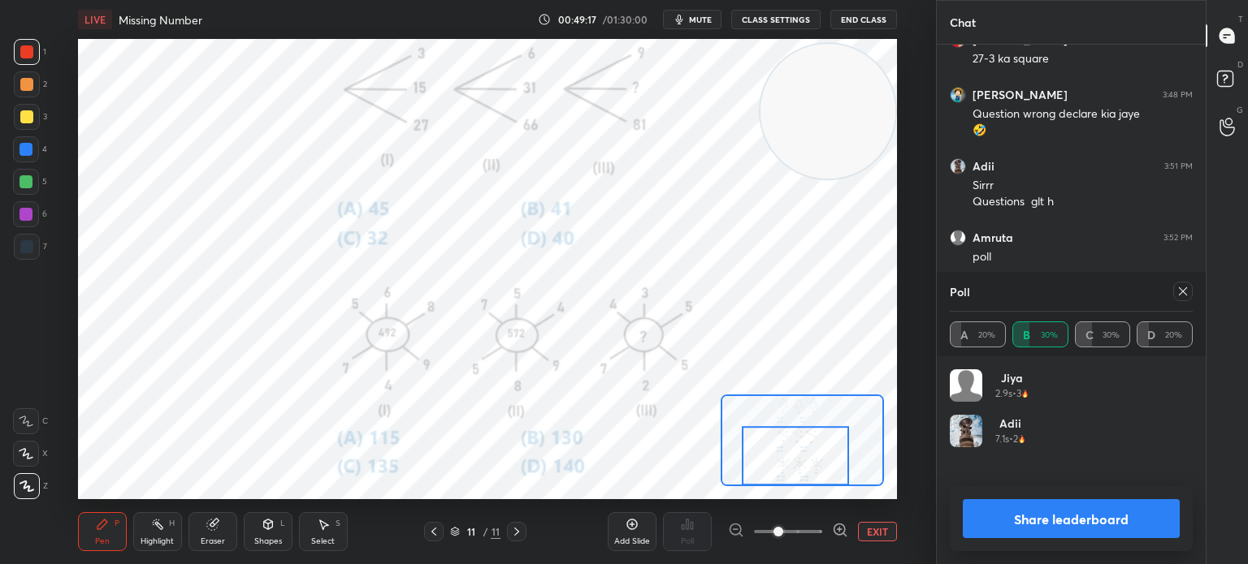
scroll to position [190, 238]
click at [1183, 294] on icon at bounding box center [1182, 291] width 13 height 13
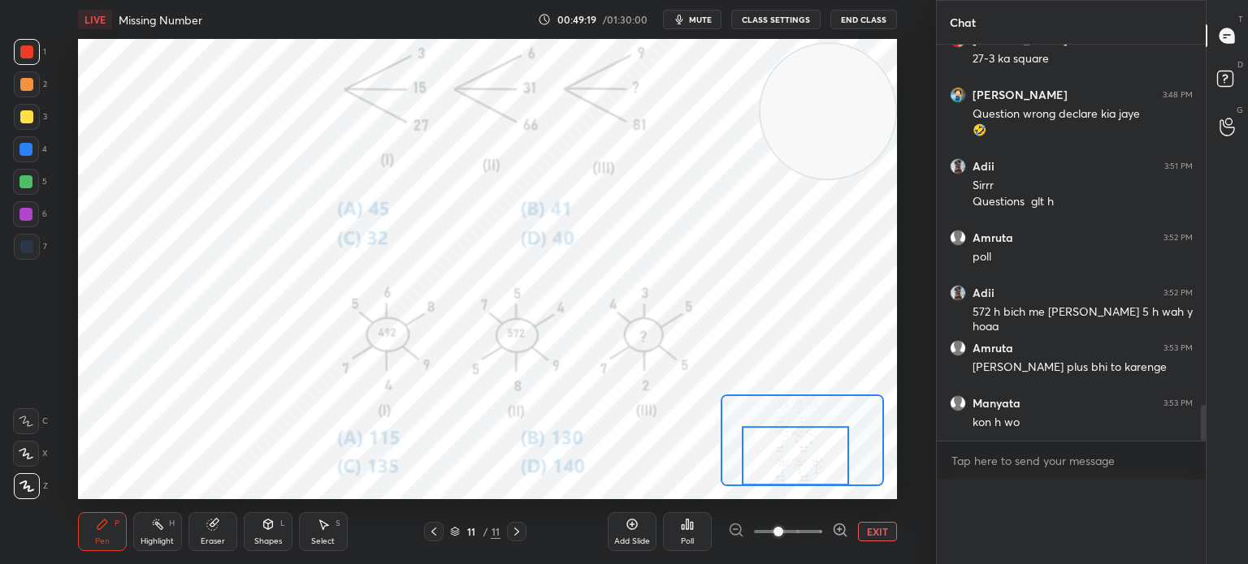
scroll to position [4002, 0]
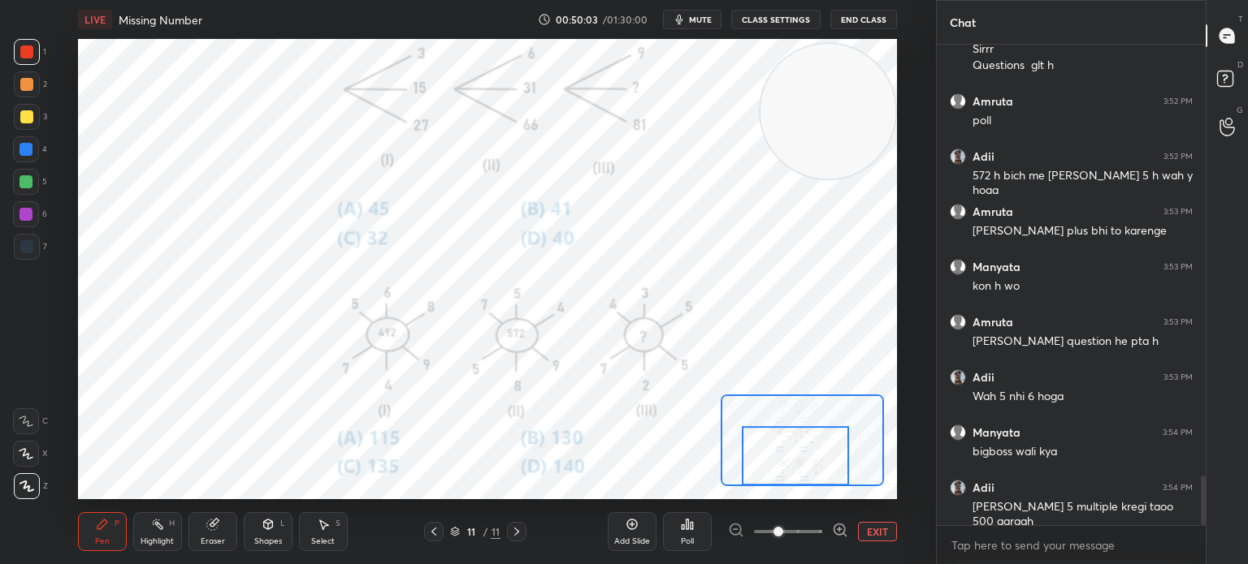
click at [202, 534] on div "Eraser" at bounding box center [212, 532] width 49 height 39
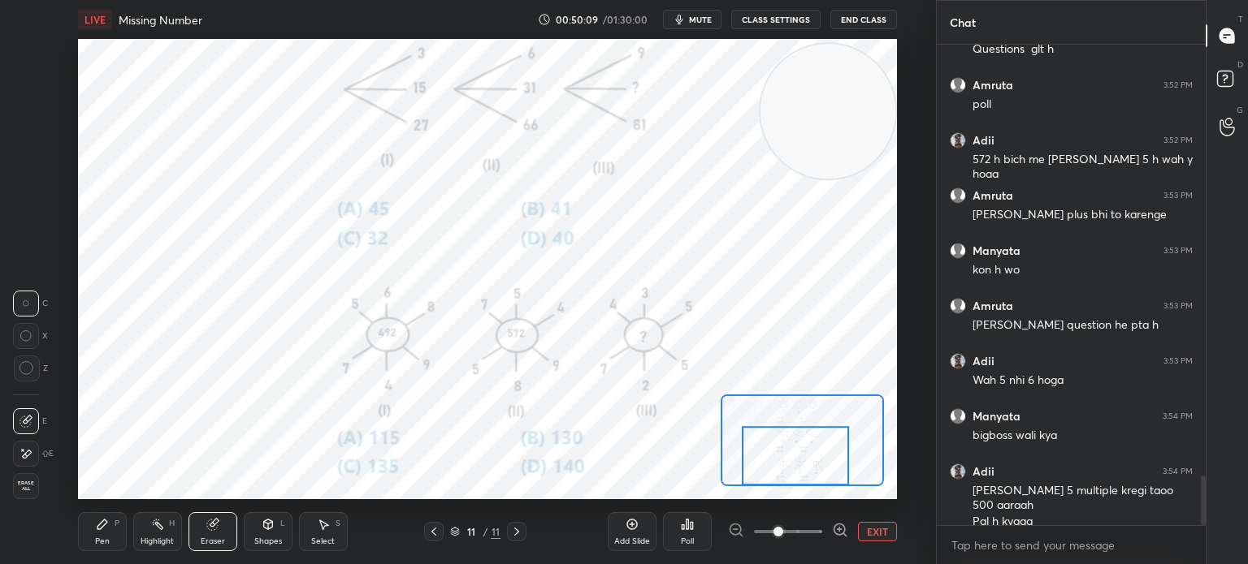
click at [102, 542] on div "Pen" at bounding box center [102, 542] width 15 height 8
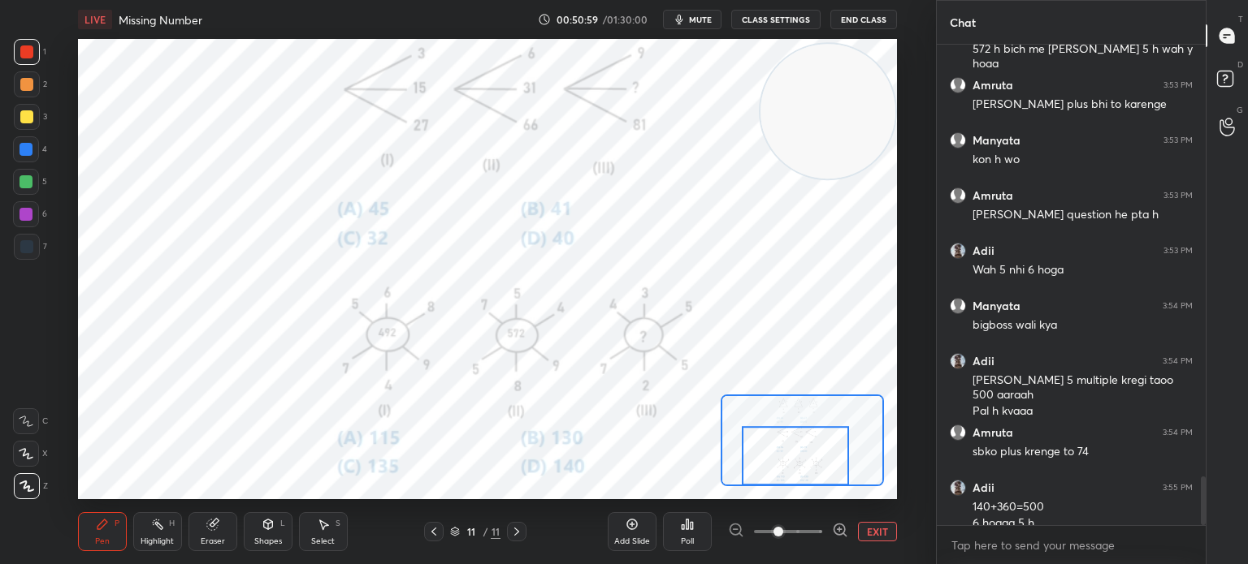
scroll to position [4302, 0]
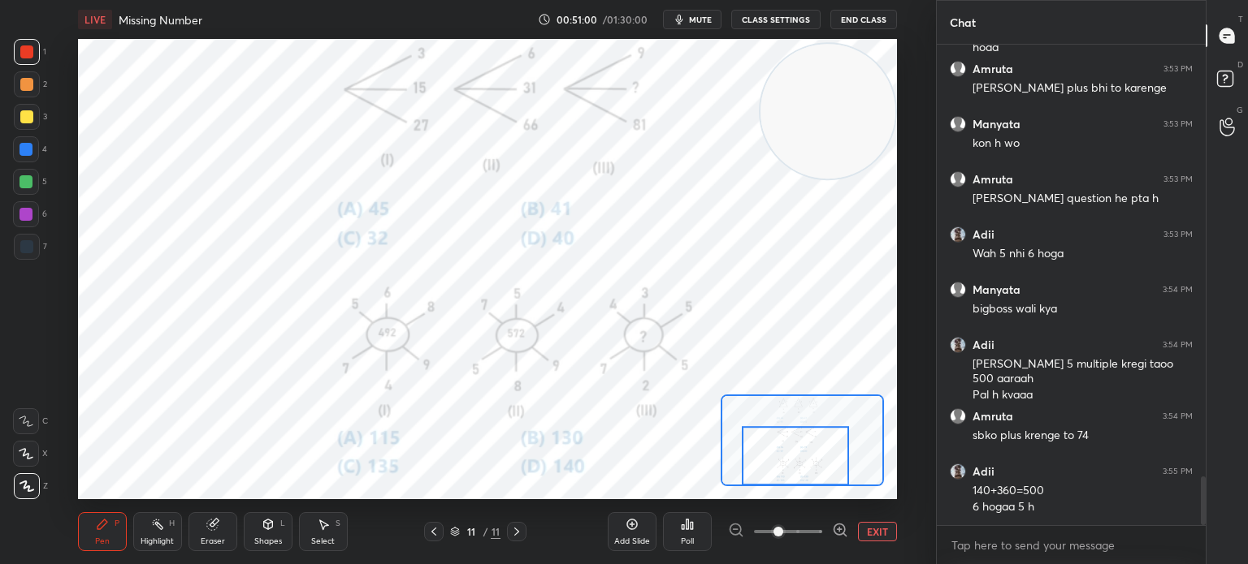
click at [212, 528] on icon at bounding box center [211, 525] width 11 height 11
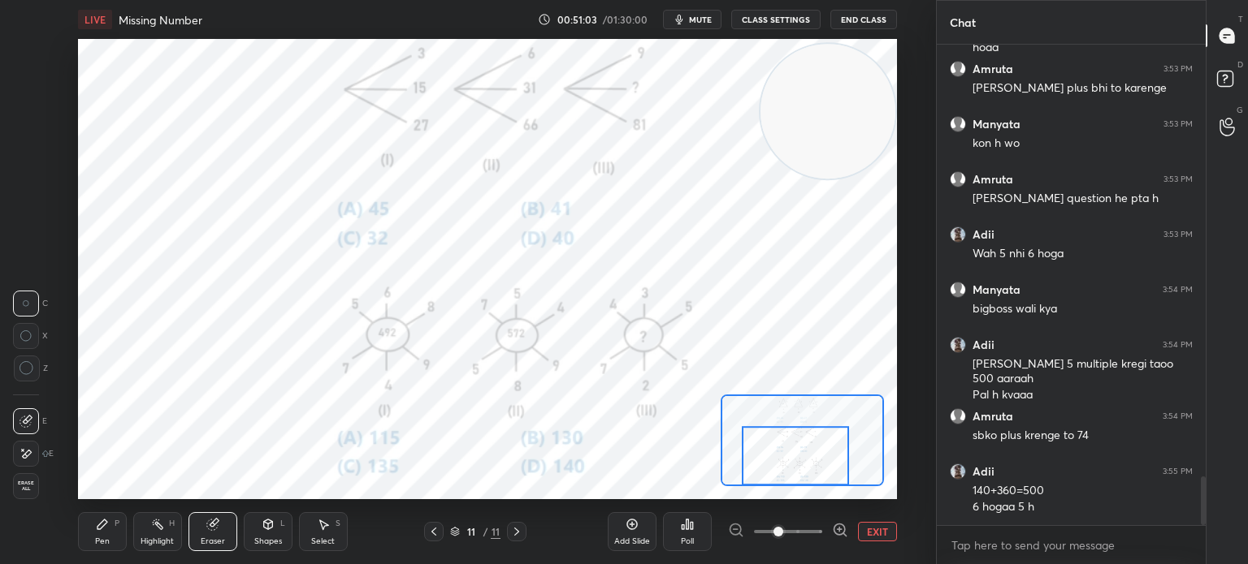
click at [102, 532] on div "Pen P" at bounding box center [102, 532] width 49 height 39
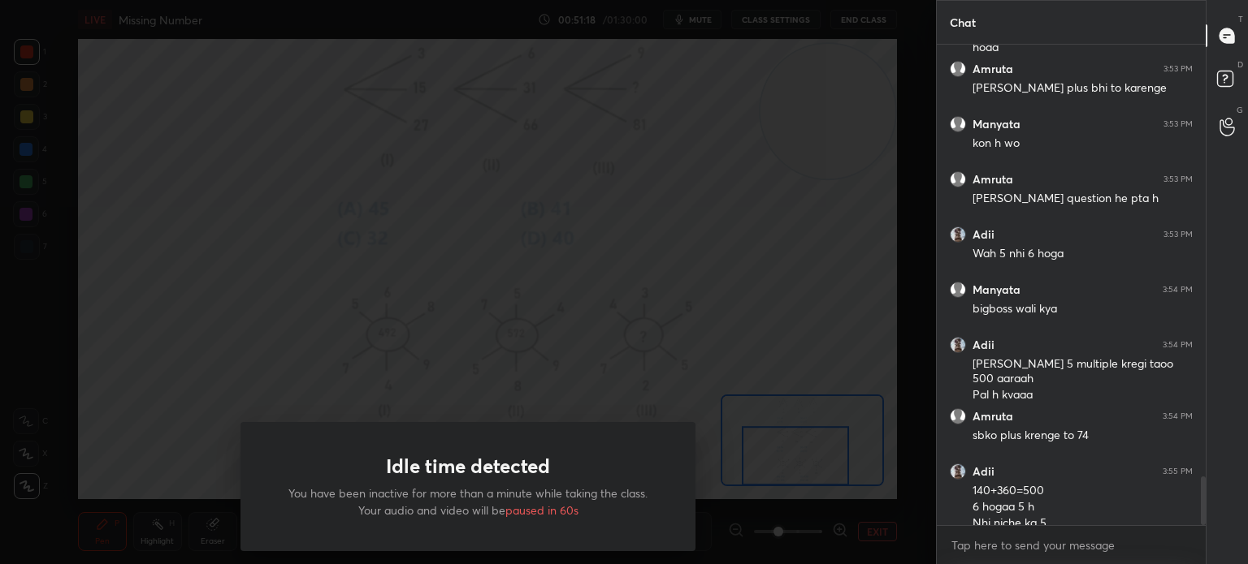
scroll to position [4318, 0]
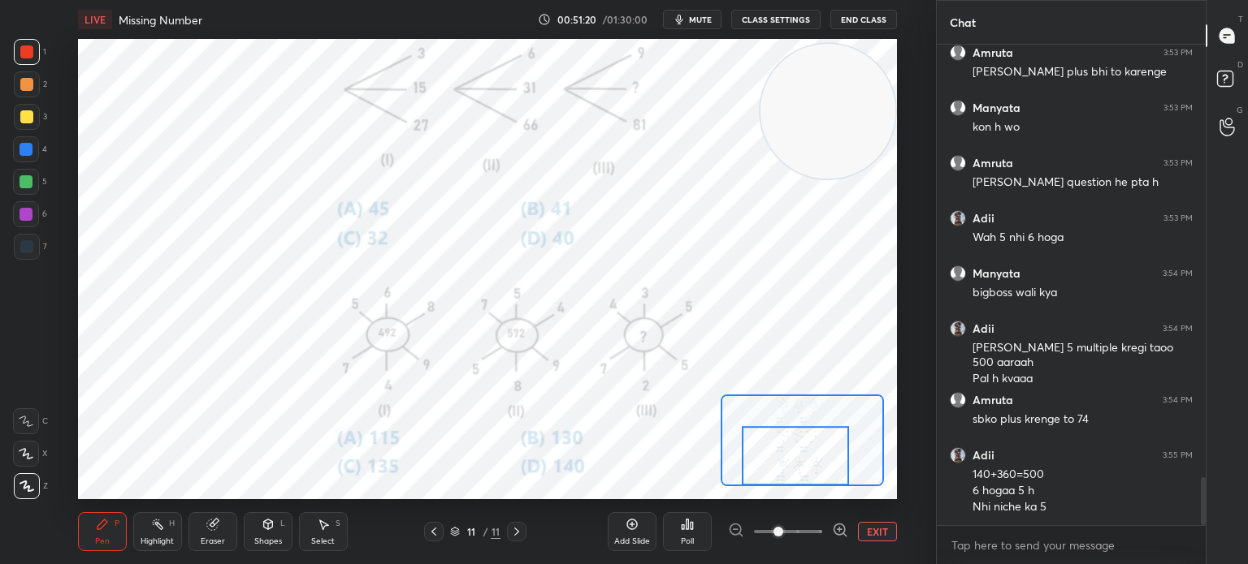
click at [211, 530] on icon at bounding box center [211, 525] width 11 height 11
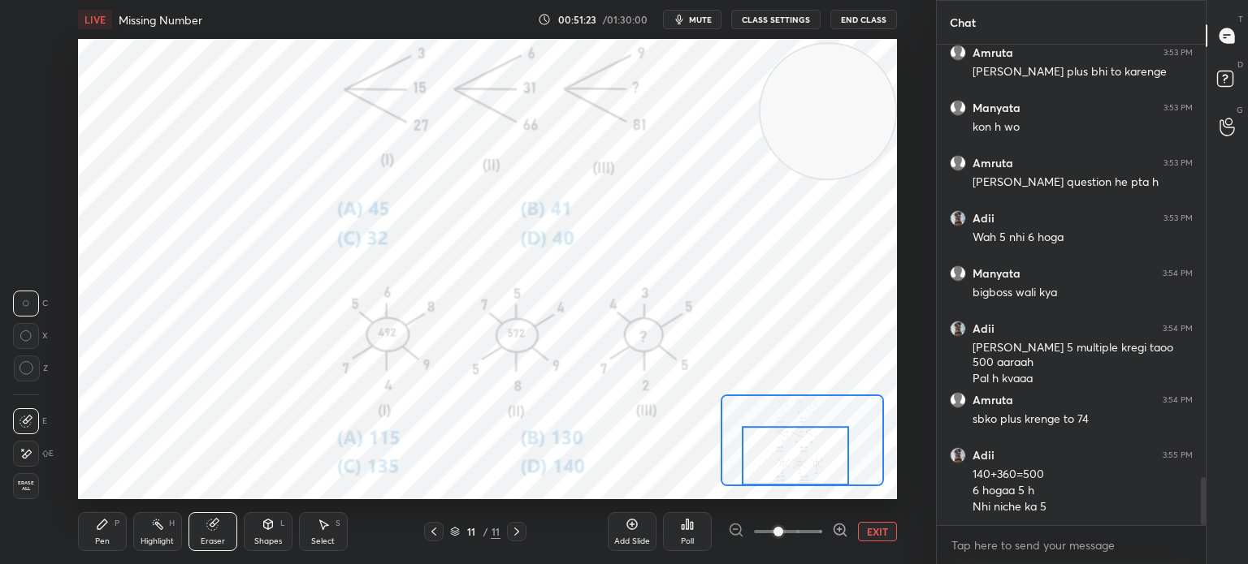
click at [104, 532] on div "Pen P" at bounding box center [102, 532] width 49 height 39
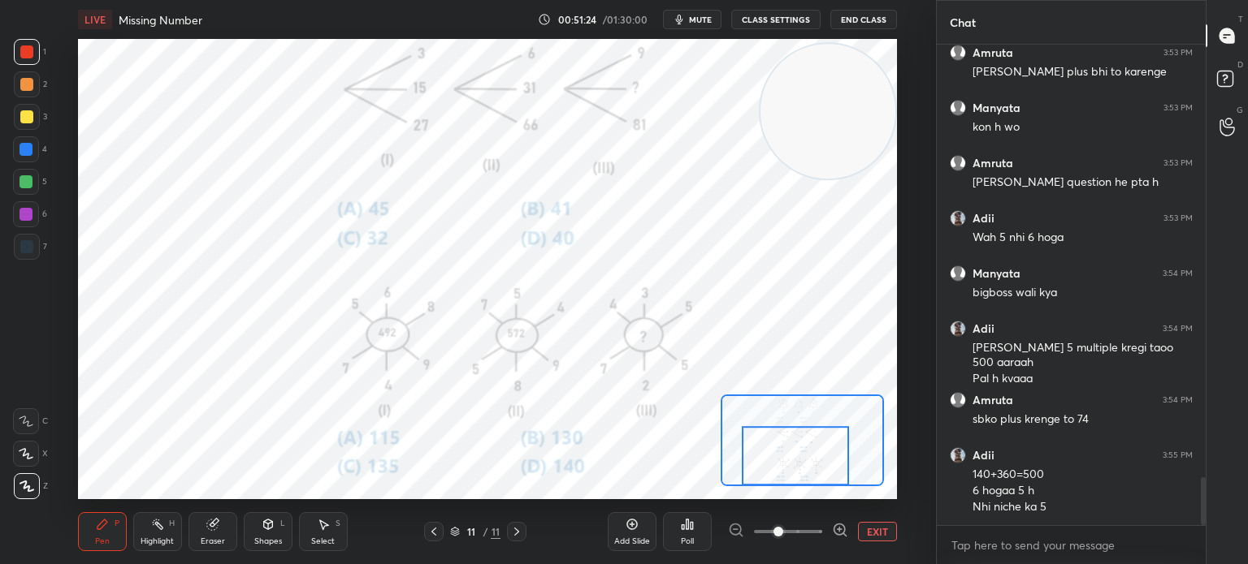
click at [219, 526] on div "Eraser" at bounding box center [212, 532] width 49 height 39
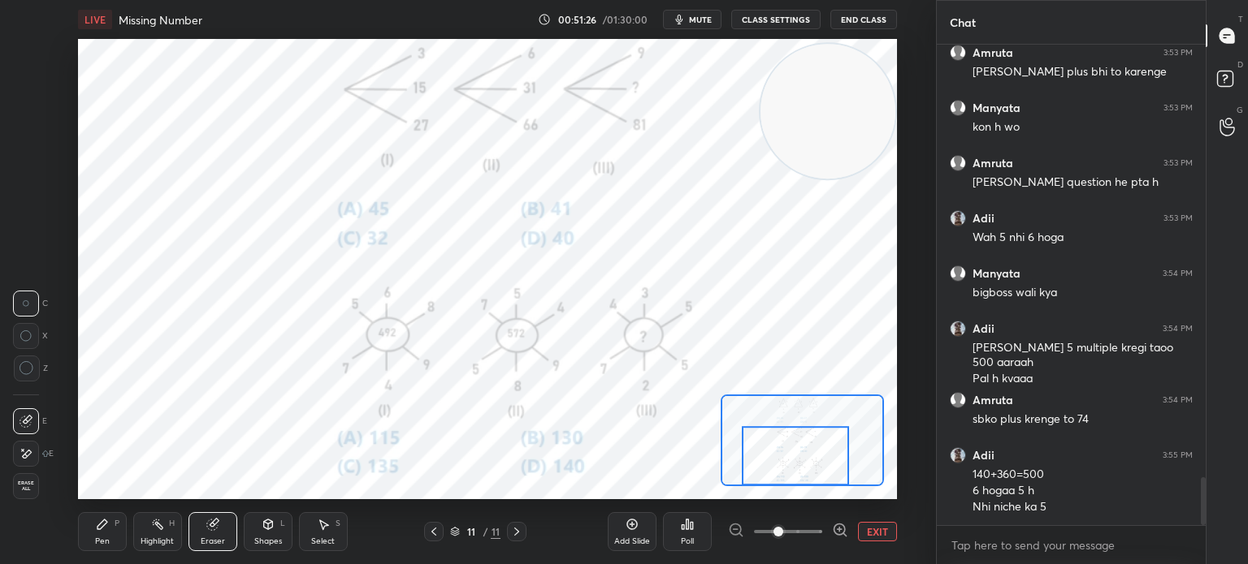
click at [102, 529] on icon at bounding box center [102, 525] width 10 height 10
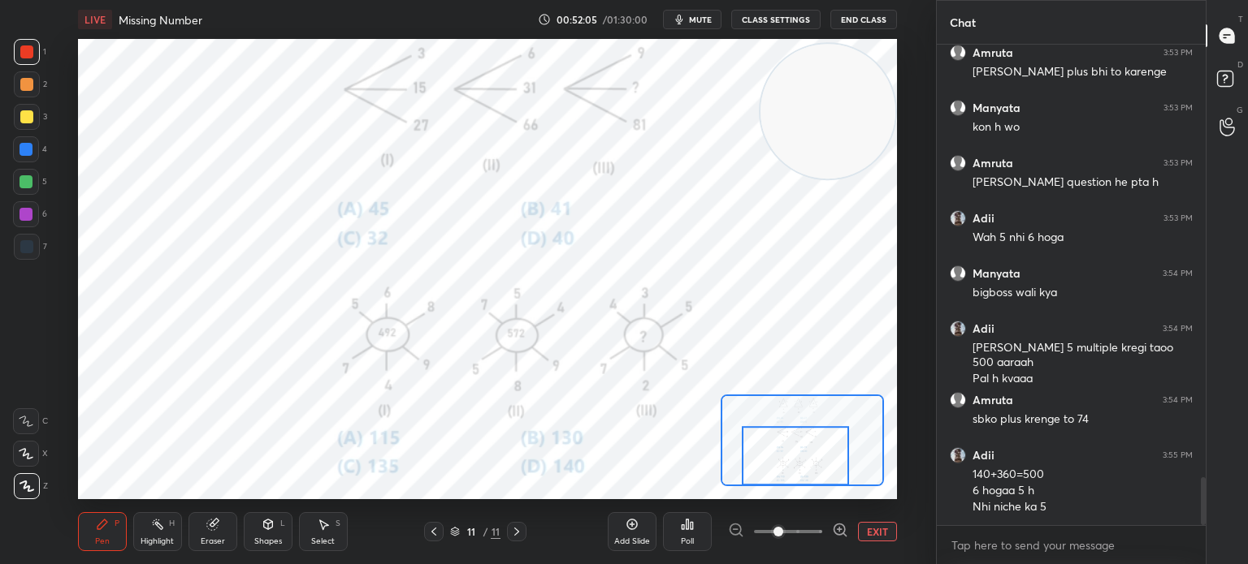
click at [220, 539] on div "Eraser" at bounding box center [213, 542] width 24 height 8
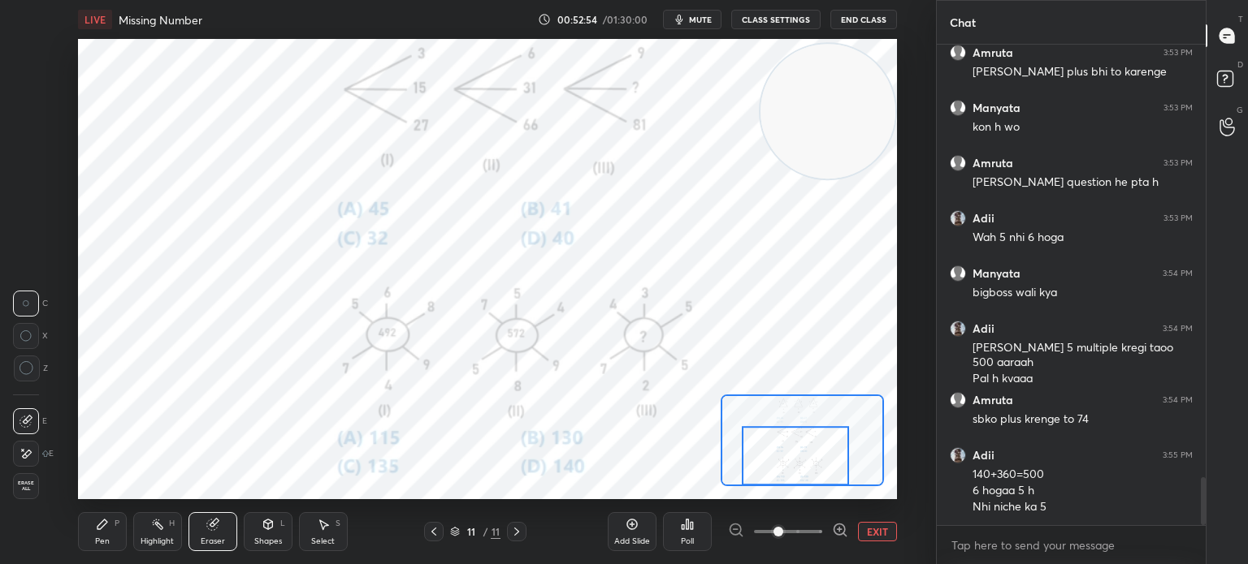
click at [884, 537] on button "EXIT" at bounding box center [877, 531] width 39 height 19
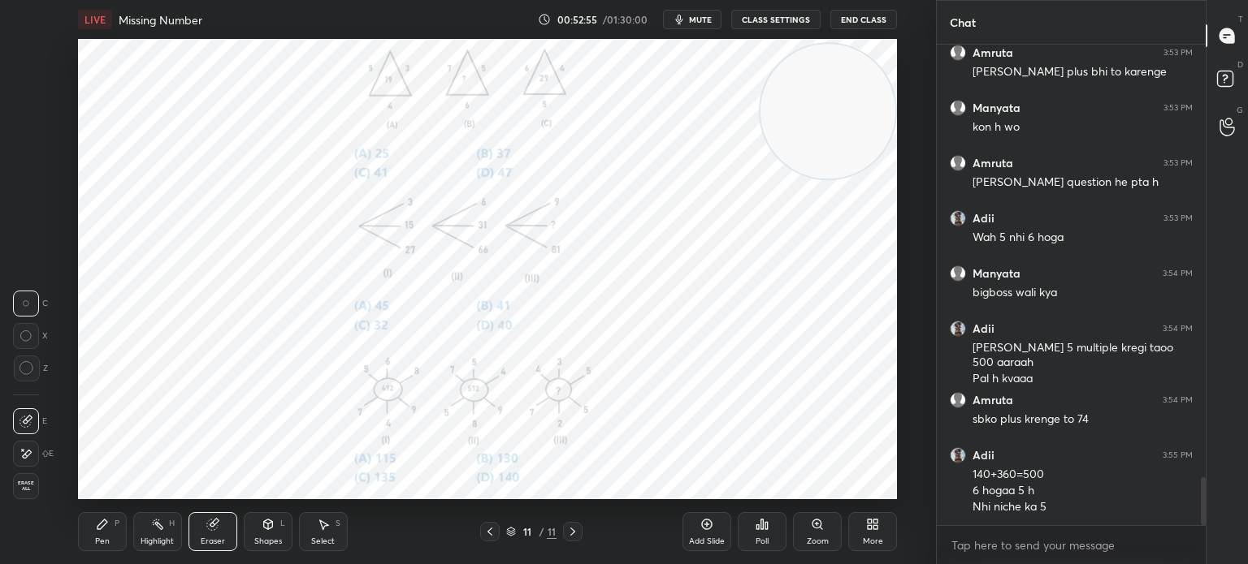
click at [884, 537] on div "More" at bounding box center [872, 532] width 49 height 39
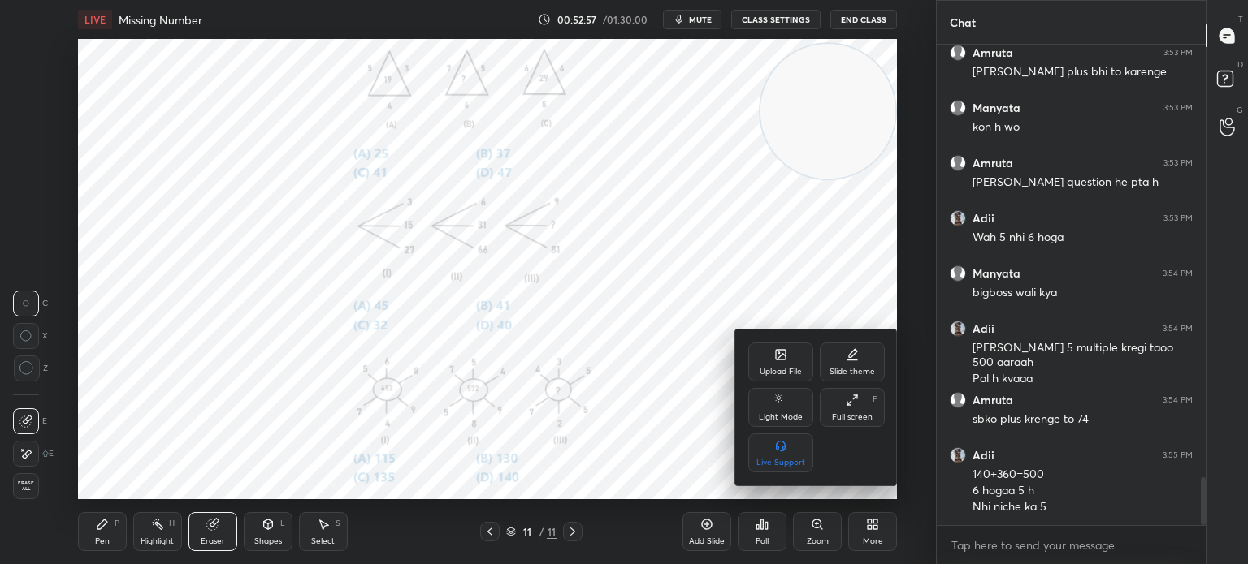
click at [772, 344] on div "Upload File" at bounding box center [780, 362] width 65 height 39
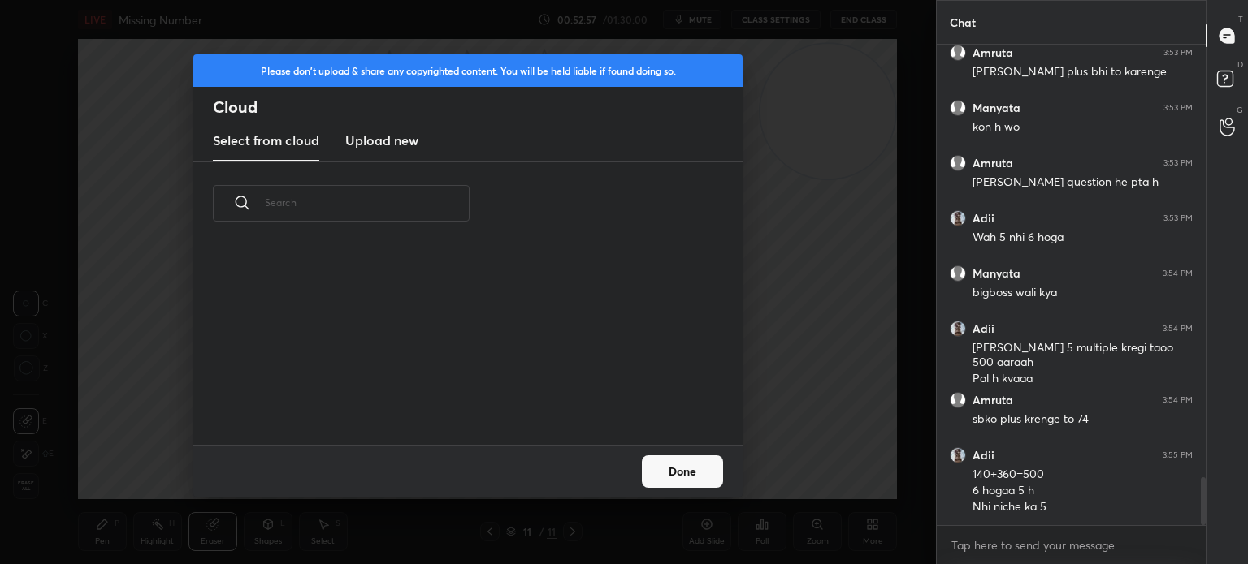
scroll to position [200, 521]
click at [402, 137] on h3 "Upload new" at bounding box center [381, 140] width 73 height 19
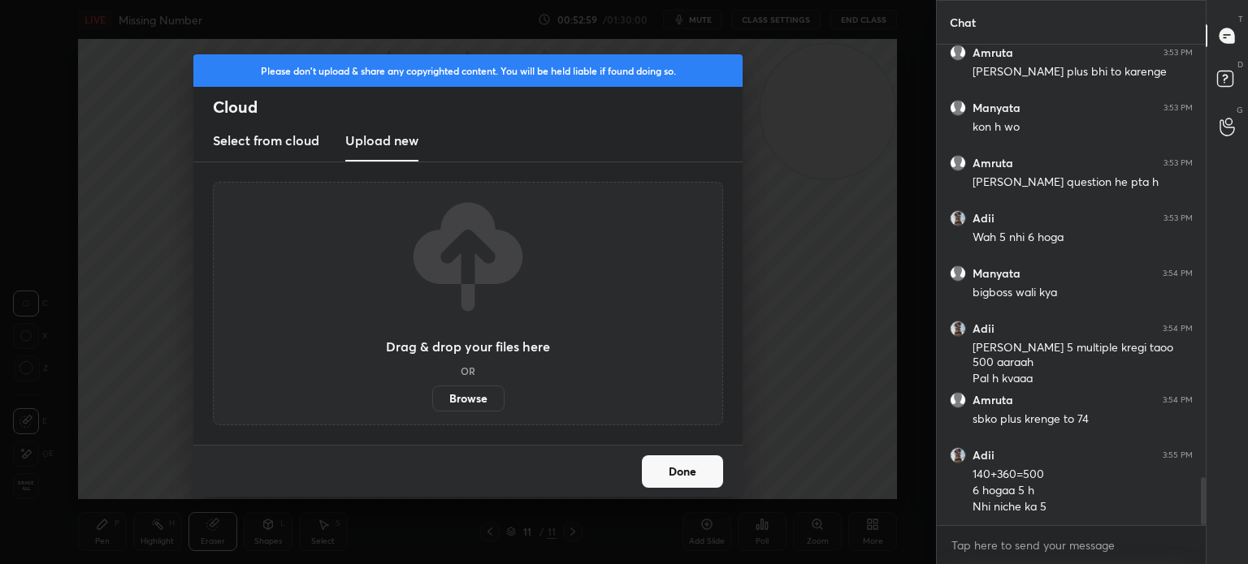
click at [461, 399] on label "Browse" at bounding box center [468, 399] width 72 height 26
click at [432, 399] on input "Browse" at bounding box center [432, 399] width 0 height 26
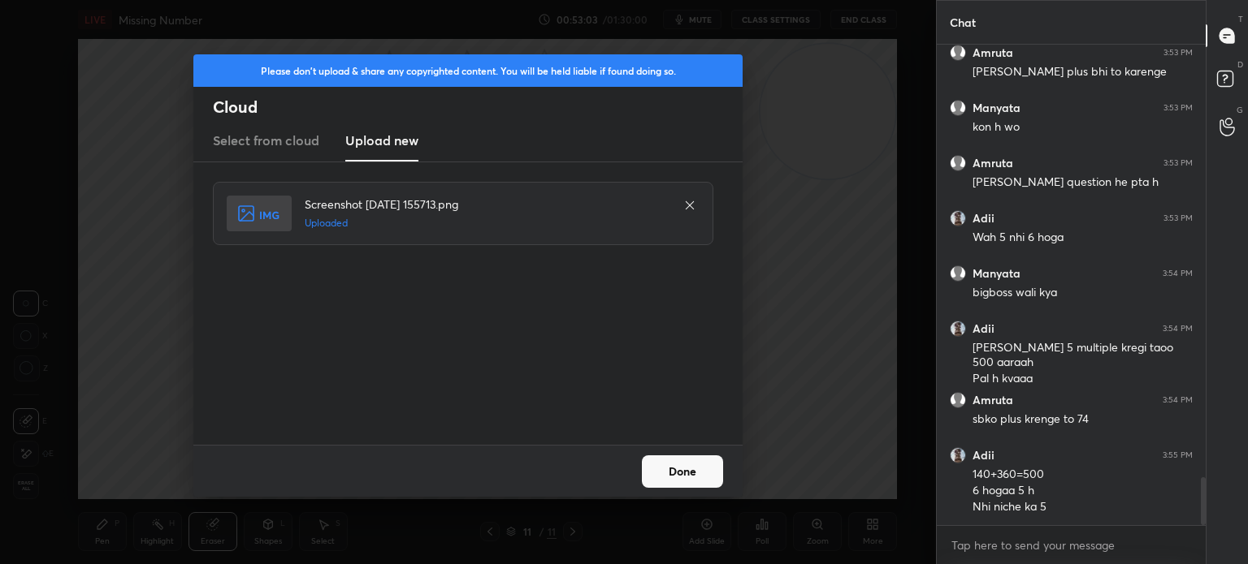
click at [694, 464] on button "Done" at bounding box center [682, 472] width 81 height 32
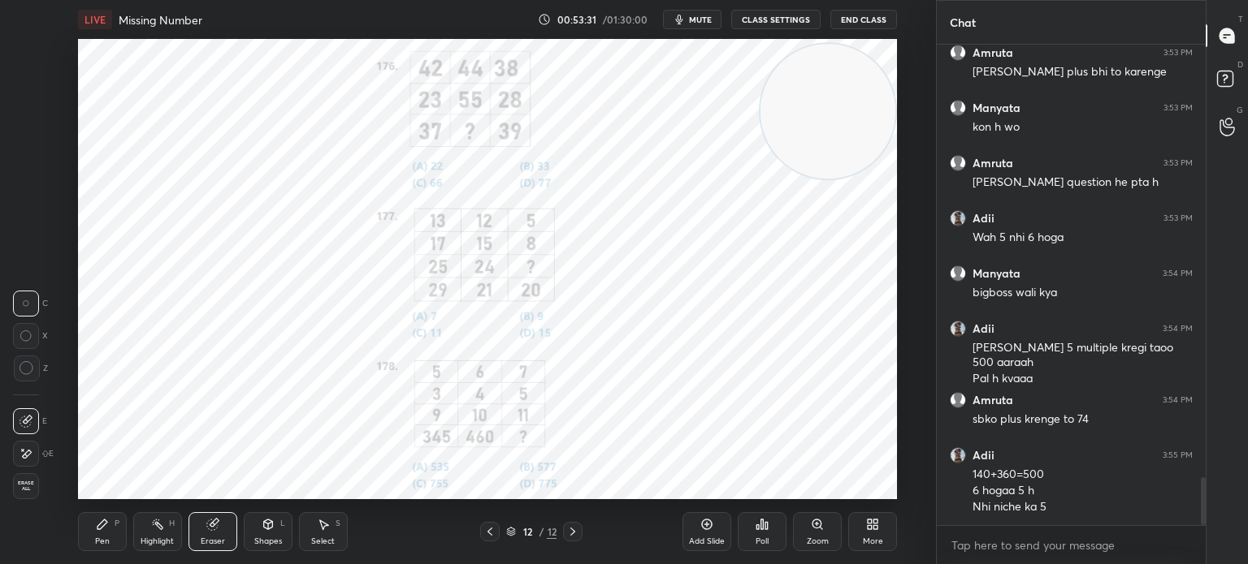
click at [697, 23] on span "mute" at bounding box center [700, 19] width 23 height 11
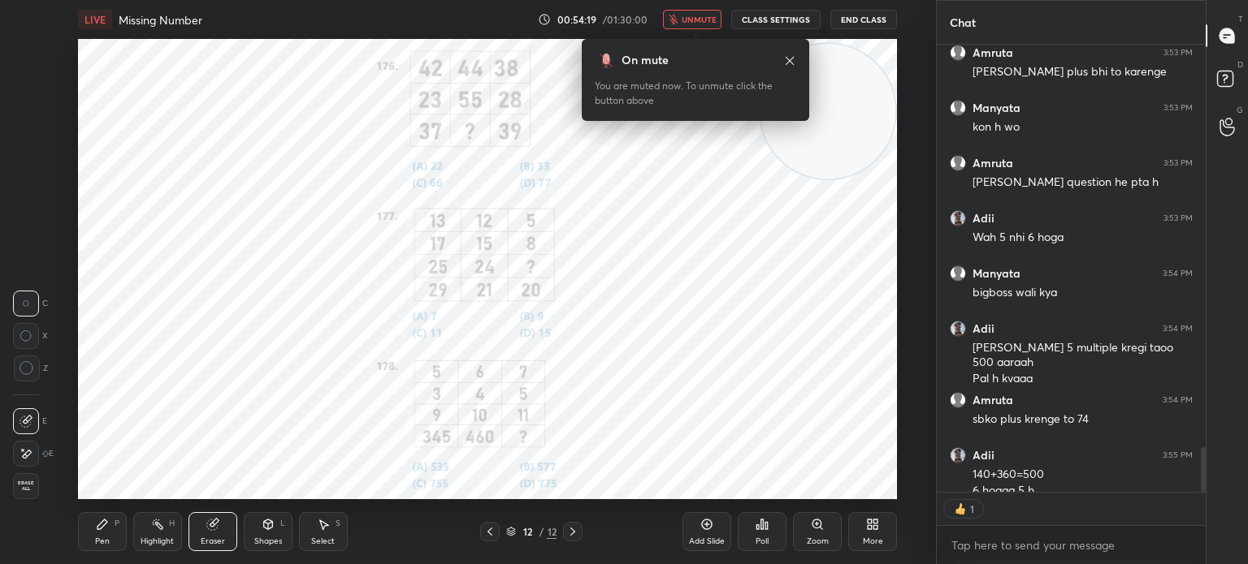
scroll to position [443, 264]
click at [695, 16] on span "unmute" at bounding box center [698, 19] width 35 height 11
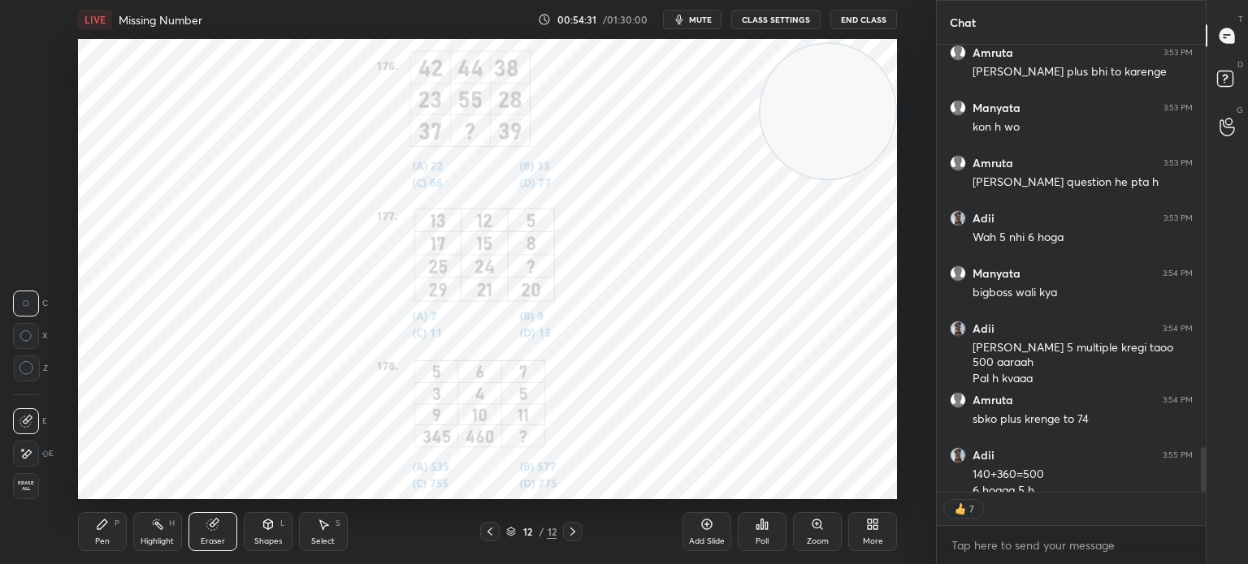
scroll to position [4318, 0]
click at [756, 540] on div "Poll" at bounding box center [761, 542] width 13 height 8
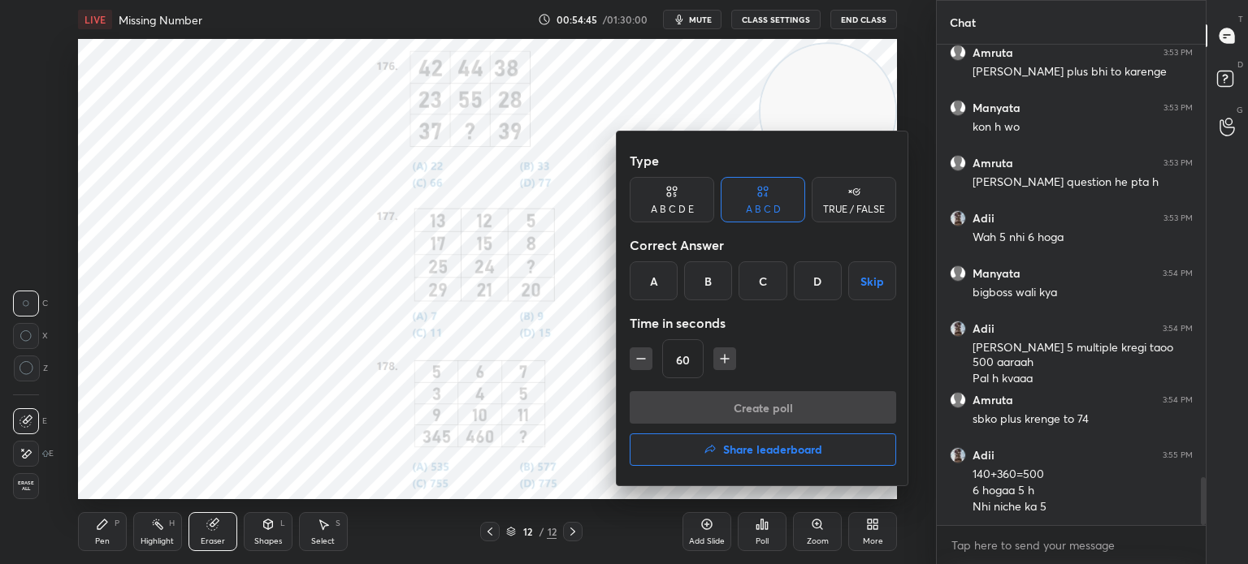
click at [652, 272] on div "A" at bounding box center [653, 281] width 48 height 39
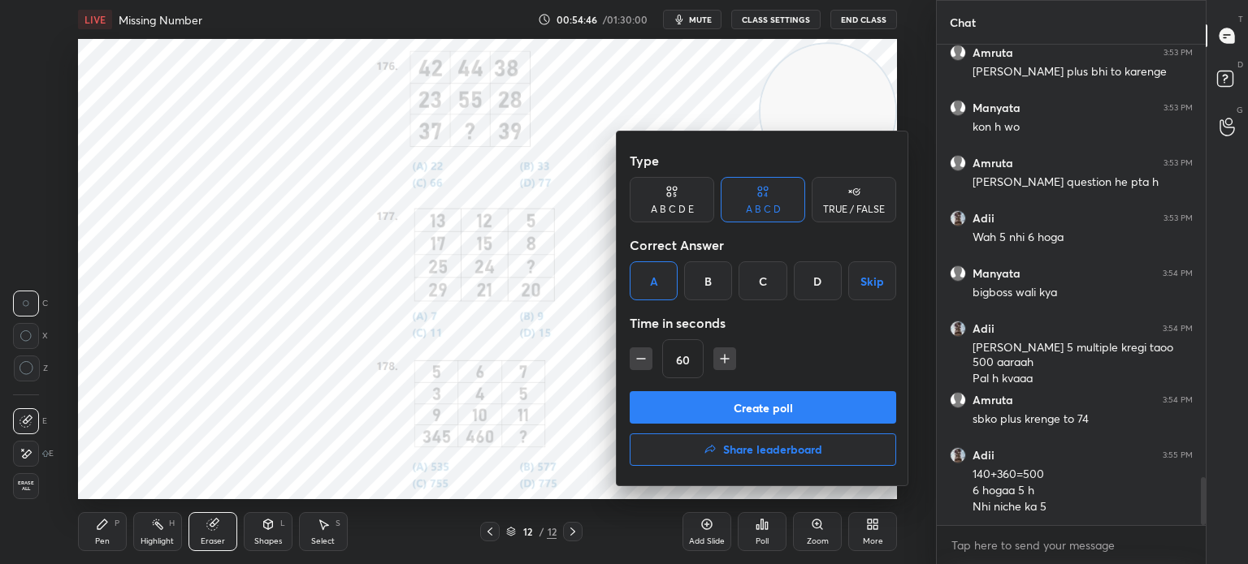
click at [683, 404] on button "Create poll" at bounding box center [762, 407] width 266 height 32
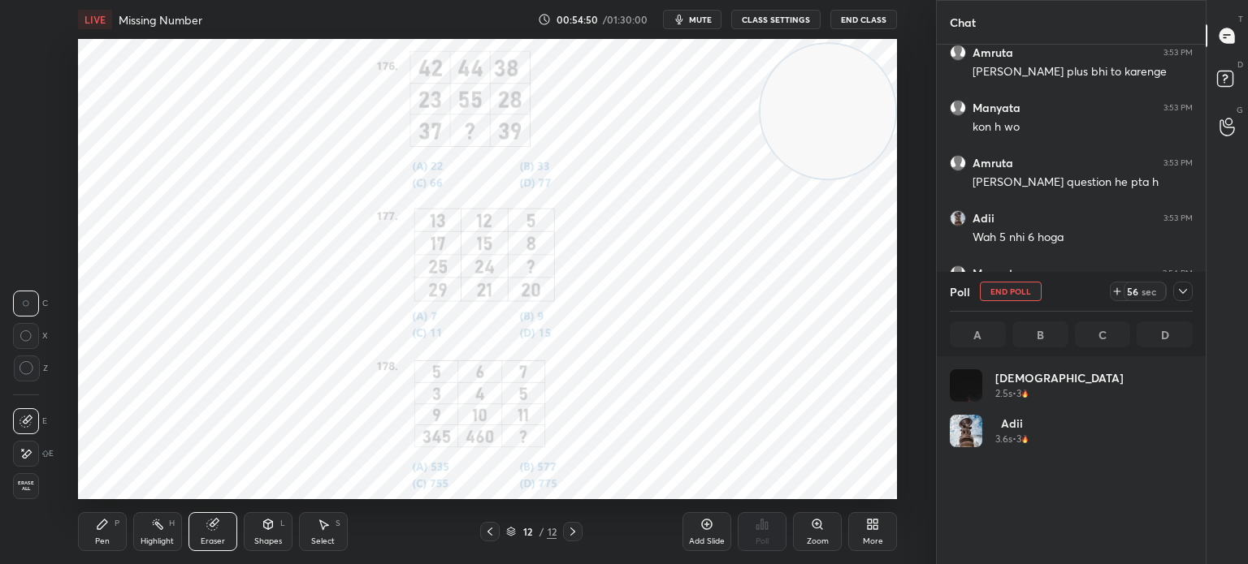
scroll to position [190, 238]
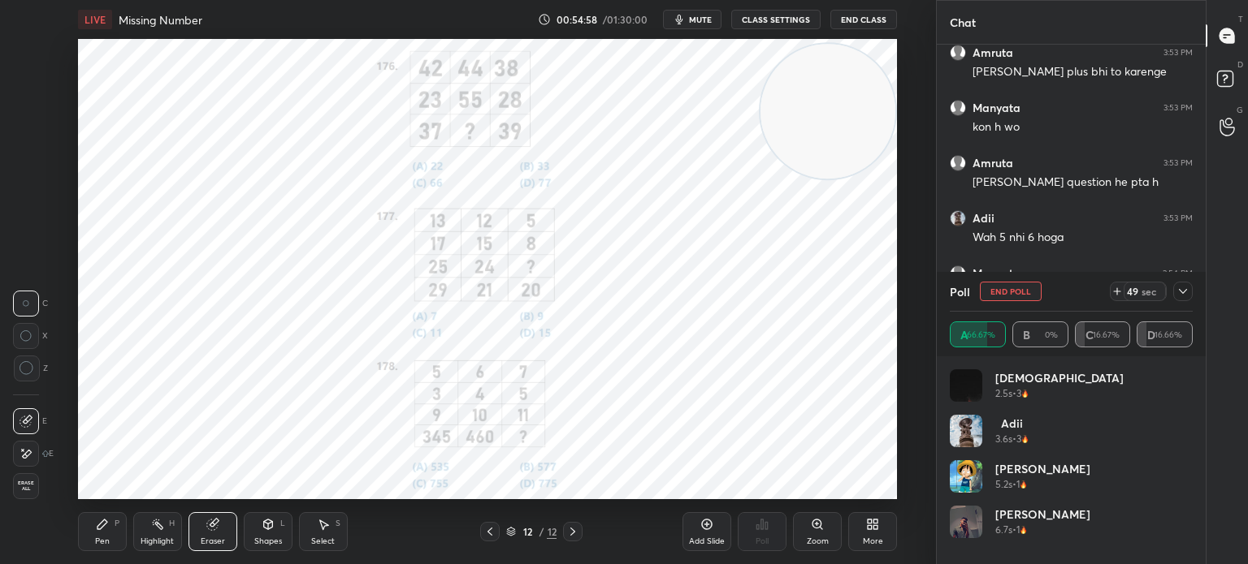
click at [697, 19] on span "mute" at bounding box center [700, 19] width 23 height 11
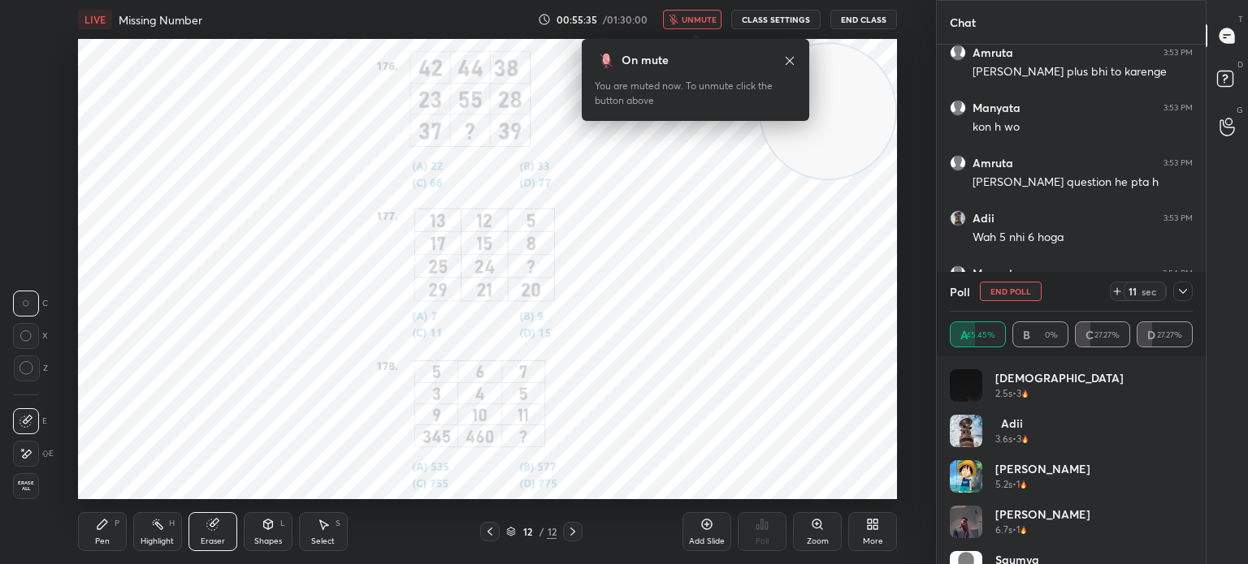
click at [696, 21] on span "unmute" at bounding box center [698, 19] width 35 height 11
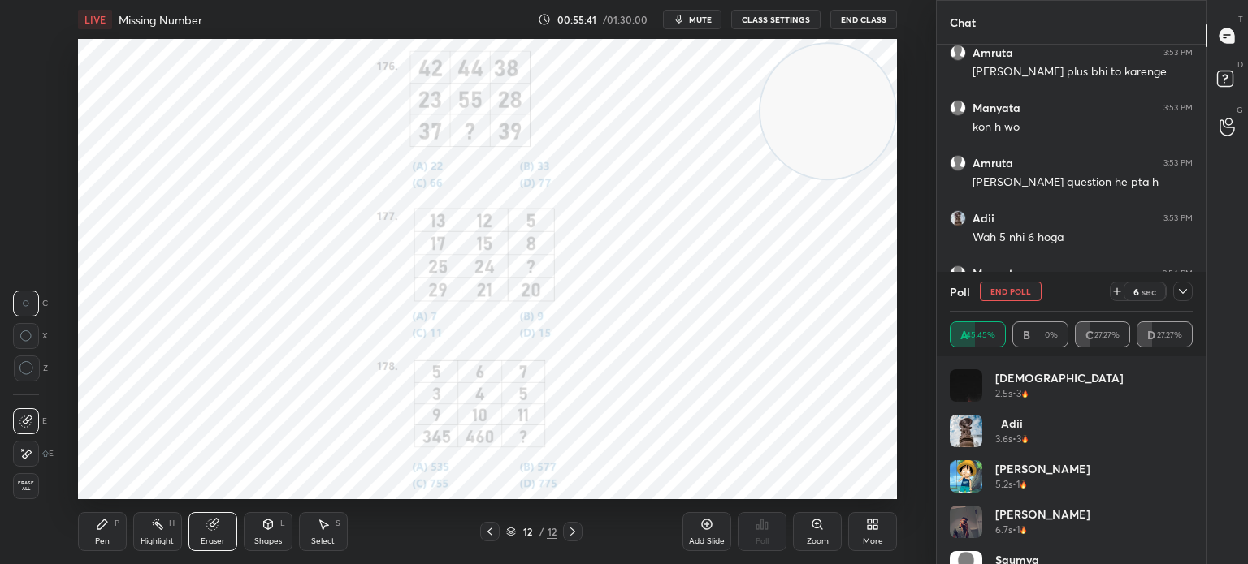
click at [102, 534] on div "Pen P" at bounding box center [102, 532] width 49 height 39
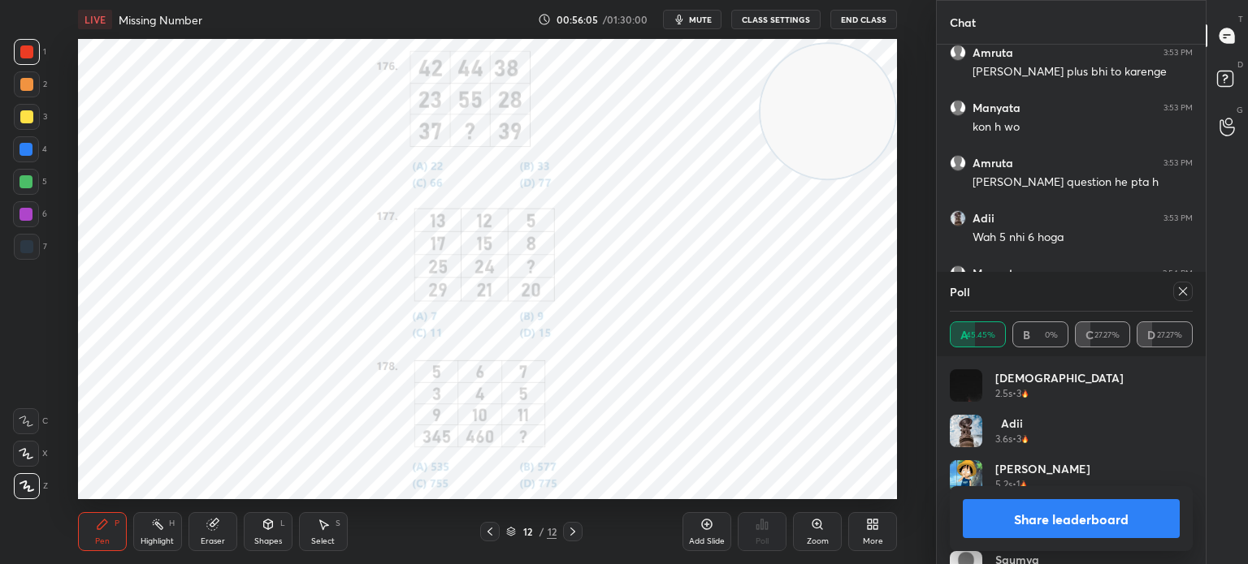
click at [697, 17] on span "mute" at bounding box center [700, 19] width 23 height 11
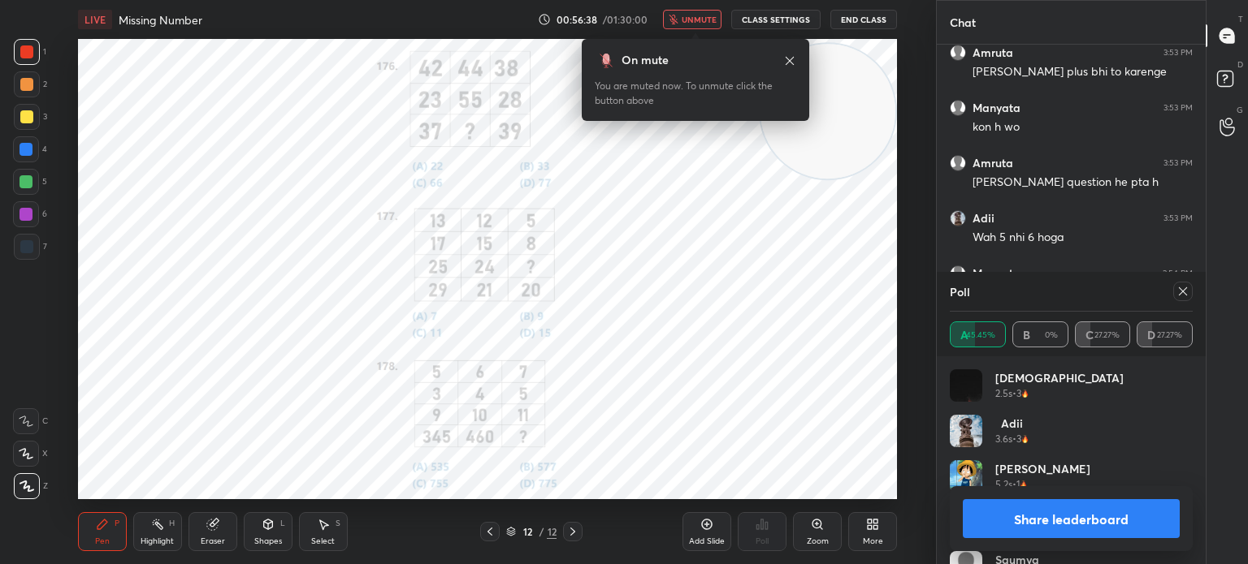
click at [687, 16] on span "unmute" at bounding box center [698, 19] width 35 height 11
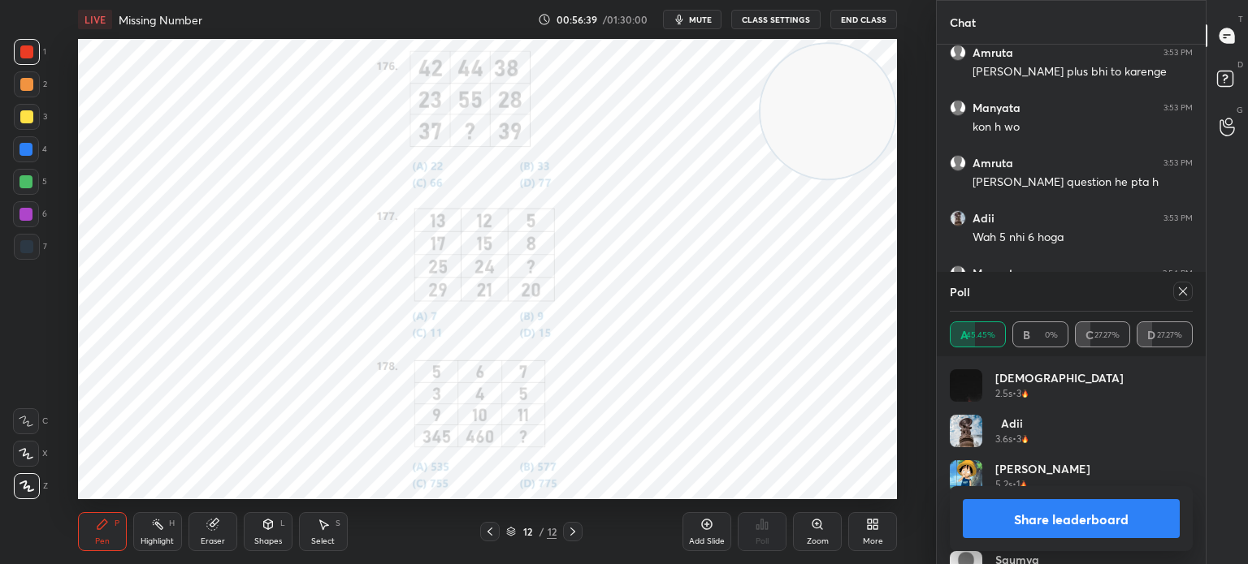
click at [1031, 509] on button "Share leaderboard" at bounding box center [1070, 519] width 217 height 39
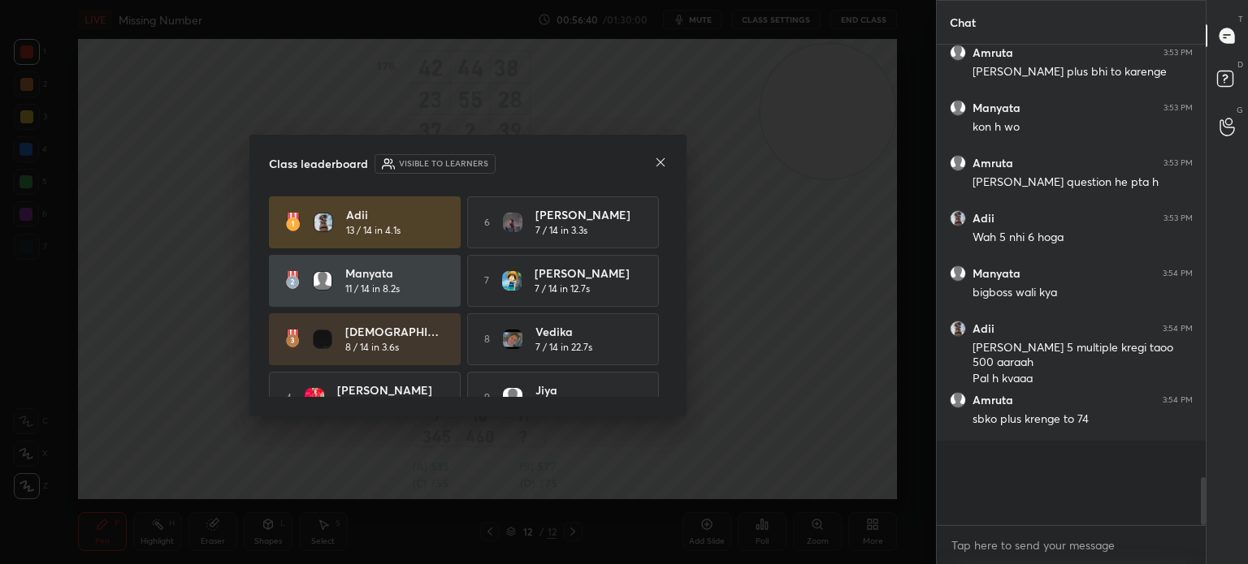
scroll to position [6, 5]
click at [660, 161] on icon at bounding box center [660, 162] width 13 height 13
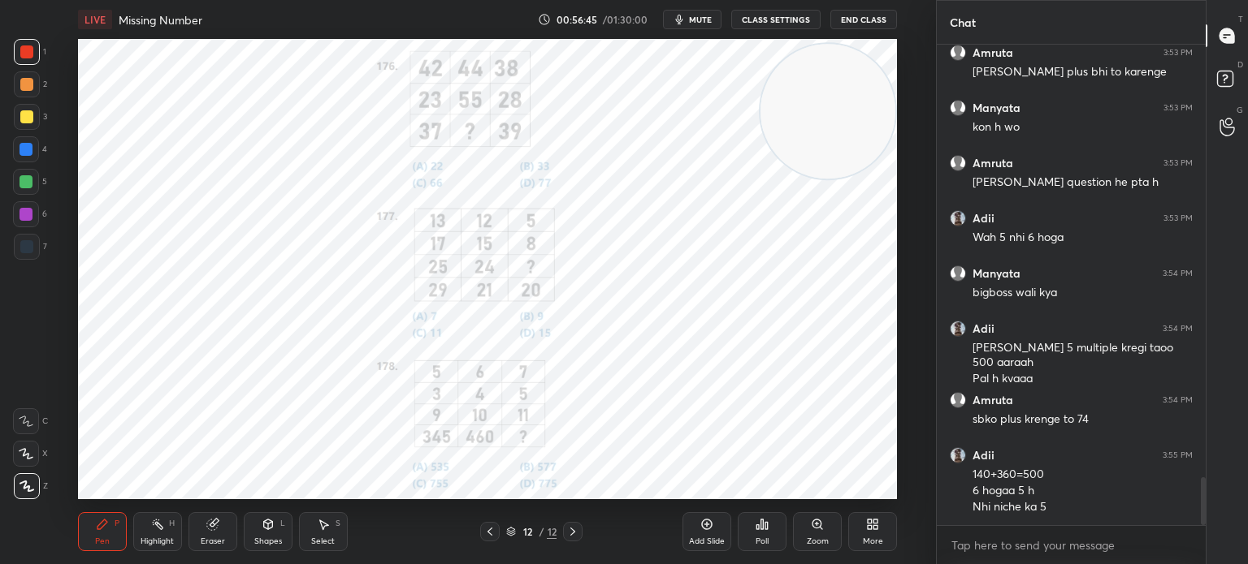
click at [701, 25] on button "mute" at bounding box center [692, 19] width 58 height 19
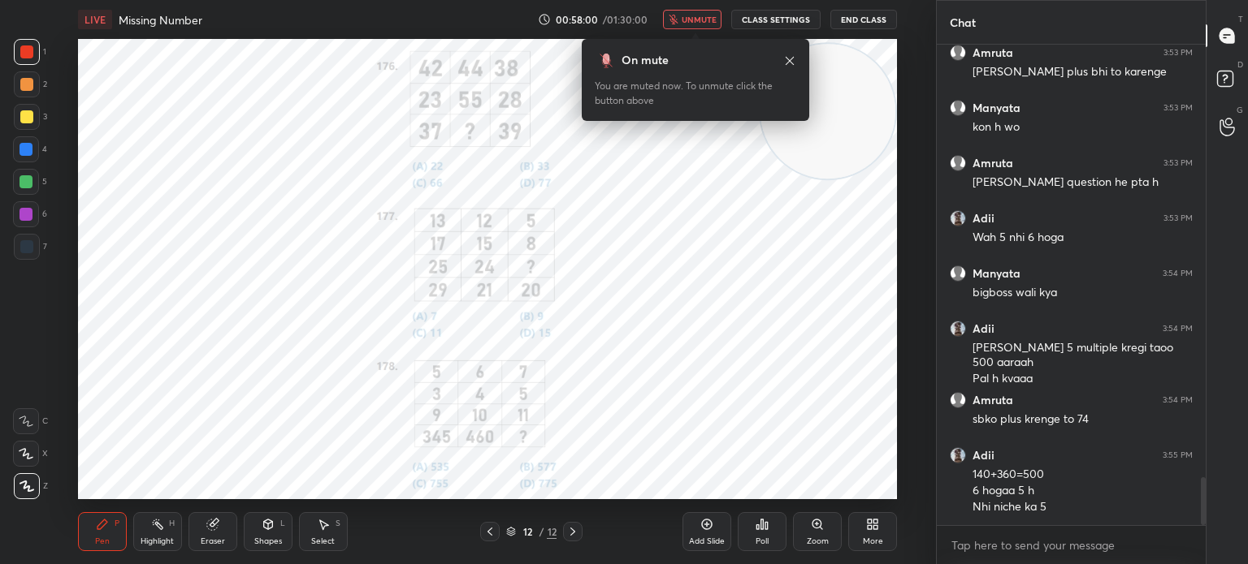
scroll to position [4373, 0]
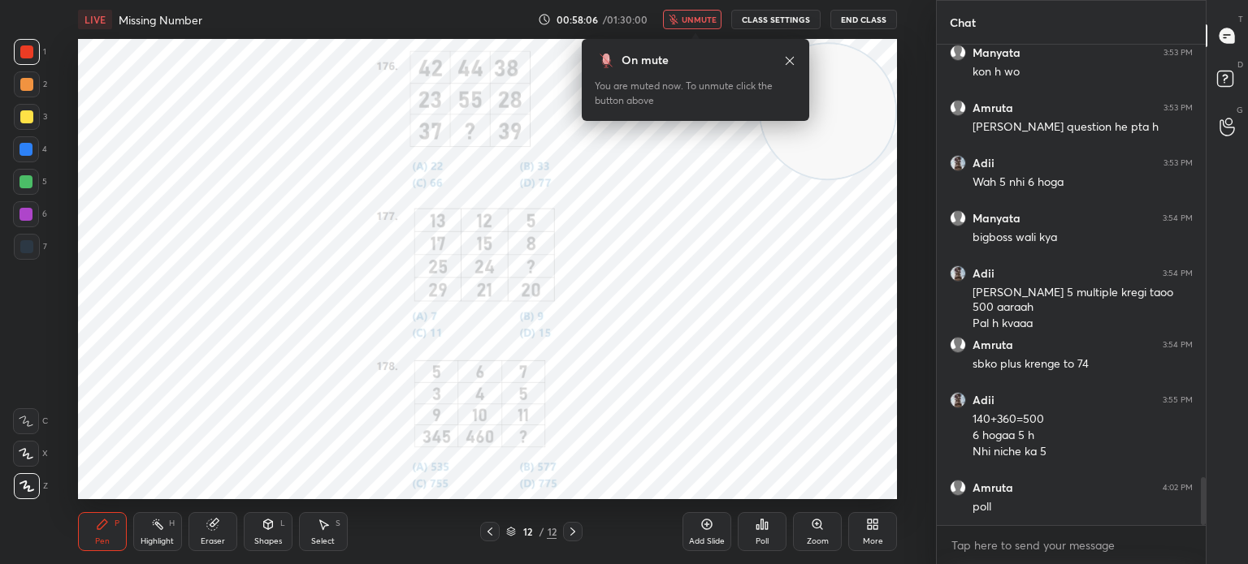
click at [688, 20] on span "unmute" at bounding box center [698, 19] width 35 height 11
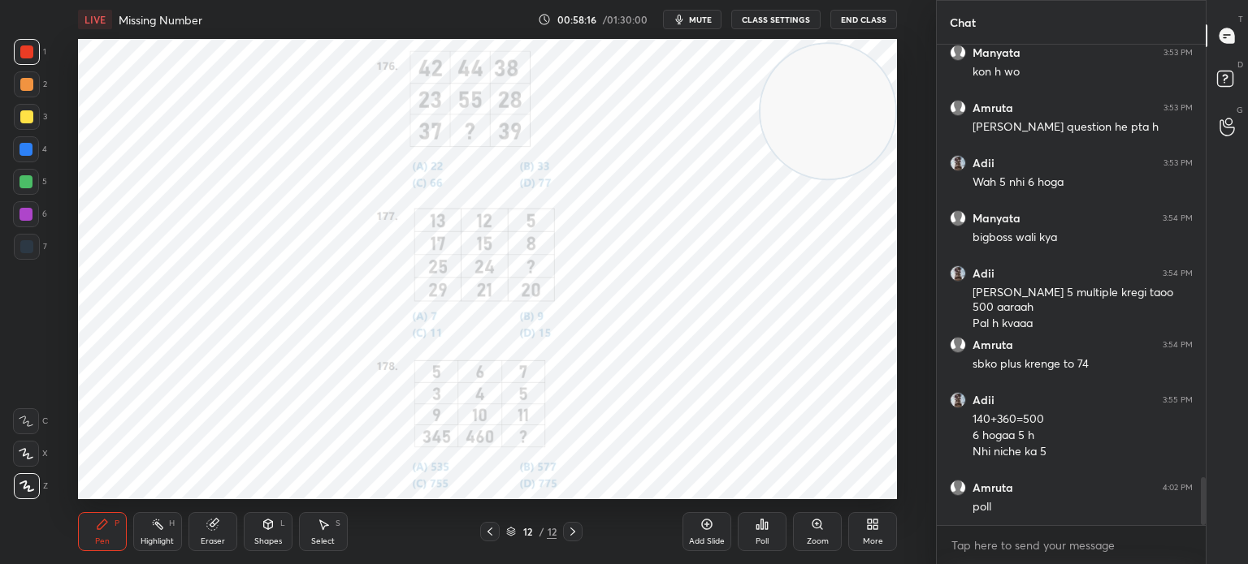
scroll to position [4428, 0]
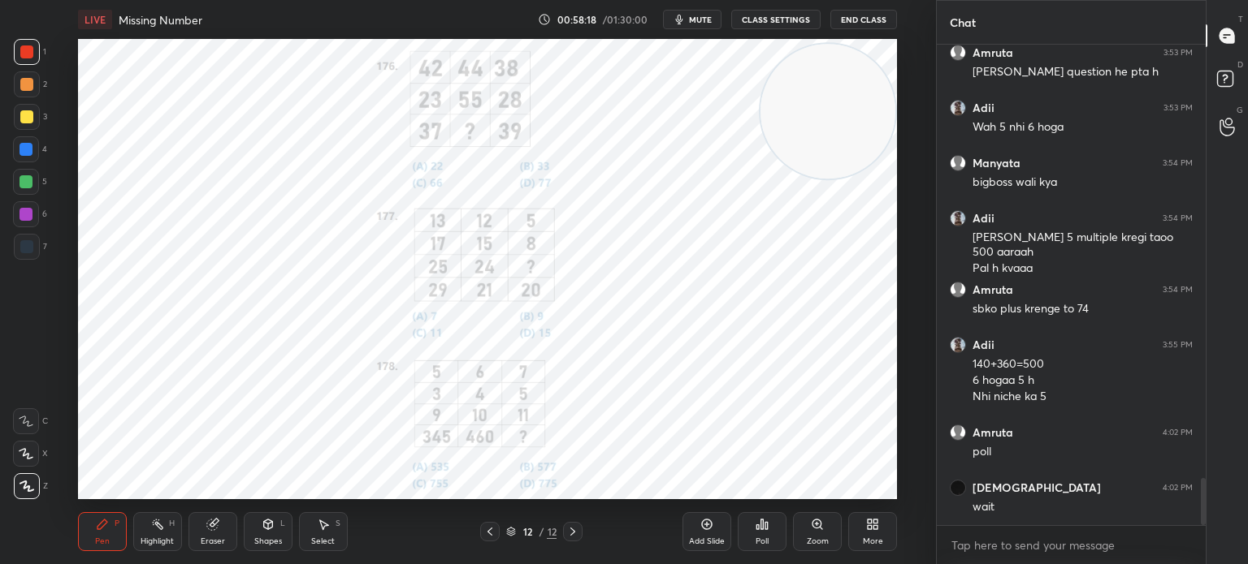
click at [758, 540] on div "Poll" at bounding box center [761, 542] width 13 height 8
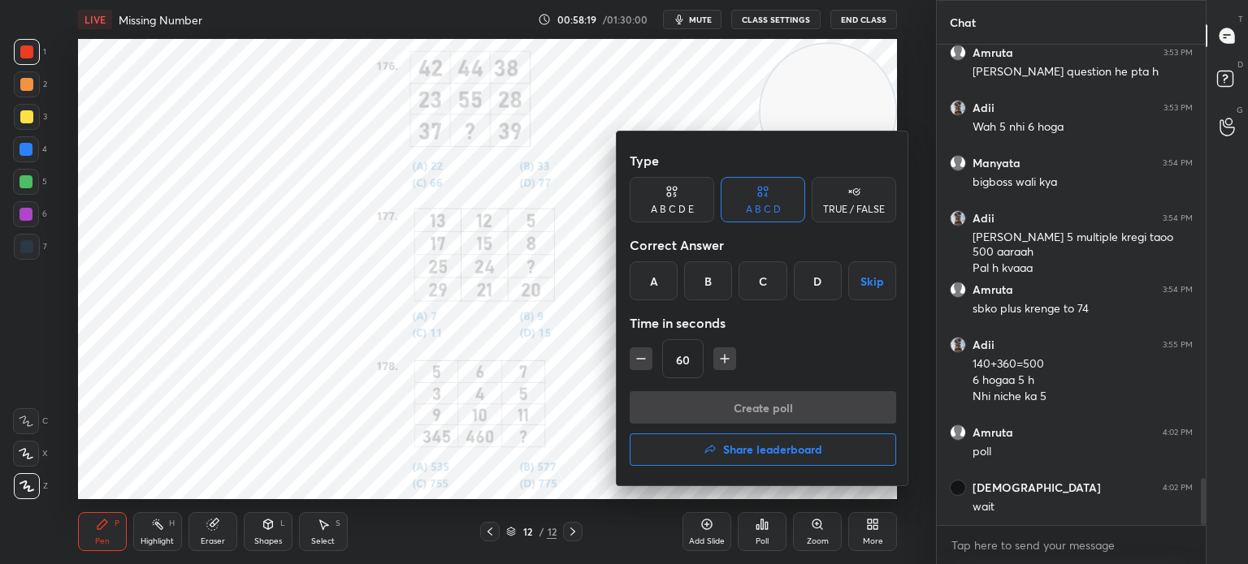
click at [653, 275] on div "A" at bounding box center [653, 281] width 48 height 39
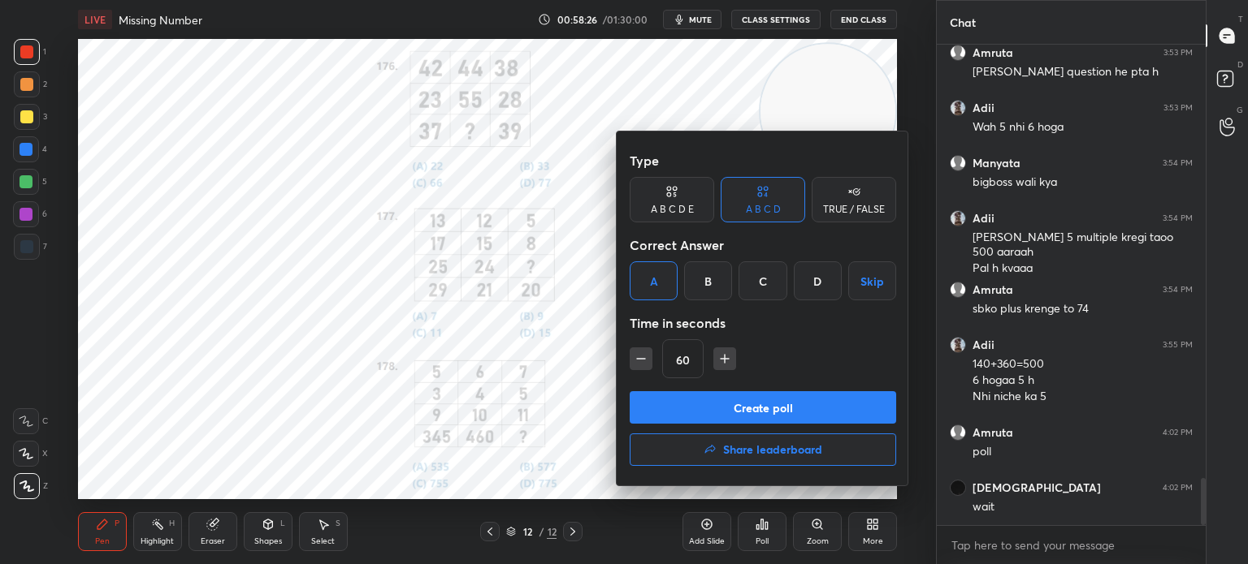
scroll to position [4483, 0]
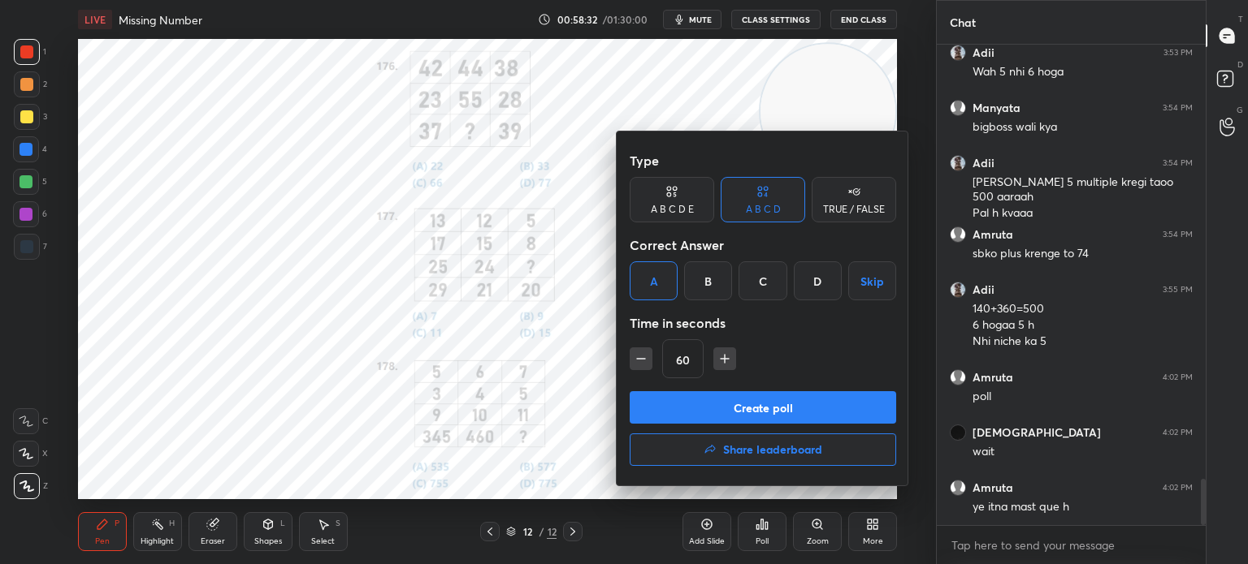
click at [783, 404] on button "Create poll" at bounding box center [762, 407] width 266 height 32
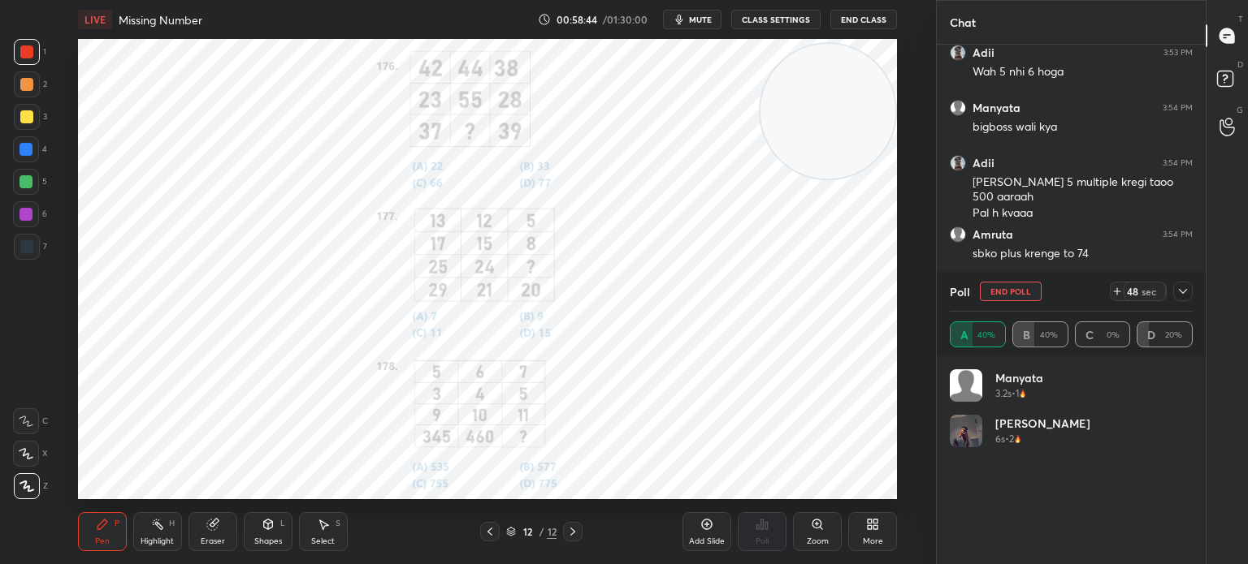
scroll to position [4623, 0]
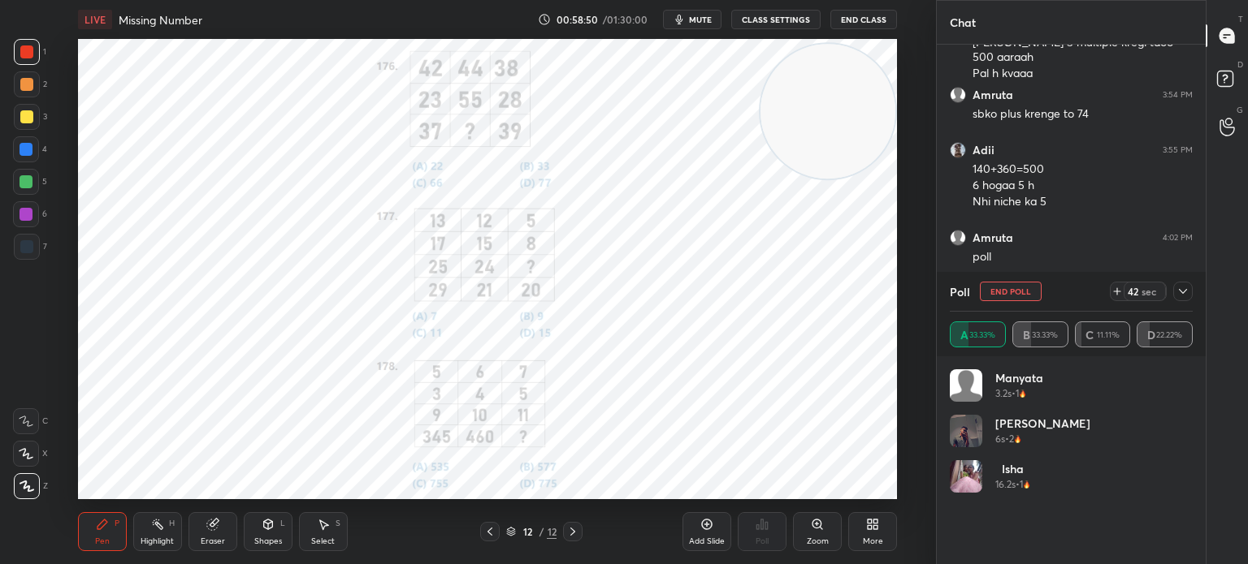
click at [1178, 296] on icon at bounding box center [1182, 291] width 13 height 13
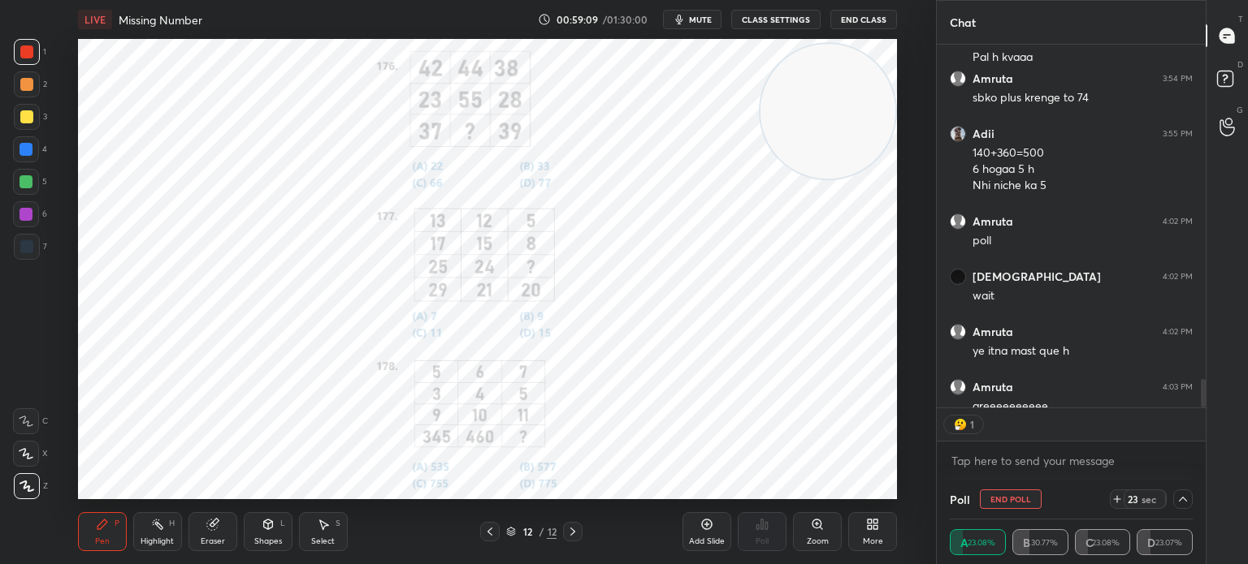
scroll to position [5, 5]
click at [1179, 503] on icon at bounding box center [1182, 499] width 13 height 13
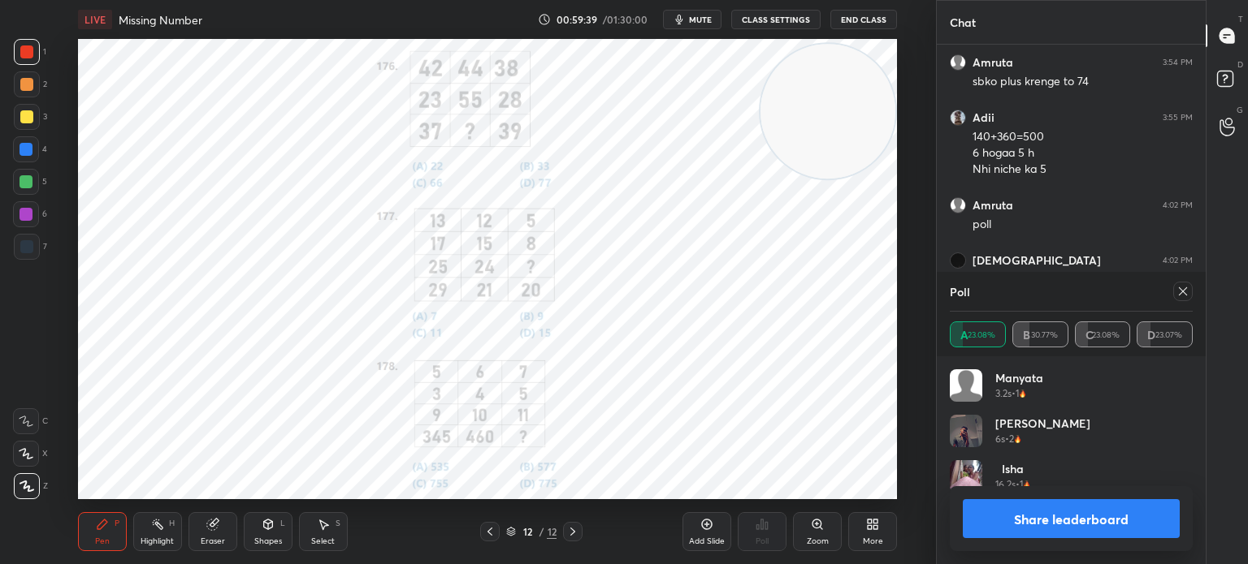
scroll to position [4711, 0]
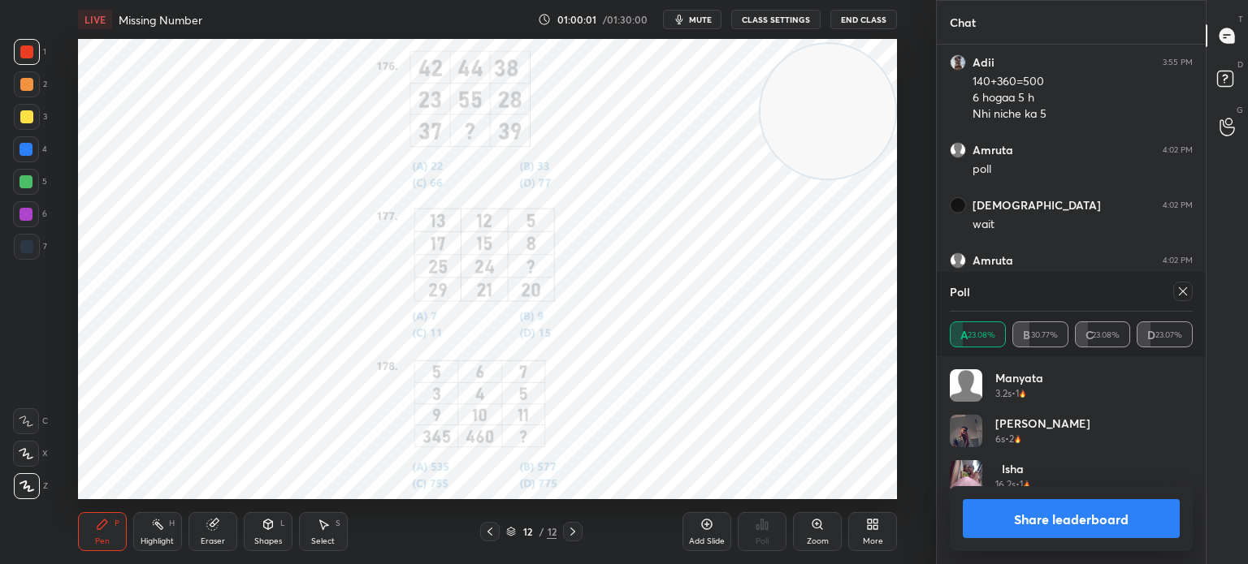
click at [1181, 292] on icon at bounding box center [1182, 291] width 13 height 13
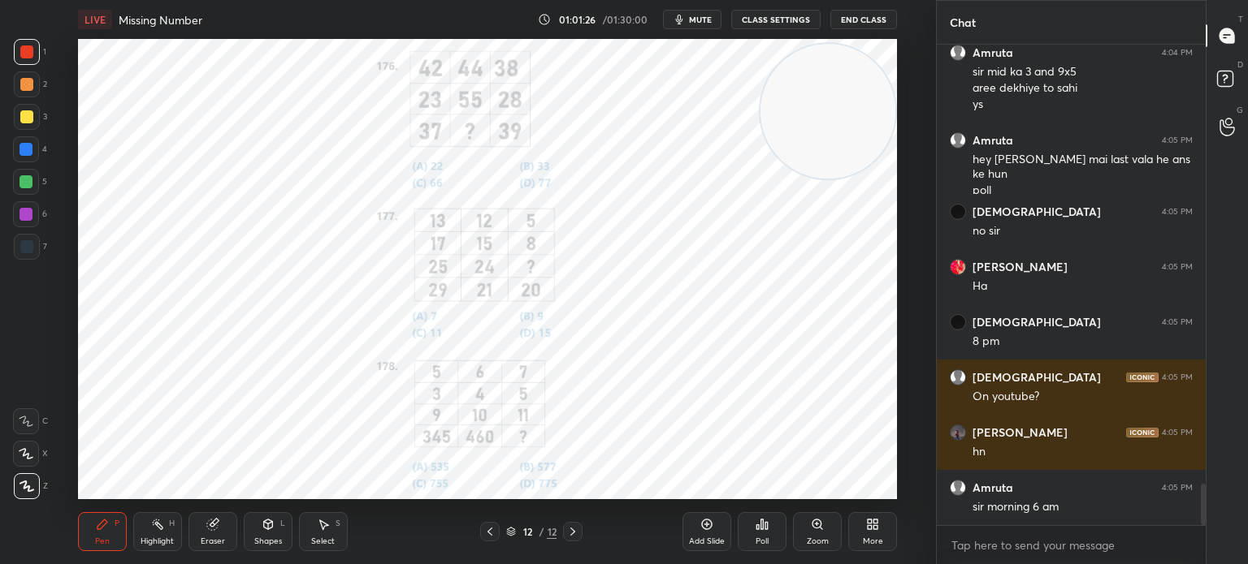
scroll to position [5172, 0]
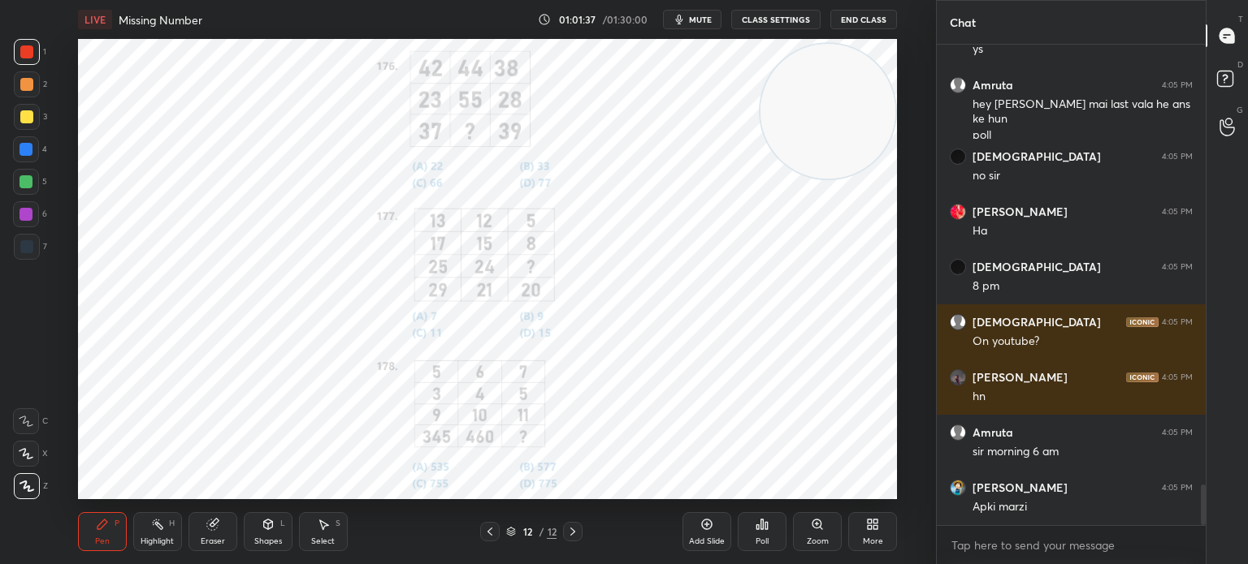
click at [766, 67] on video at bounding box center [827, 111] width 135 height 135
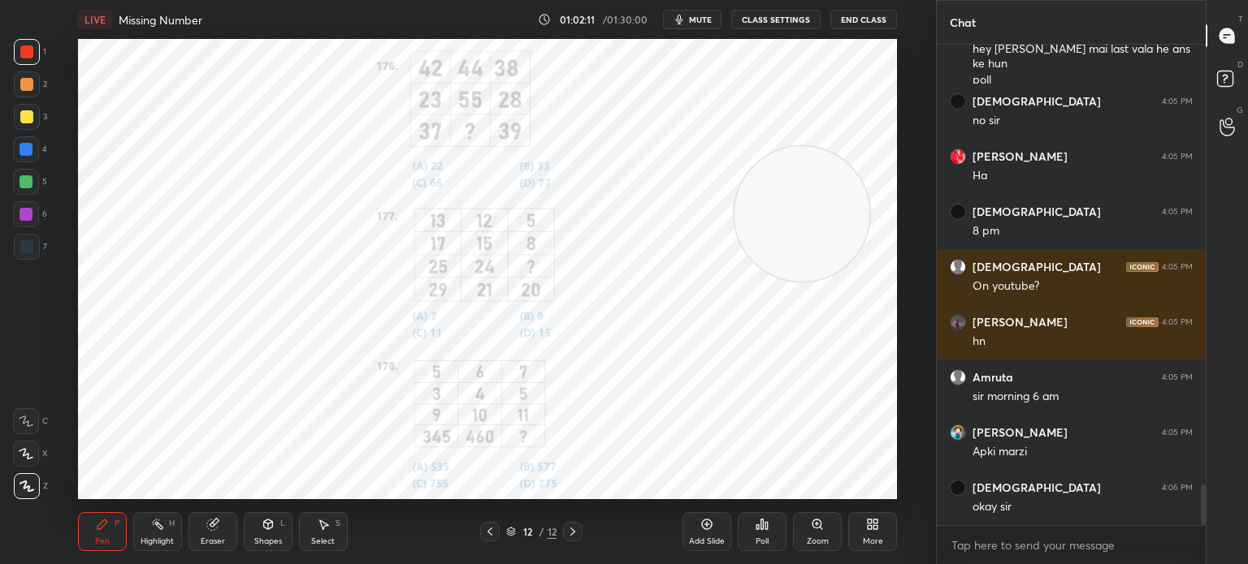
scroll to position [5283, 0]
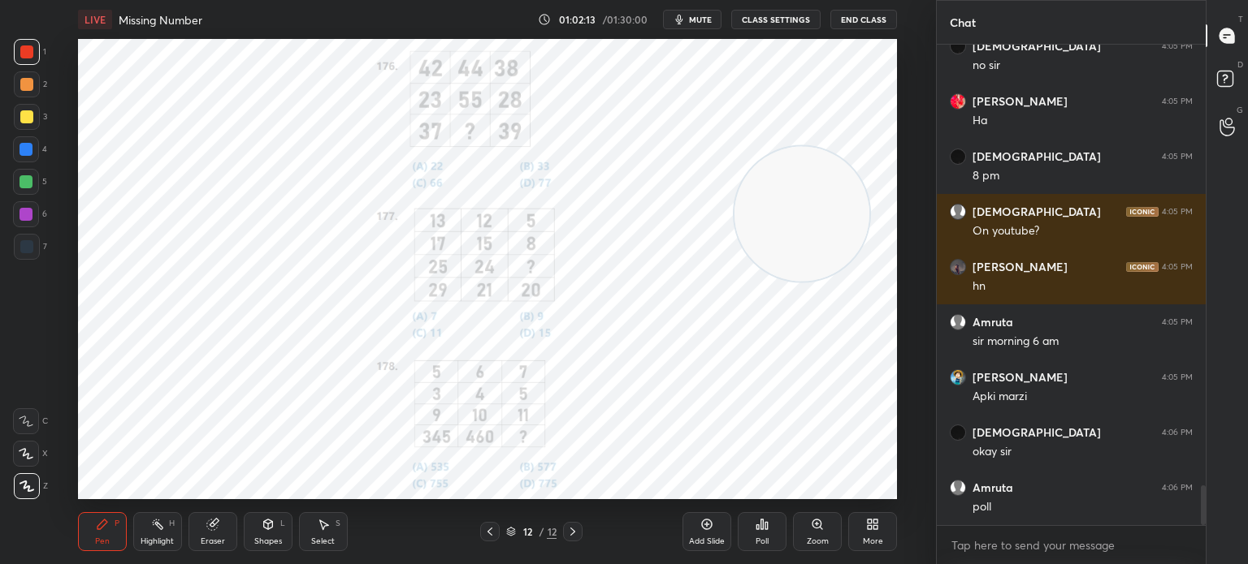
click at [700, 18] on span "mute" at bounding box center [700, 19] width 23 height 11
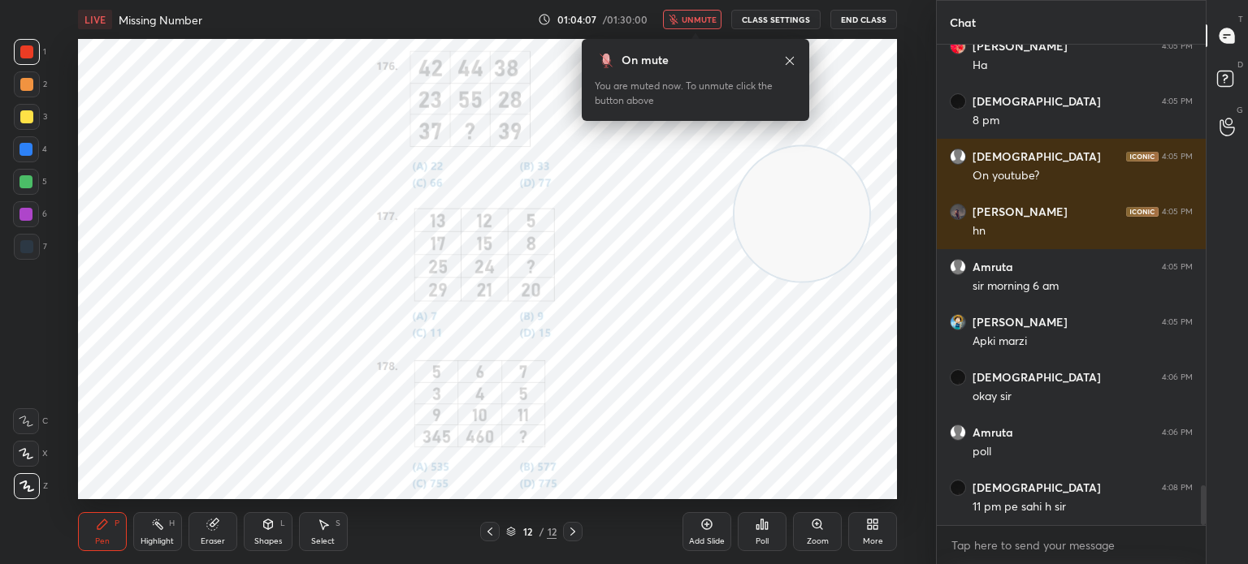
scroll to position [5354, 0]
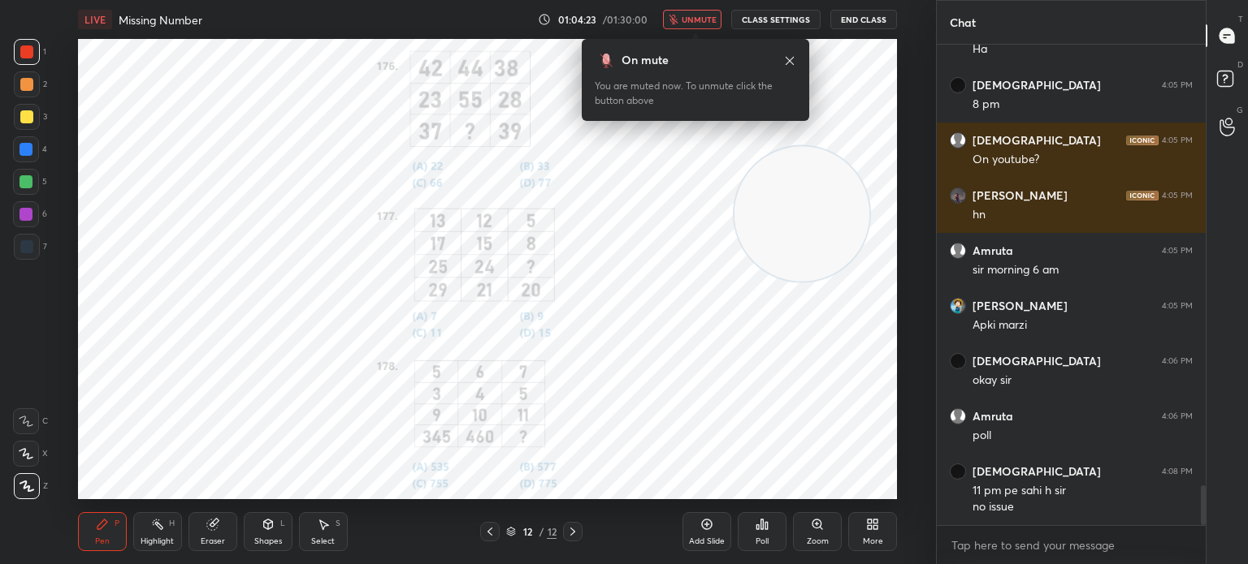
click at [694, 10] on button "unmute" at bounding box center [692, 19] width 58 height 19
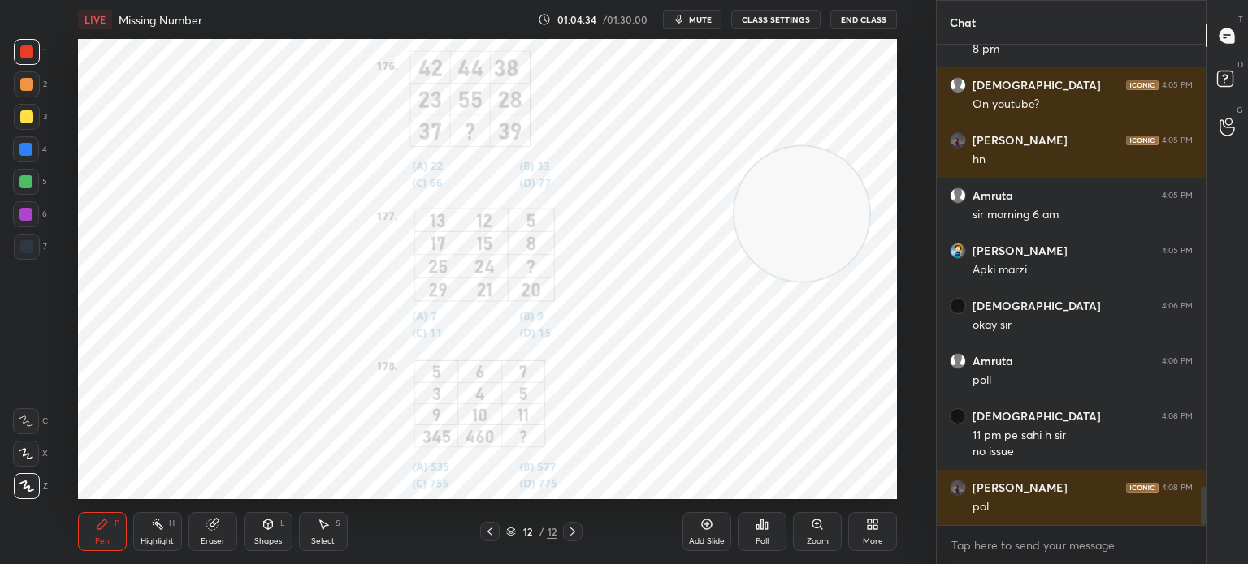
scroll to position [5465, 0]
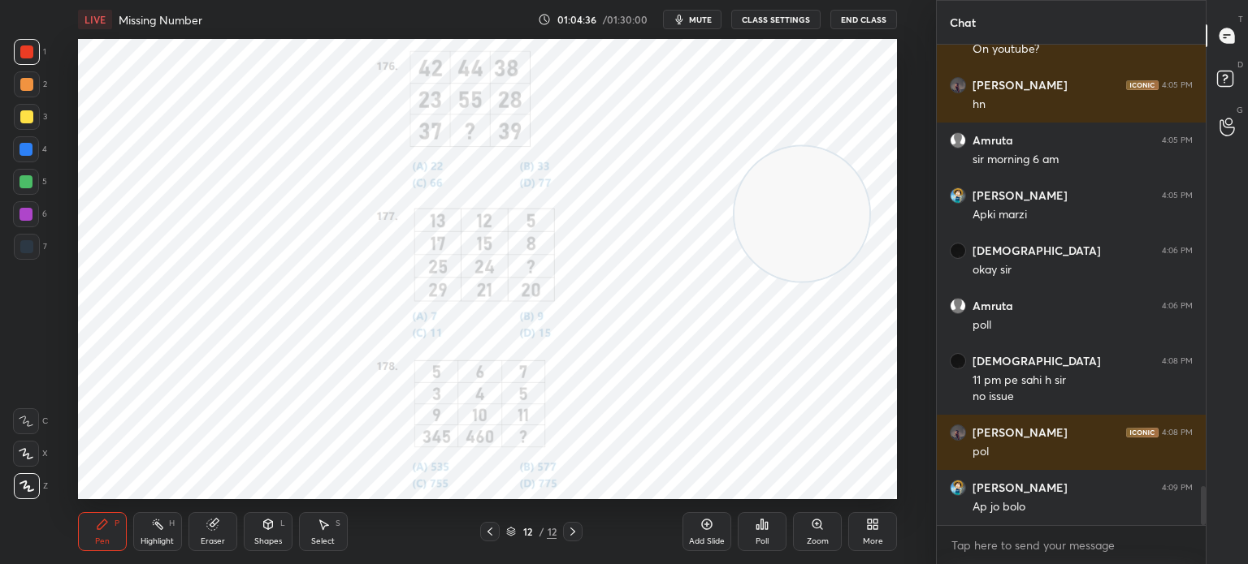
click at [750, 537] on div "Poll" at bounding box center [761, 532] width 49 height 39
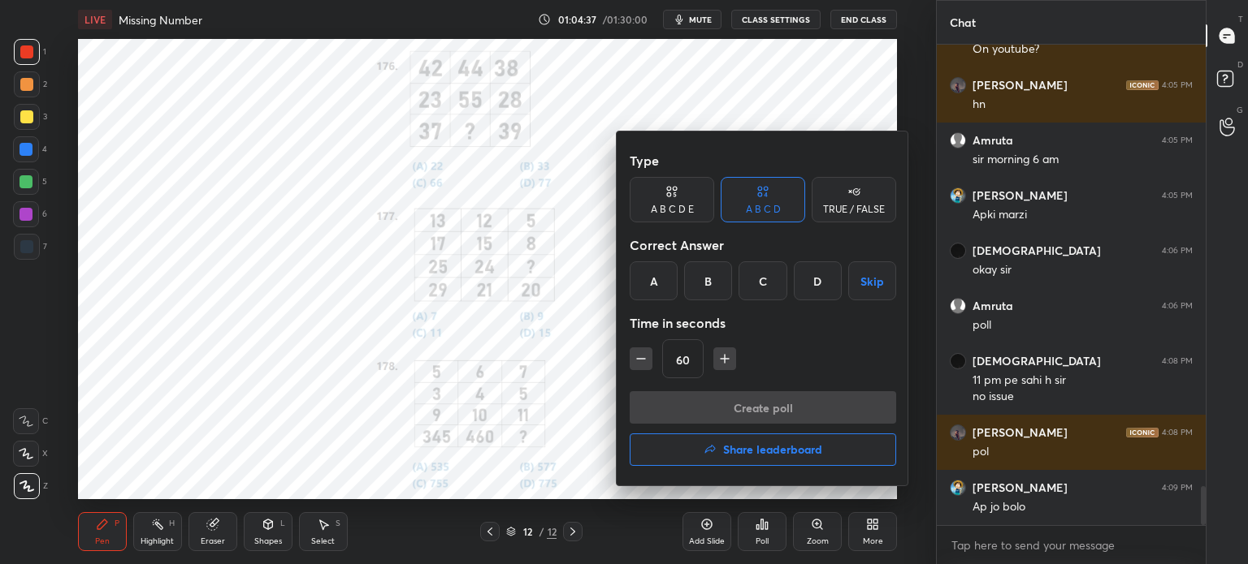
click at [705, 277] on div "B" at bounding box center [708, 281] width 48 height 39
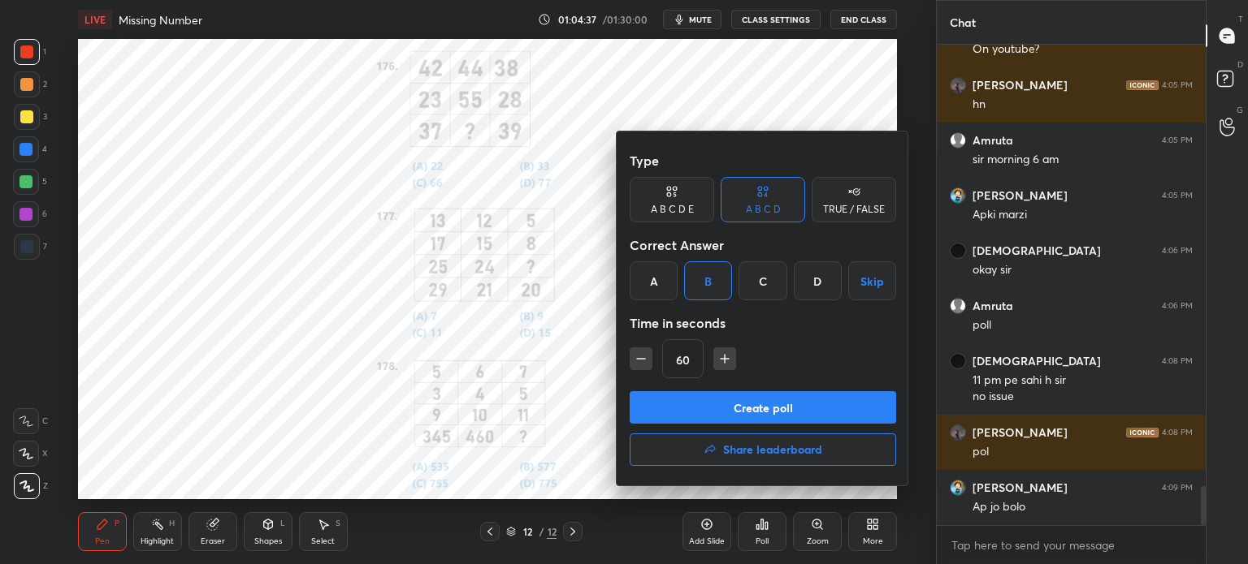
click at [707, 409] on button "Create poll" at bounding box center [762, 407] width 266 height 32
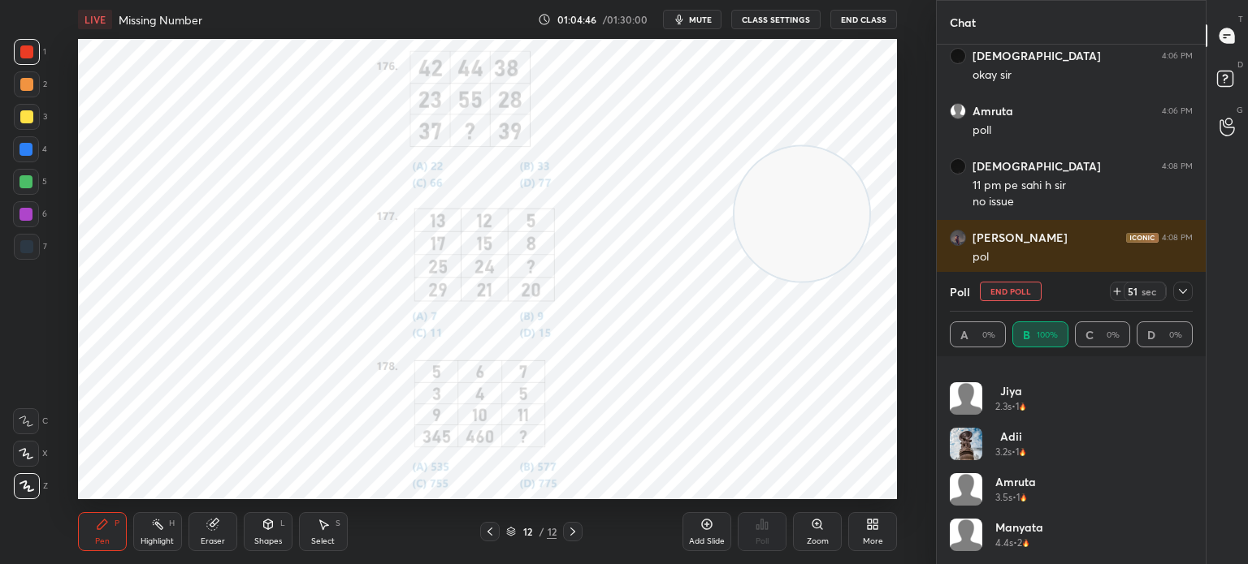
scroll to position [169, 0]
click at [1180, 288] on icon at bounding box center [1182, 291] width 13 height 13
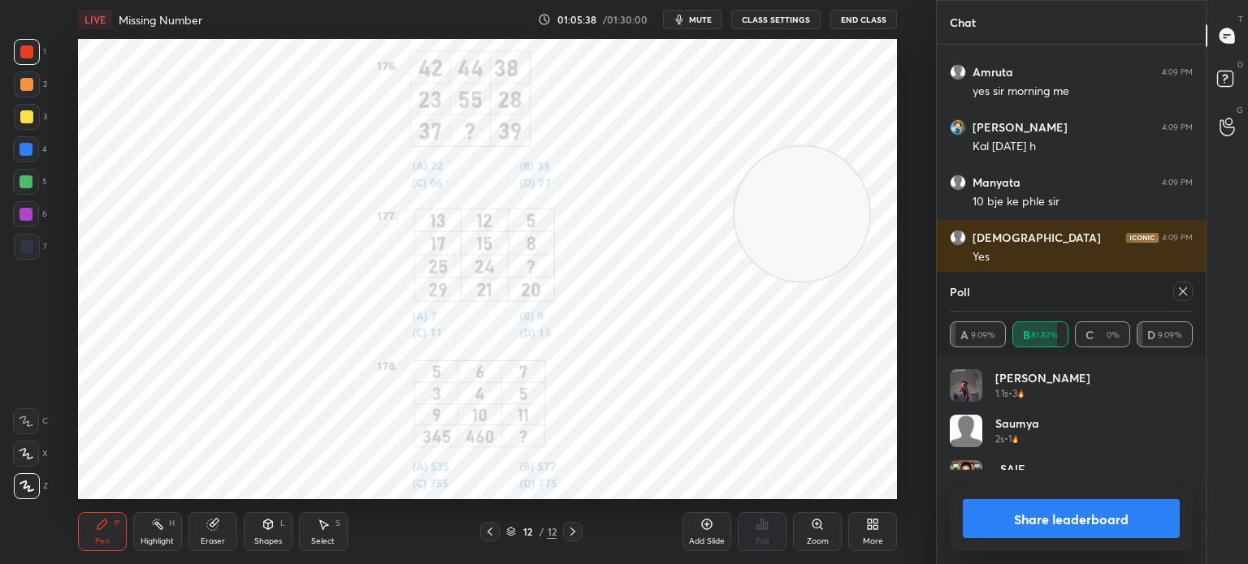
scroll to position [189, 238]
click at [1077, 522] on button "Share leaderboard" at bounding box center [1070, 519] width 217 height 39
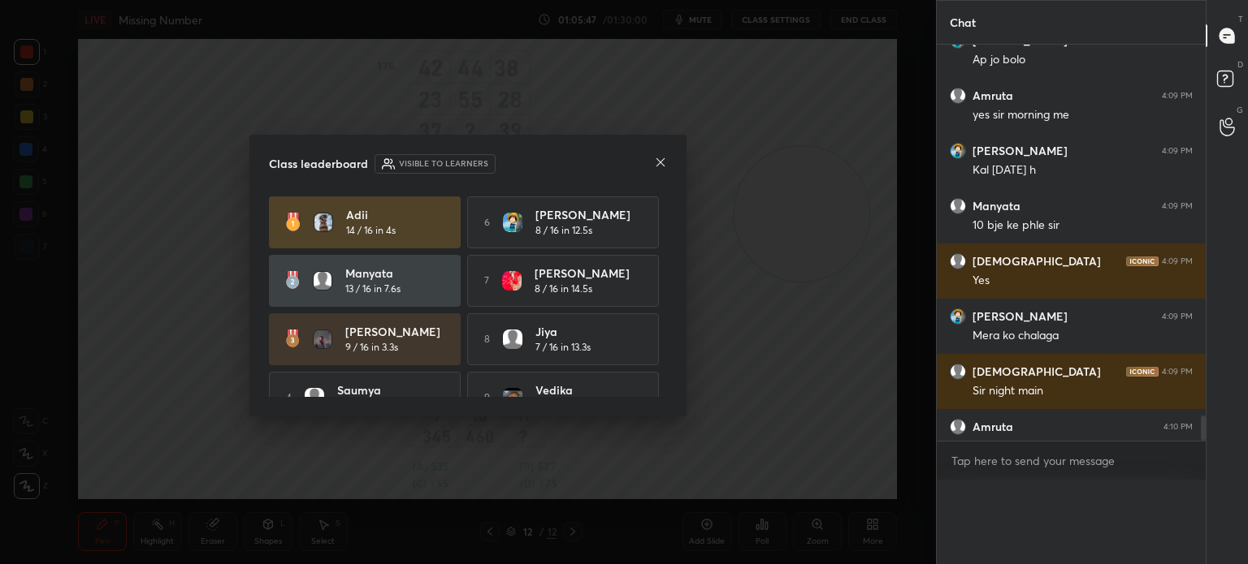
scroll to position [496, 264]
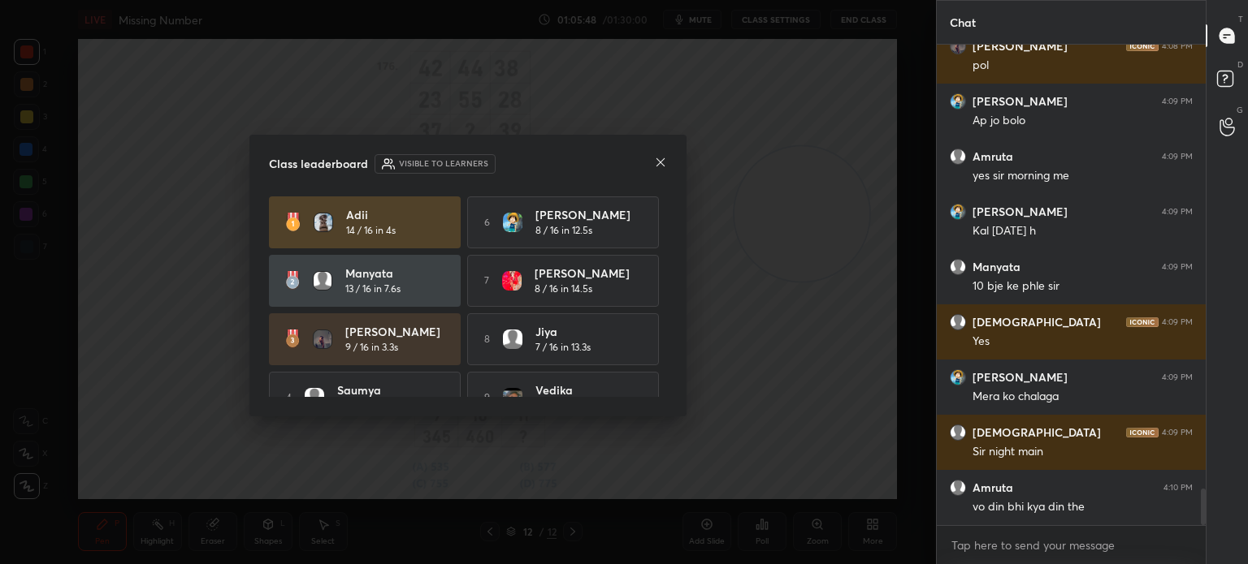
click at [660, 161] on icon at bounding box center [660, 162] width 13 height 13
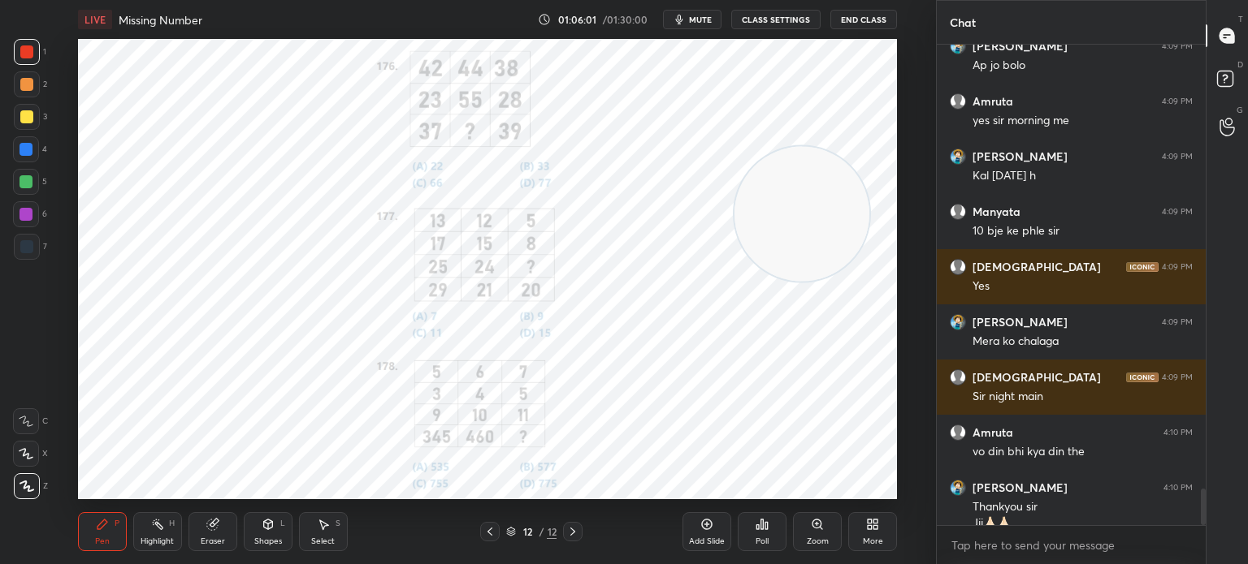
scroll to position [5923, 0]
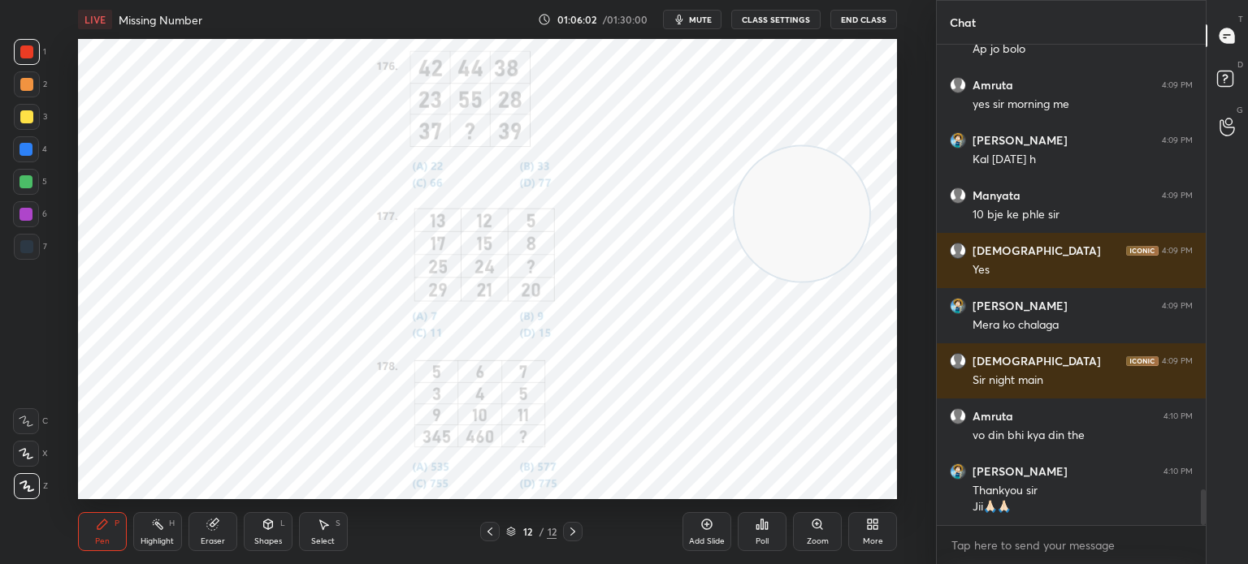
click at [860, 22] on button "End Class" at bounding box center [863, 19] width 67 height 19
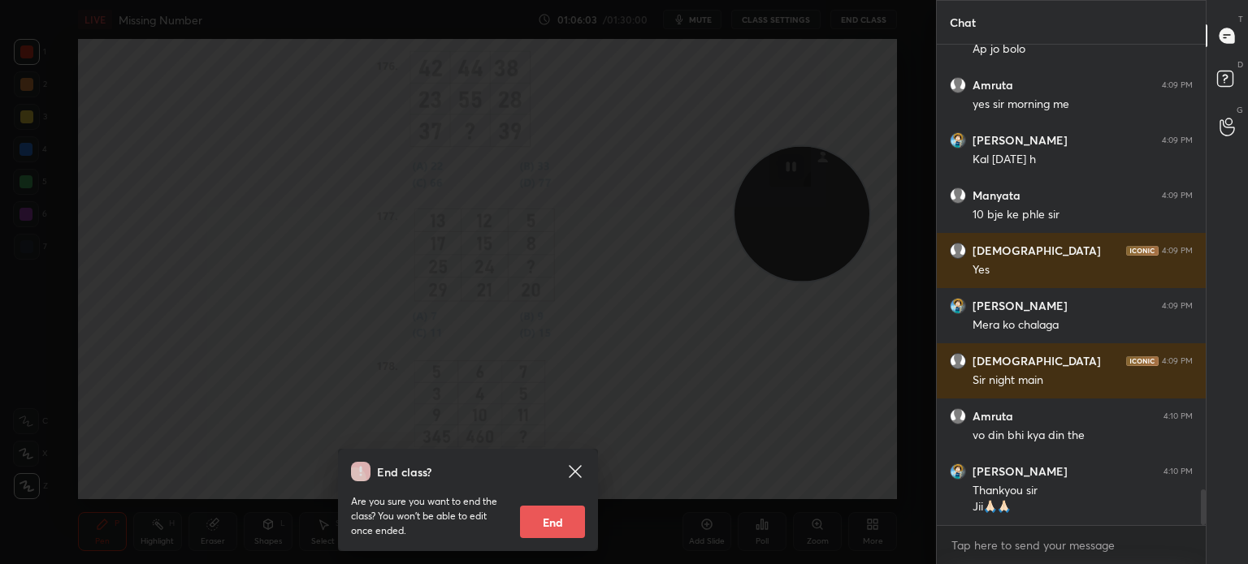
click at [539, 521] on button "End" at bounding box center [552, 522] width 65 height 32
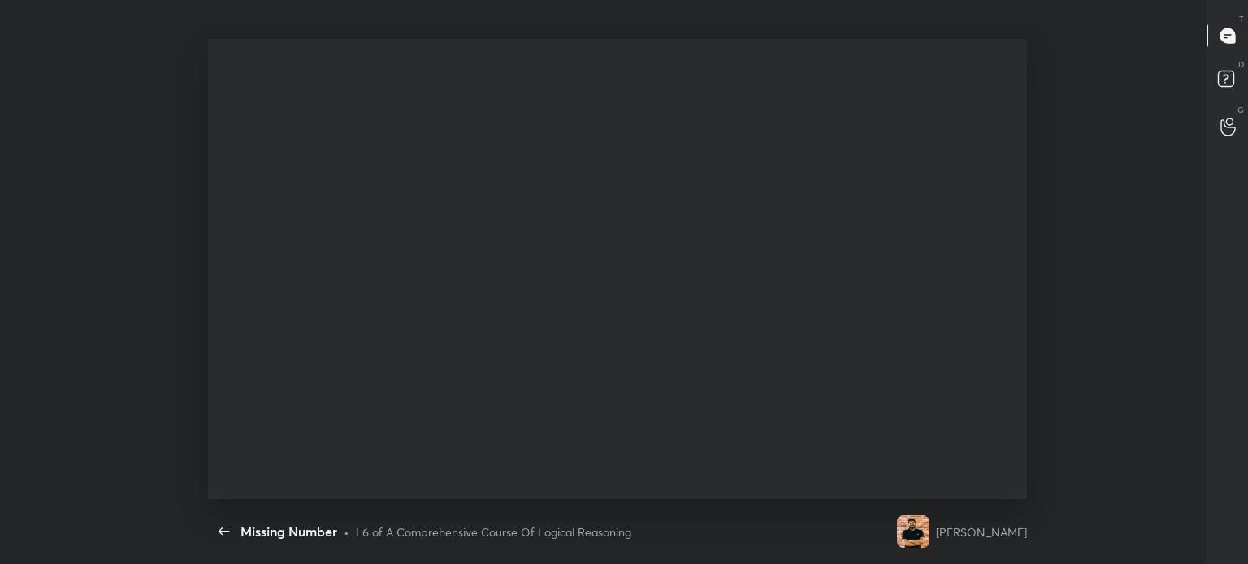
type textarea "x"
